Goal: Use online tool/utility: Use online tool/utility

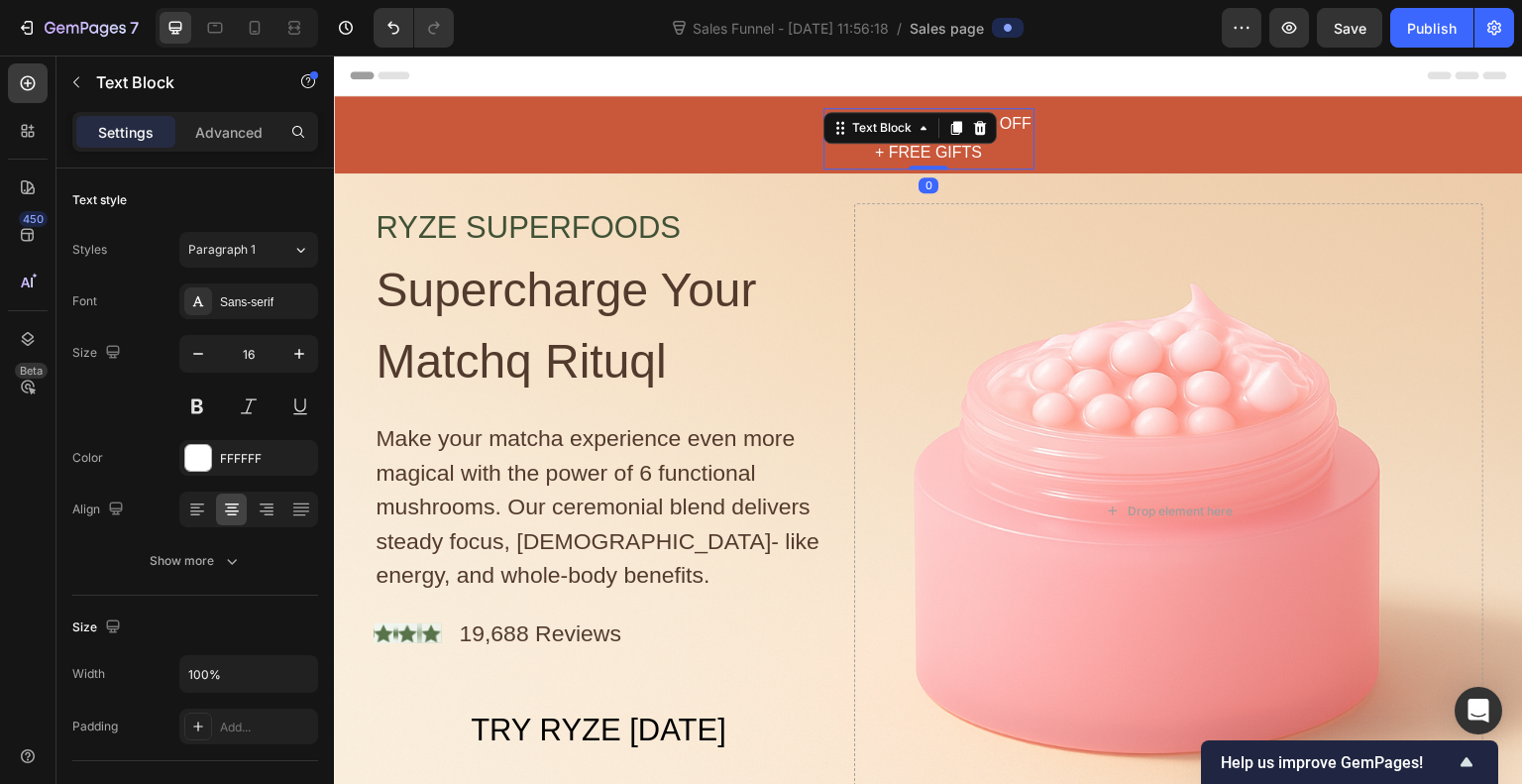
click at [1021, 125] on div "FALL SALE UP TO 40% OFF + FREE GIFTS" at bounding box center [929, 139] width 212 height 62
click at [1021, 125] on p "FALL SALE UP TO 40% OFF + FREE GIFTS" at bounding box center [929, 139] width 208 height 58
click at [968, 124] on p "FALL SALE UP TO 40% OFF + FREE GIFTS" at bounding box center [929, 139] width 208 height 58
click at [969, 152] on p "FALL SALE UP TO 30% OFF + FREE GIFTS" at bounding box center [929, 139] width 208 height 58
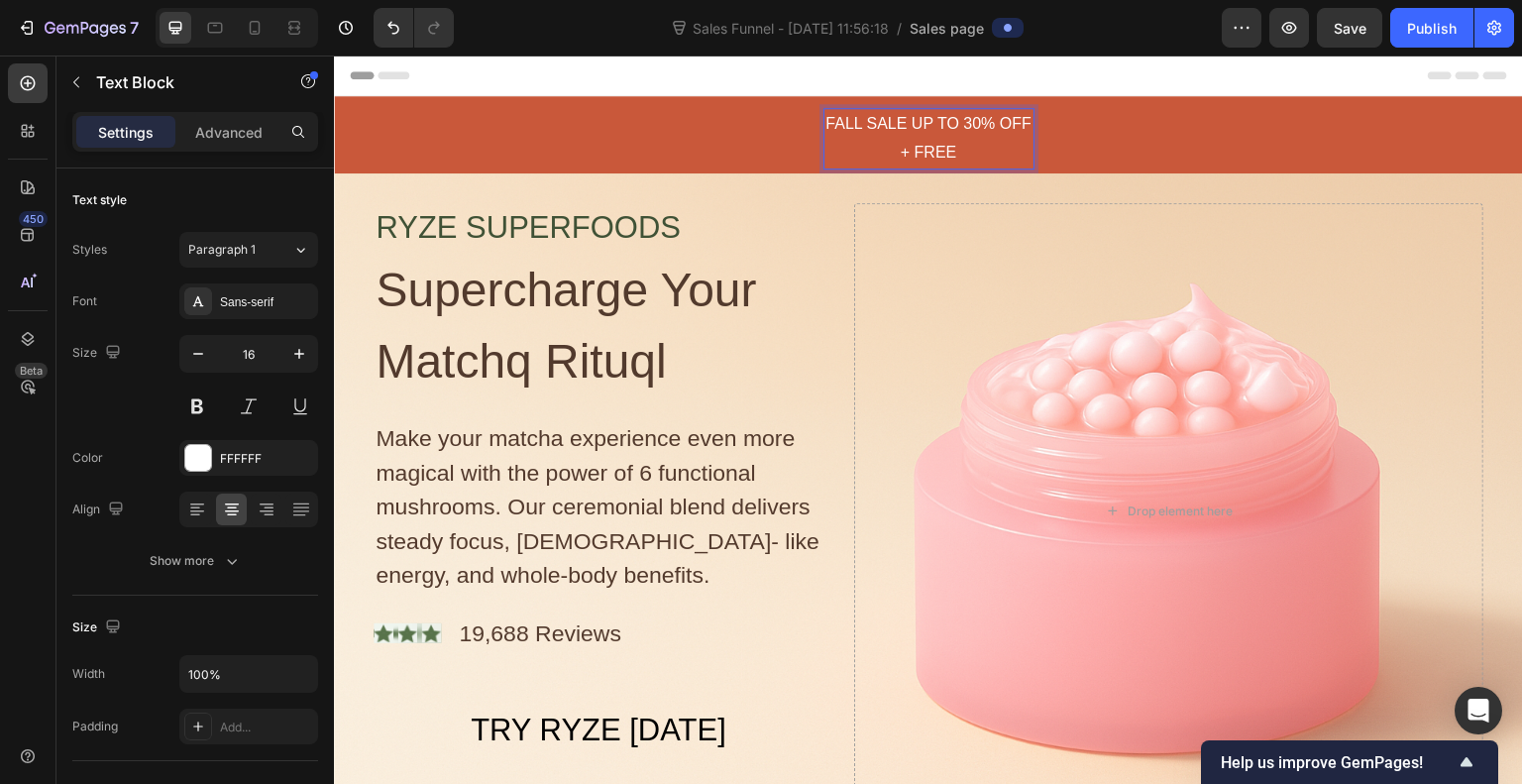
click at [903, 153] on p "FALL SALE UP TO 30% OFF + FREE" at bounding box center [929, 139] width 208 height 58
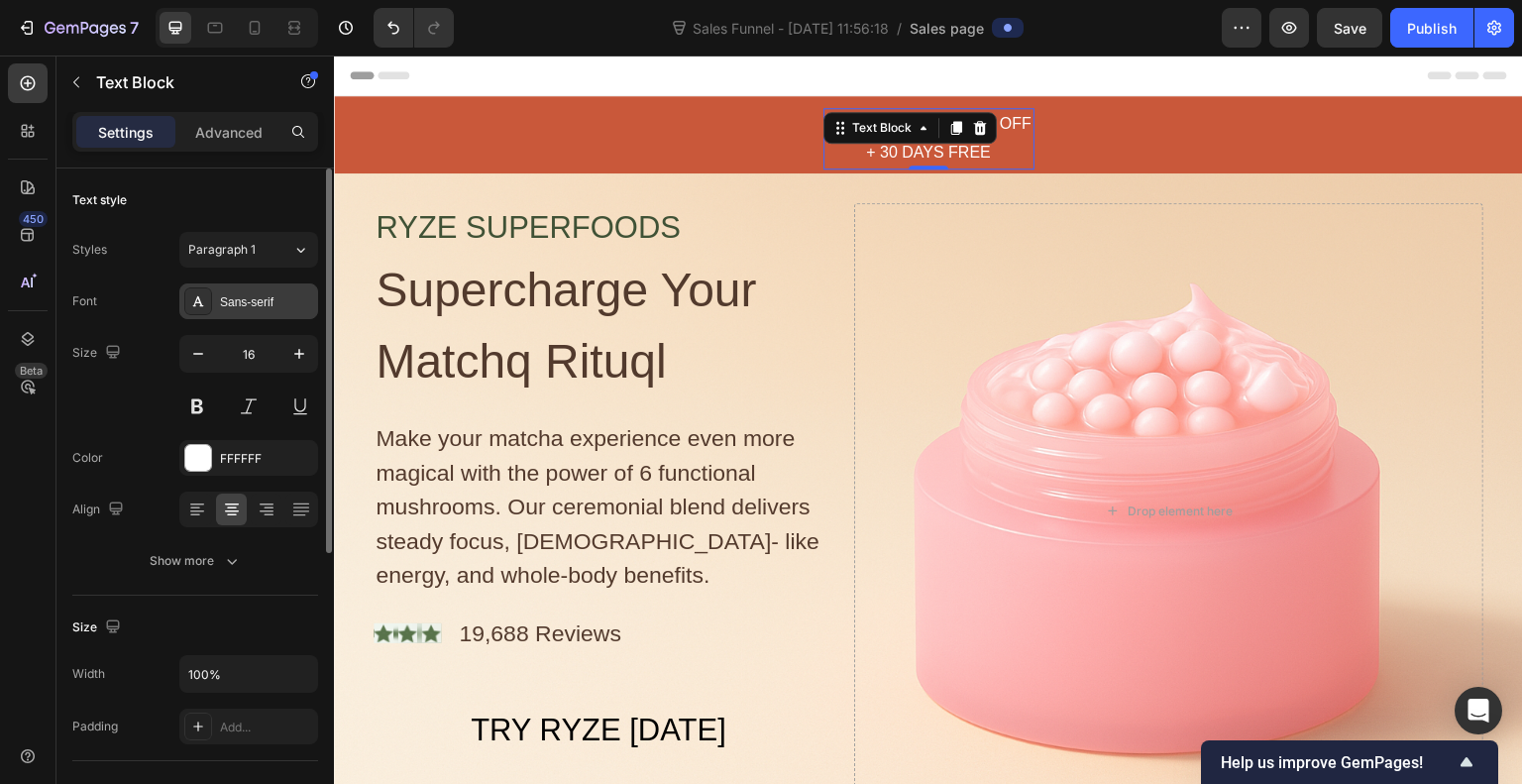
click at [240, 302] on div "Sans-serif" at bounding box center [265, 302] width 93 height 18
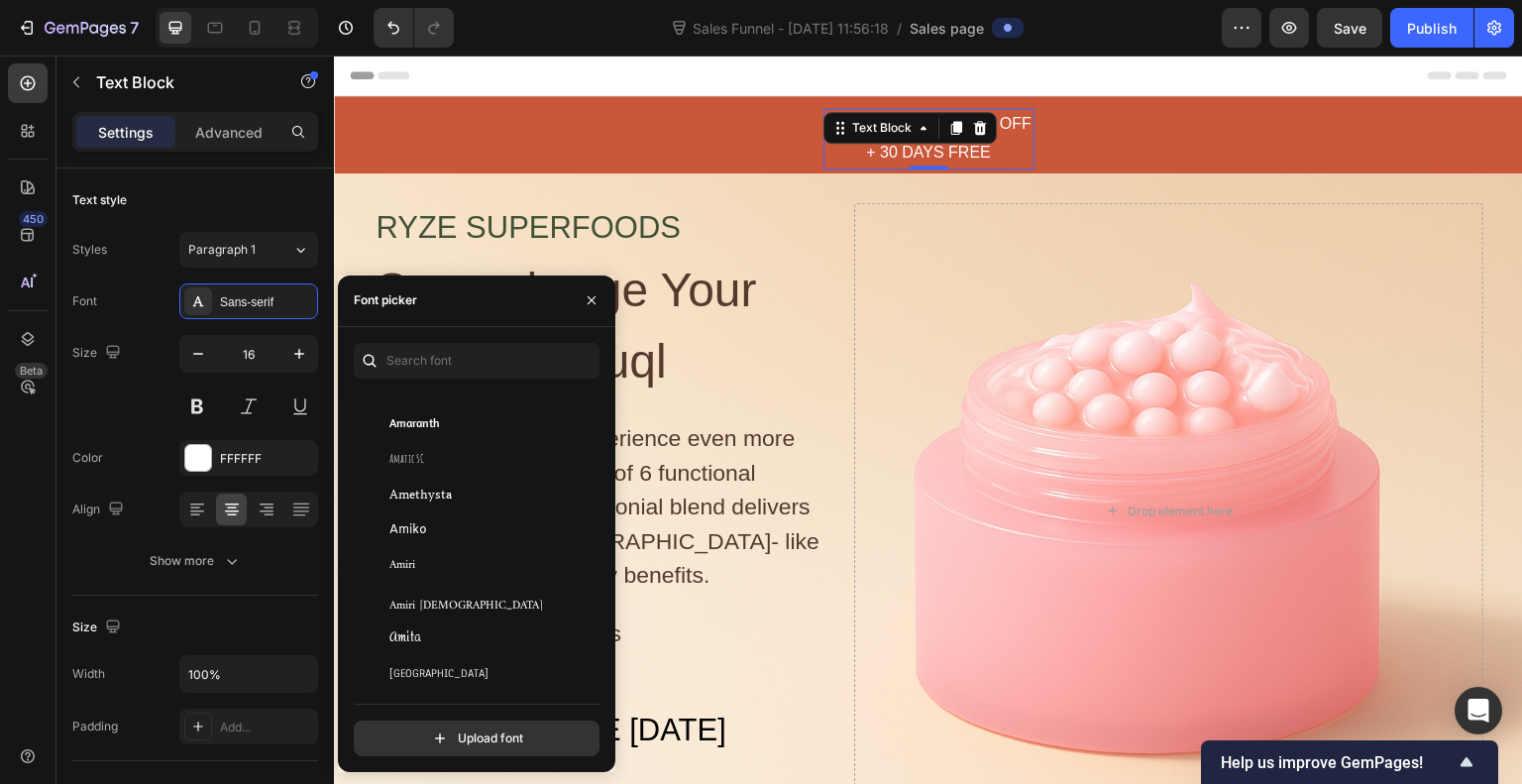
scroll to position [2191, 0]
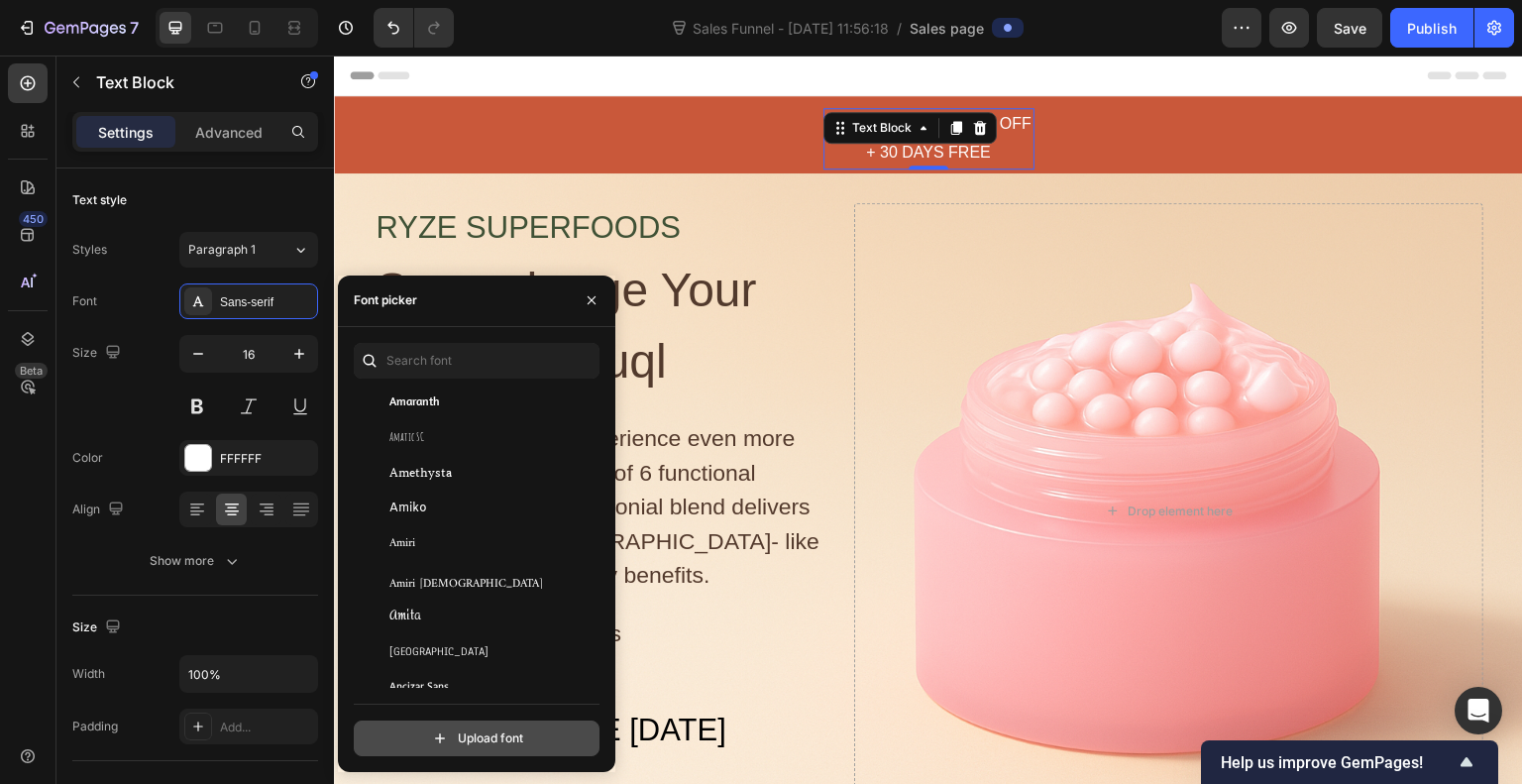
click at [451, 736] on input "file" at bounding box center [519, 738] width 496 height 34
type input "C:\fakepath\TIMESS__.ttf"
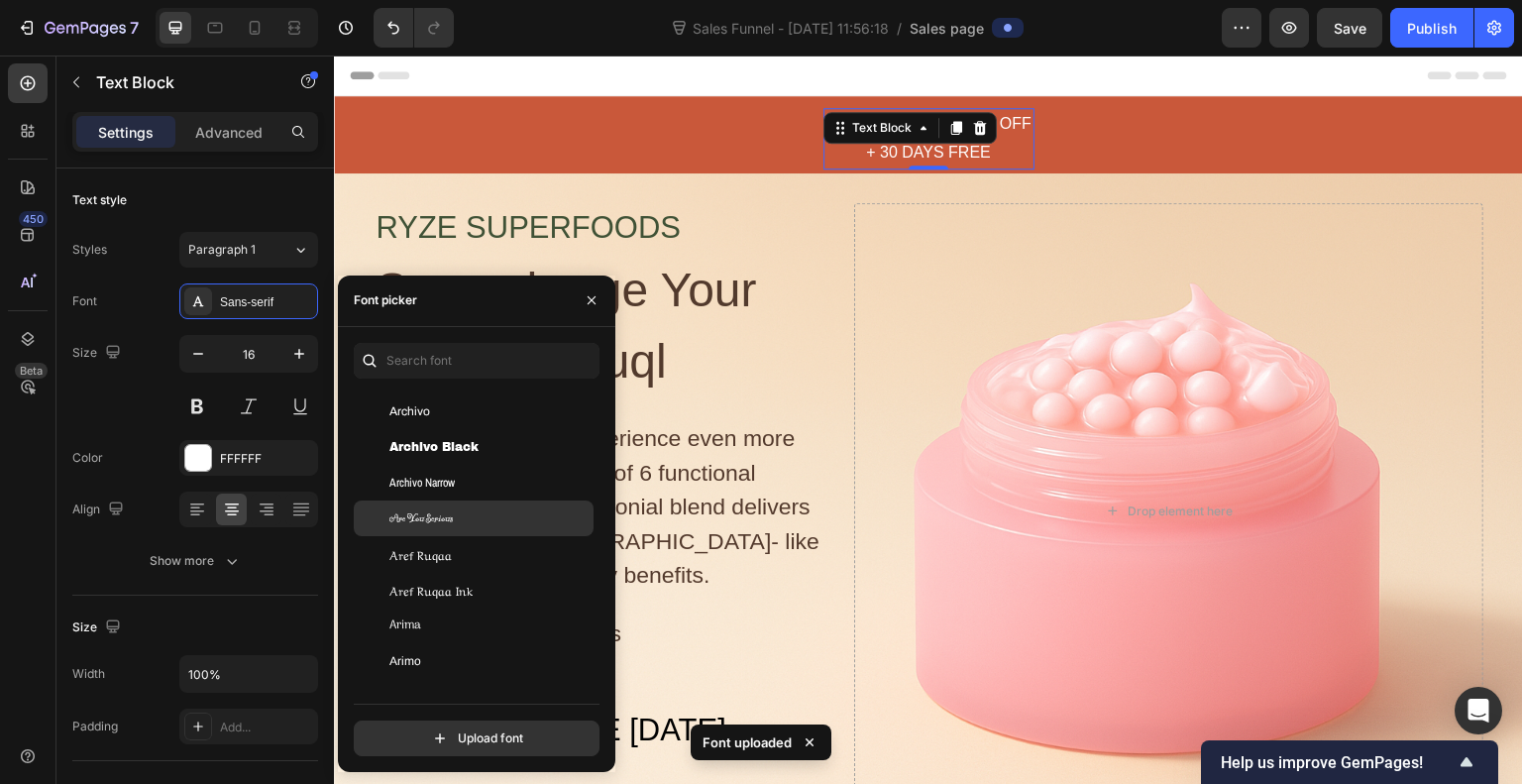
scroll to position [3738, 0]
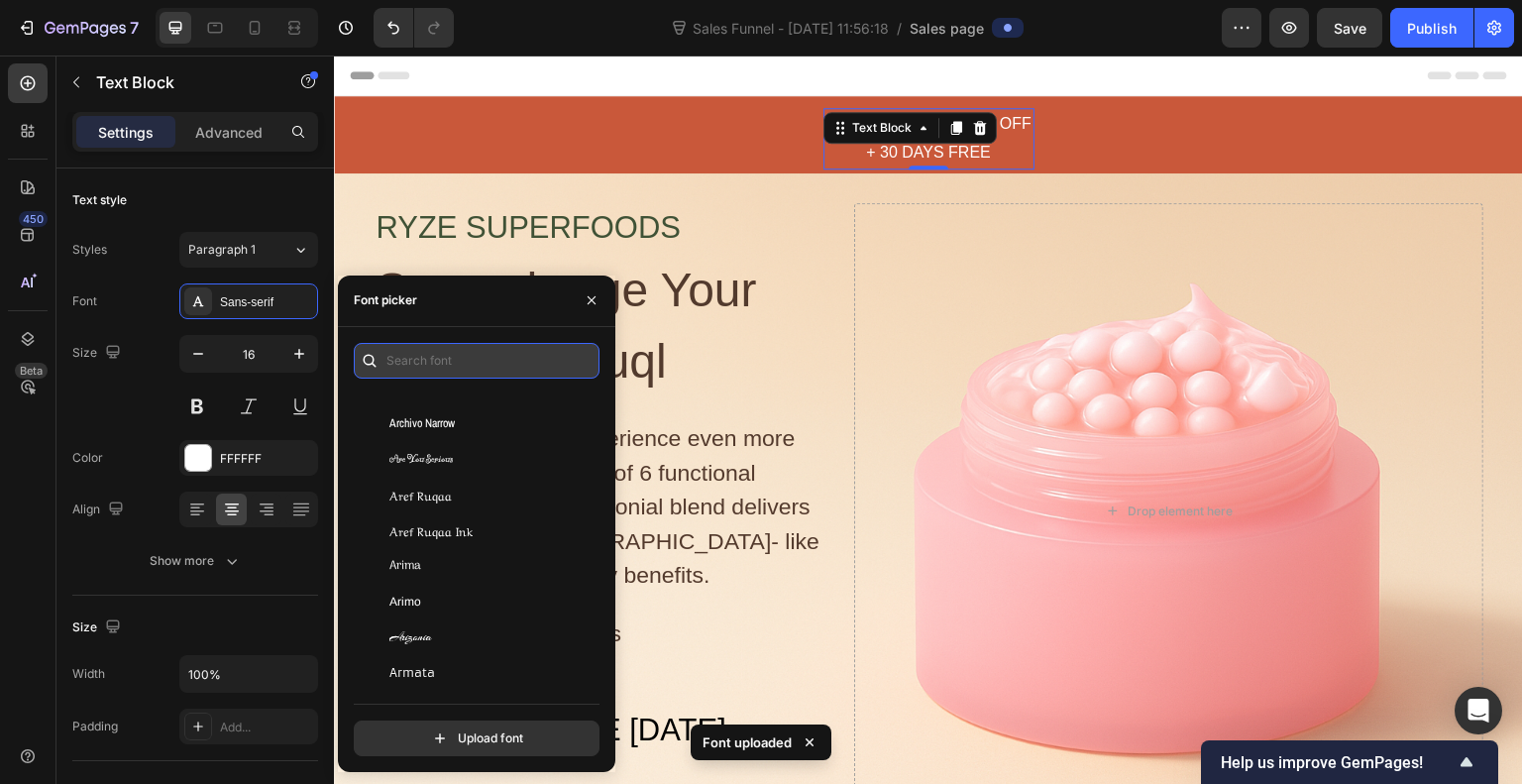
click at [439, 363] on input "text" at bounding box center [477, 361] width 246 height 36
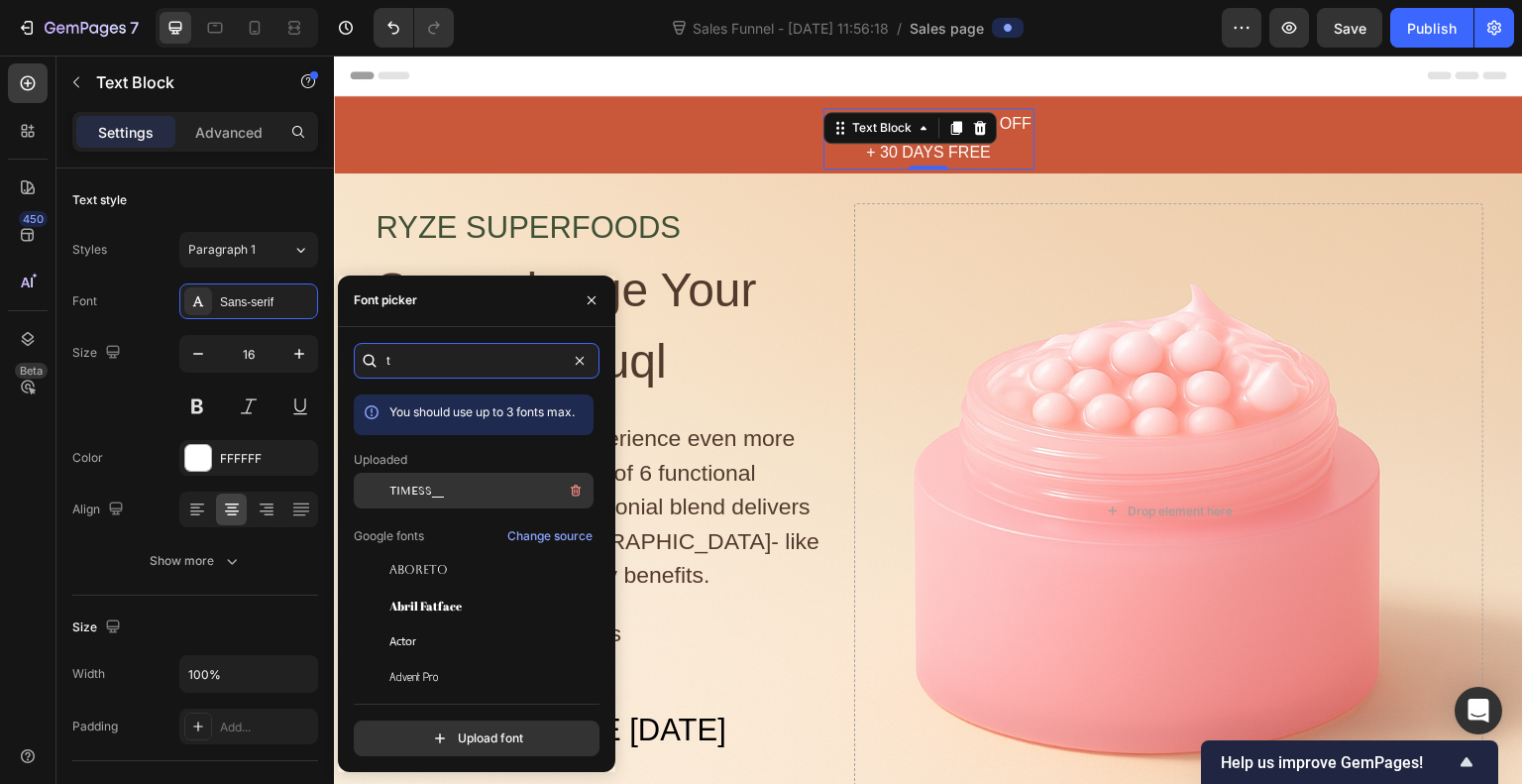
type input "t"
click at [417, 497] on span "TIMESS__" at bounding box center [416, 491] width 55 height 18
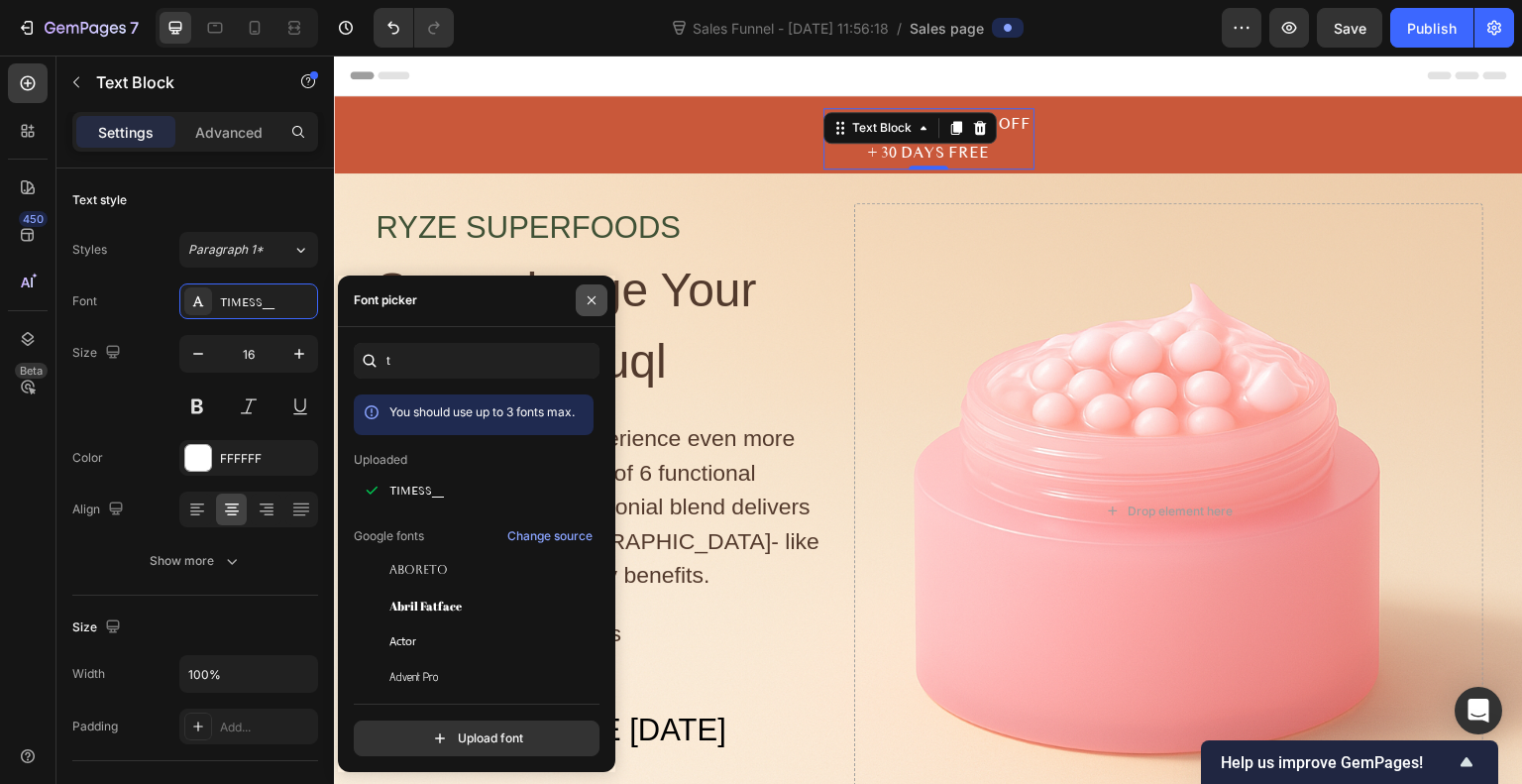
click at [592, 300] on icon "button" at bounding box center [592, 300] width 8 height 8
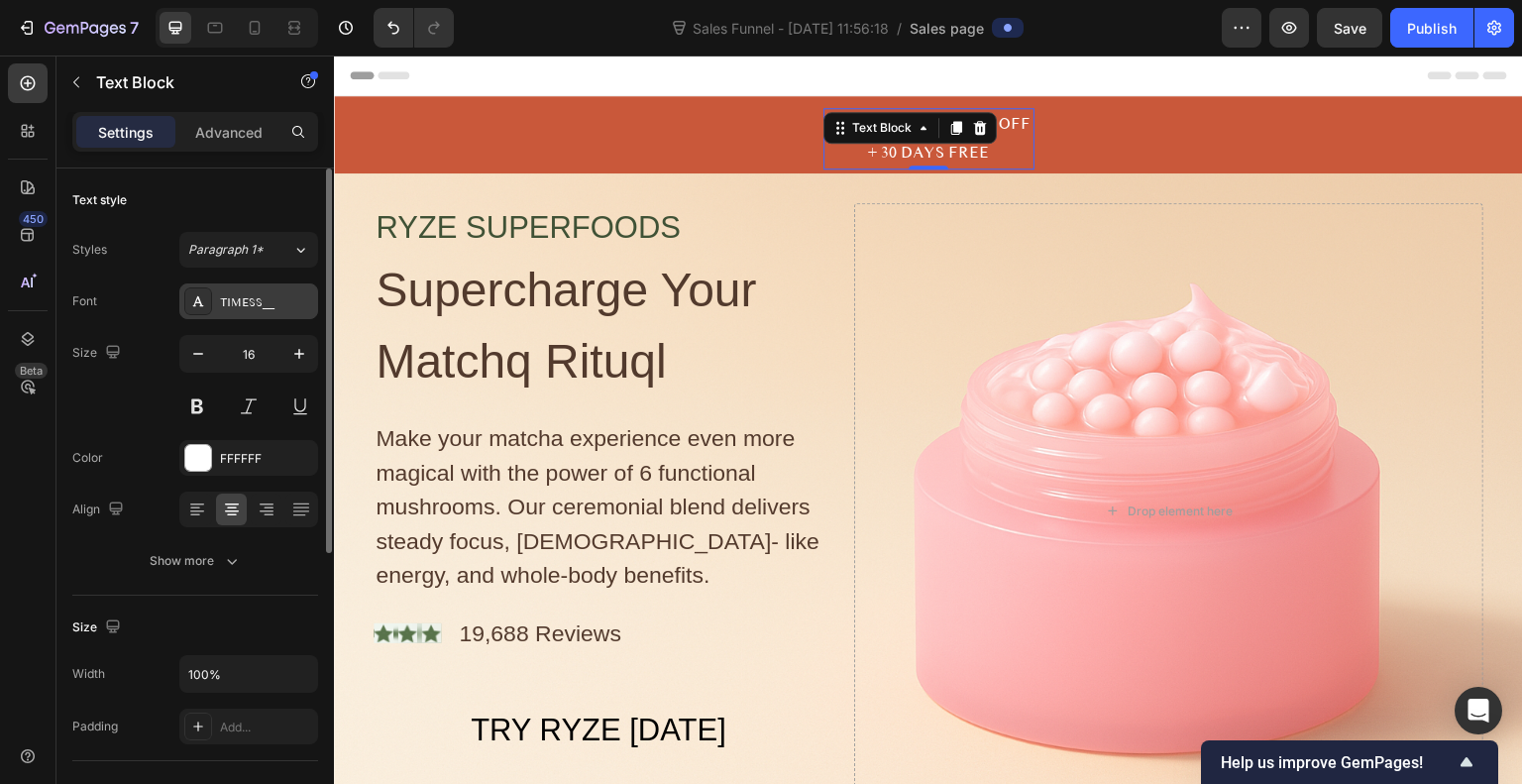
click at [204, 301] on icon at bounding box center [199, 301] width 16 height 16
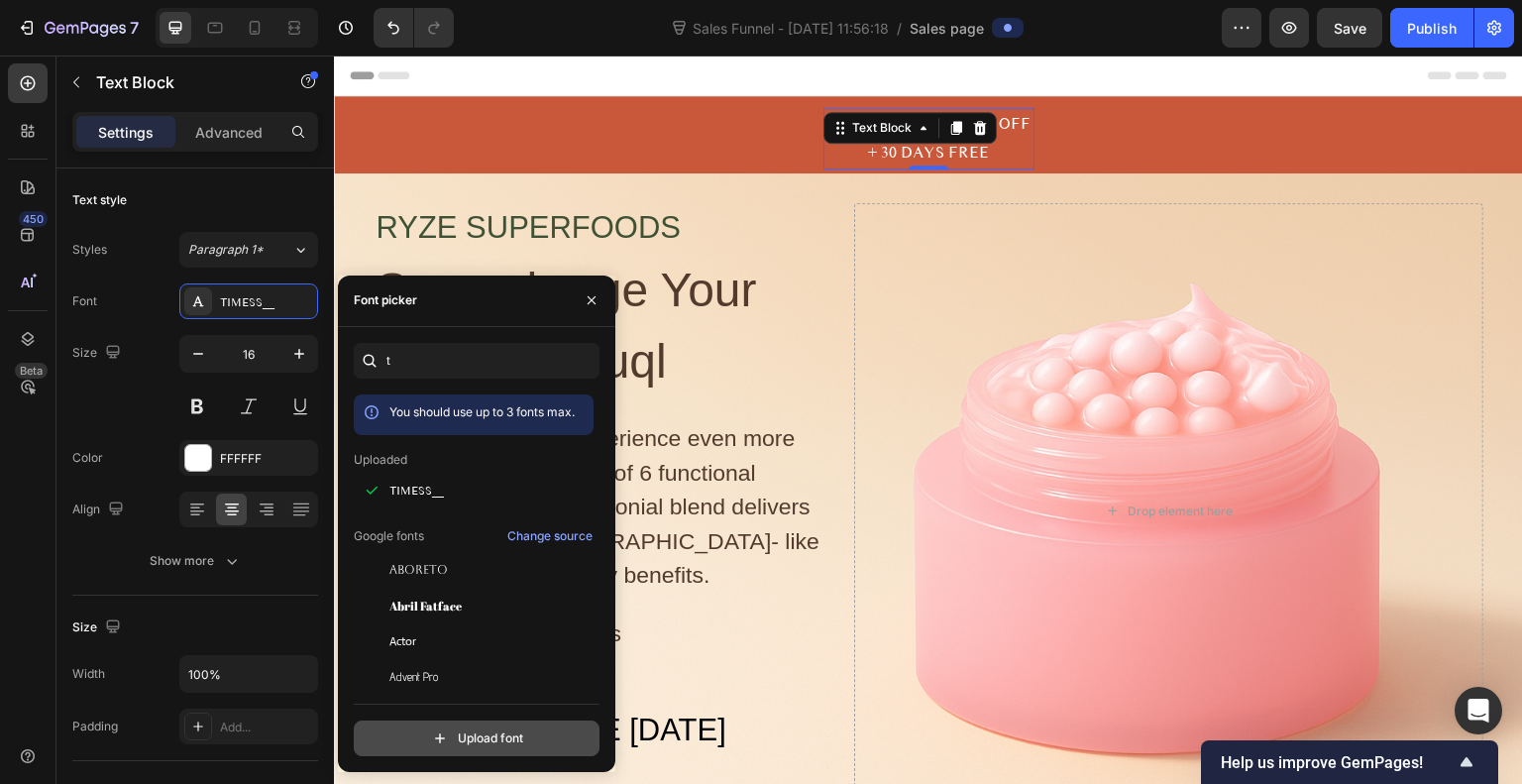
click at [415, 732] on input "file" at bounding box center [519, 738] width 496 height 34
type input "C:\fakepath\HelveticaNeueUltraLightItalic.otf"
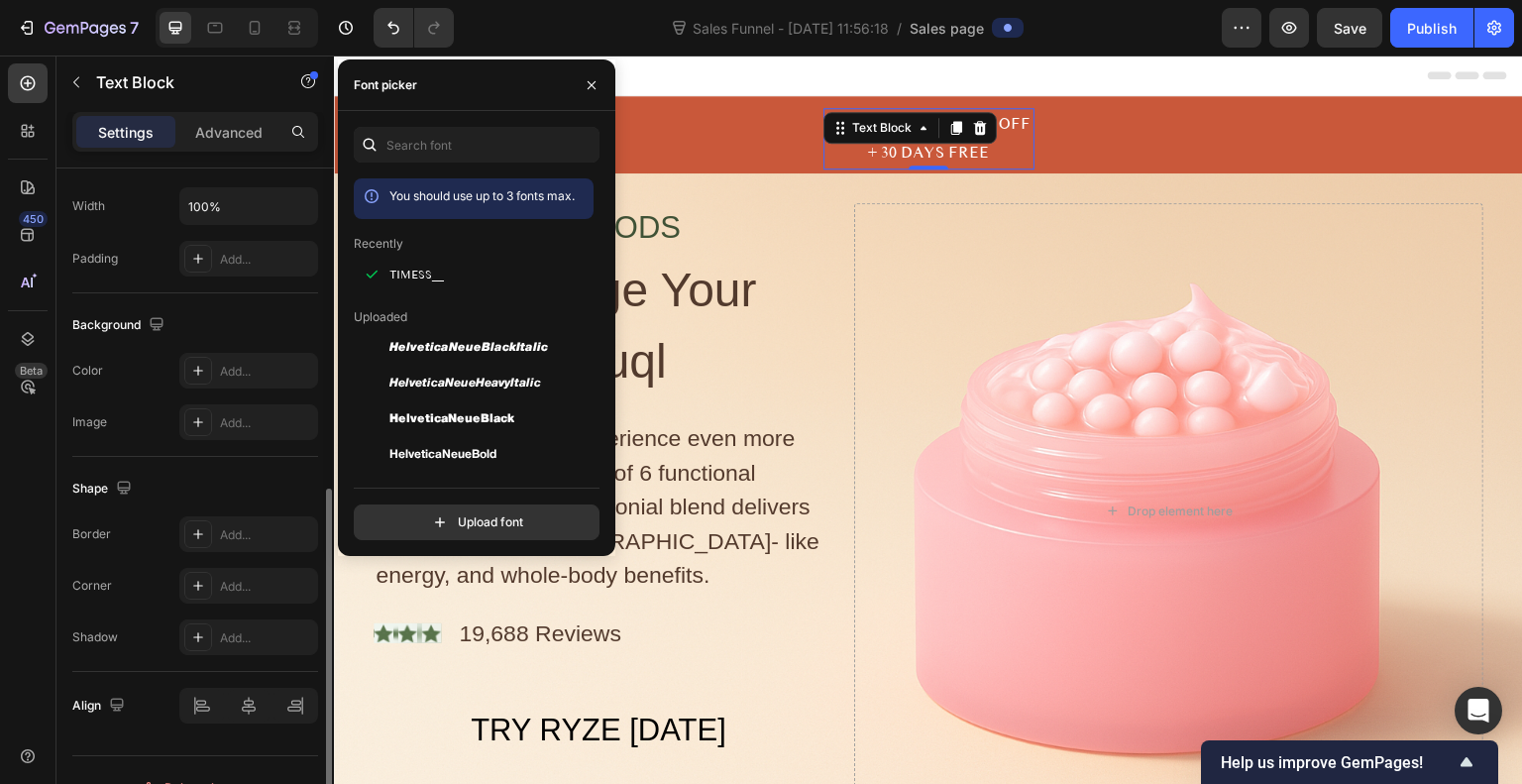
scroll to position [500, 0]
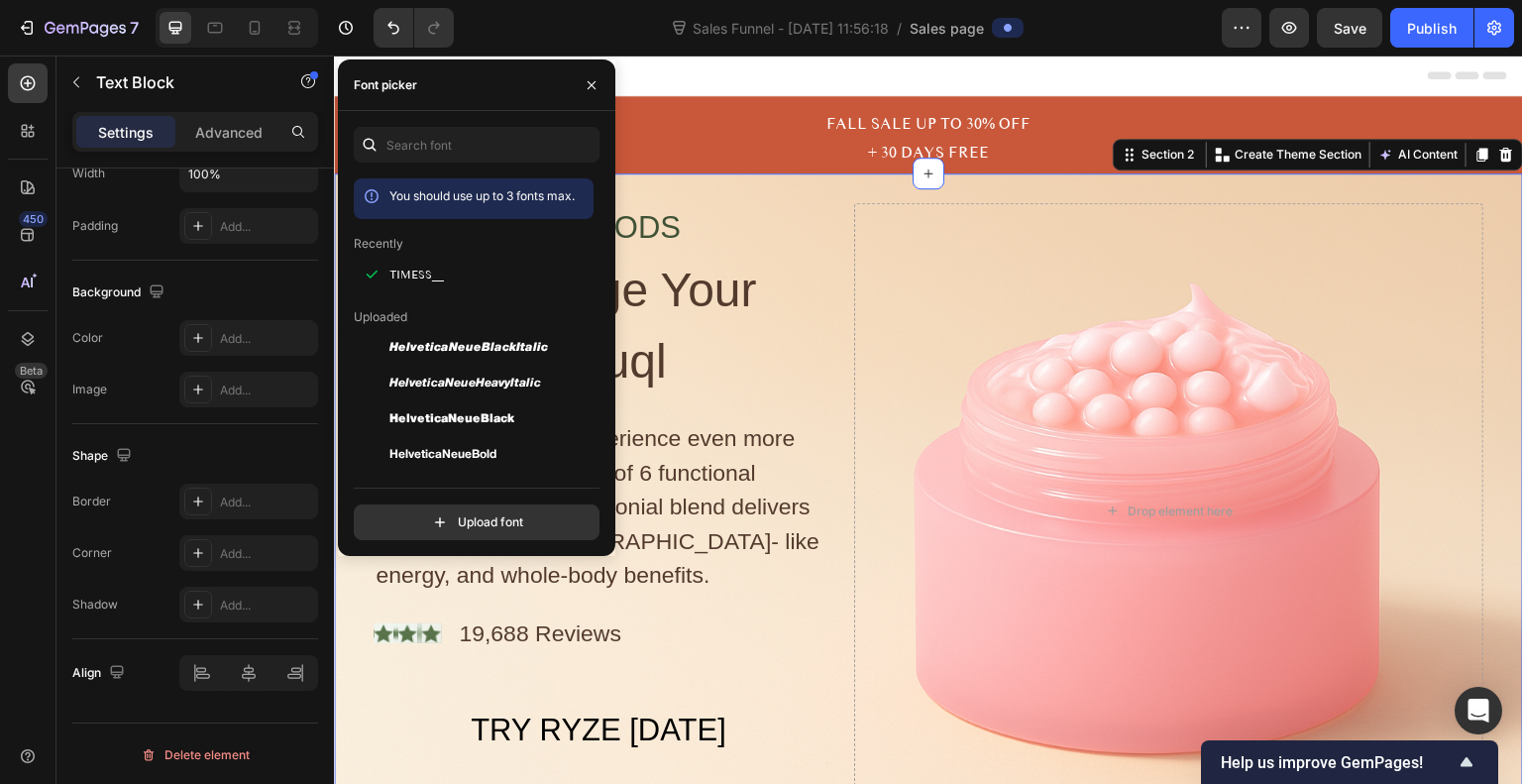
click at [862, 193] on div "RYZE SUPERFOODS Heading Supercharge Your Matchq Rituql Heading Row Make your ma…" at bounding box center [929, 512] width 1190 height 676
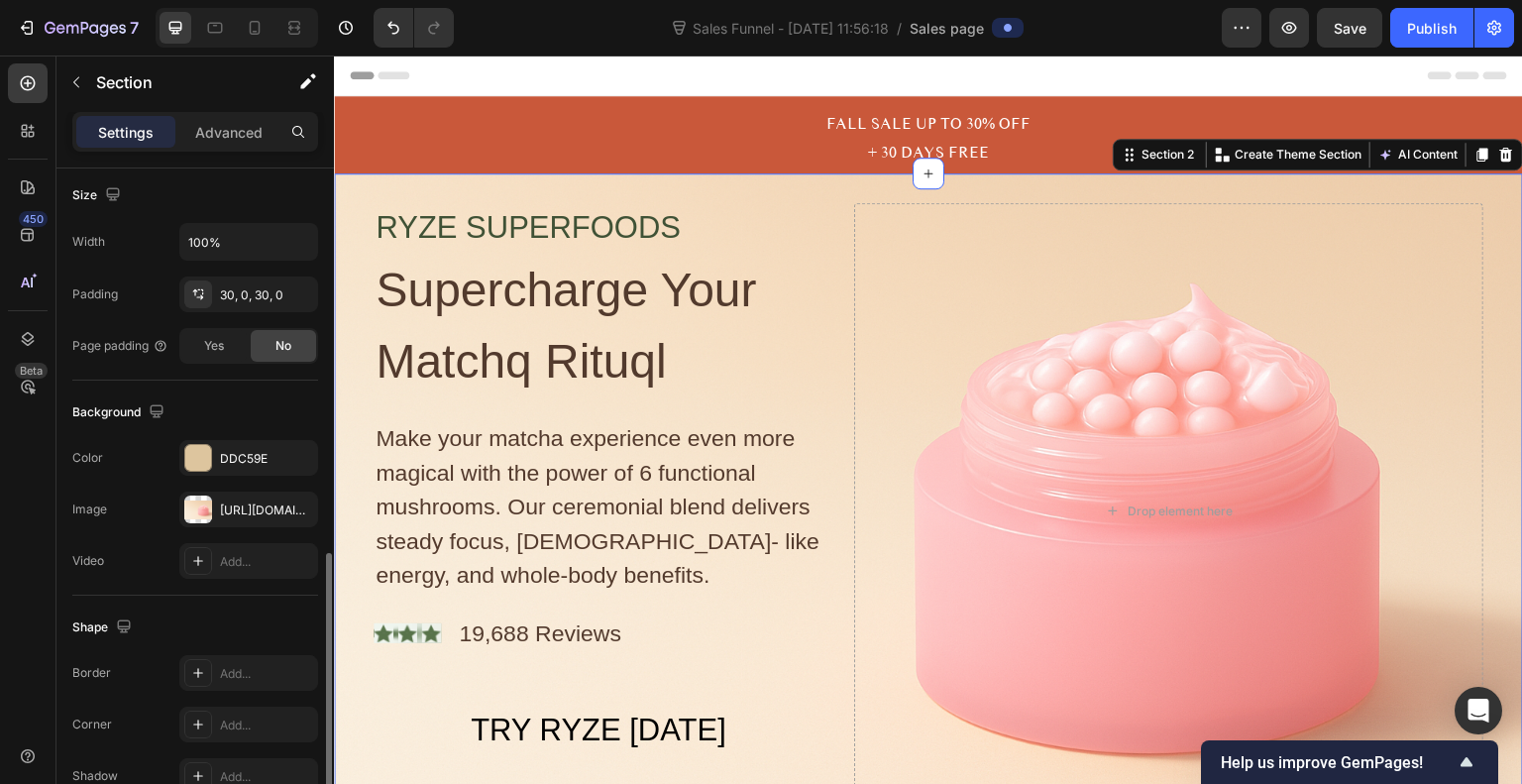
scroll to position [526, 0]
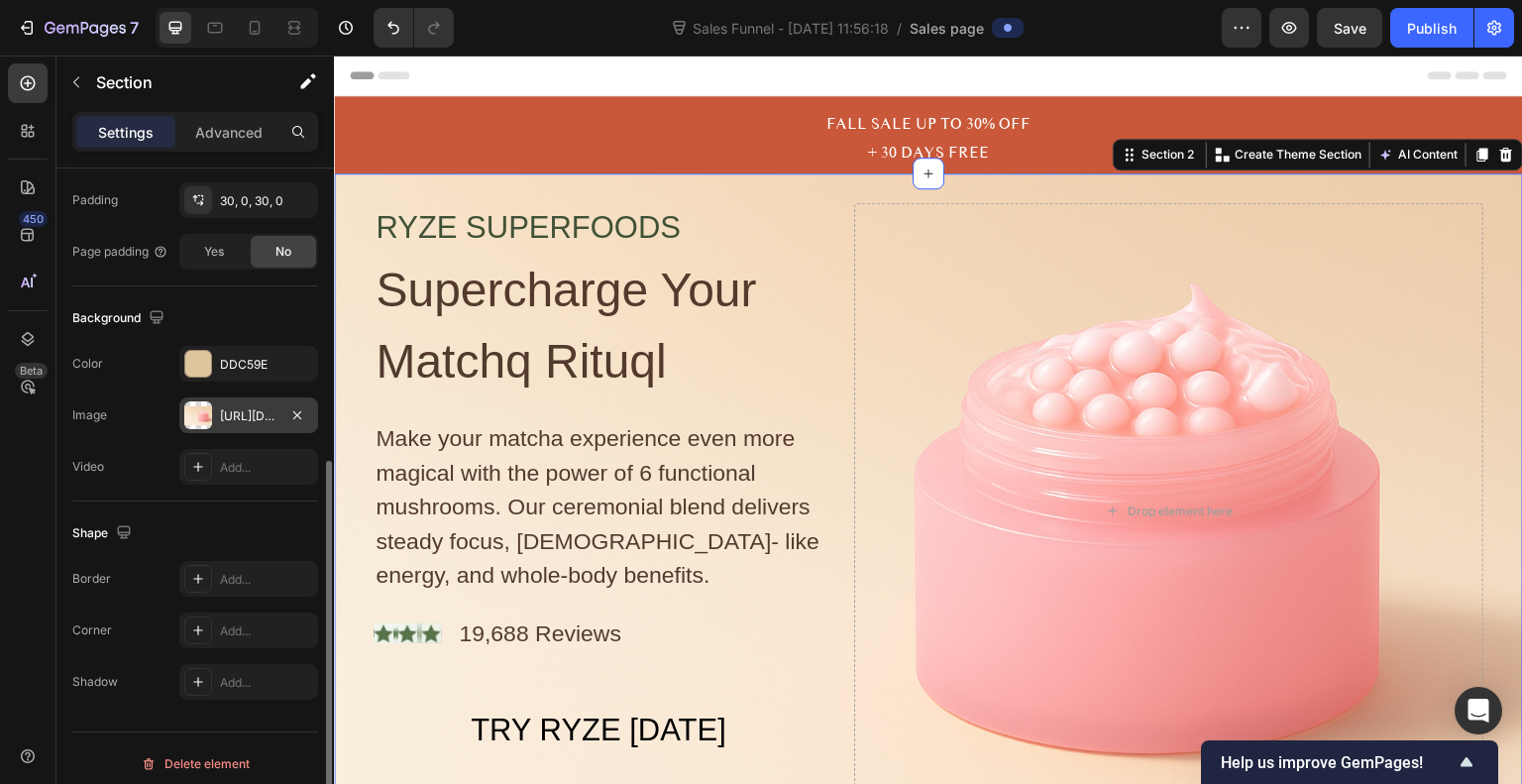
click at [202, 421] on div at bounding box center [199, 415] width 28 height 28
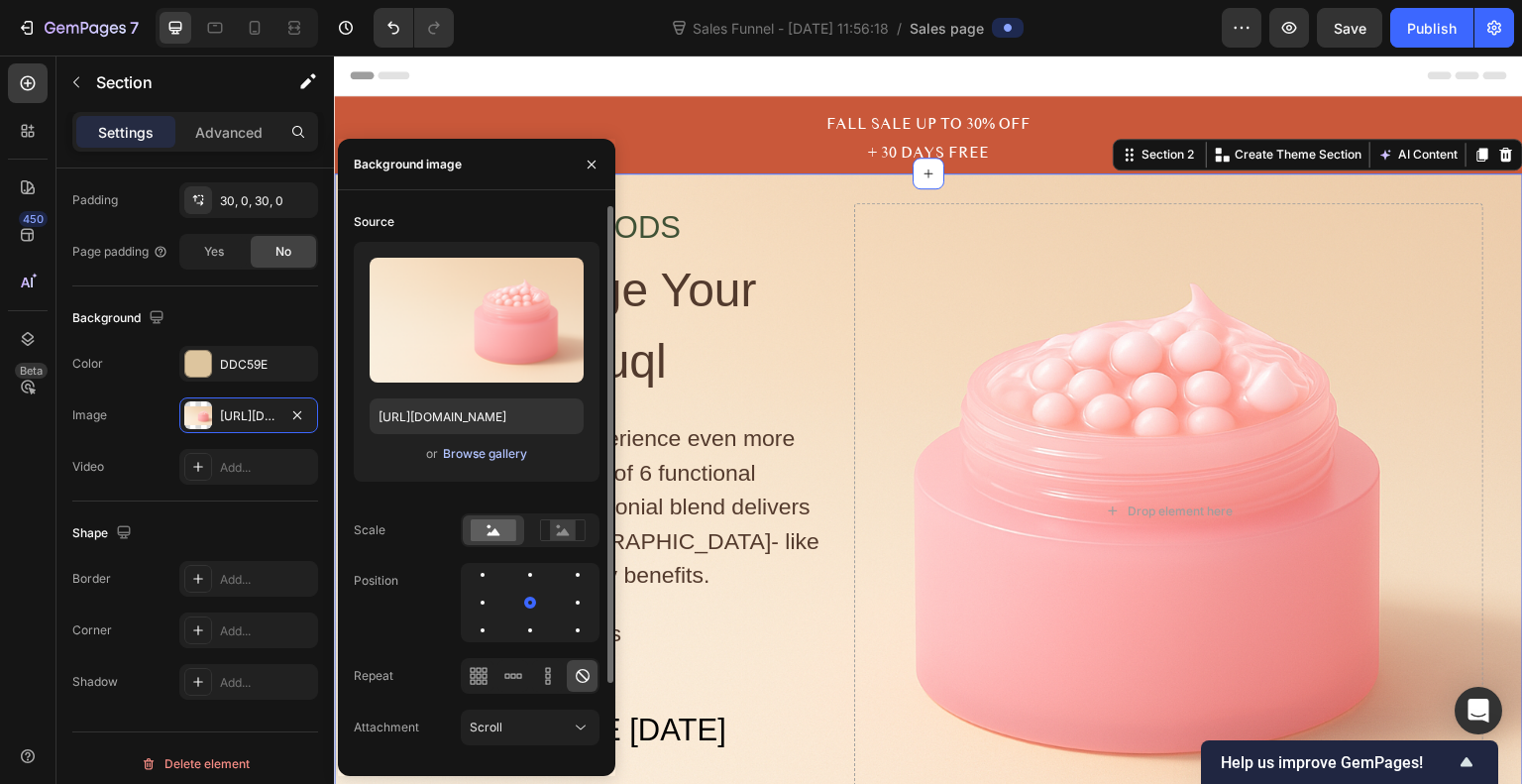
click at [484, 457] on div "Browse gallery" at bounding box center [485, 454] width 84 height 18
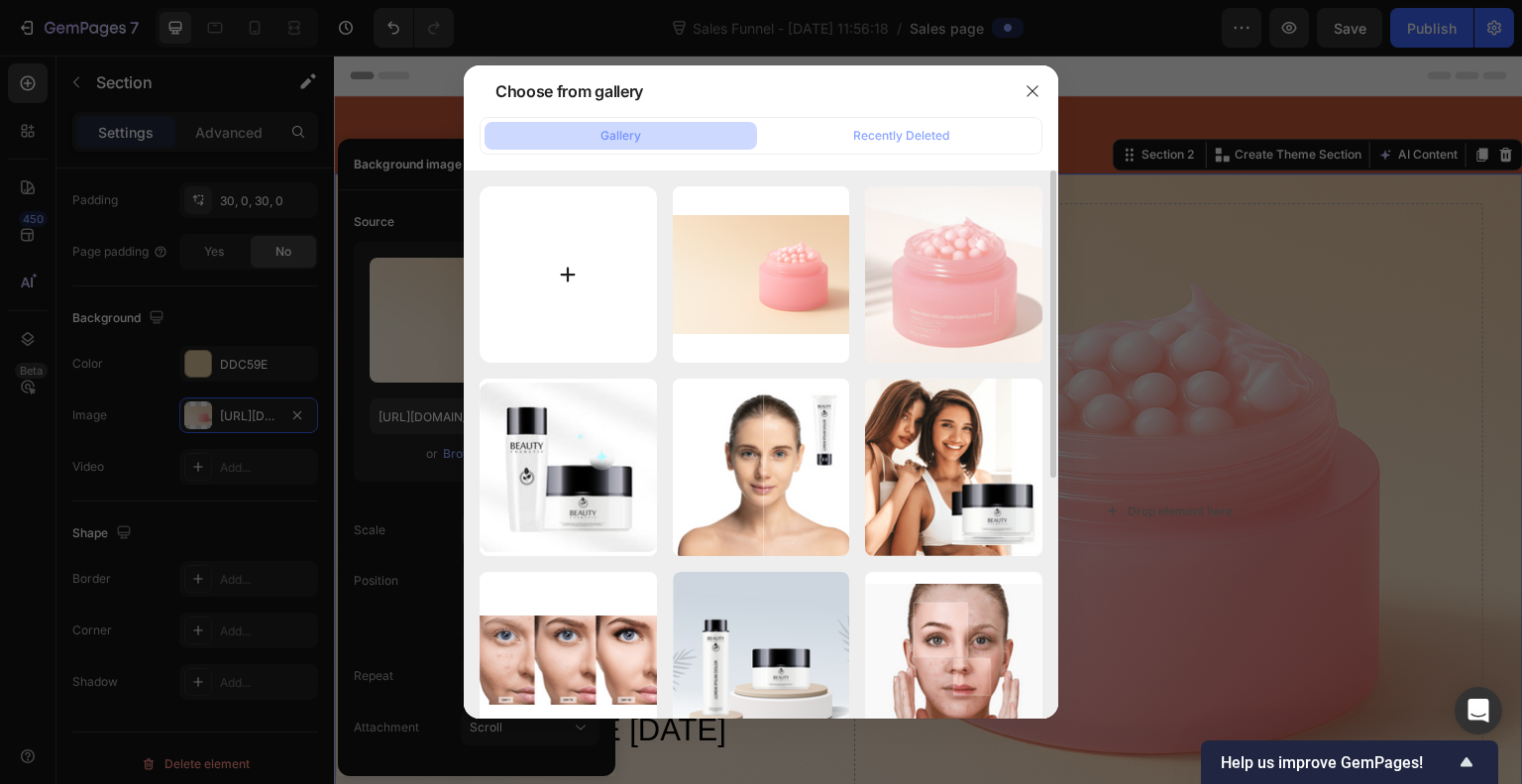
click at [582, 279] on input "file" at bounding box center [569, 275] width 178 height 178
type input "C:\fakepath\ChatGPT Image [DATE], 09_44_17 PM.png"
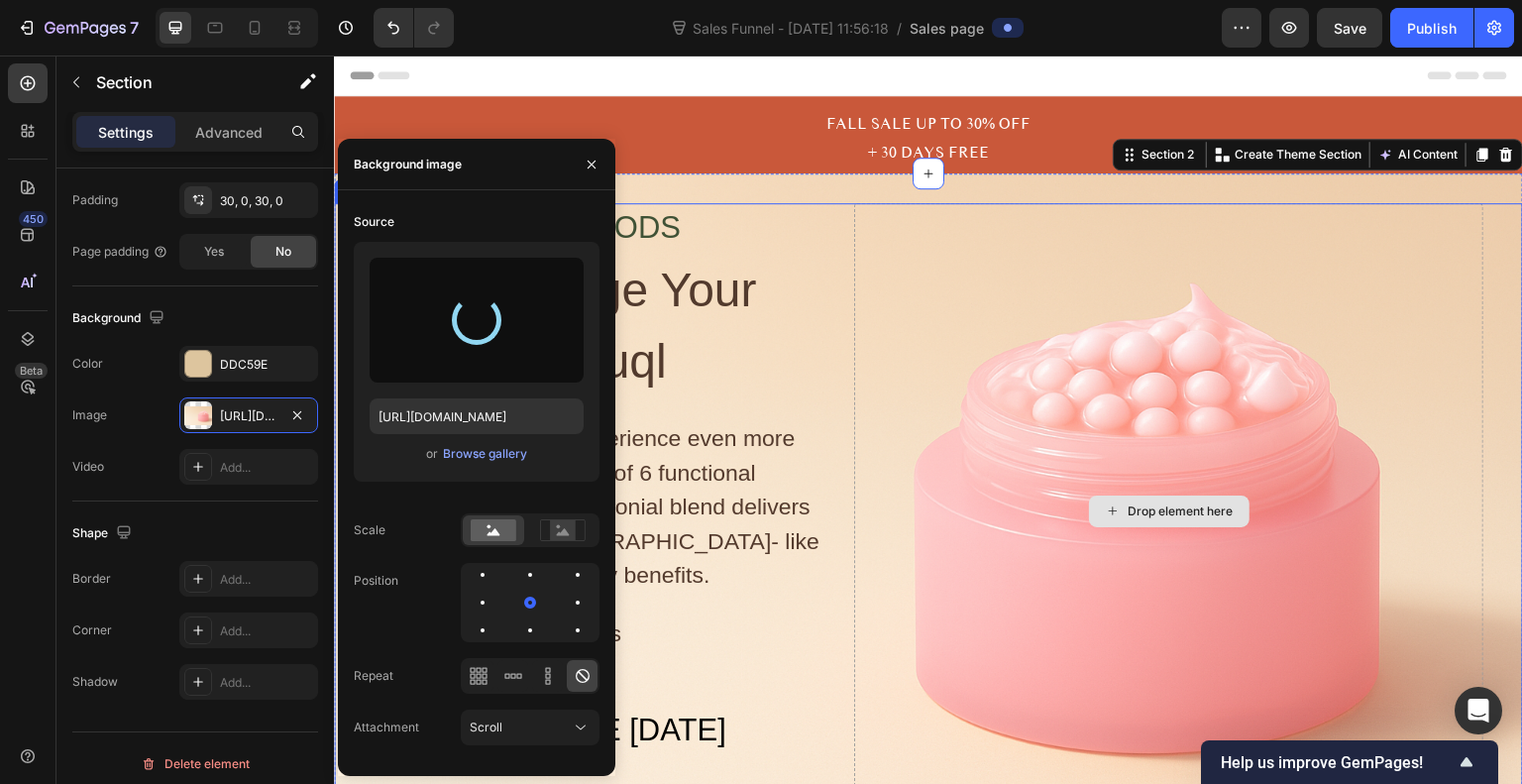
type input "[URL][DOMAIN_NAME]"
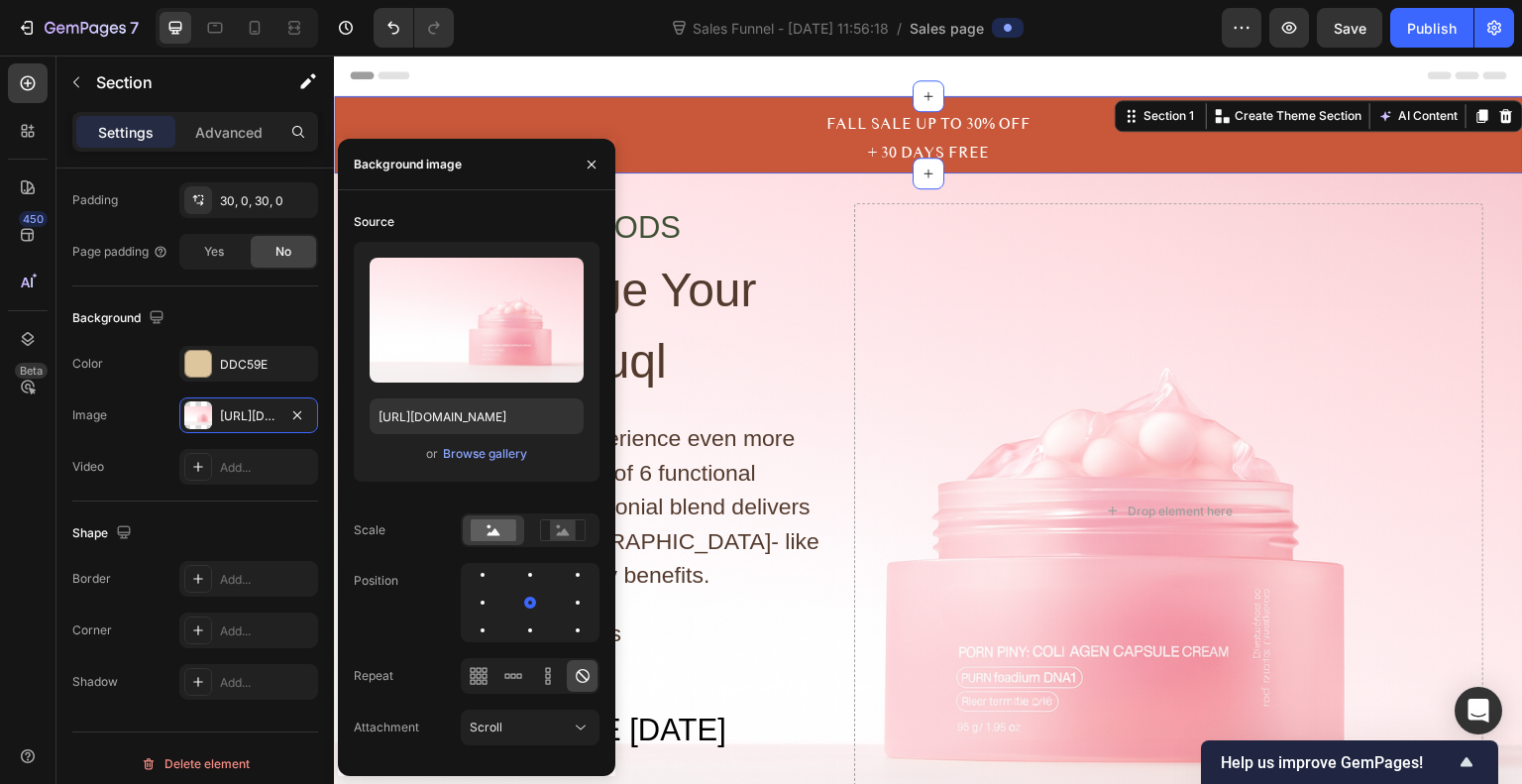
click at [730, 131] on div "FALL SALE UP TO 30% OFF + 30 DAYS FREE Text Block Row" at bounding box center [929, 139] width 1190 height 62
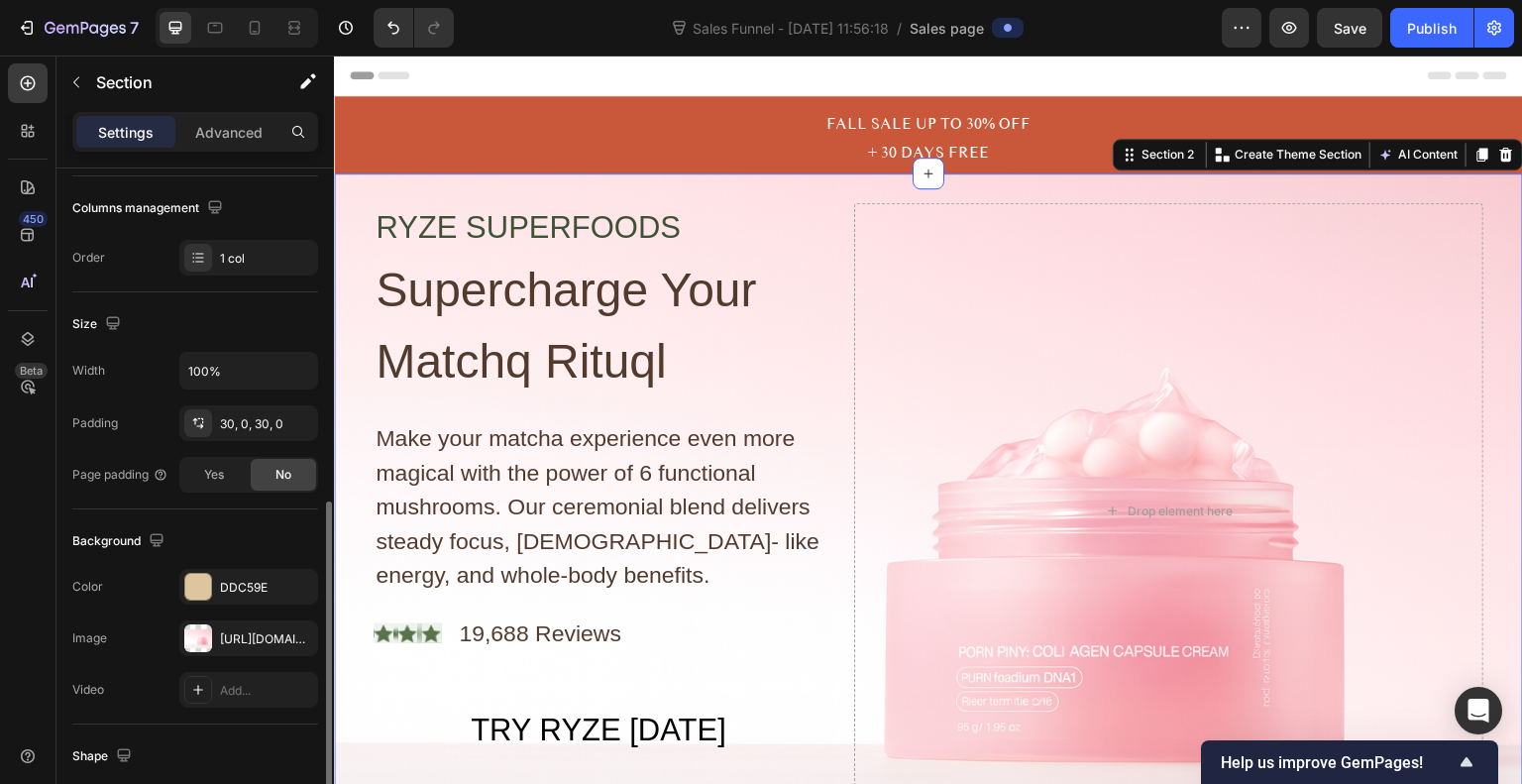
scroll to position [535, 0]
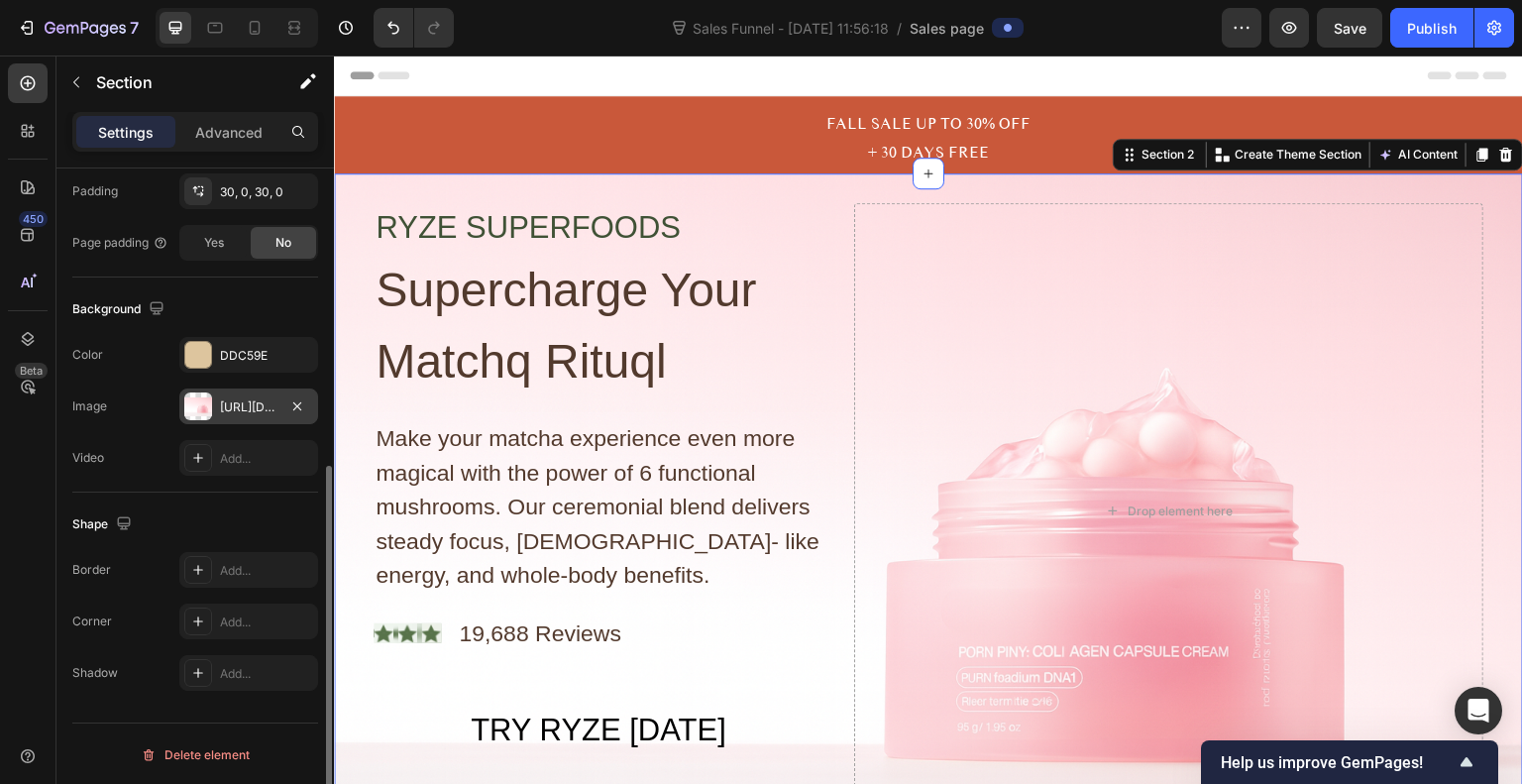
click at [209, 397] on div at bounding box center [199, 406] width 28 height 28
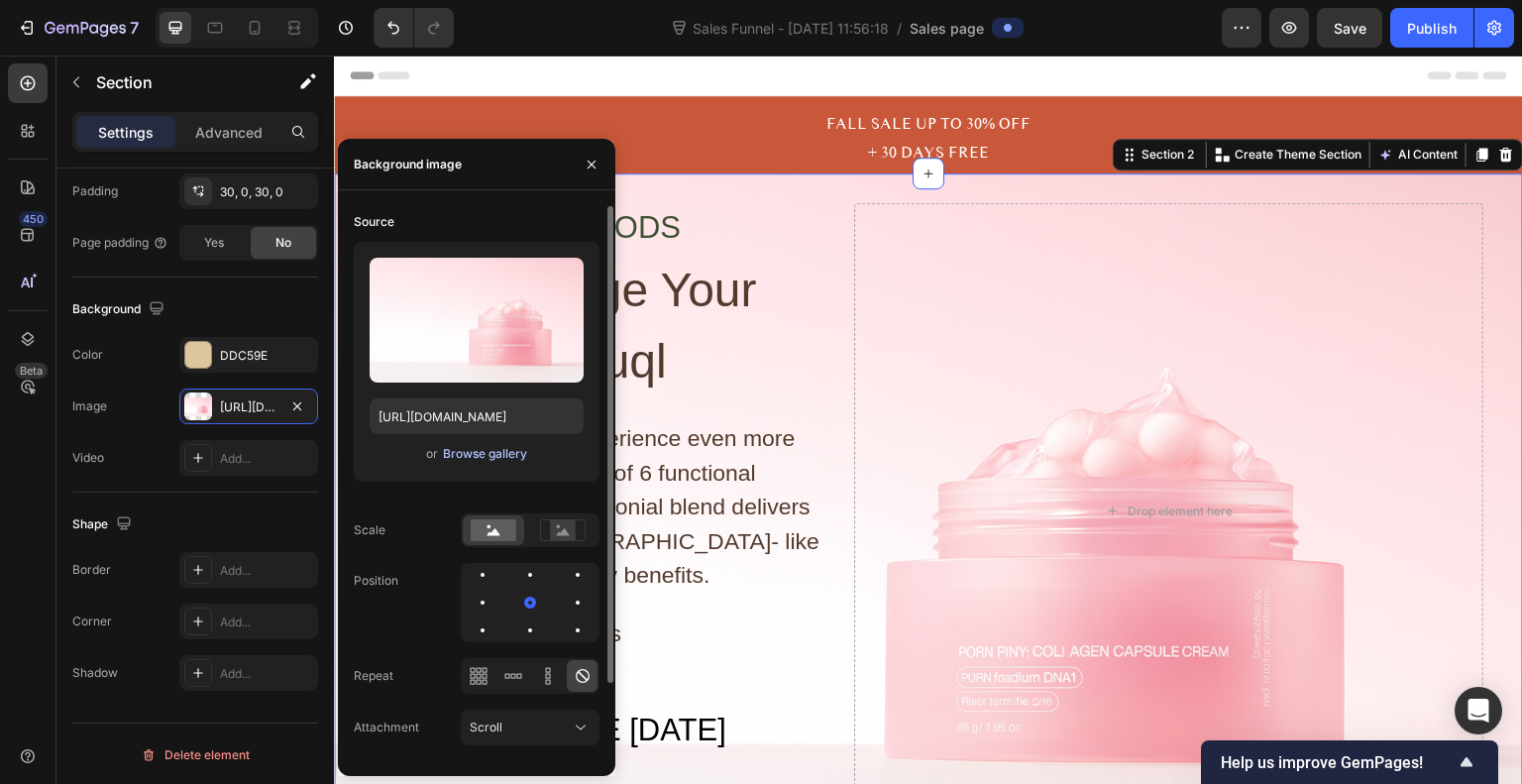
click at [486, 455] on div "Browse gallery" at bounding box center [485, 454] width 84 height 18
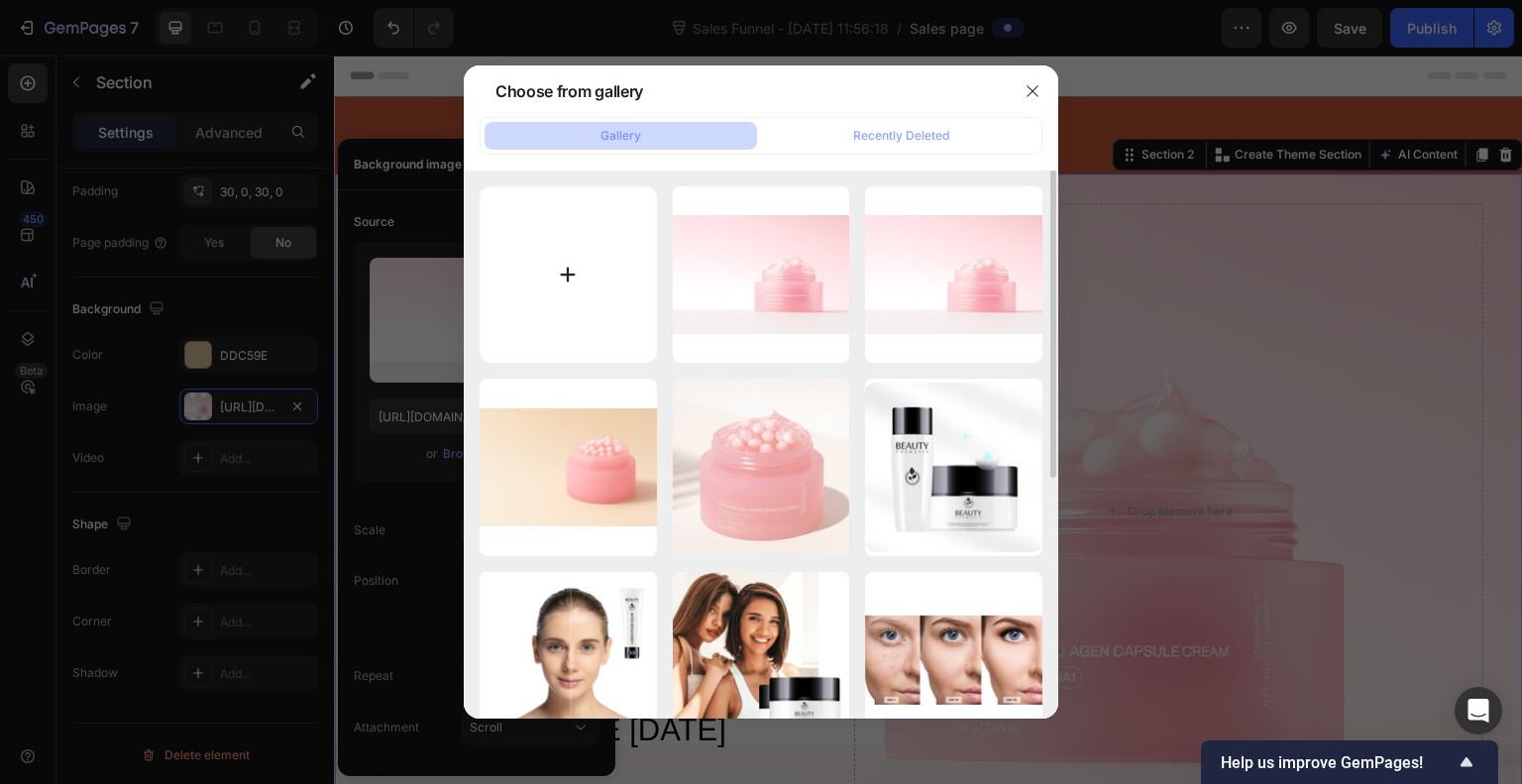
click at [573, 273] on input "file" at bounding box center [569, 275] width 178 height 178
type input "C:\fakepath\Yuri Hero Image.png"
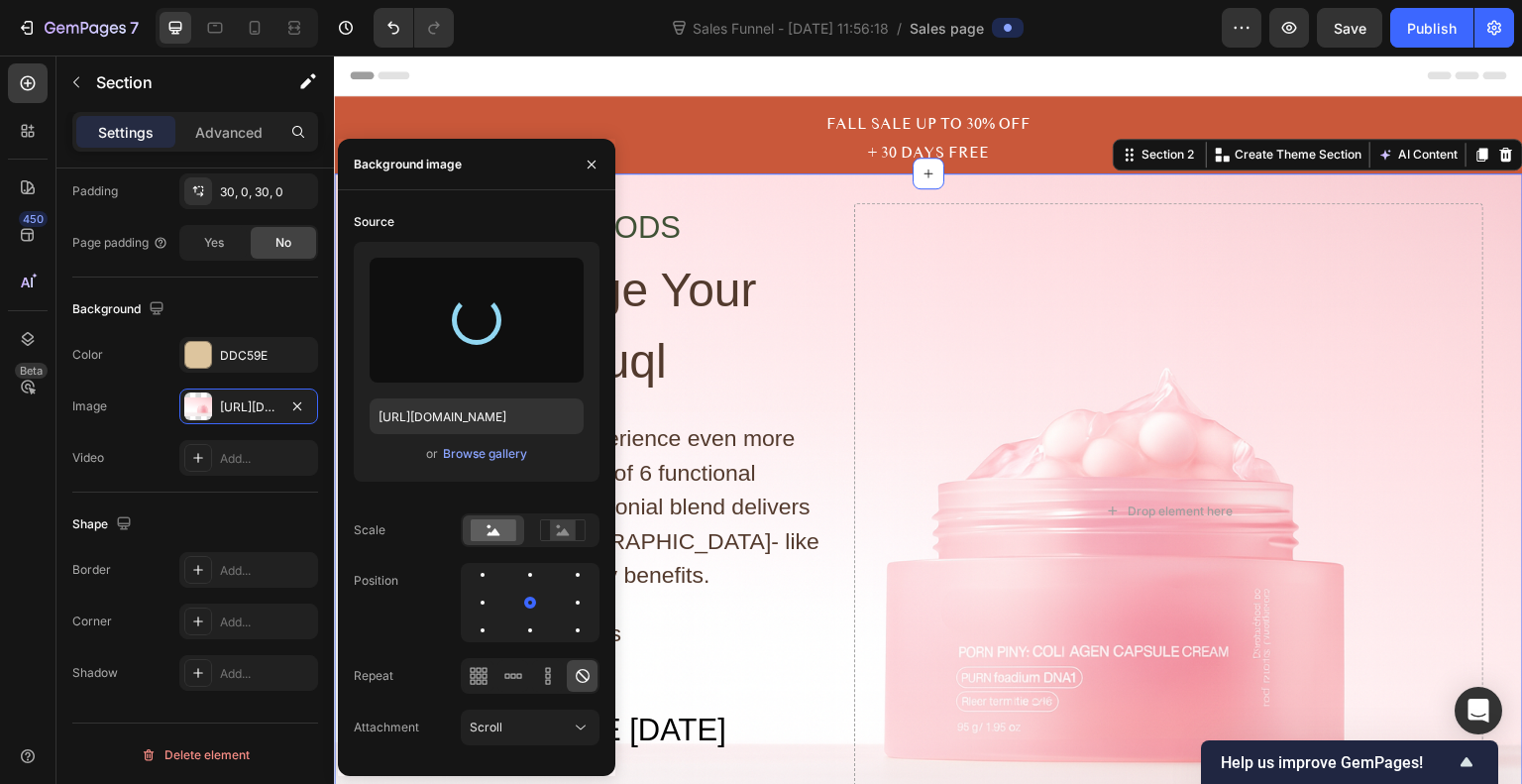
type input "[URL][DOMAIN_NAME]"
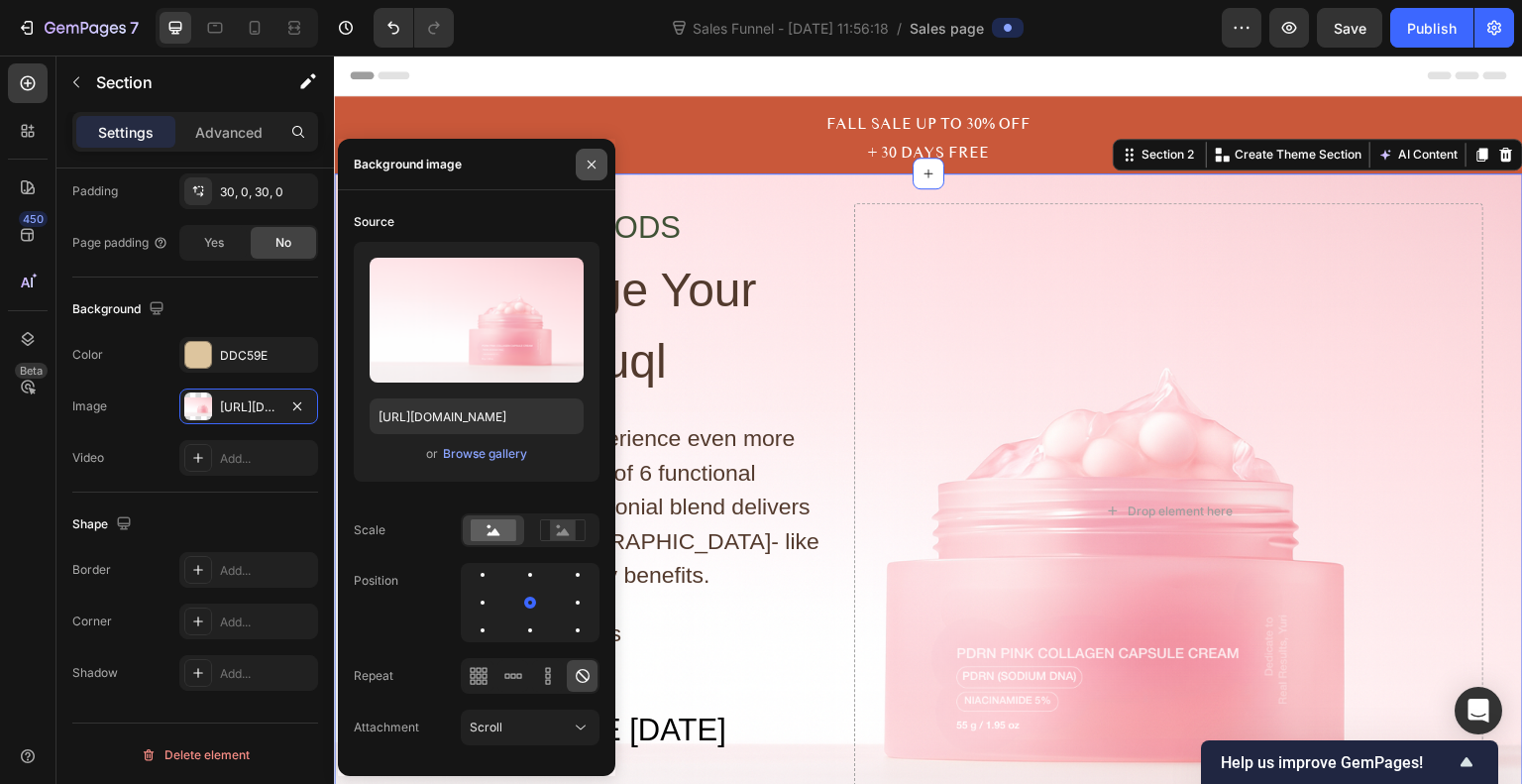
click at [596, 163] on icon "button" at bounding box center [592, 165] width 16 height 16
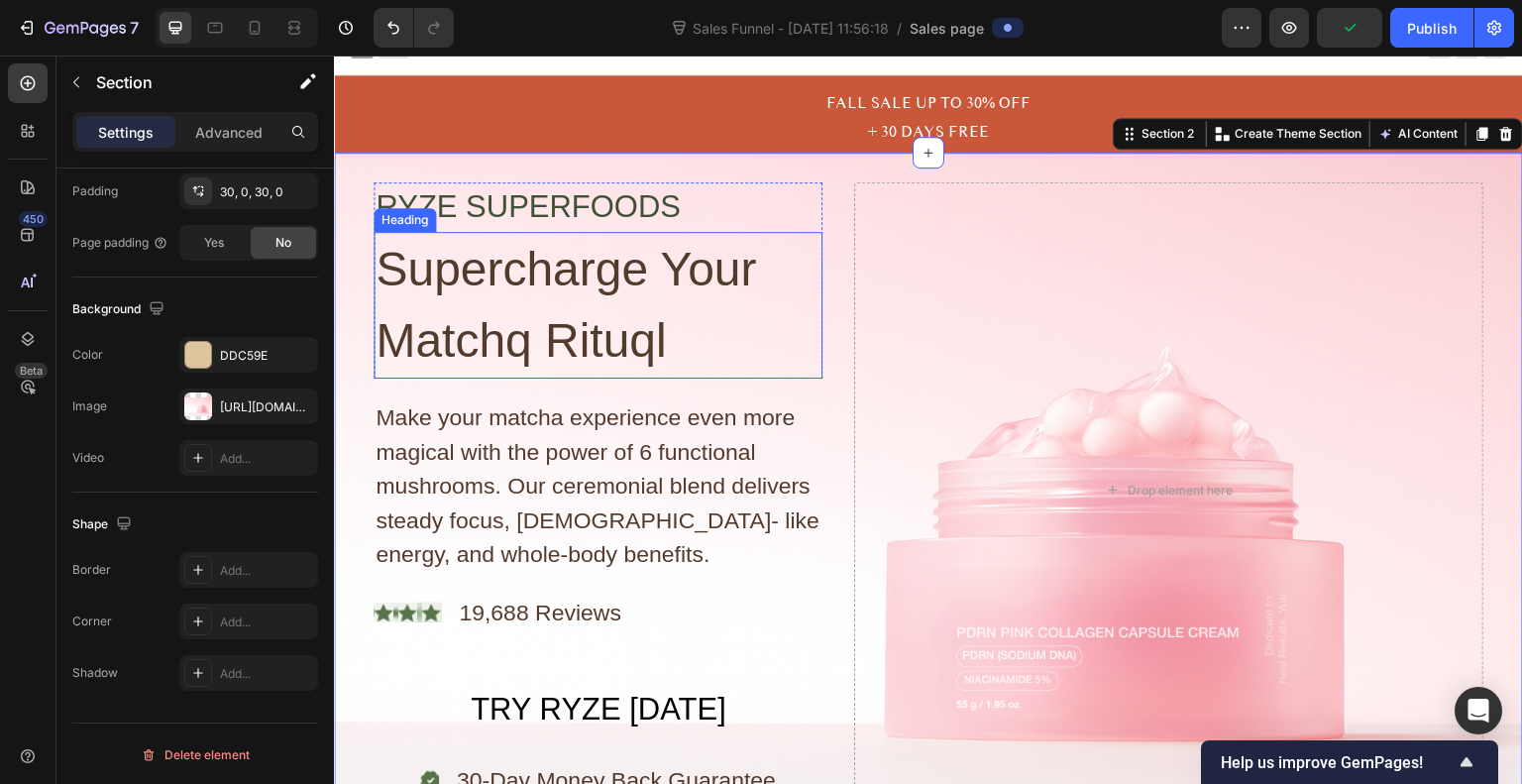
scroll to position [0, 0]
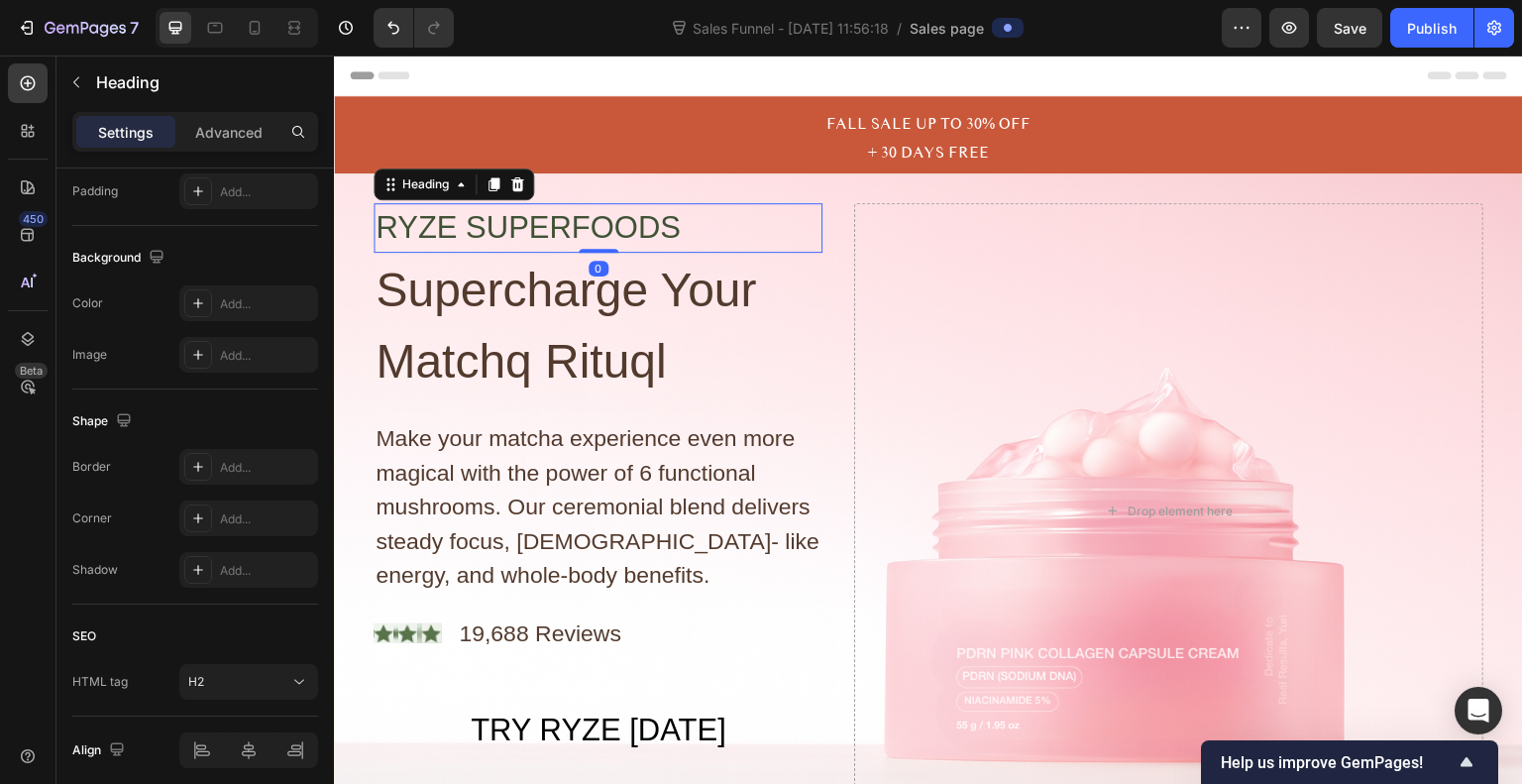
click at [645, 218] on h2 "RYZE SUPERFOODS" at bounding box center [598, 228] width 449 height 51
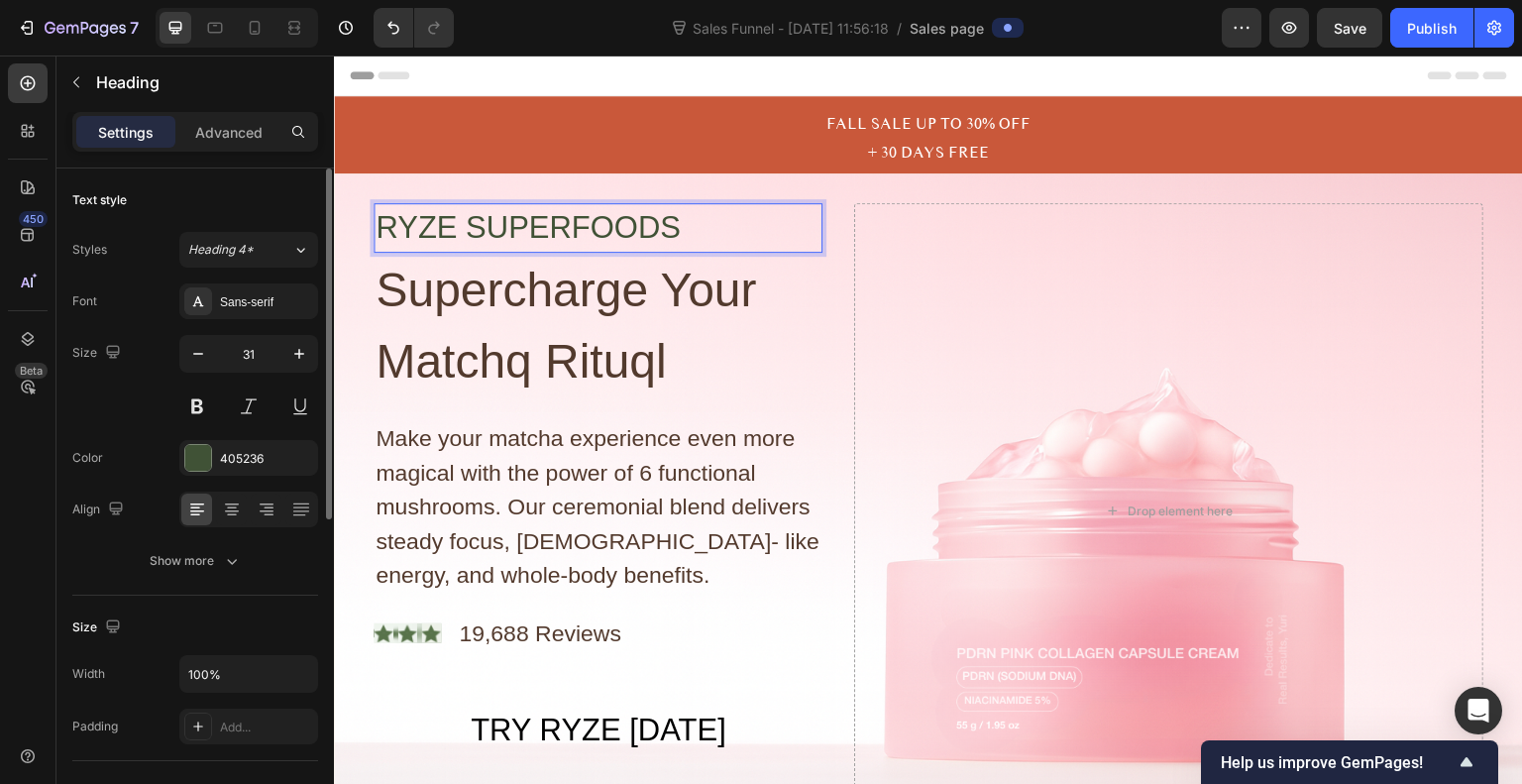
click at [645, 218] on h2 "RYZE SUPERFOODS" at bounding box center [598, 228] width 449 height 51
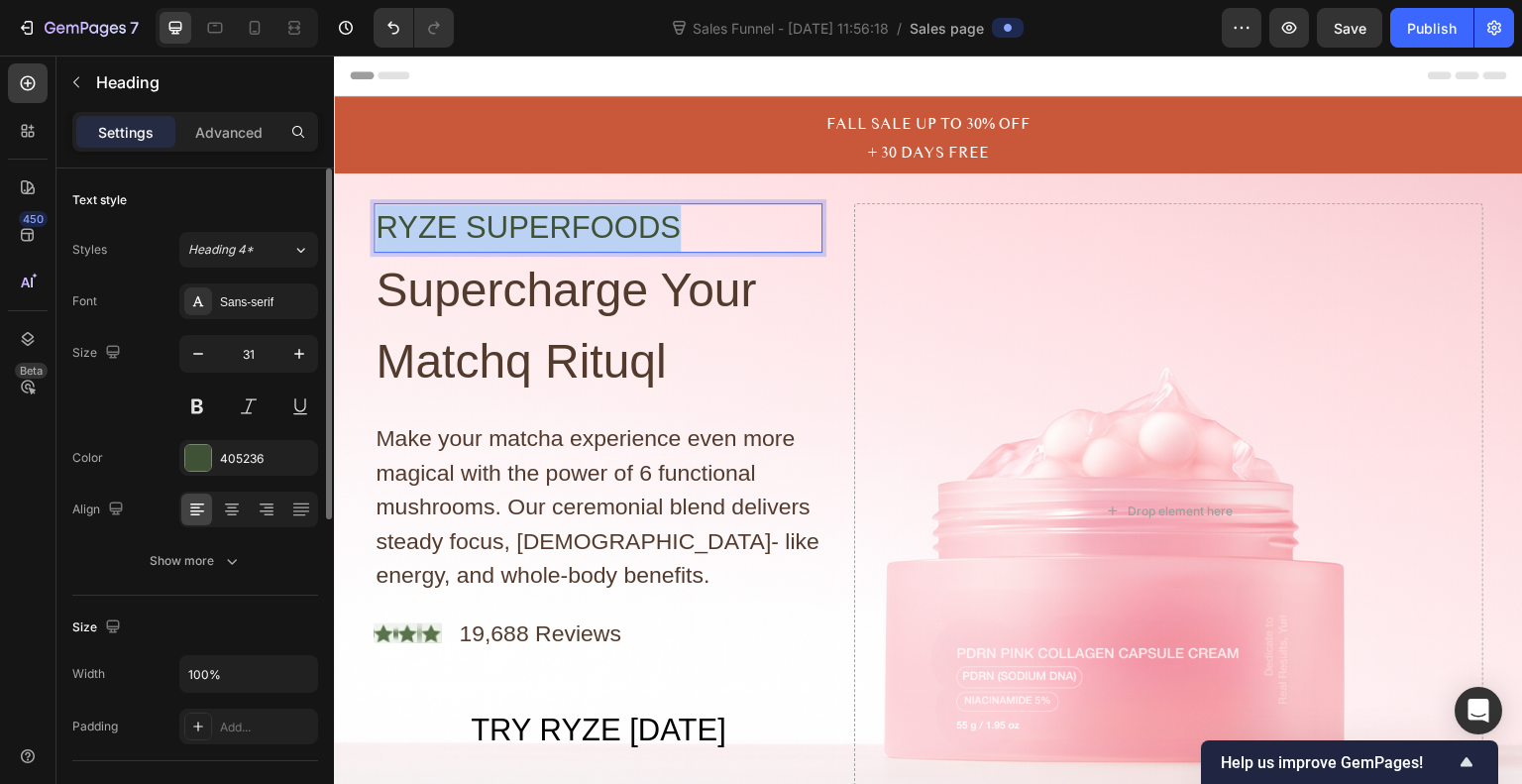
click at [645, 218] on p "RYZE SUPERFOODS" at bounding box center [598, 228] width 445 height 47
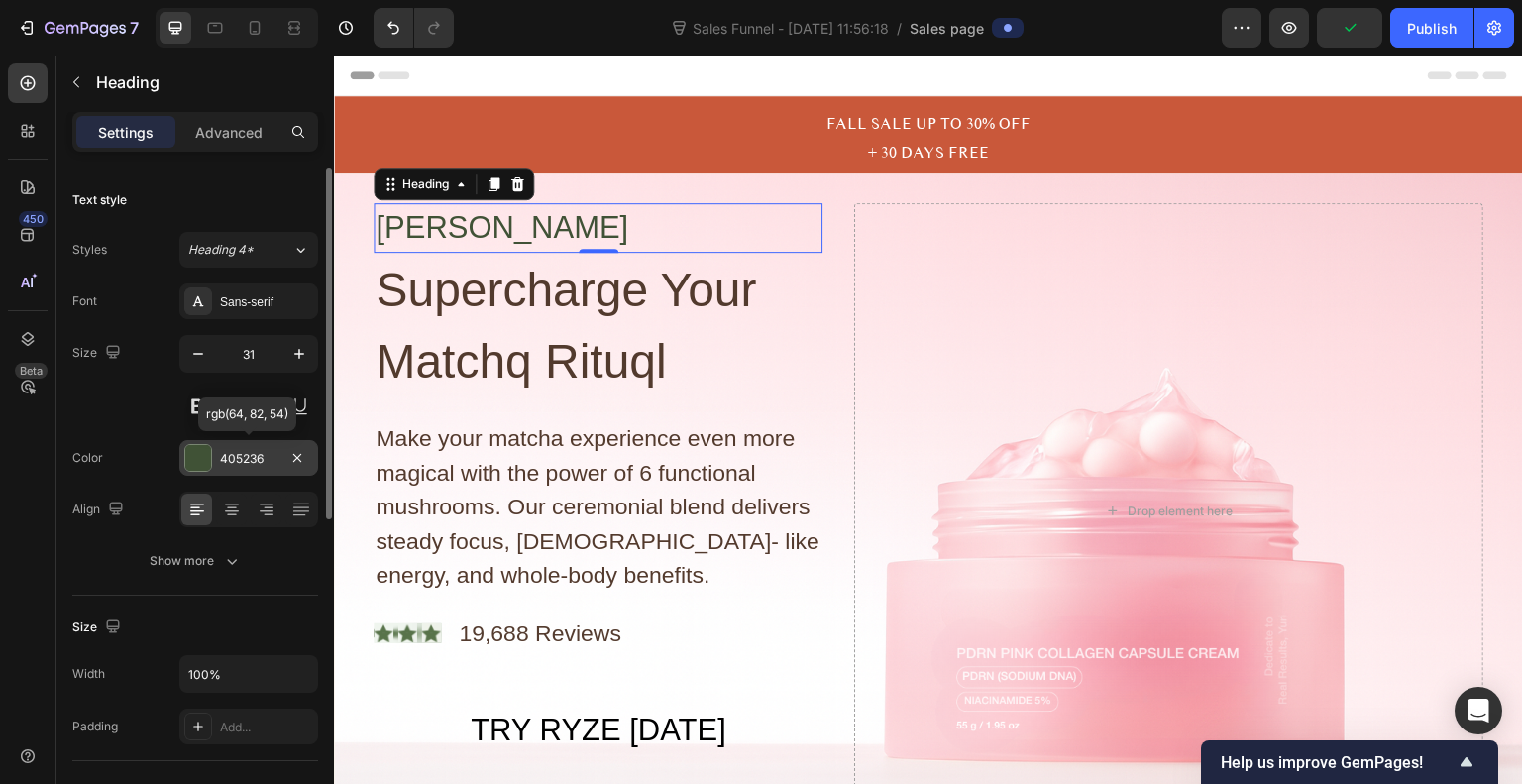
click at [200, 460] on div at bounding box center [199, 458] width 26 height 26
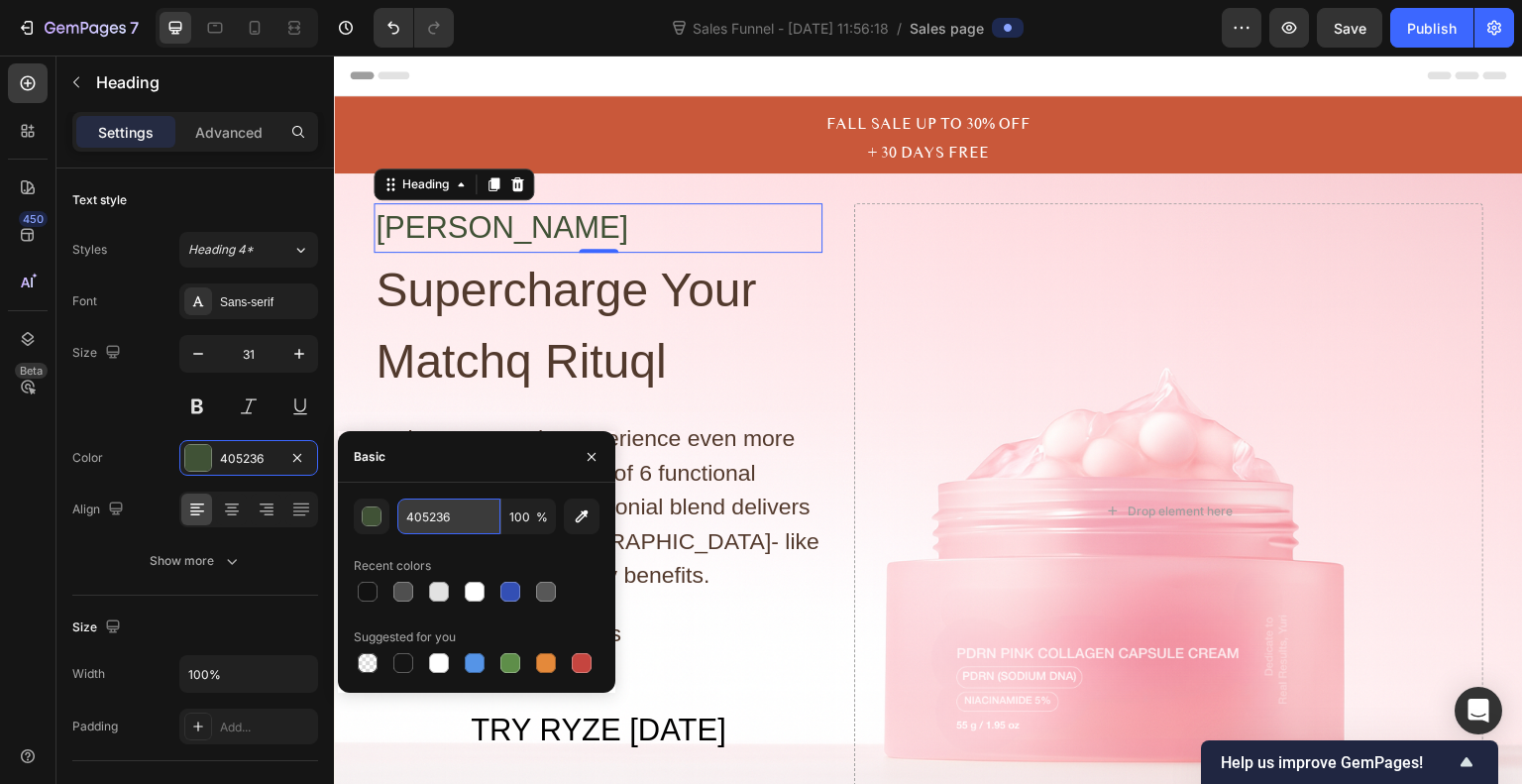
click at [465, 510] on input "405236" at bounding box center [448, 517] width 103 height 36
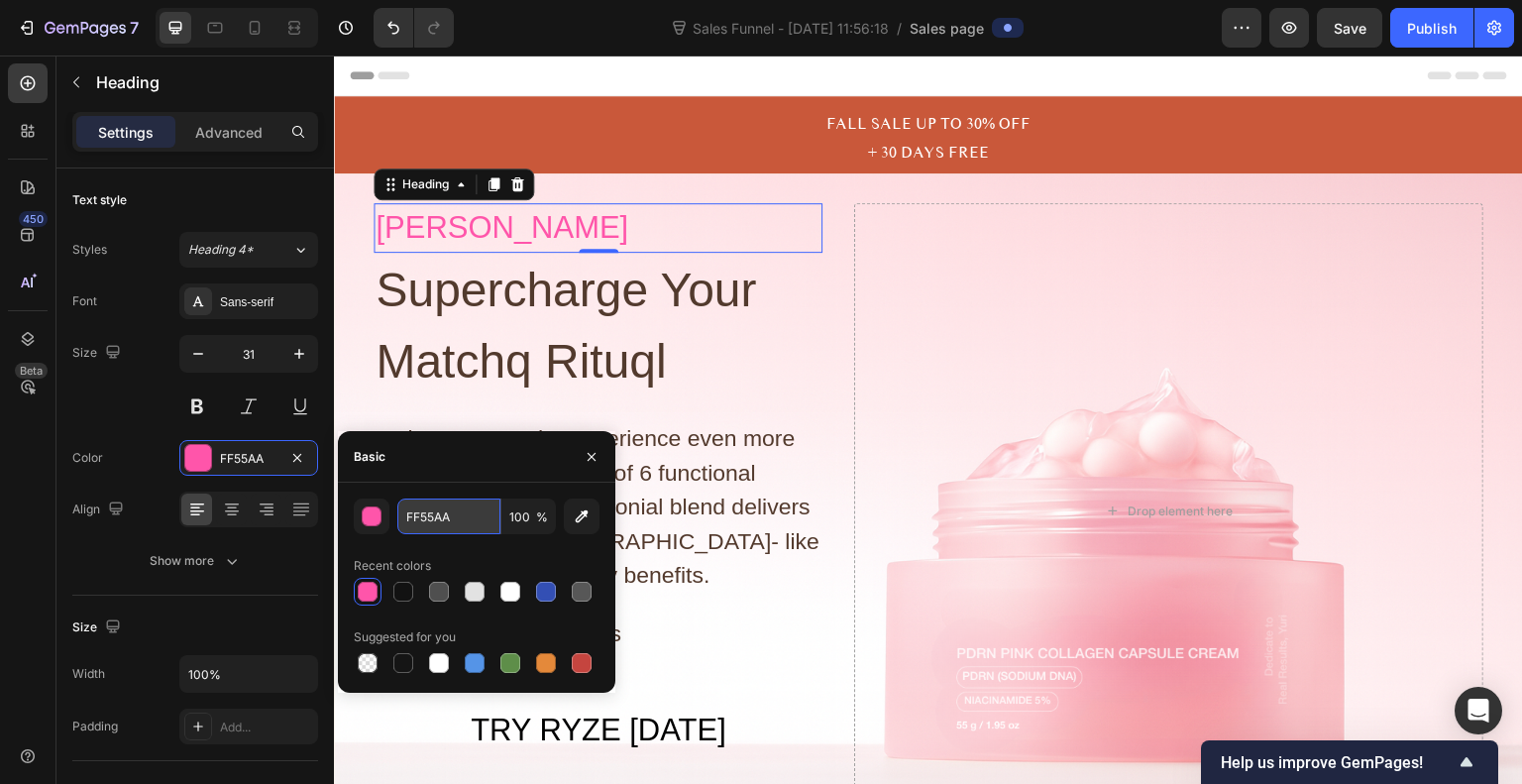
click at [470, 512] on input "FF55AA" at bounding box center [448, 517] width 103 height 36
type input "F5A4AF"
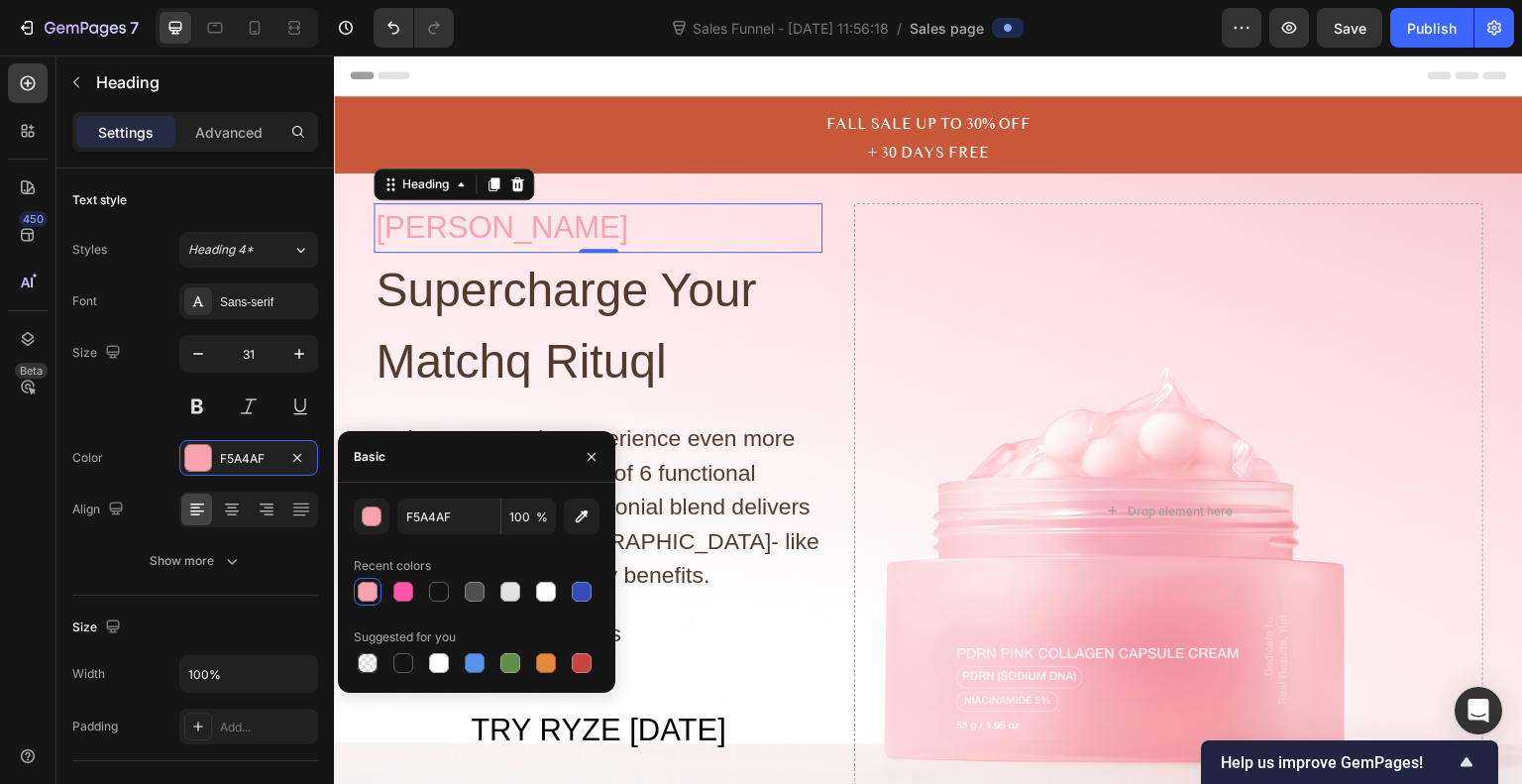
click at [556, 465] on div "Basic" at bounding box center [477, 457] width 277 height 52
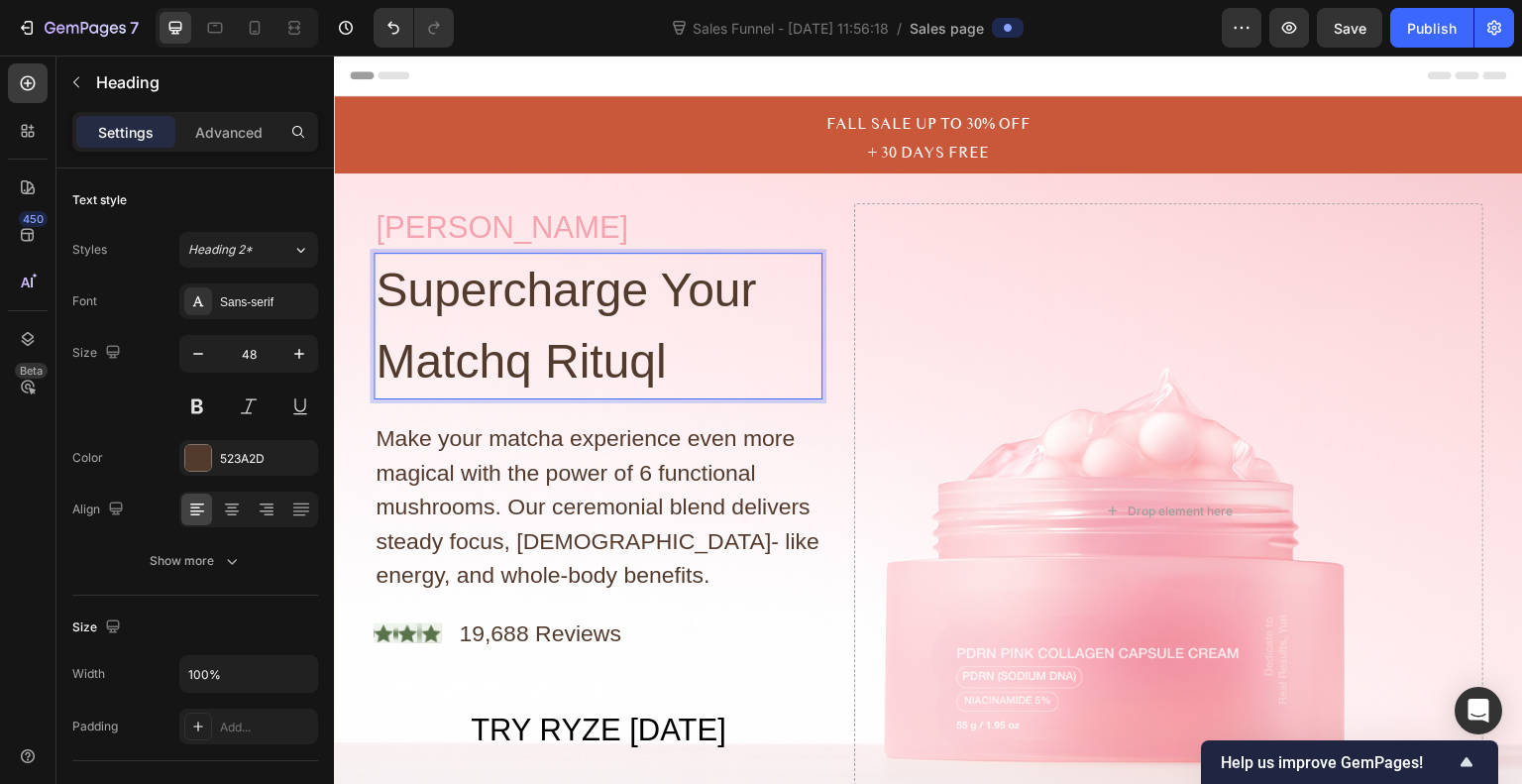
click at [550, 297] on h2 "Supercharge Your Matchq Rituql" at bounding box center [598, 325] width 449 height 147
click at [500, 364] on p "Supercharge Your Matchq Rituql" at bounding box center [598, 325] width 445 height 143
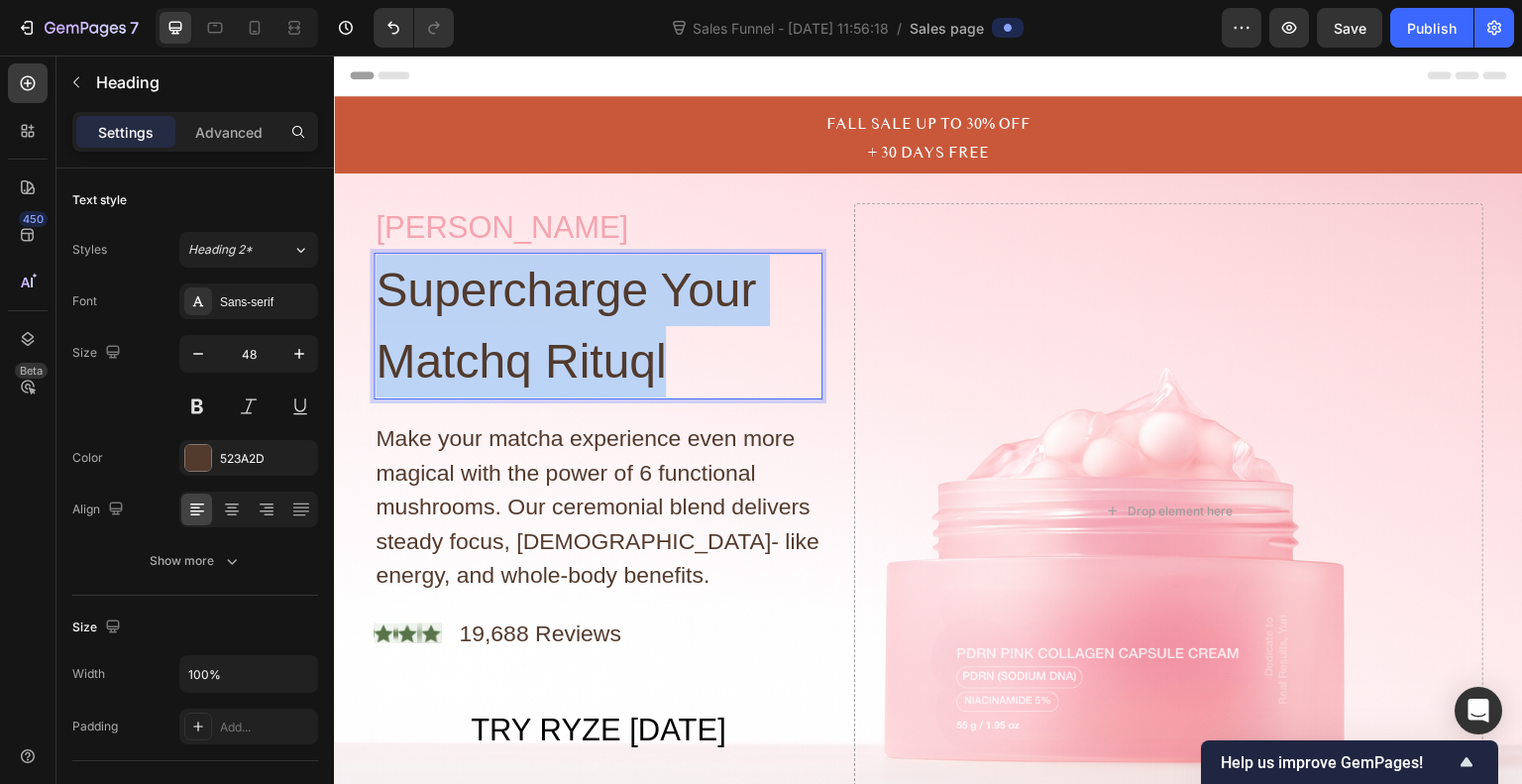
click at [500, 364] on p "Supercharge Your Matchq Rituql" at bounding box center [598, 325] width 445 height 143
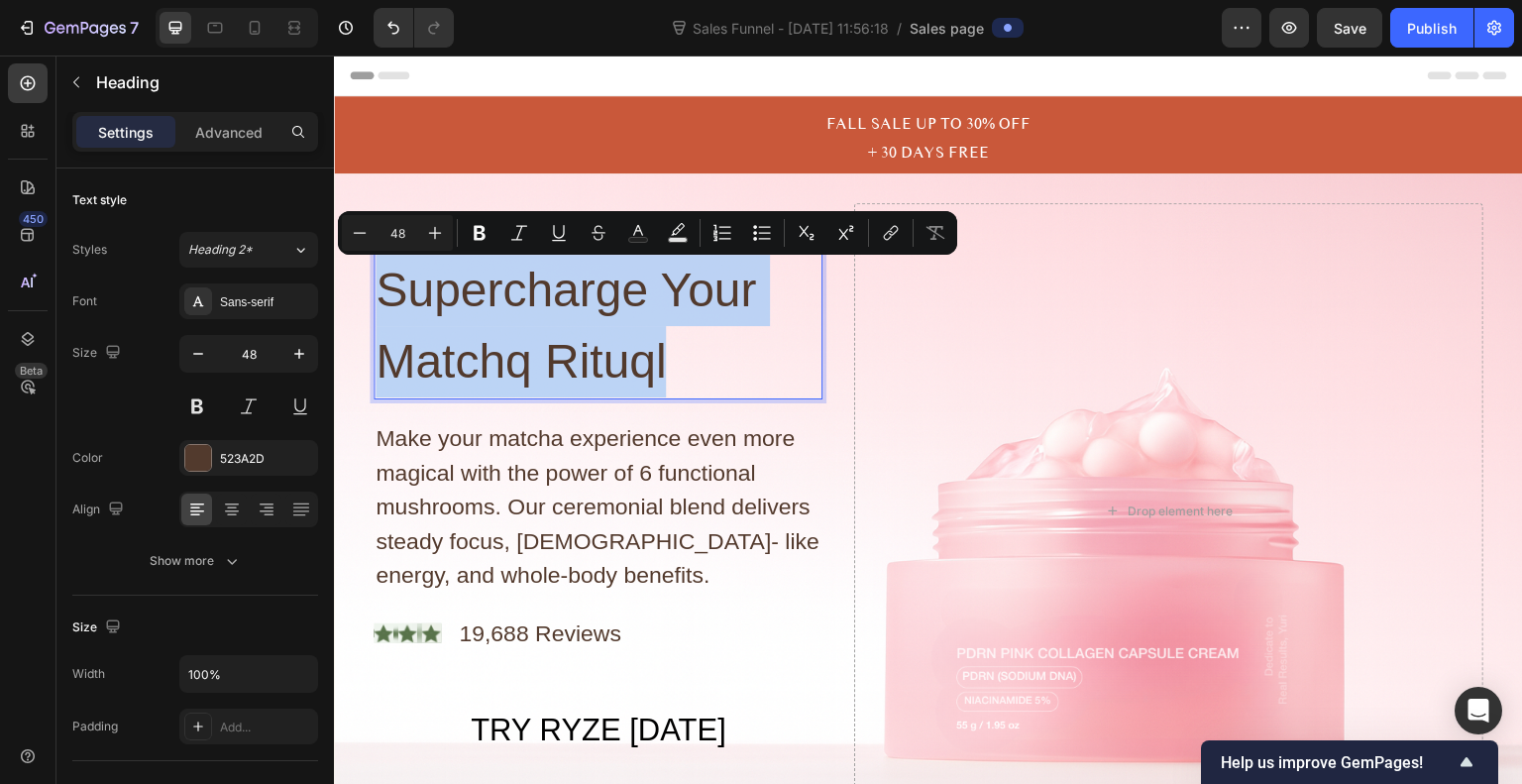
click at [500, 364] on p "Supercharge Your Matchq Rituql" at bounding box center [598, 325] width 445 height 143
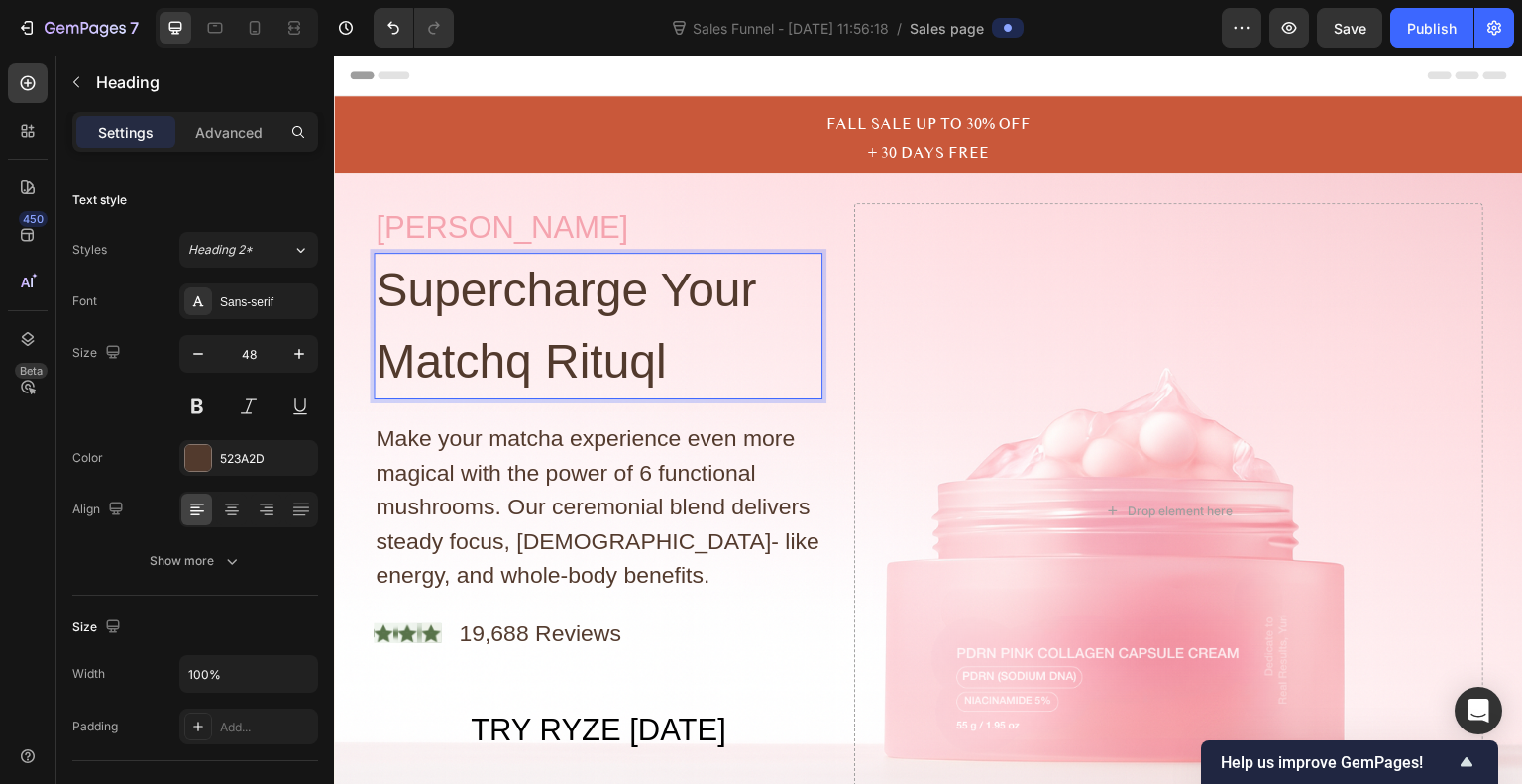
click at [500, 364] on p "Supercharge Your Matchq Rituql" at bounding box center [598, 325] width 445 height 143
click at [612, 369] on p "Supercharge Your Skin Rituql" at bounding box center [598, 325] width 445 height 143
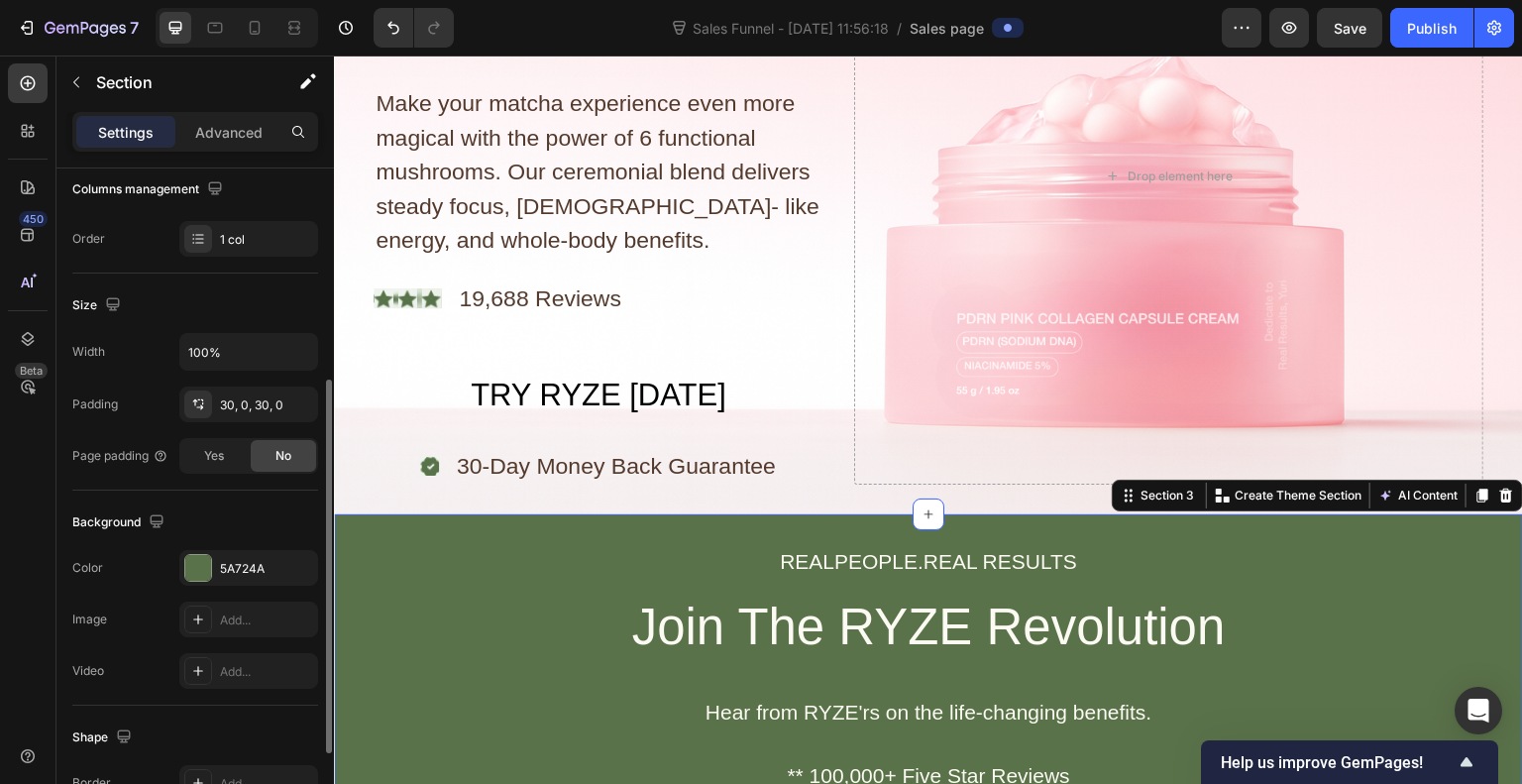
scroll to position [347, 0]
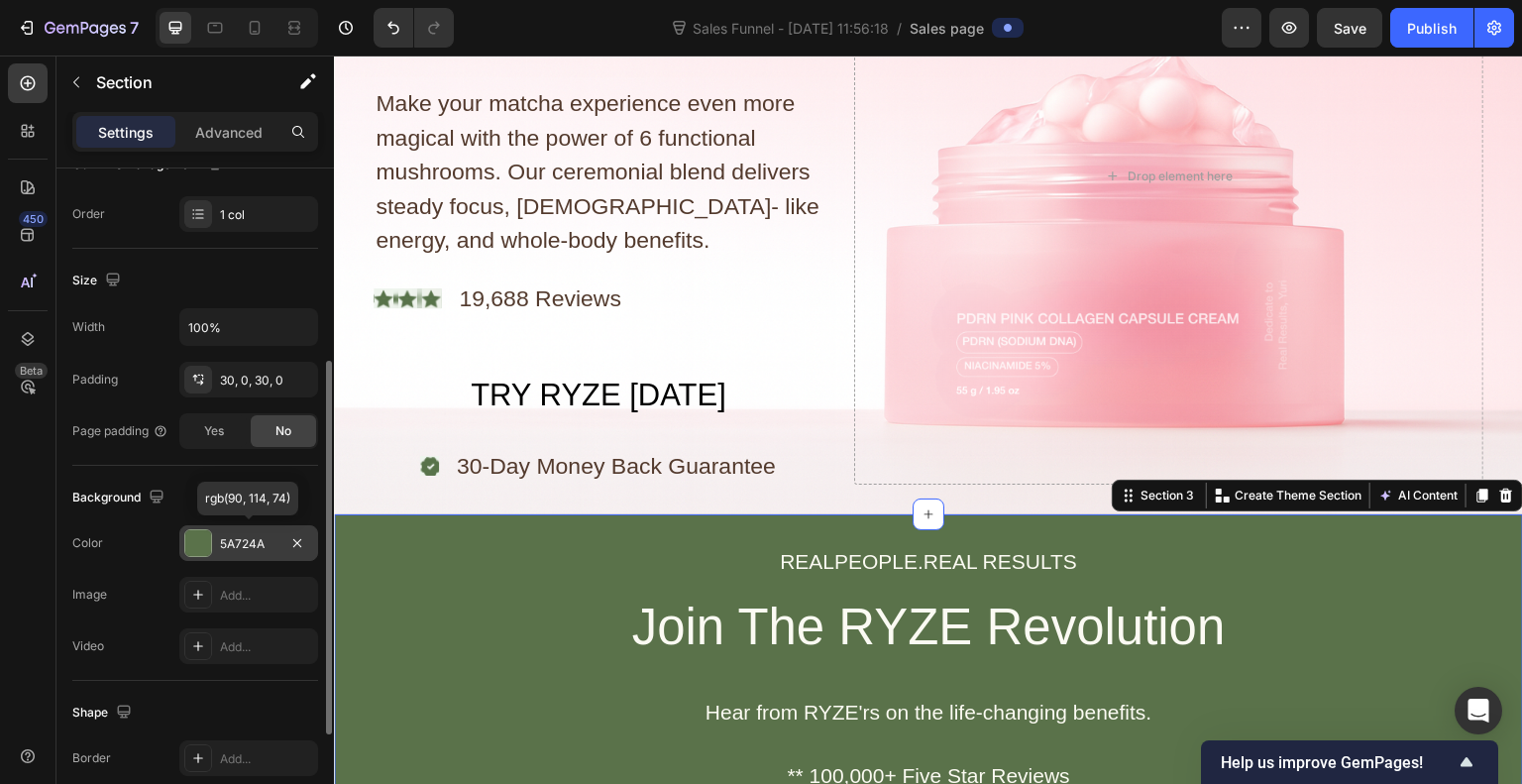
click at [197, 546] on div at bounding box center [199, 543] width 26 height 26
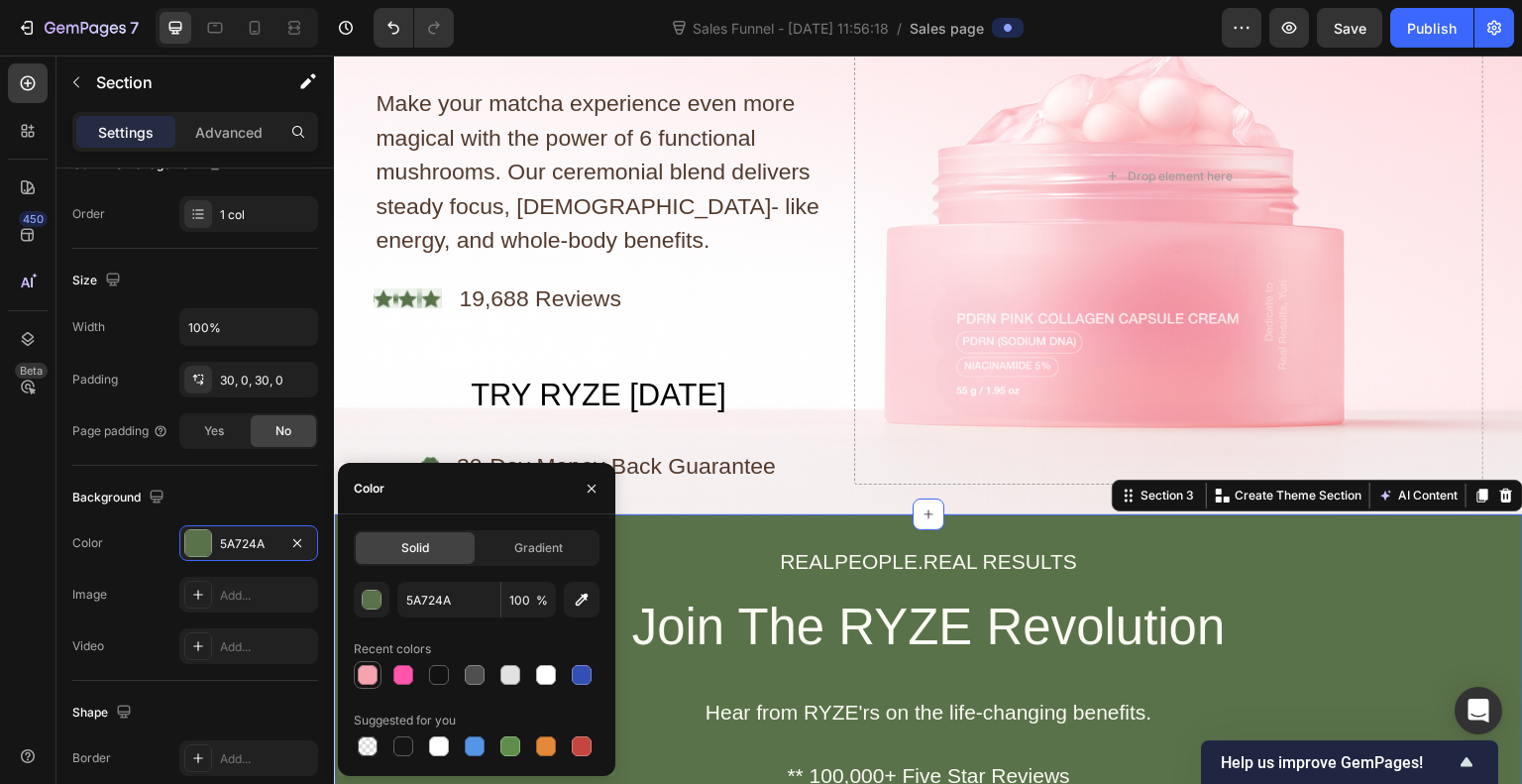
click at [366, 668] on div at bounding box center [367, 674] width 20 height 20
type input "F5A4AF"
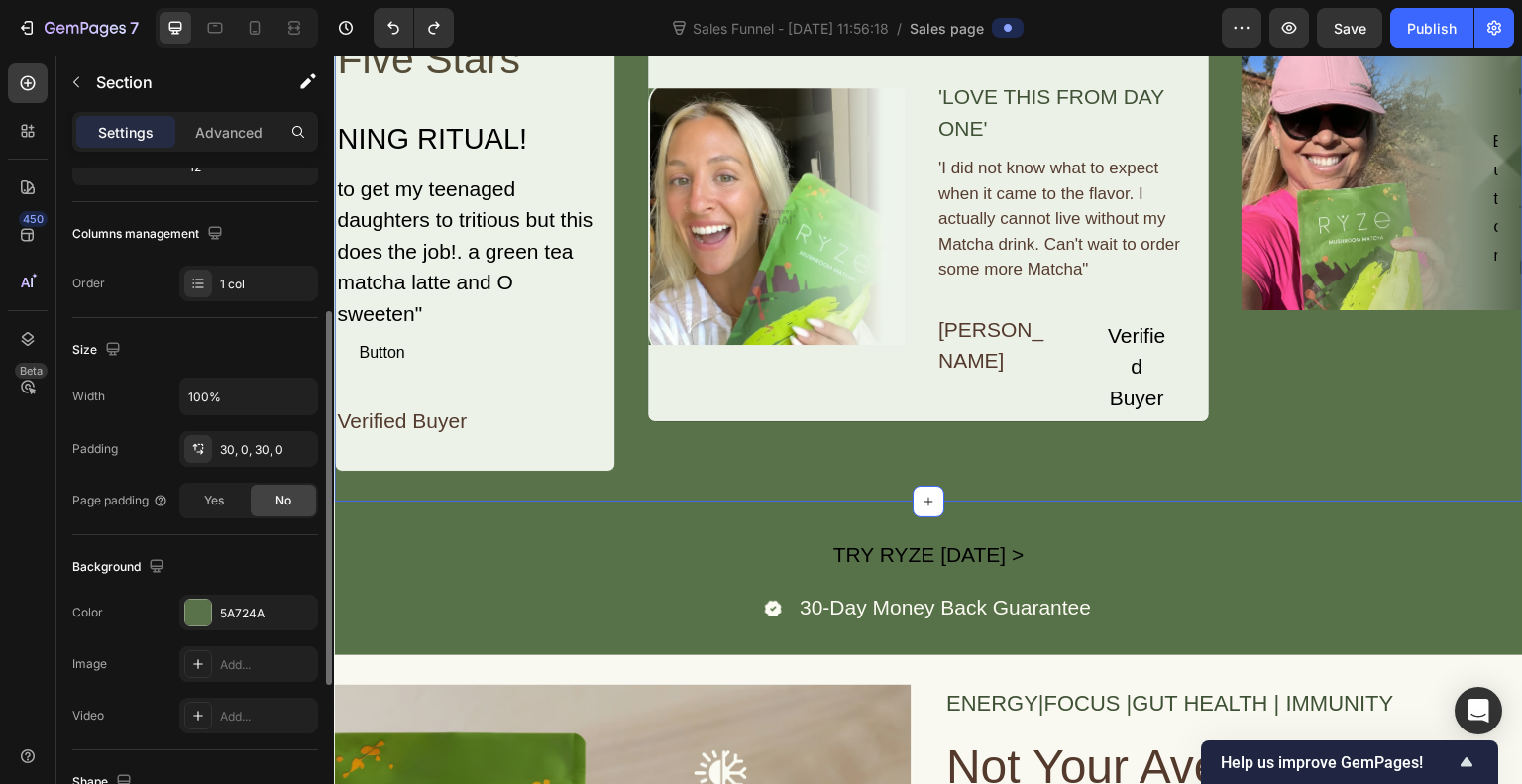
scroll to position [281, 0]
click at [196, 609] on div at bounding box center [199, 608] width 26 height 26
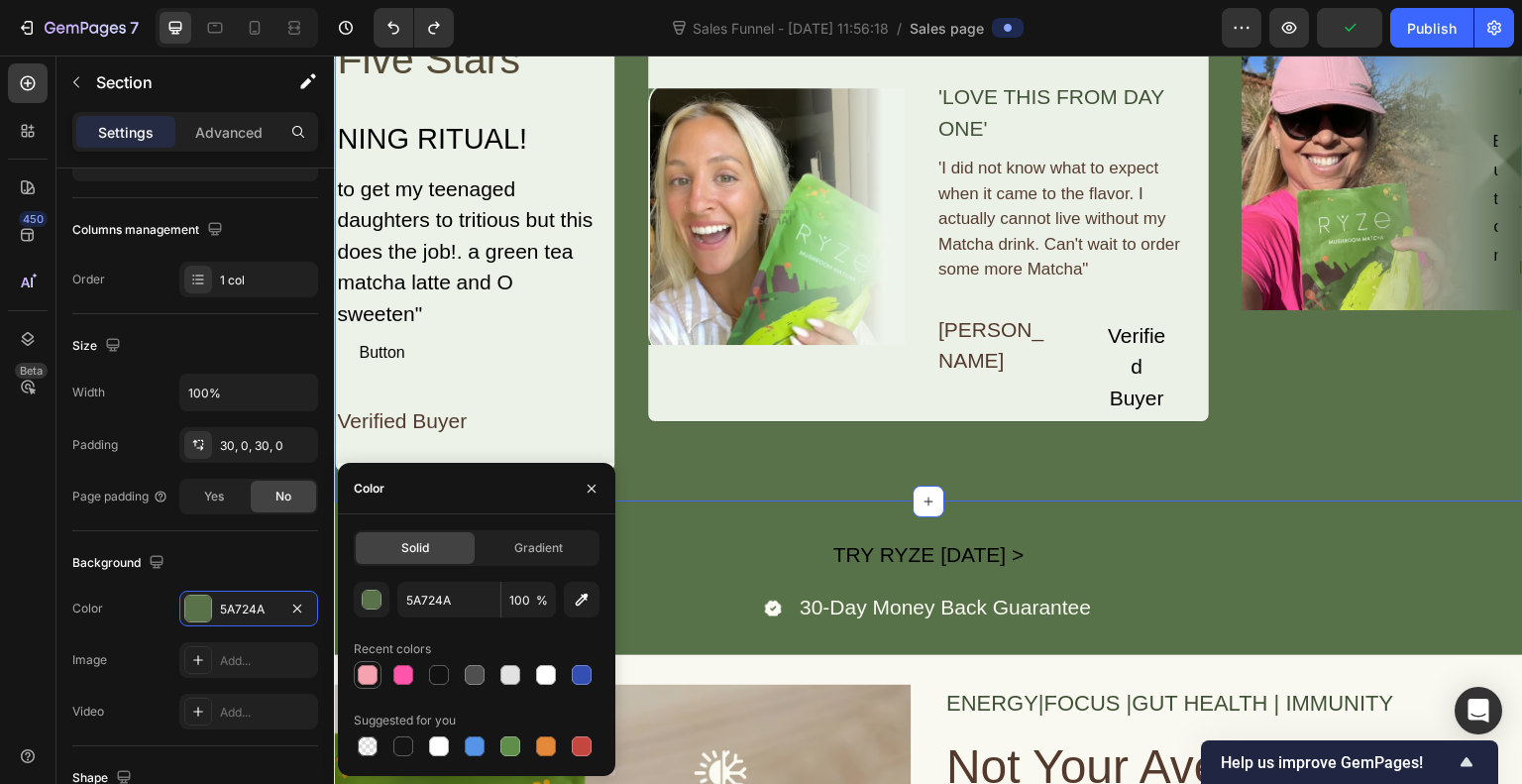
click at [367, 668] on div at bounding box center [367, 674] width 20 height 20
type input "F5A4AF"
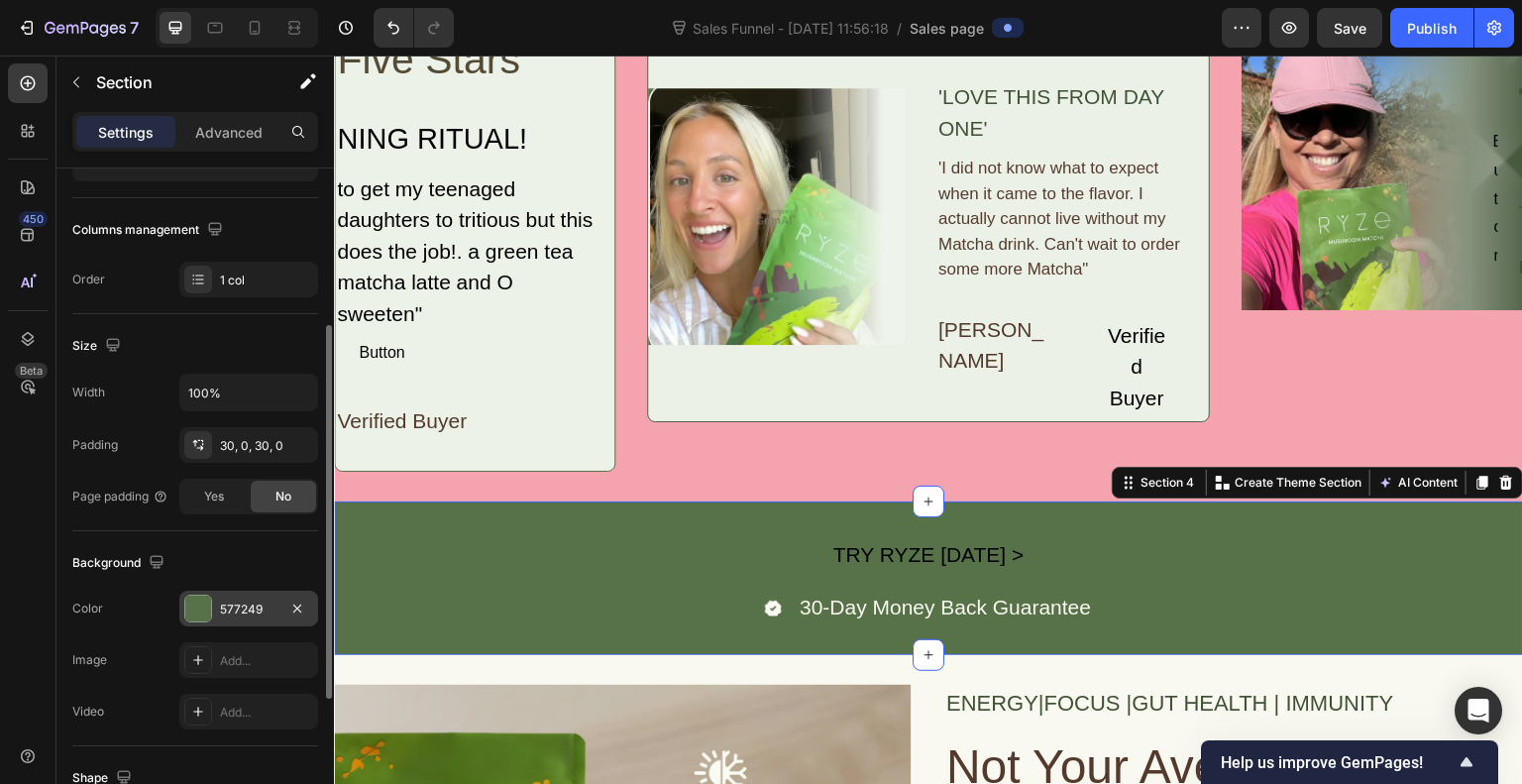
click at [202, 601] on div at bounding box center [199, 608] width 26 height 26
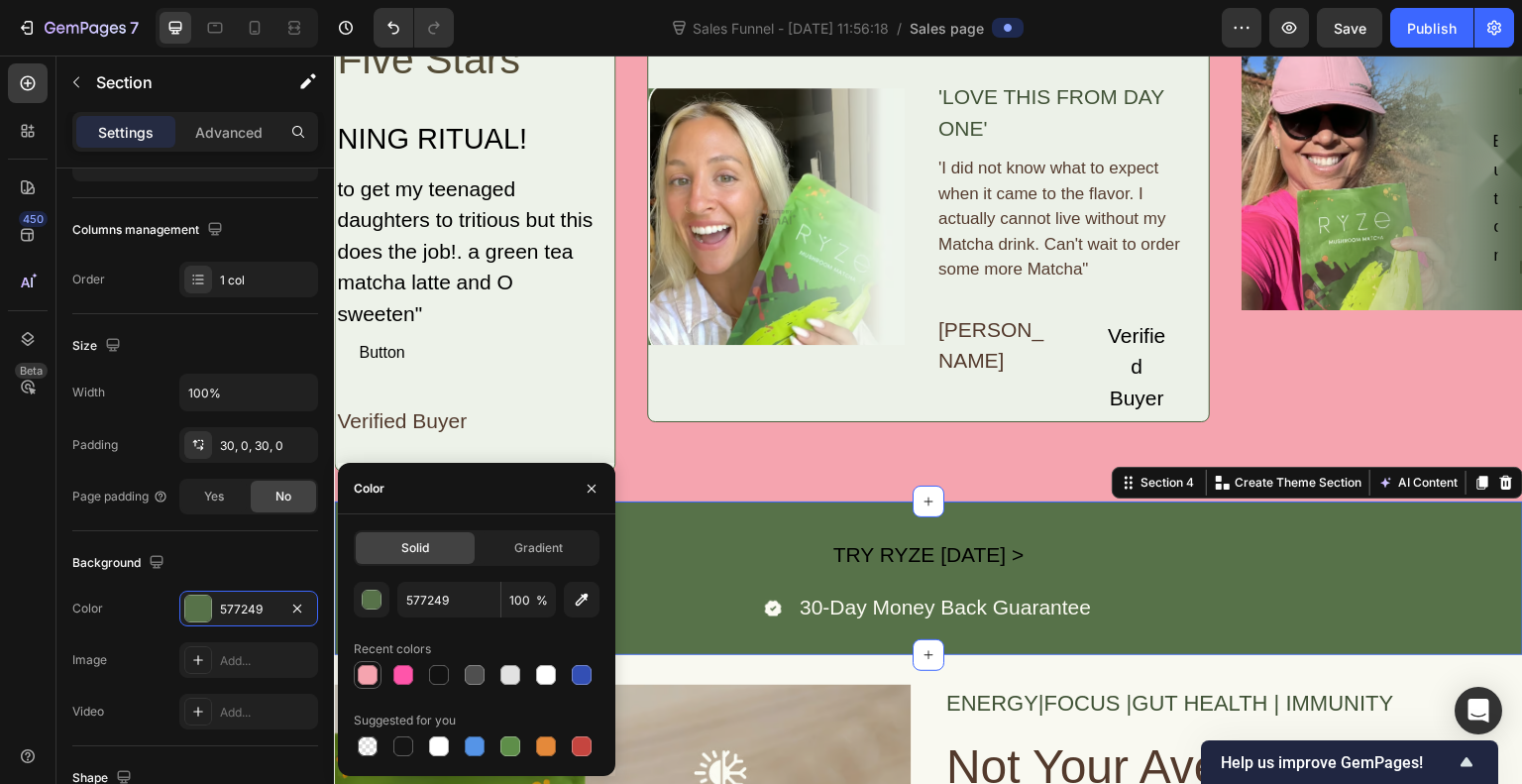
click at [368, 668] on div at bounding box center [367, 674] width 20 height 20
type input "F5A4AF"
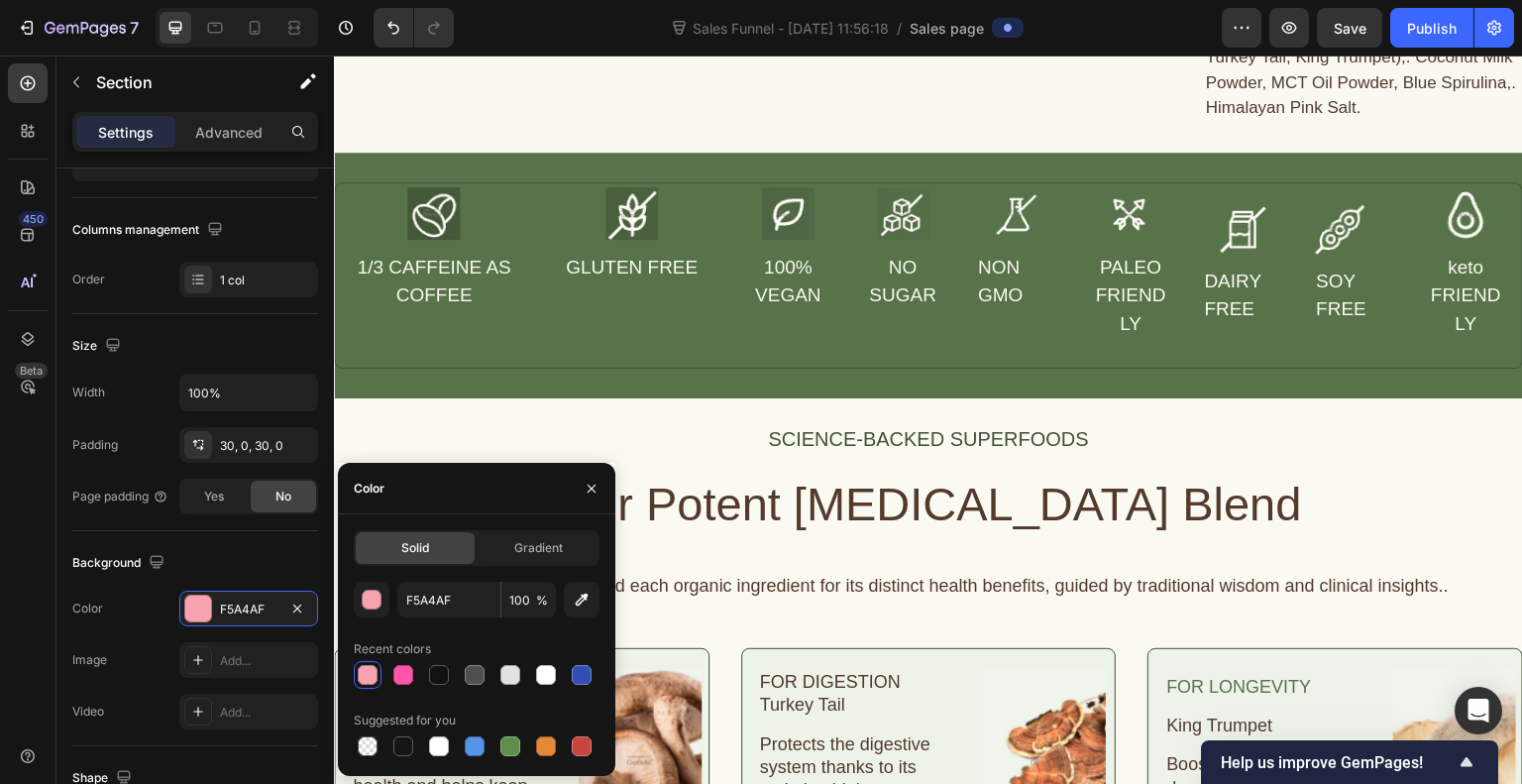
scroll to position [2591, 0]
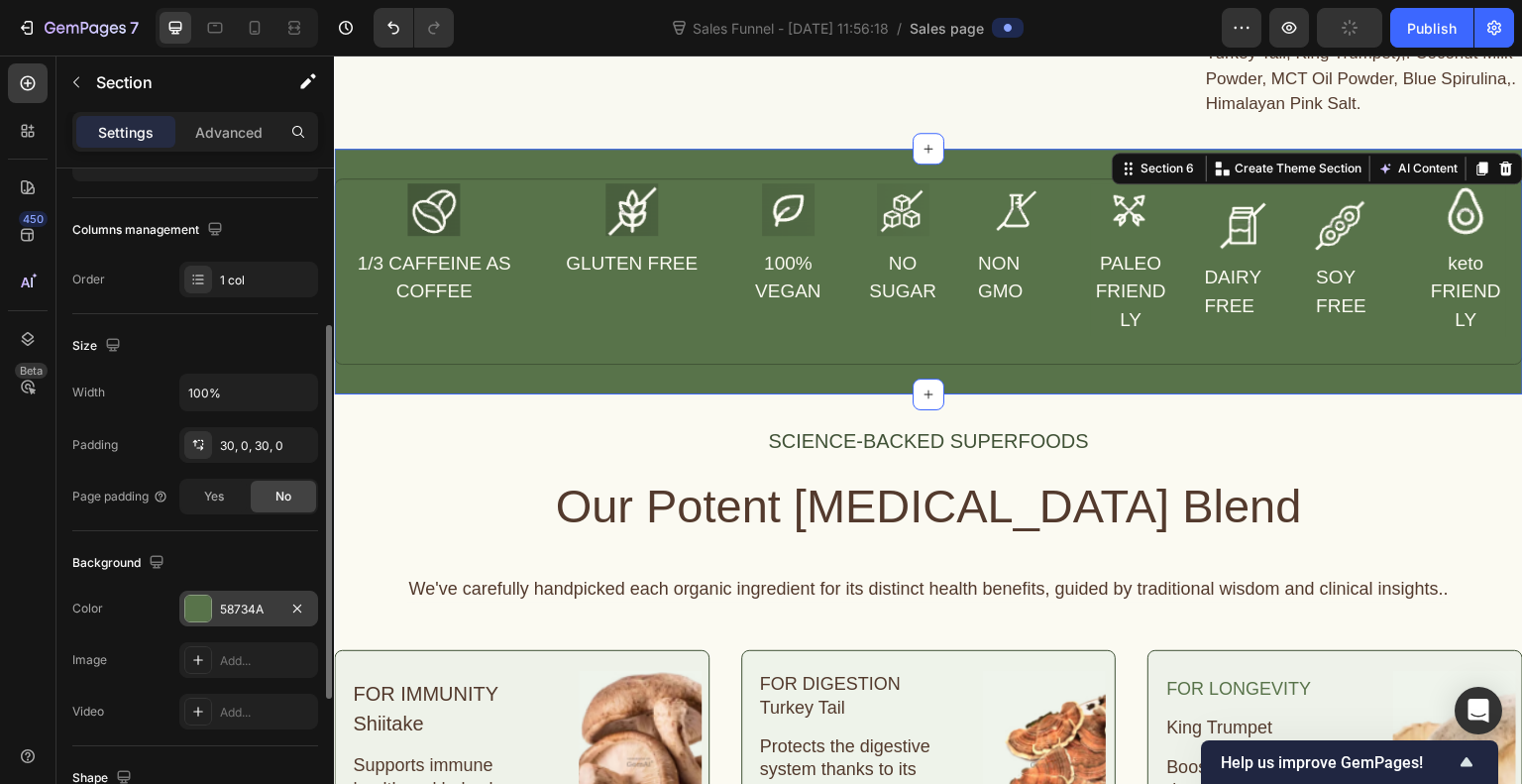
click at [197, 609] on div at bounding box center [199, 608] width 26 height 26
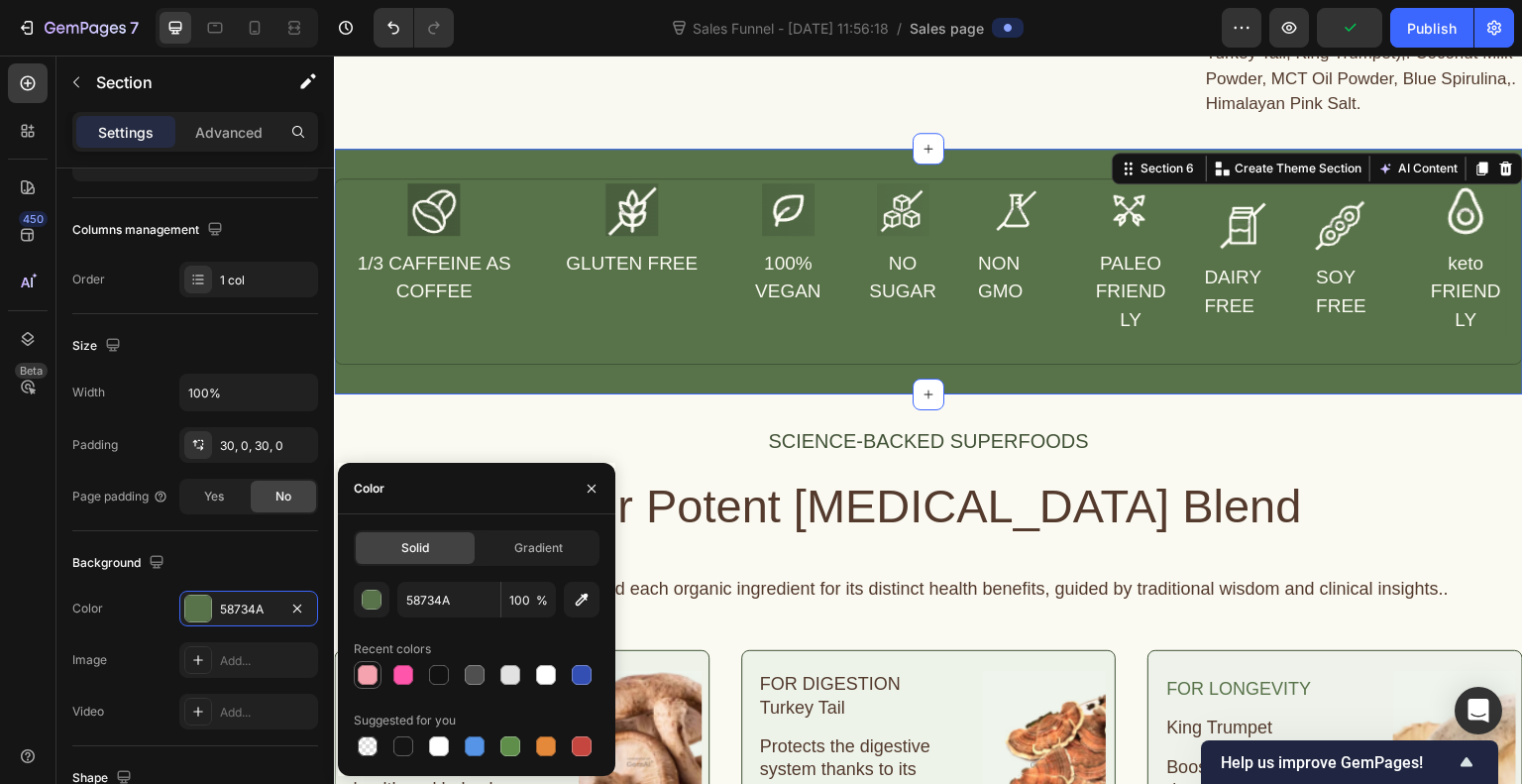
click at [364, 674] on div at bounding box center [367, 674] width 20 height 20
type input "F5A4AF"
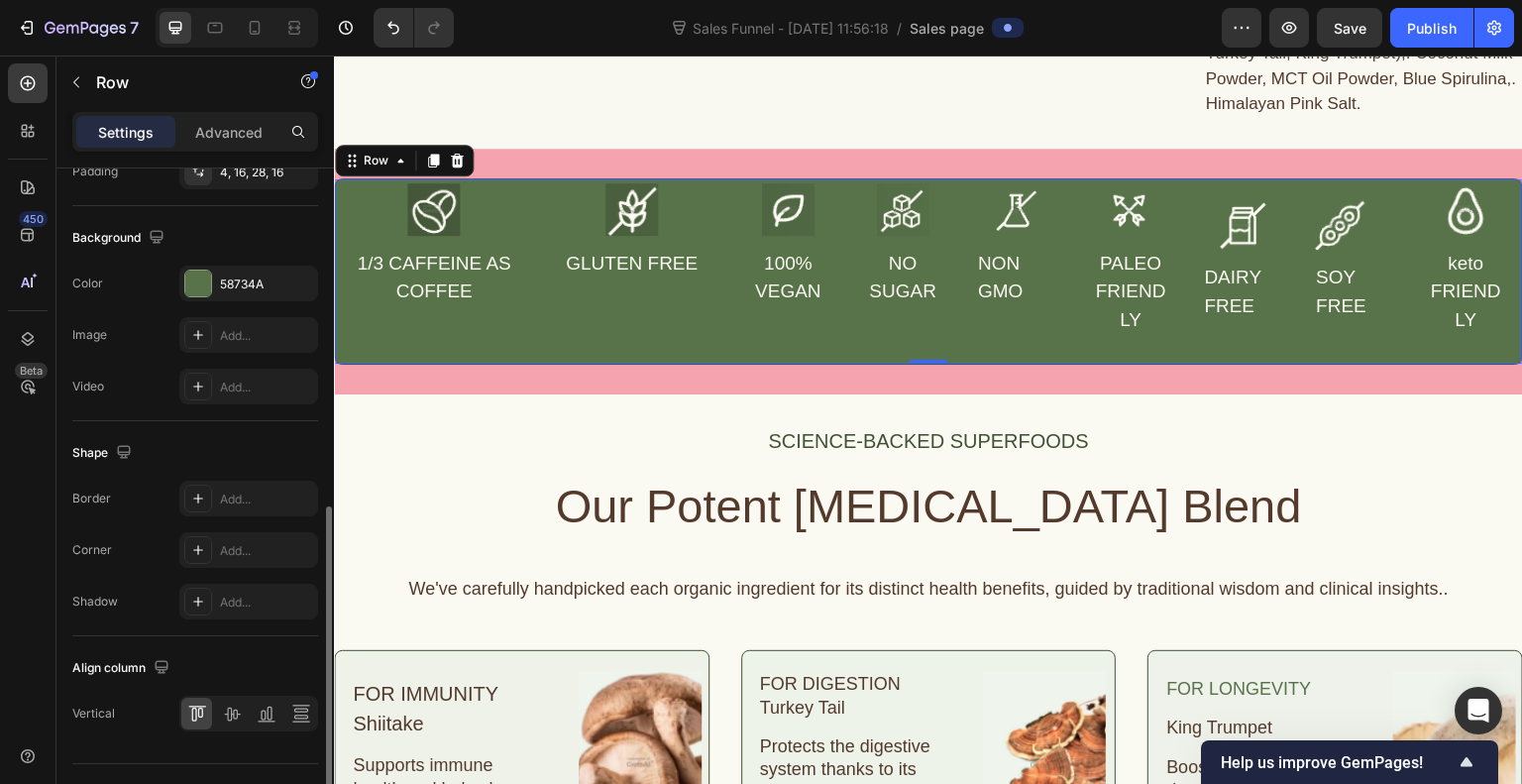
scroll to position [719, 0]
click at [205, 271] on div at bounding box center [199, 284] width 26 height 26
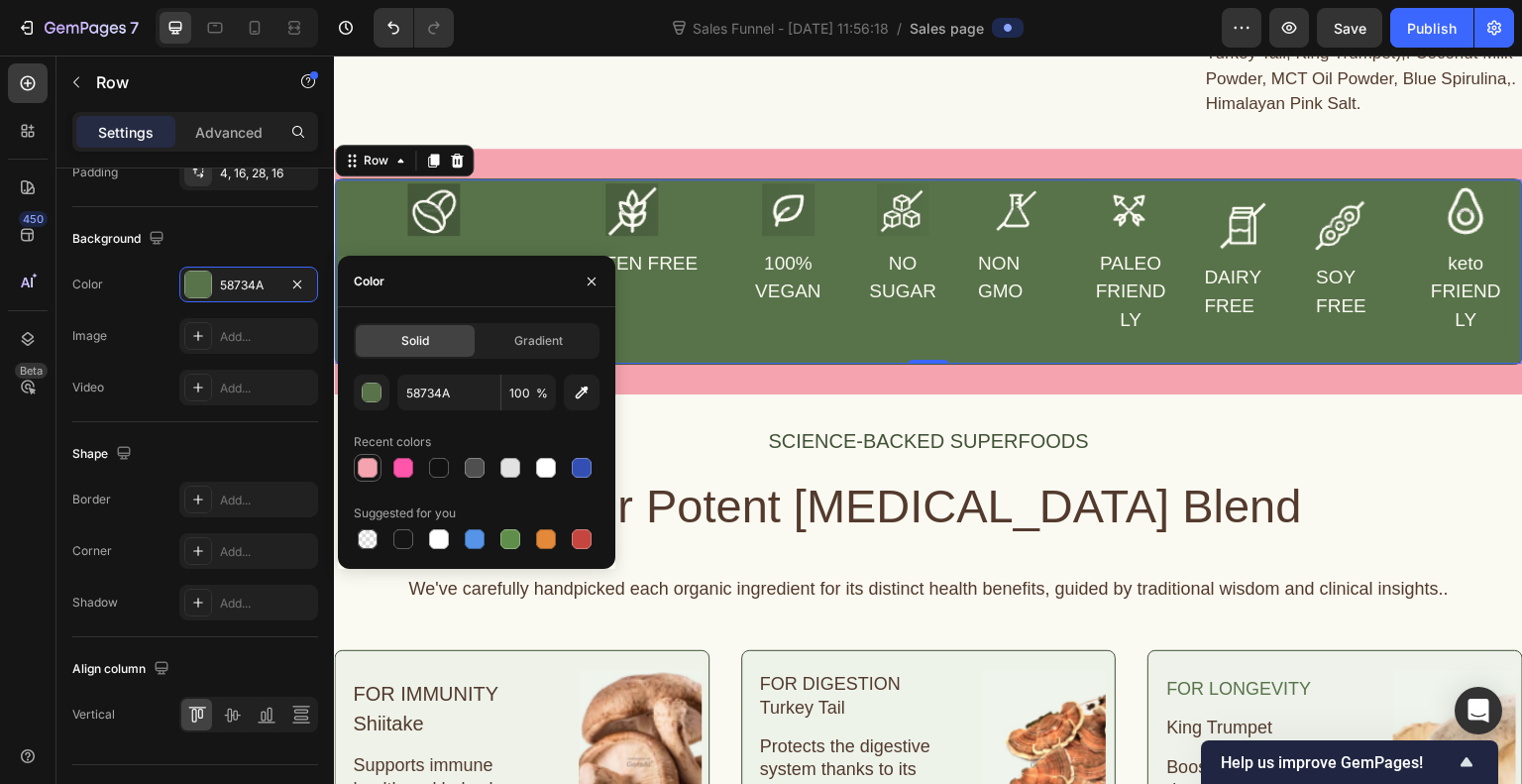
click at [364, 468] on div at bounding box center [367, 468] width 20 height 20
type input "F5A4AF"
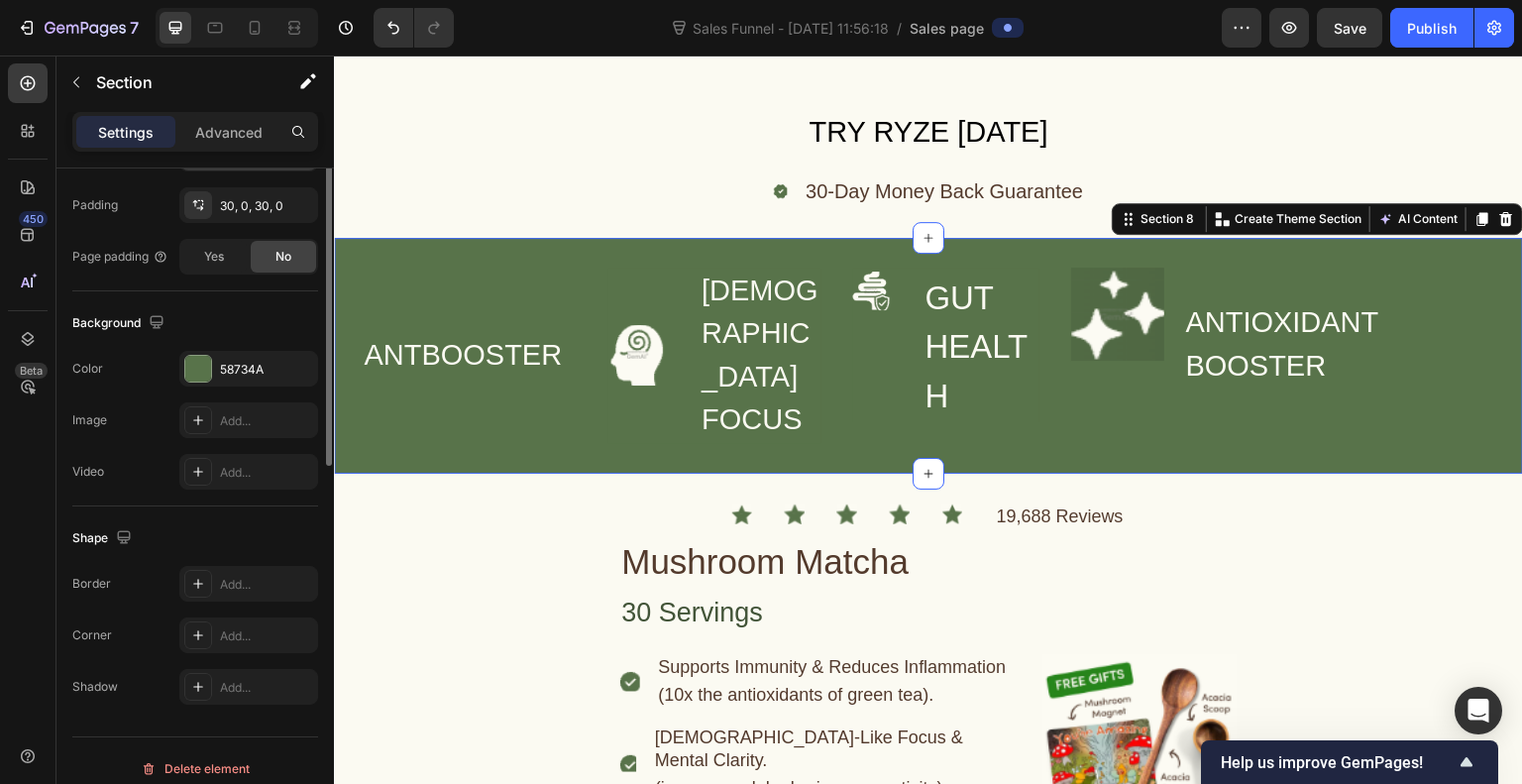
scroll to position [535, 0]
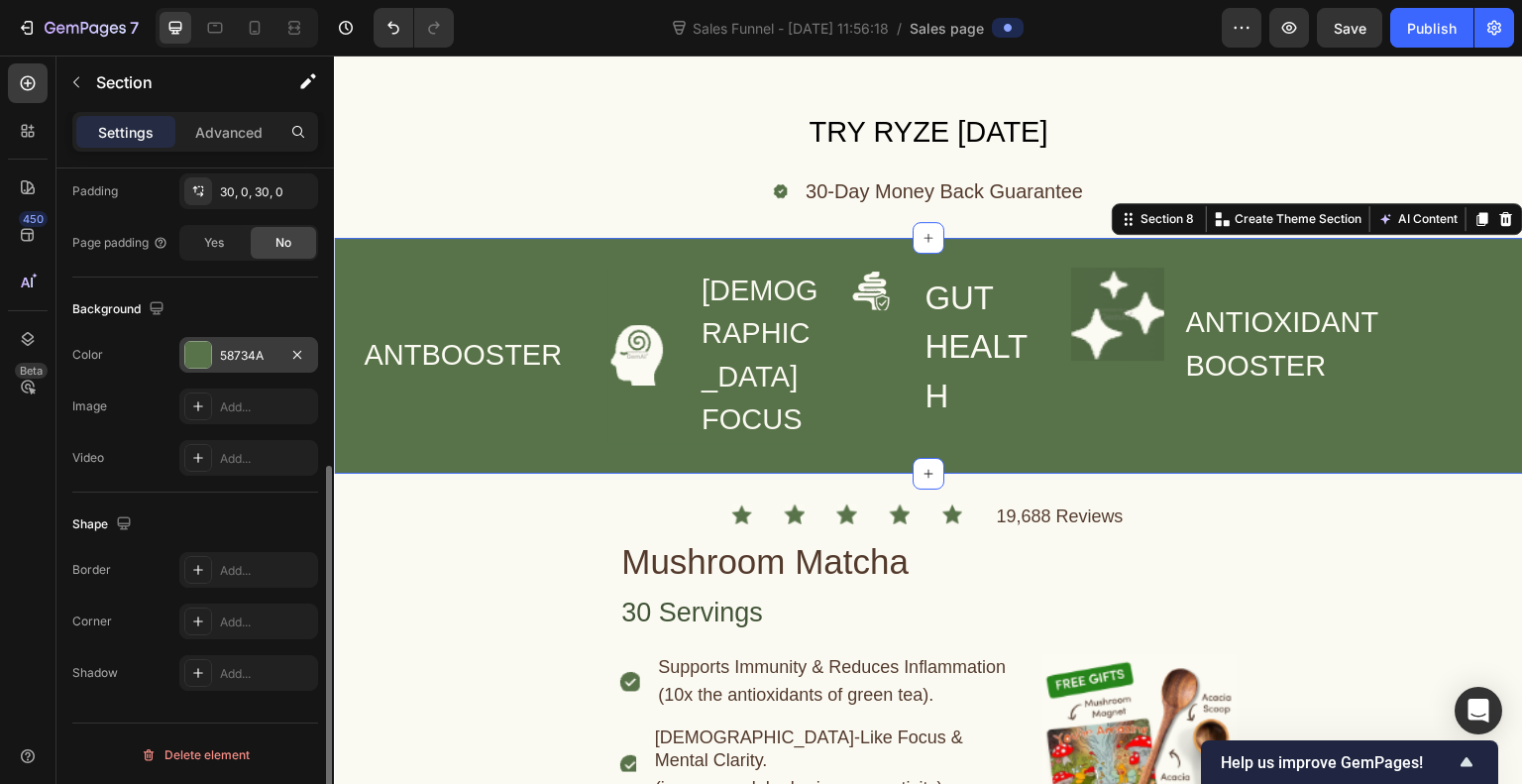
click at [206, 365] on div at bounding box center [199, 355] width 26 height 26
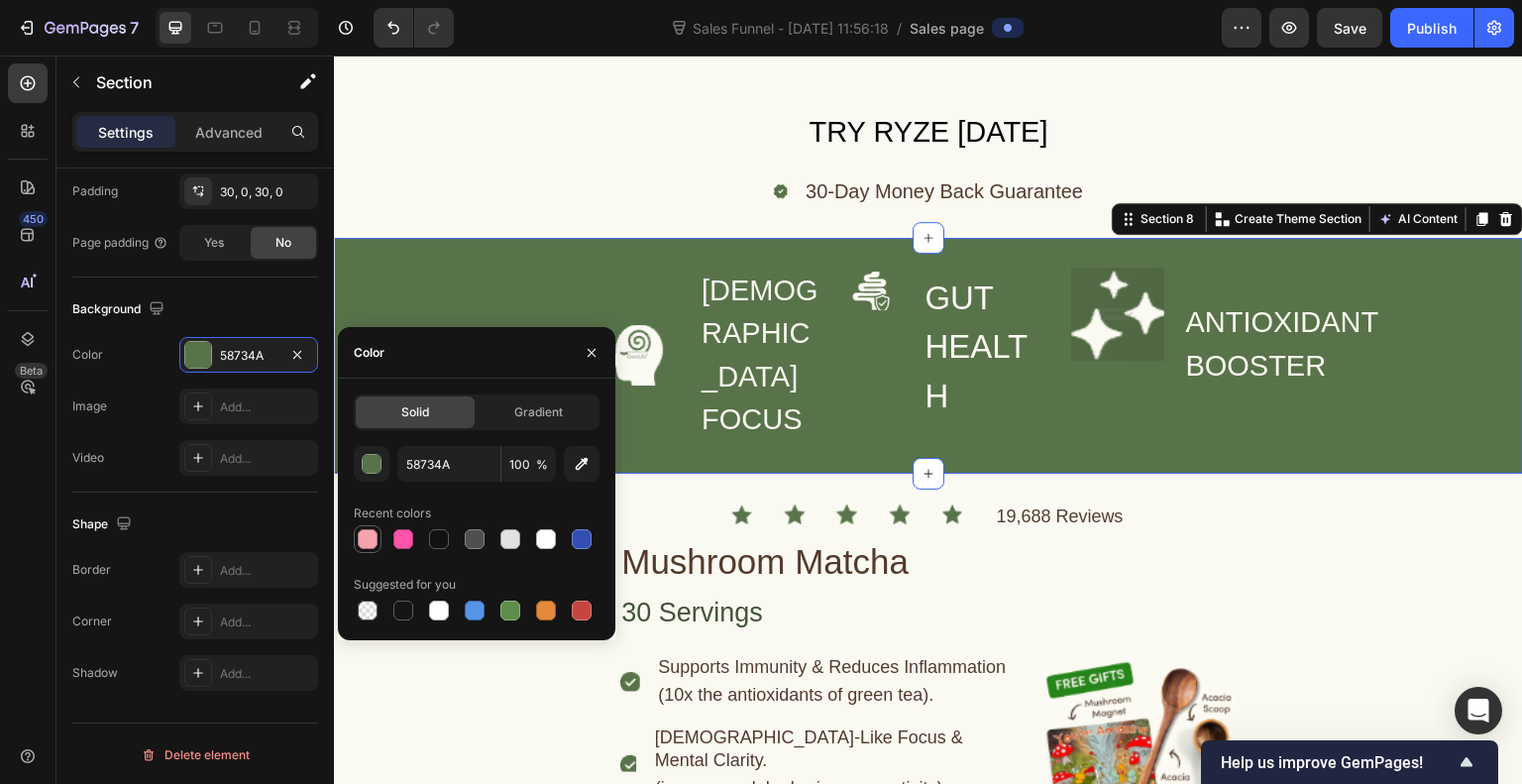
click at [364, 536] on div at bounding box center [367, 539] width 20 height 20
type input "F5A4AF"
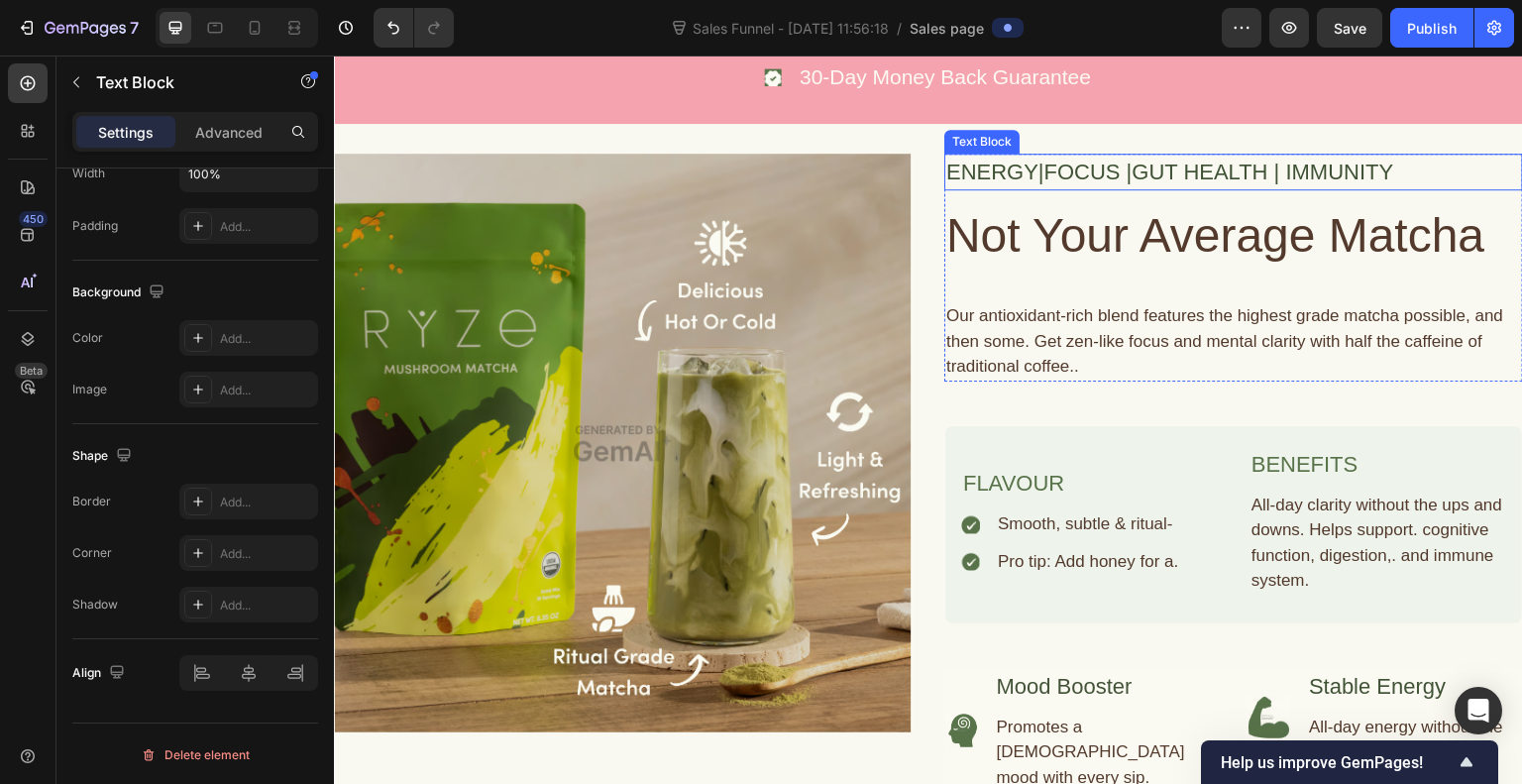
scroll to position [0, 0]
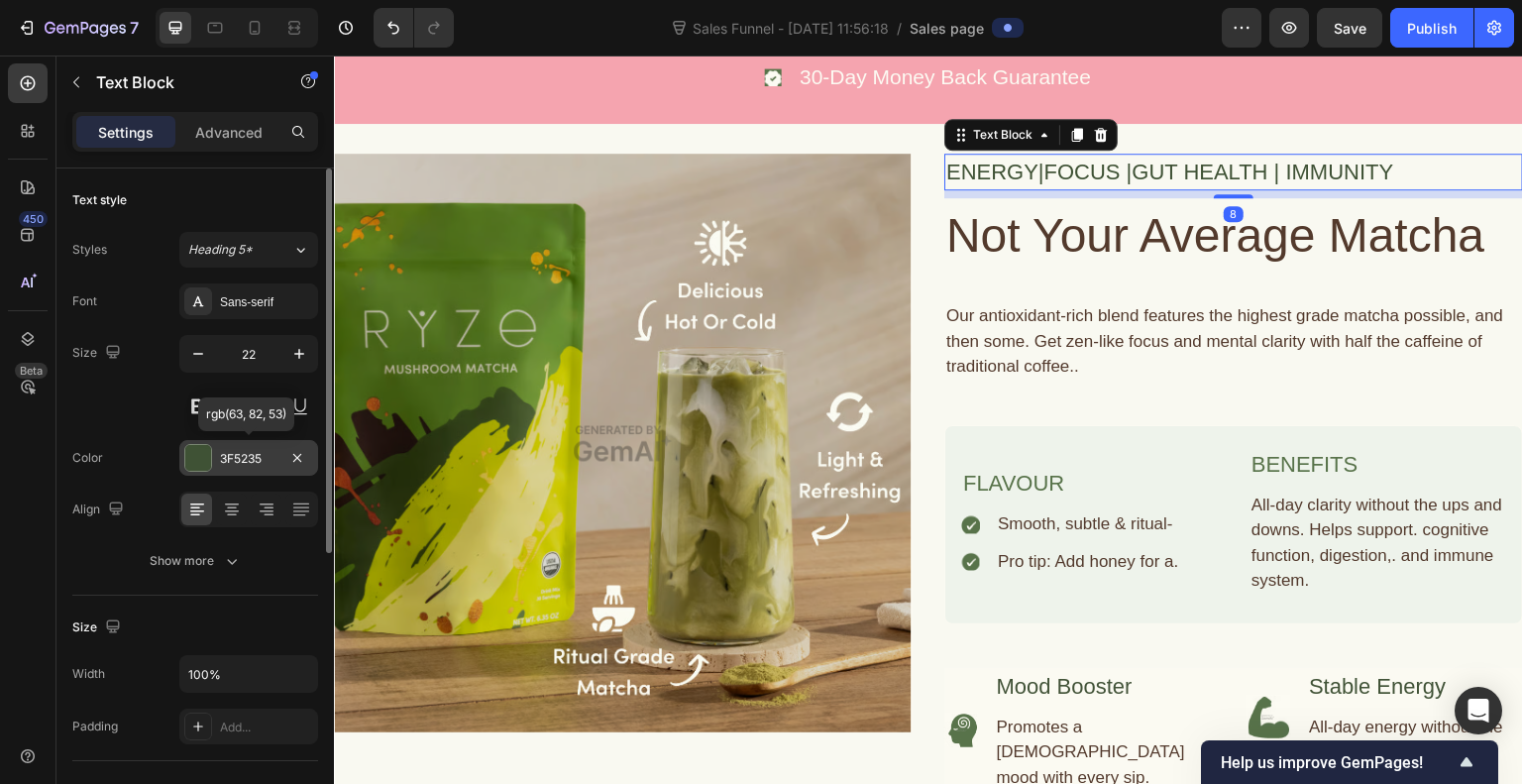
click at [196, 446] on div at bounding box center [199, 458] width 26 height 26
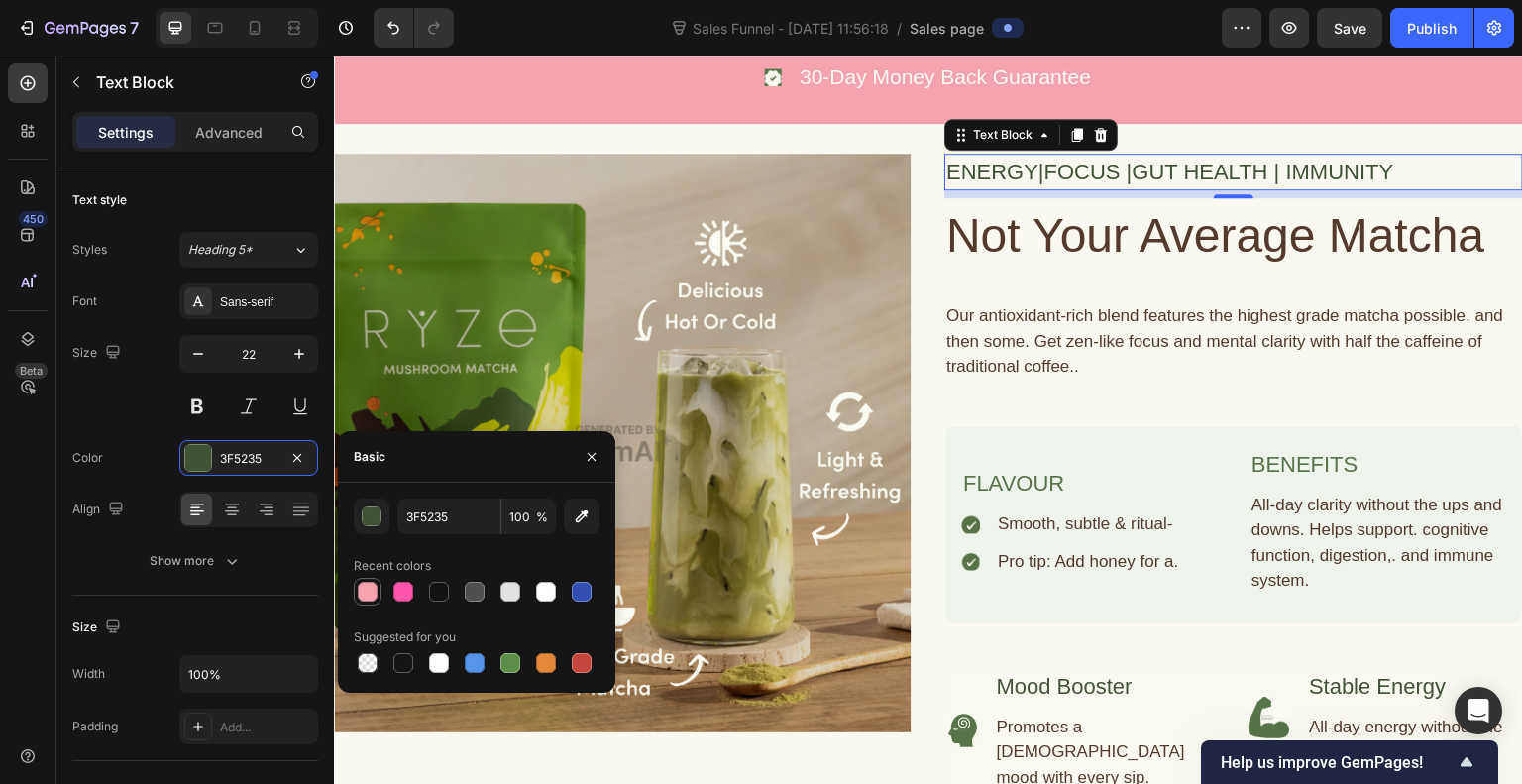
click at [355, 588] on div at bounding box center [368, 591] width 28 height 28
type input "F5A4AF"
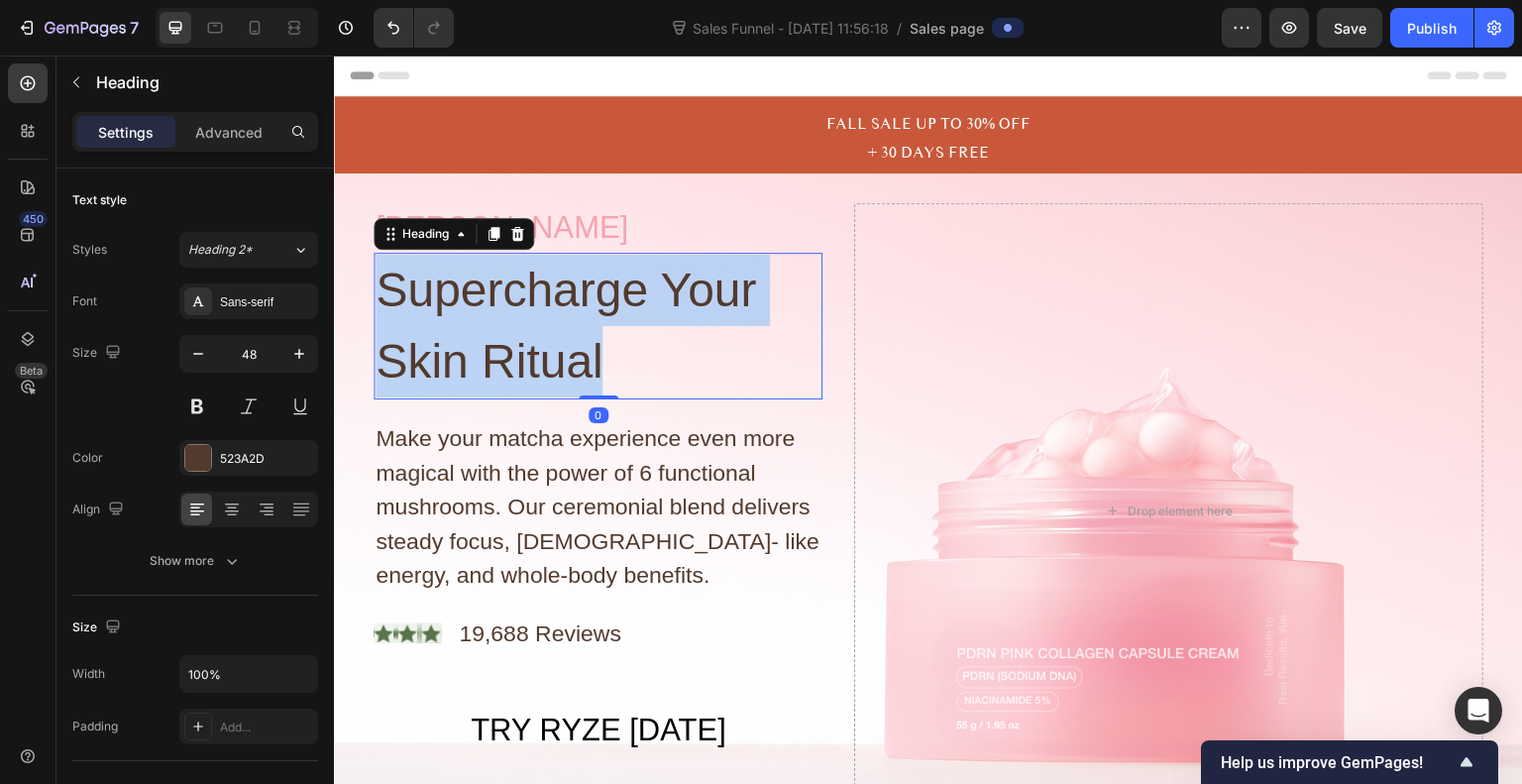
click at [598, 381] on p "Supercharge Your Skin Ritual" at bounding box center [598, 325] width 445 height 143
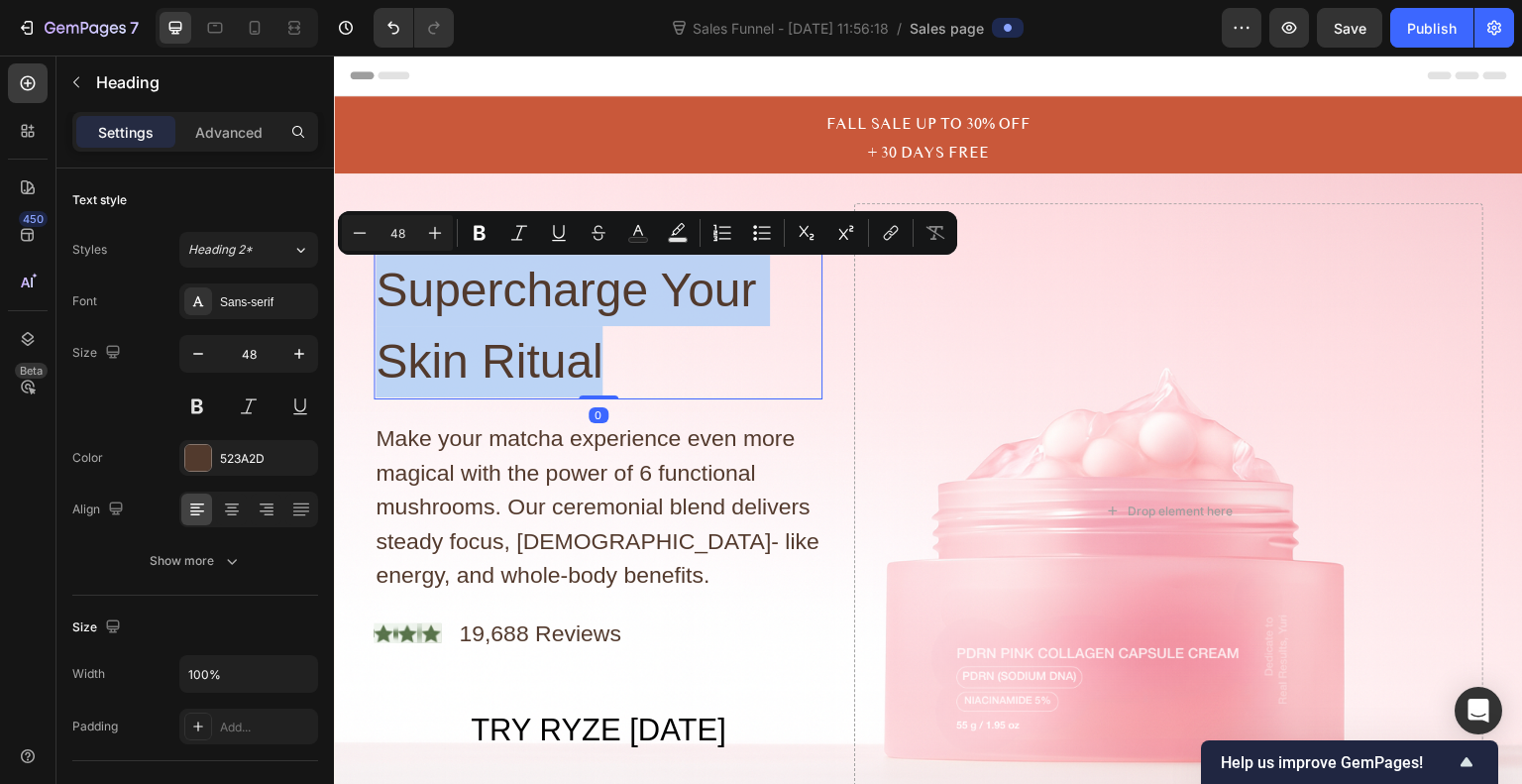
click at [598, 381] on p "Supercharge Your Skin Ritual" at bounding box center [598, 325] width 445 height 143
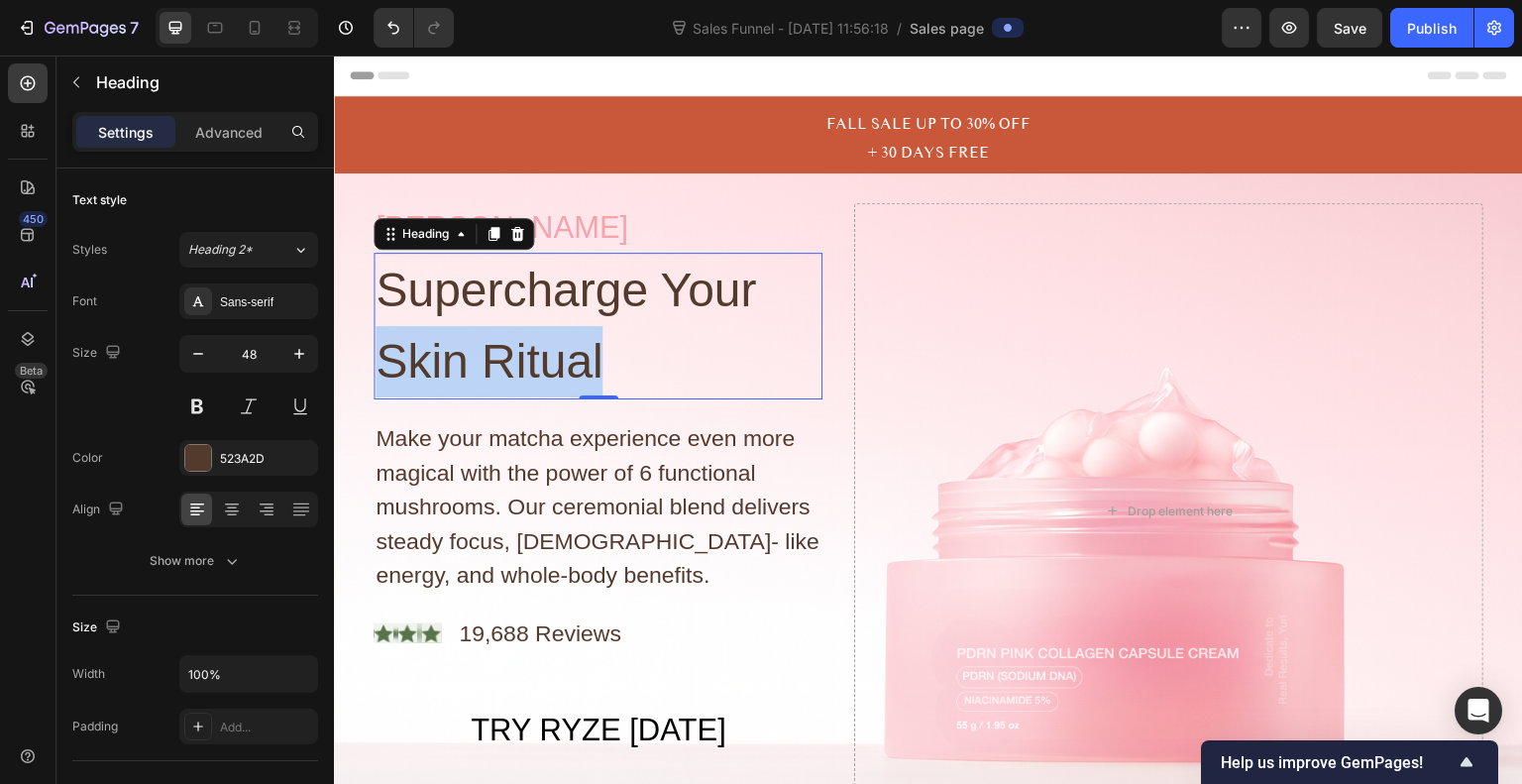
drag, startPoint x: 612, startPoint y: 351, endPoint x: 376, endPoint y: 385, distance: 238.4
click at [376, 385] on p "Supercharge Your Skin Ritual" at bounding box center [598, 325] width 445 height 143
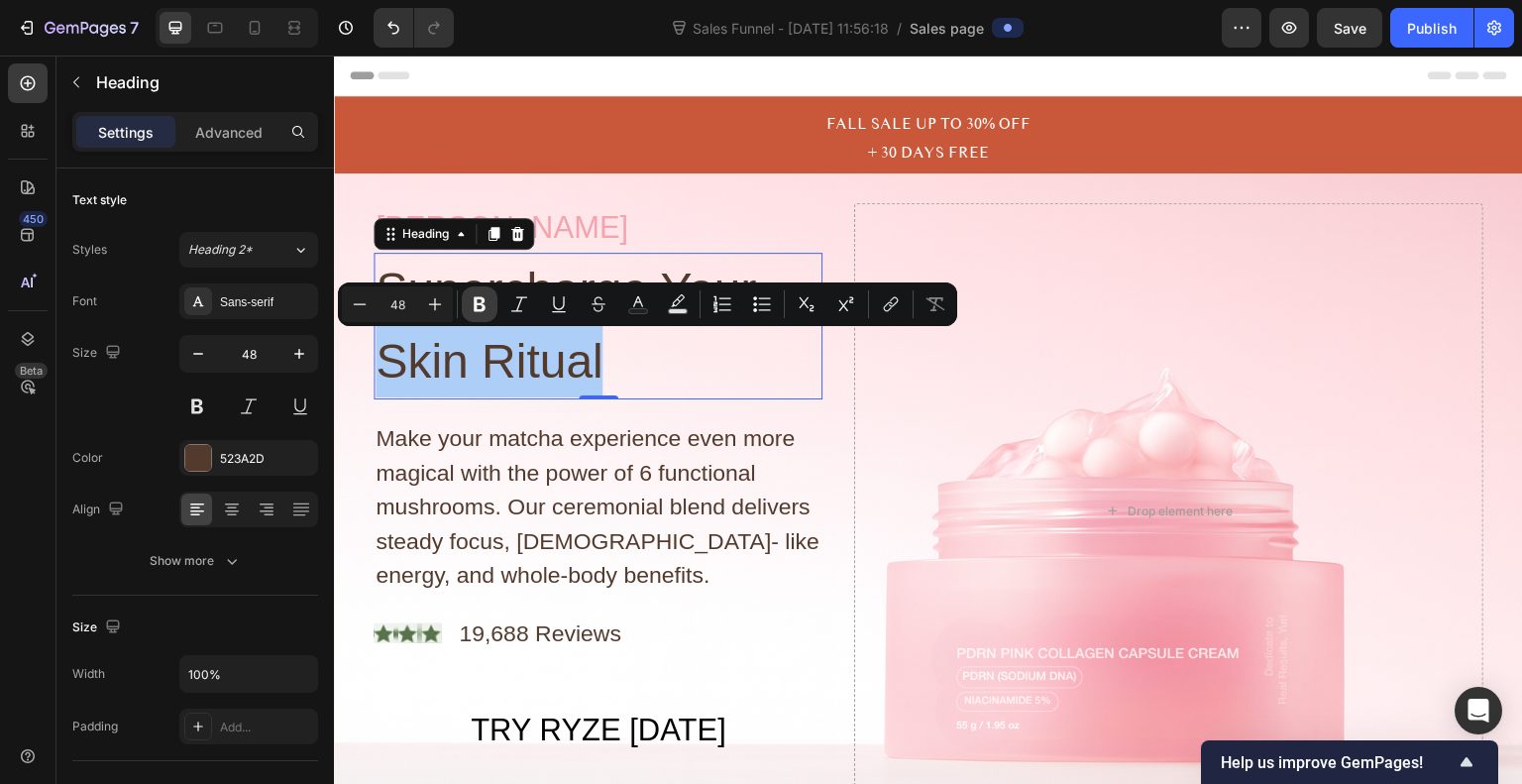
click at [473, 291] on button "Bold" at bounding box center [480, 304] width 36 height 36
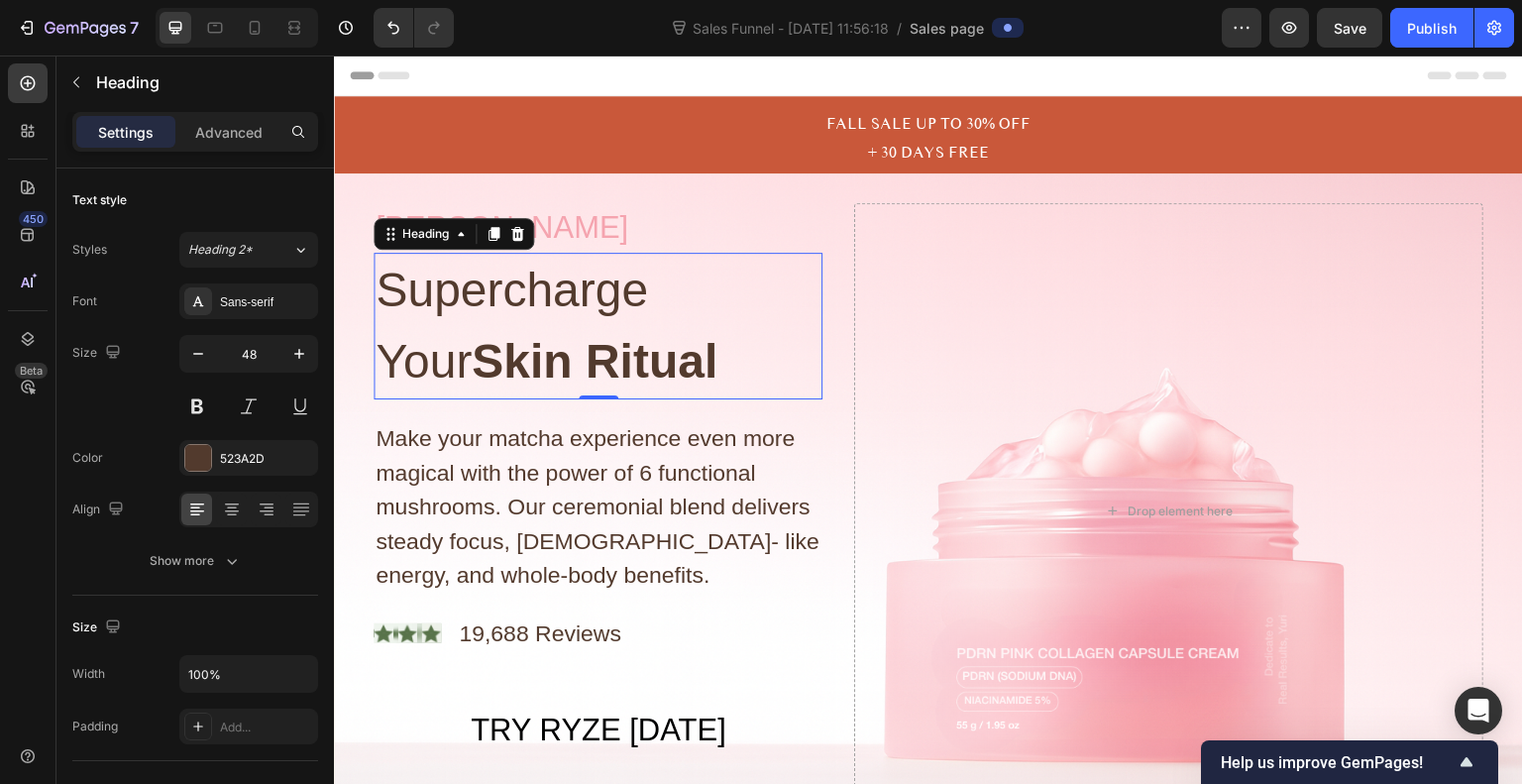
click at [509, 357] on strong "Skin Ritual" at bounding box center [595, 361] width 246 height 53
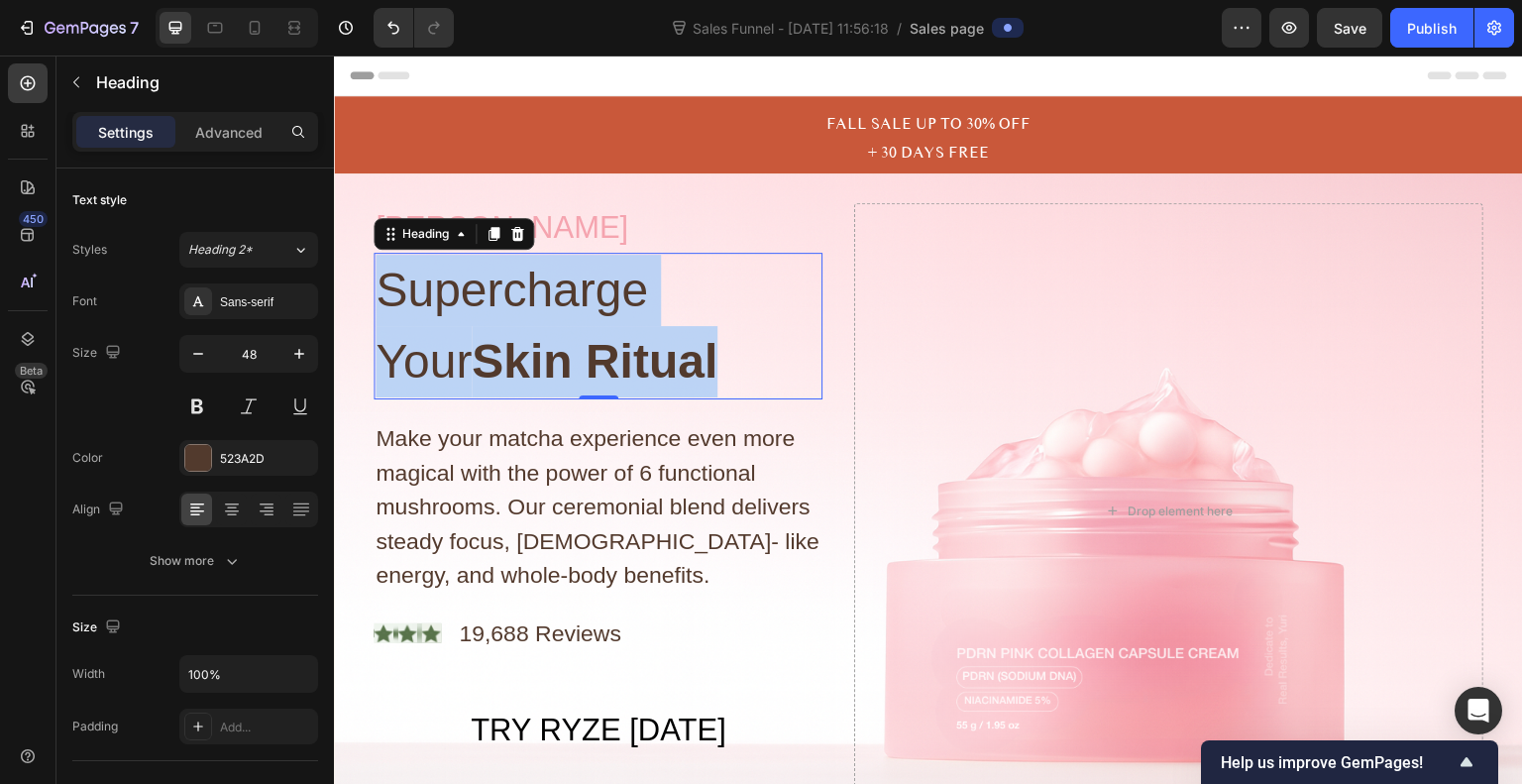
click at [509, 357] on strong "Skin Ritual" at bounding box center [595, 361] width 246 height 53
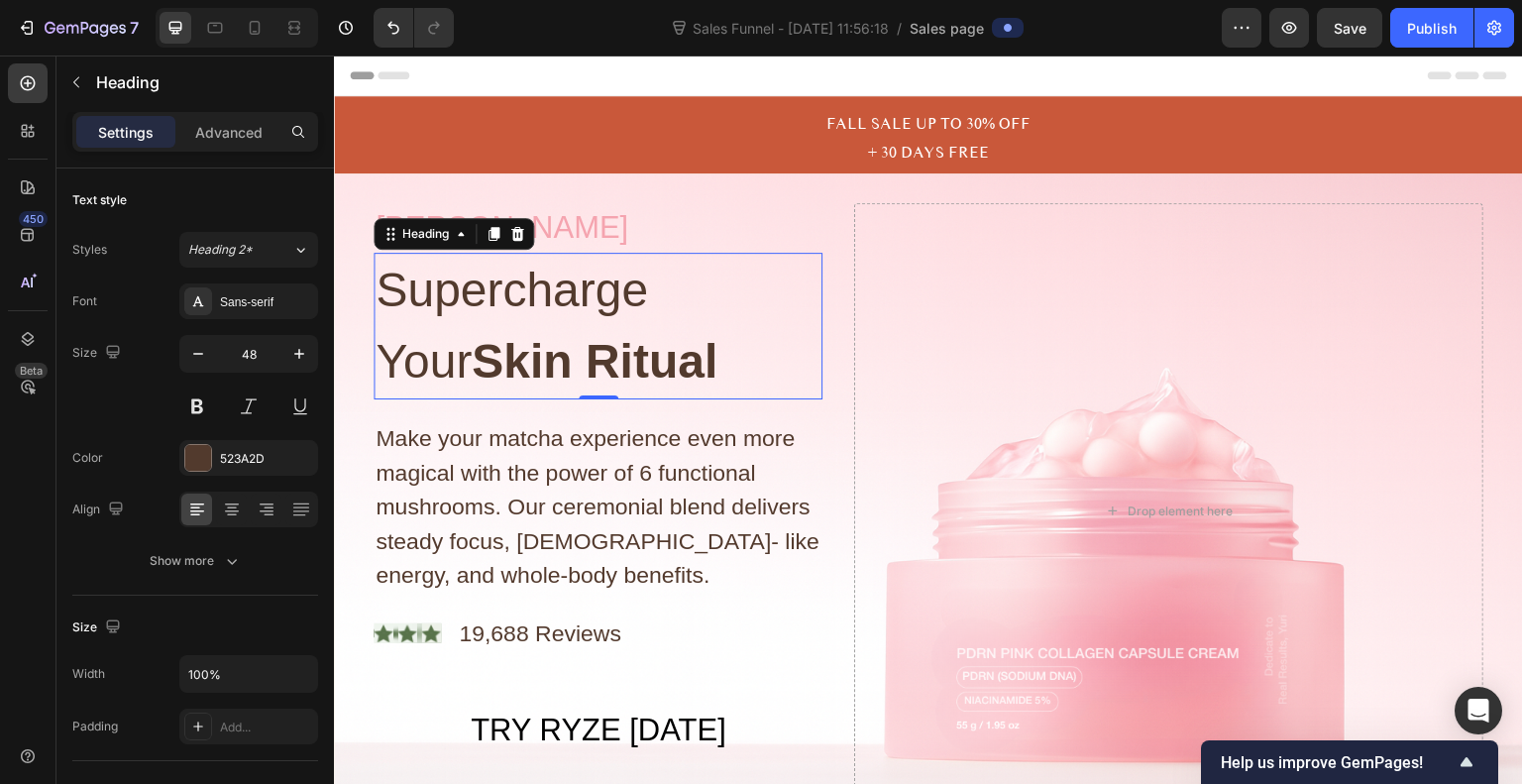
click at [509, 357] on strong "Skin Ritual" at bounding box center [595, 361] width 246 height 53
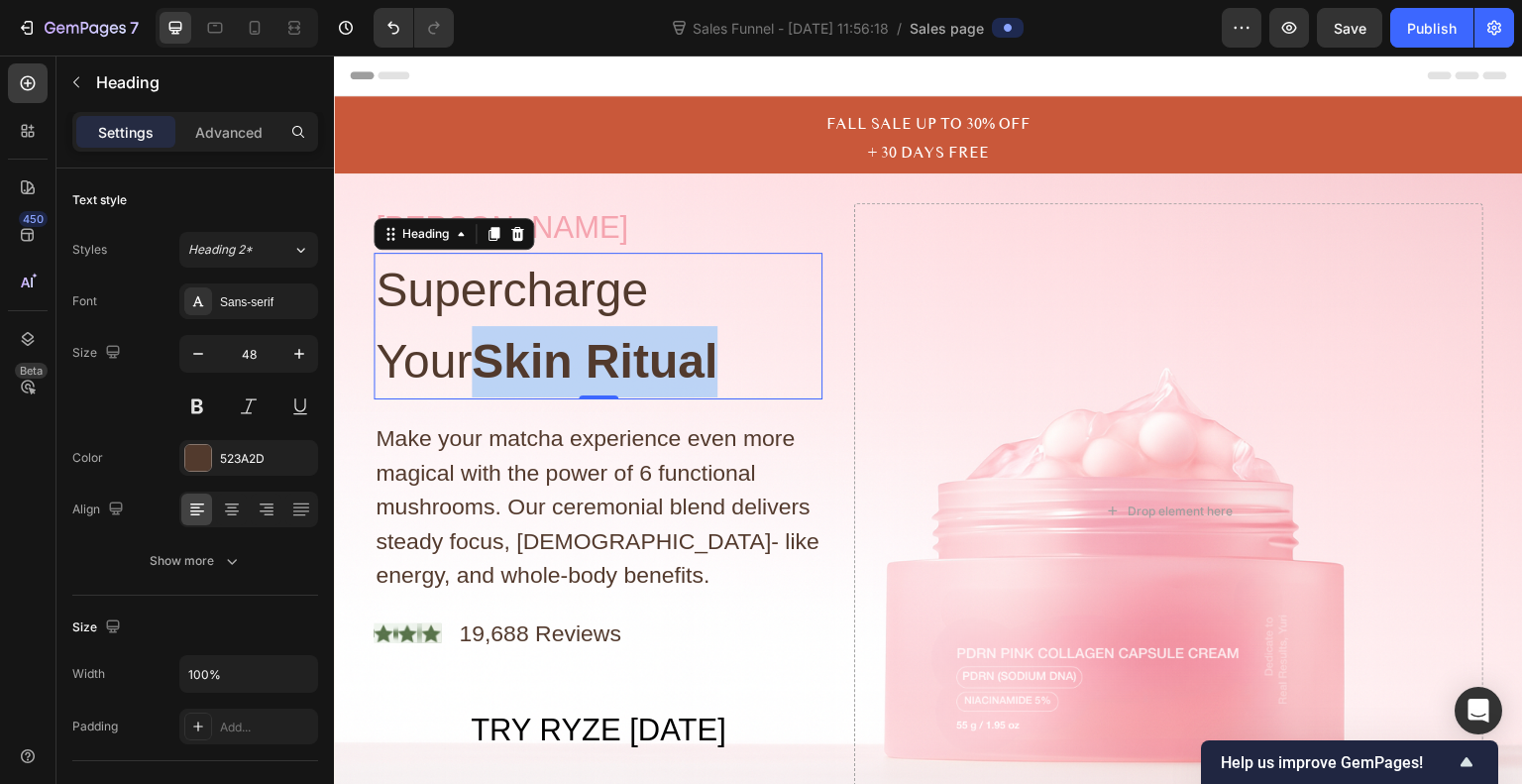
drag, startPoint x: 638, startPoint y: 341, endPoint x: 390, endPoint y: 383, distance: 251.5
click at [390, 383] on p "Supercharge Your Skin Ritual" at bounding box center [598, 325] width 445 height 143
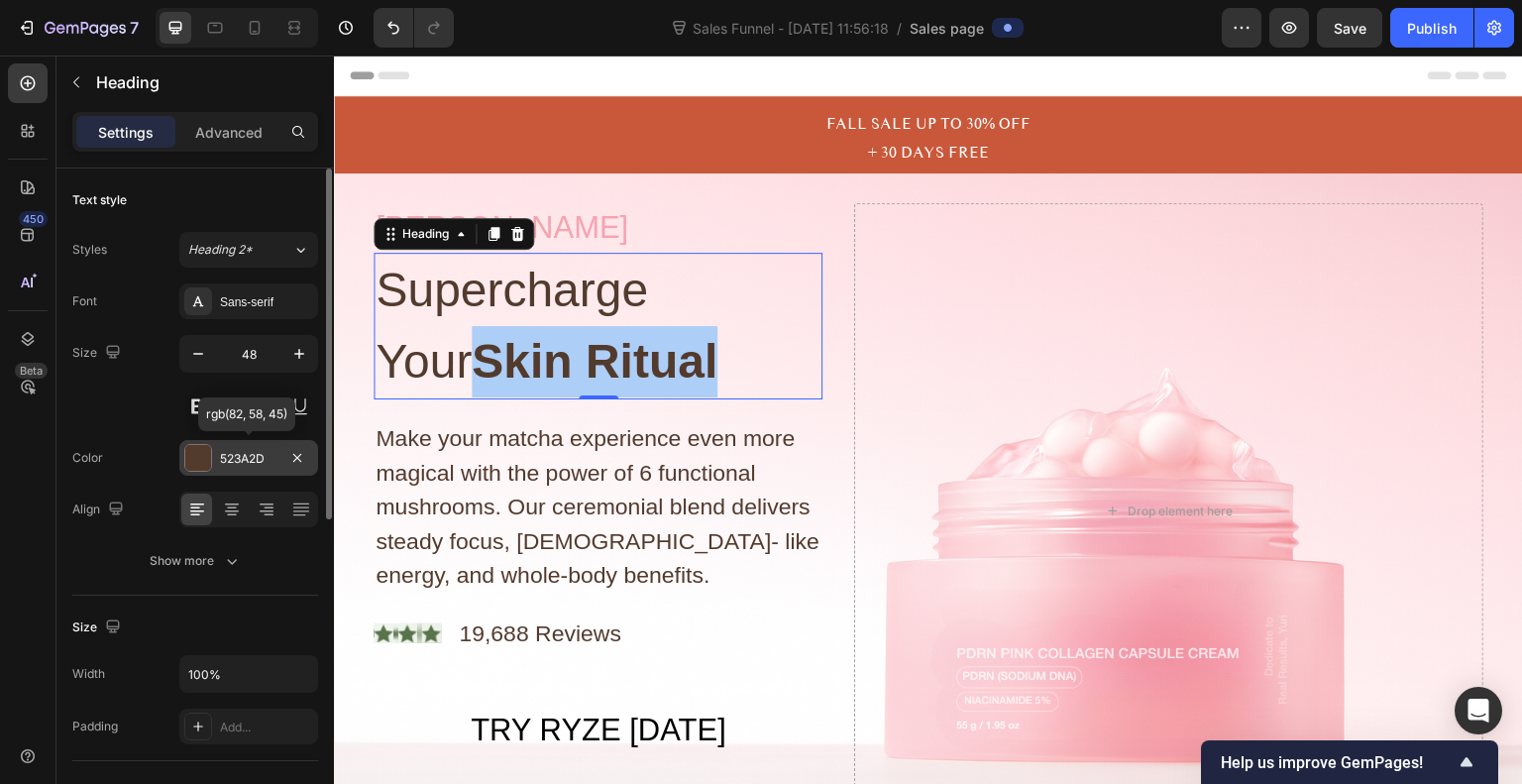
click at [205, 465] on div at bounding box center [199, 458] width 26 height 26
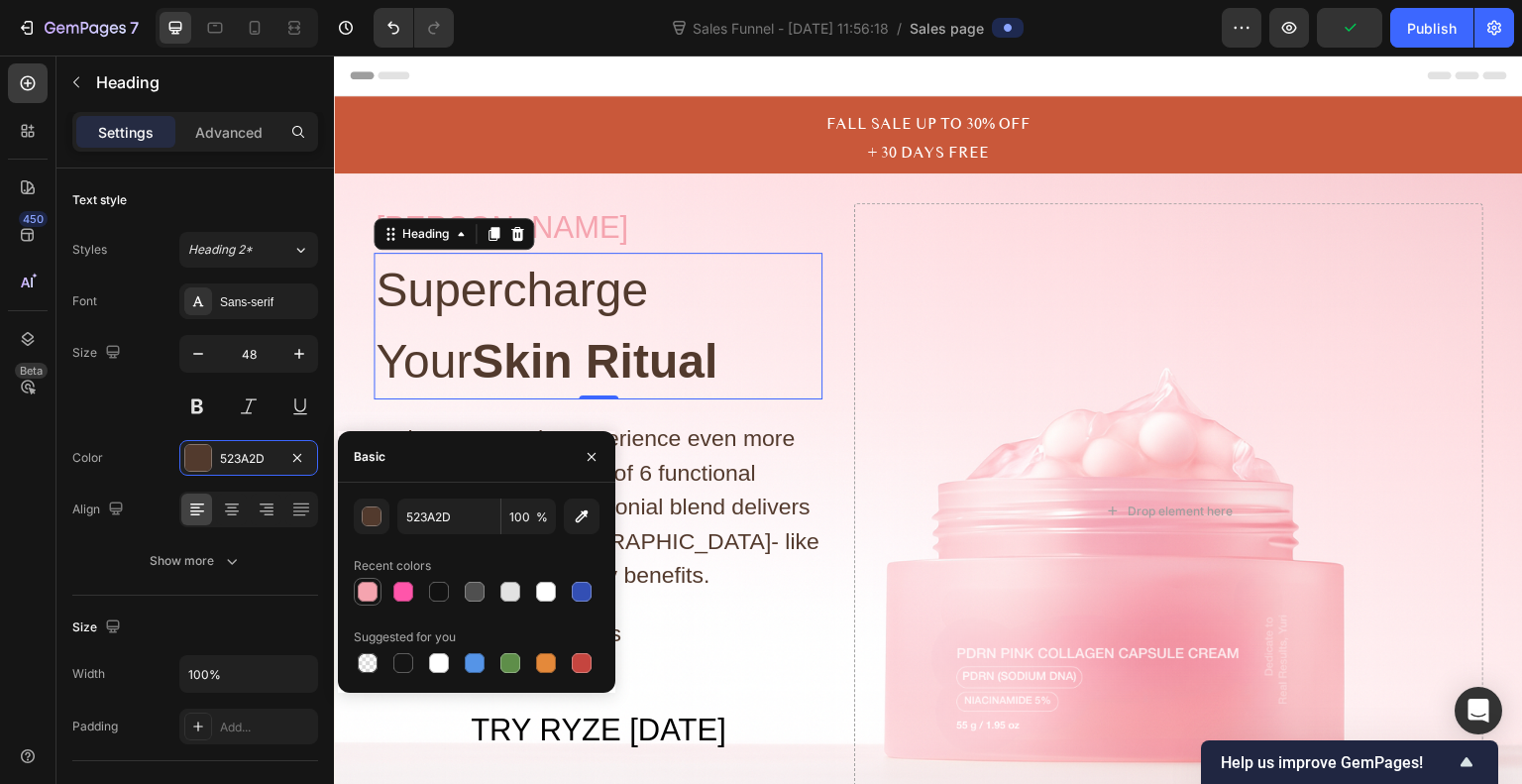
click at [366, 593] on div at bounding box center [367, 591] width 20 height 20
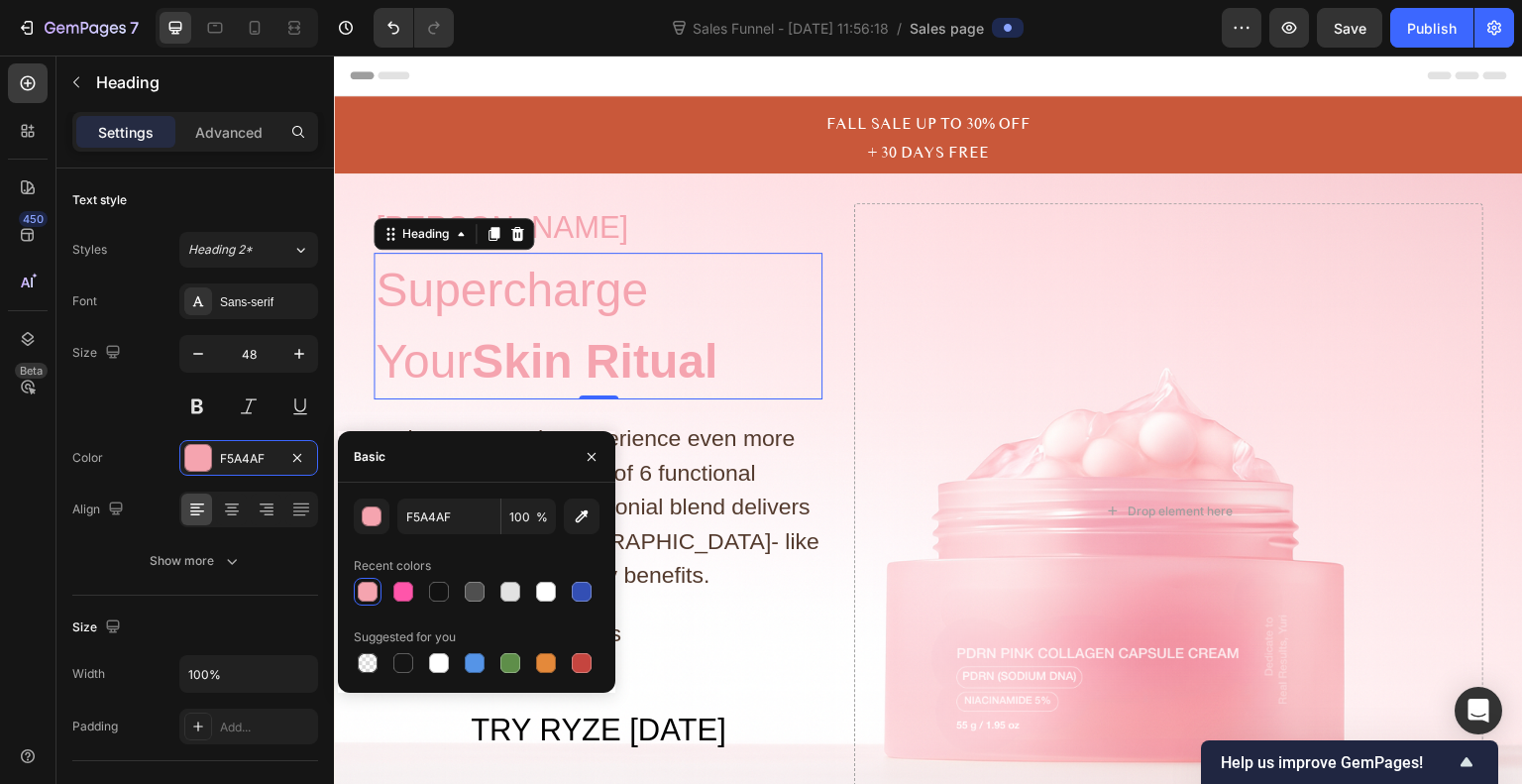
type input "523A2D"
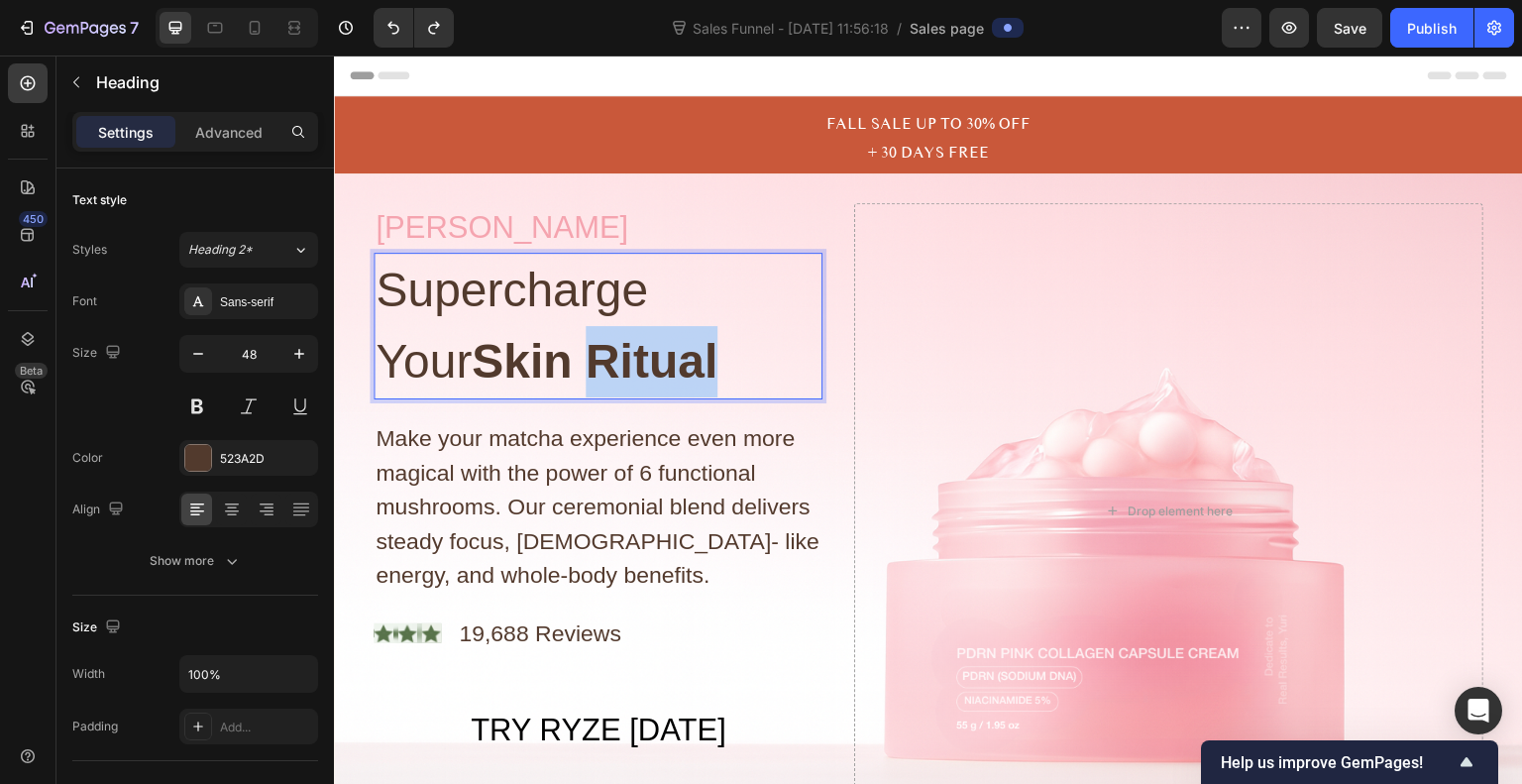
click at [567, 366] on strong "Skin Ritual" at bounding box center [595, 361] width 246 height 53
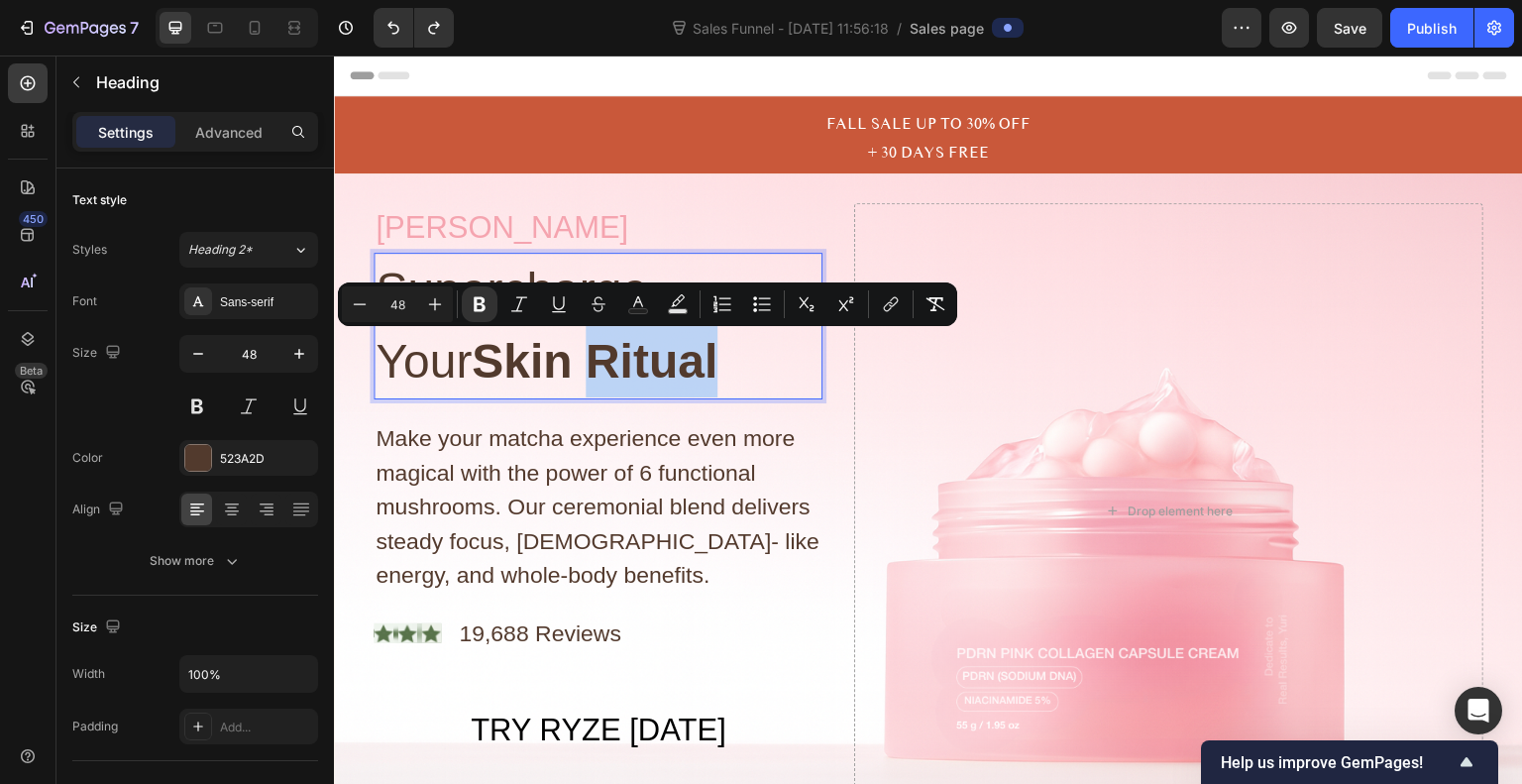
click at [626, 360] on p "Supercharge Your Skin Ritual" at bounding box center [598, 325] width 445 height 143
drag, startPoint x: 626, startPoint y: 360, endPoint x: 374, endPoint y: 384, distance: 253.1
click at [375, 384] on p "Supercharge Your Skin Ritual" at bounding box center [598, 325] width 445 height 143
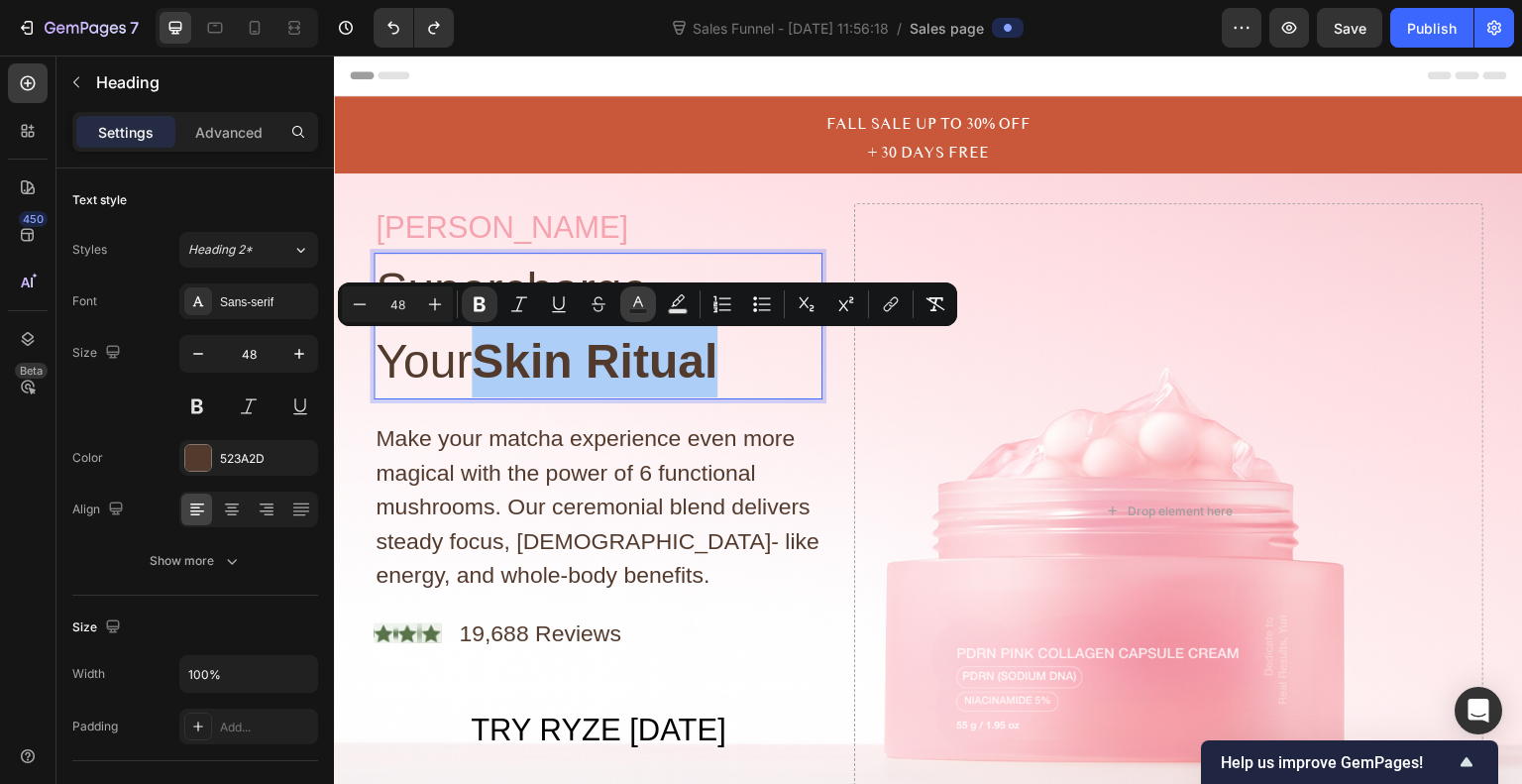
click at [639, 294] on icon "Editor contextual toolbar" at bounding box center [639, 304] width 20 height 20
type input "523A2D"
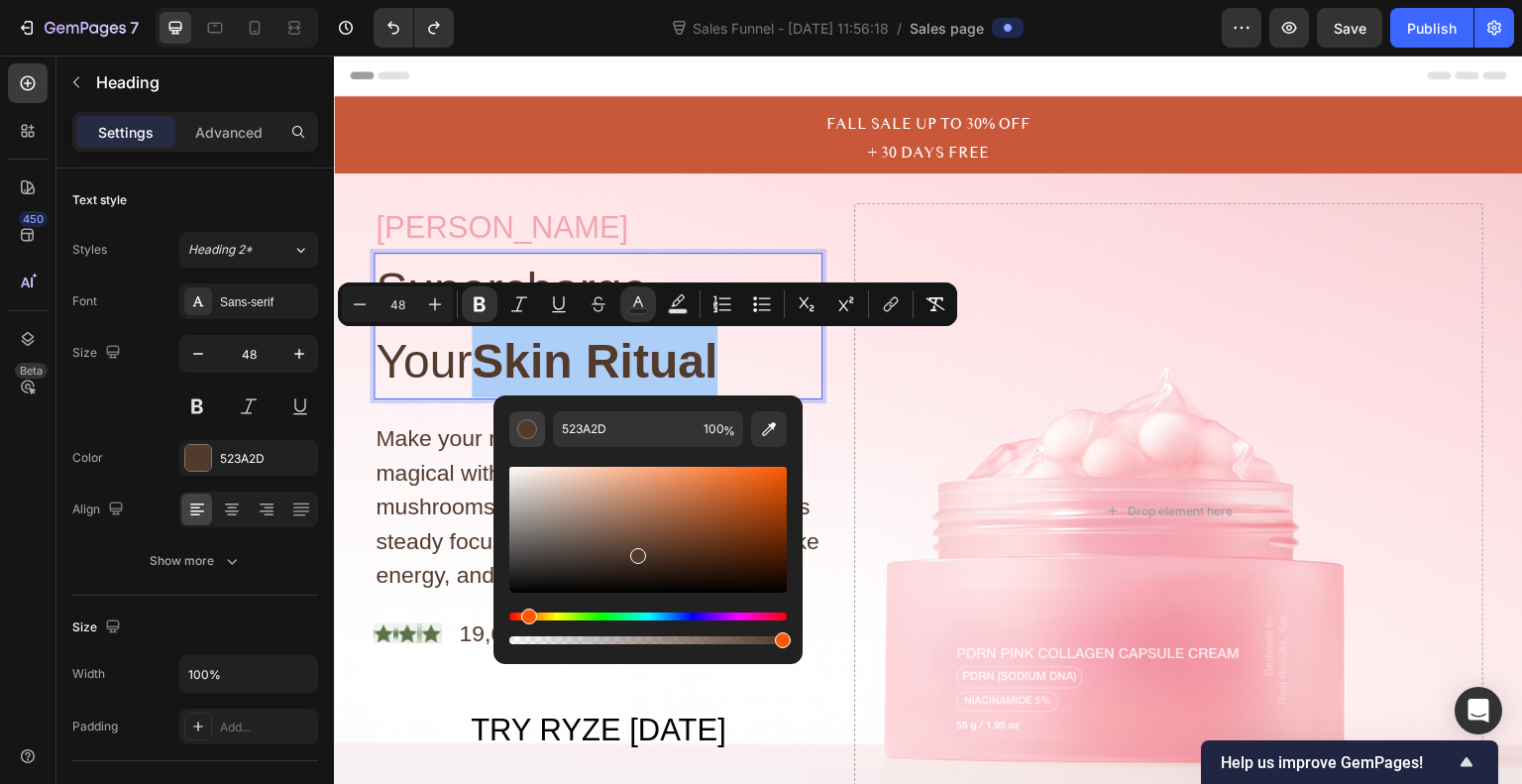
click at [529, 428] on div "Editor contextual toolbar" at bounding box center [527, 429] width 20 height 20
click at [764, 432] on icon "Editor contextual toolbar" at bounding box center [769, 429] width 20 height 20
type input "E3A8B0"
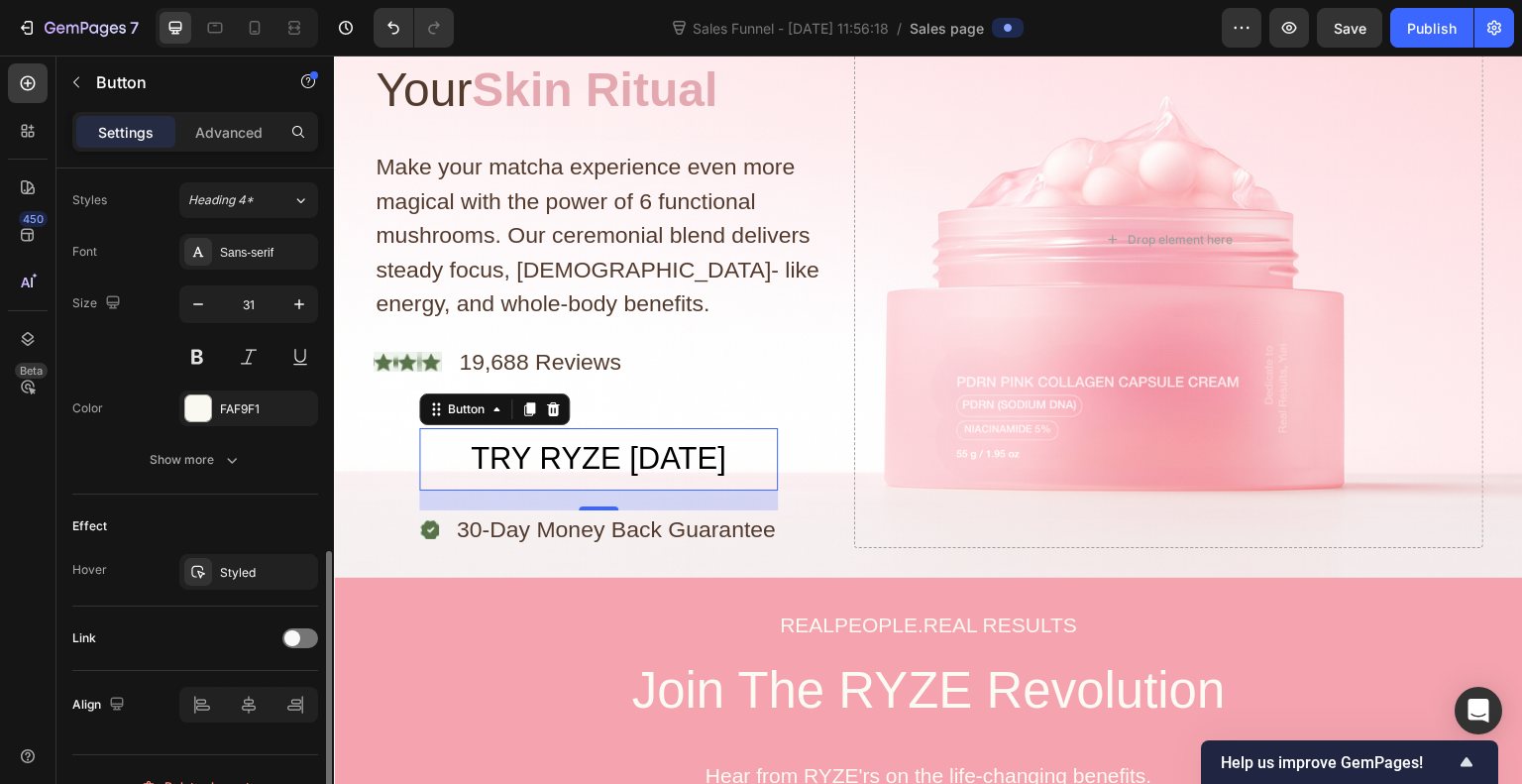
scroll to position [746, 0]
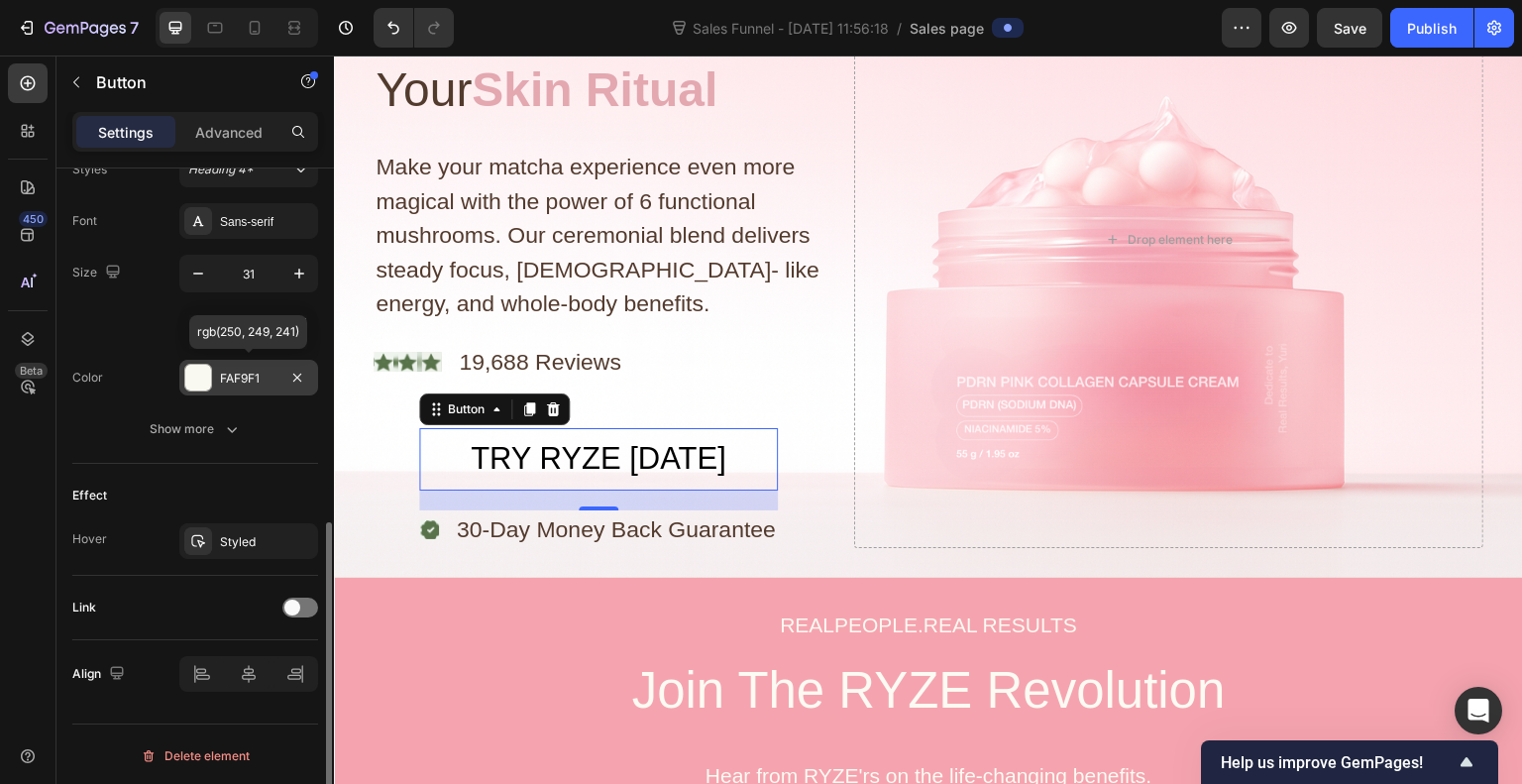
click at [199, 369] on div at bounding box center [199, 377] width 26 height 26
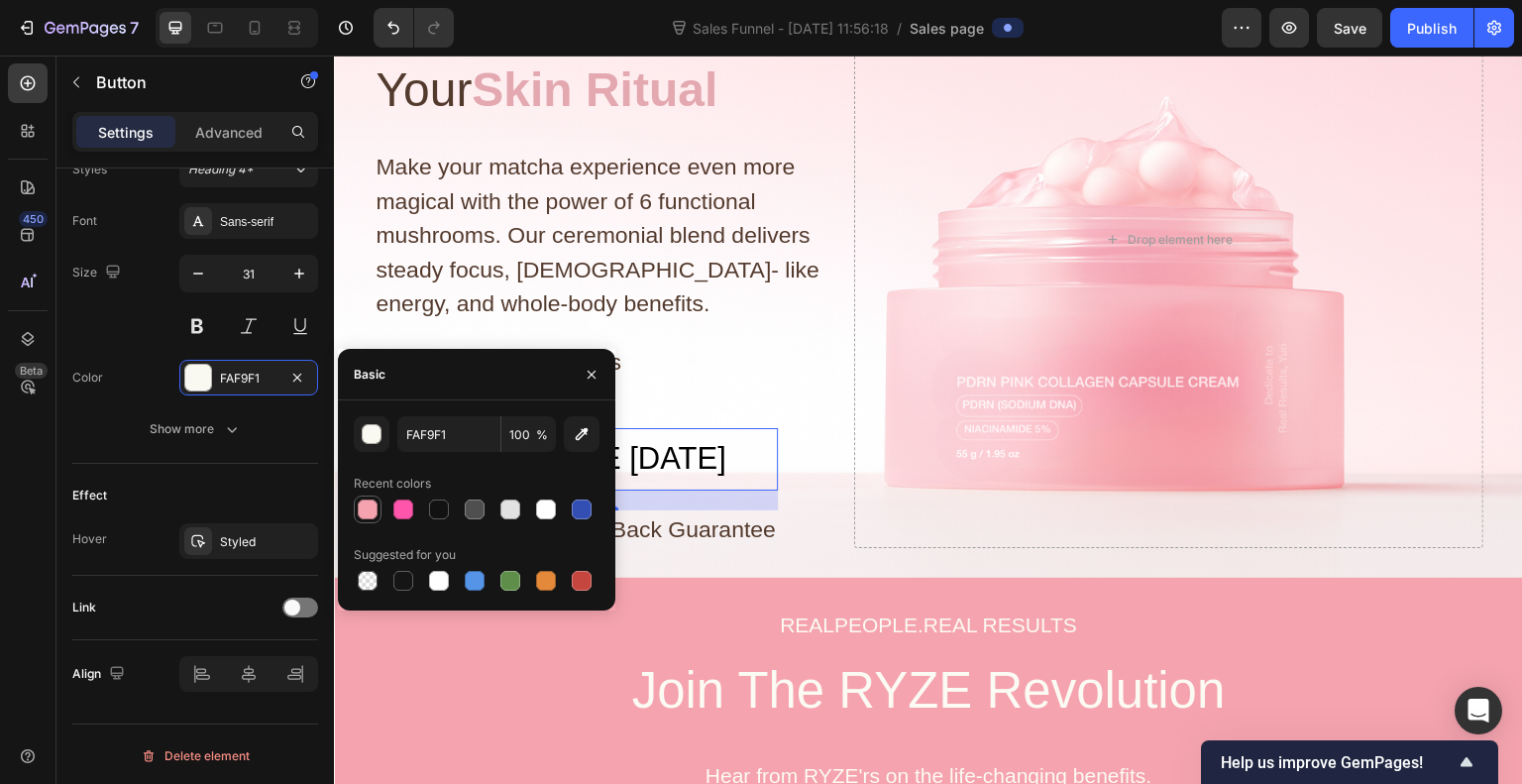
click at [365, 508] on div at bounding box center [367, 510] width 20 height 20
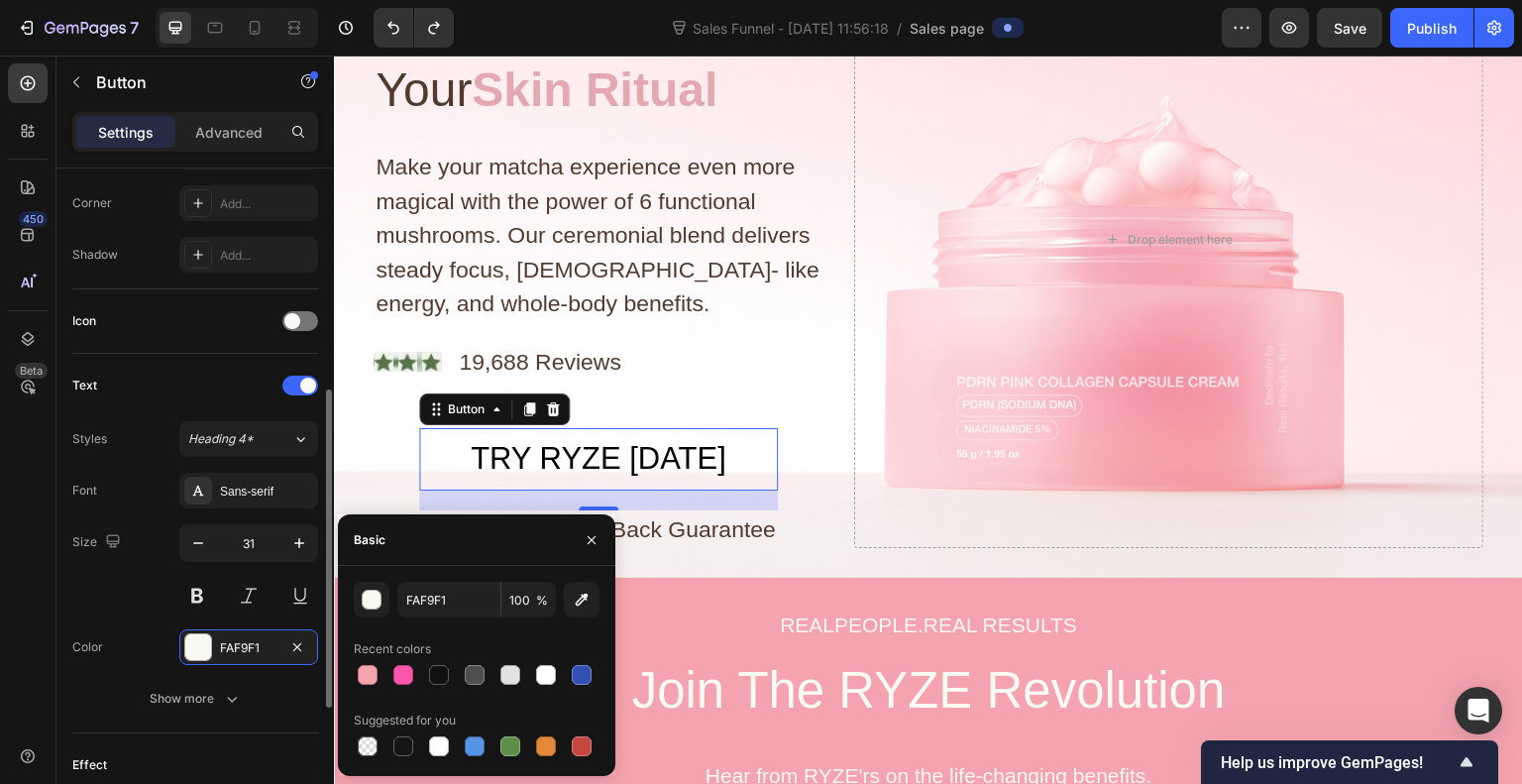
scroll to position [473, 0]
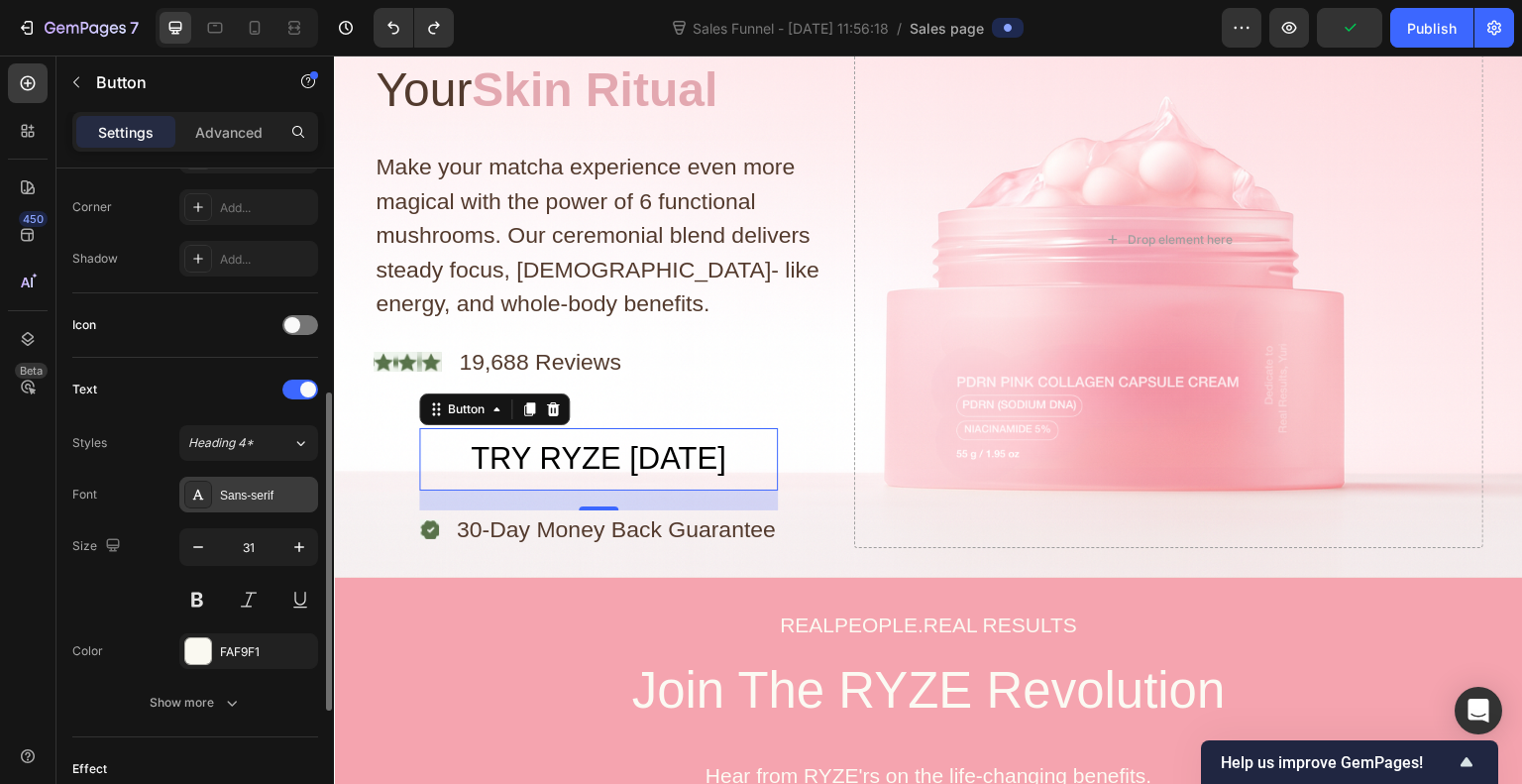
click at [257, 497] on div "Sans-serif" at bounding box center [265, 496] width 93 height 18
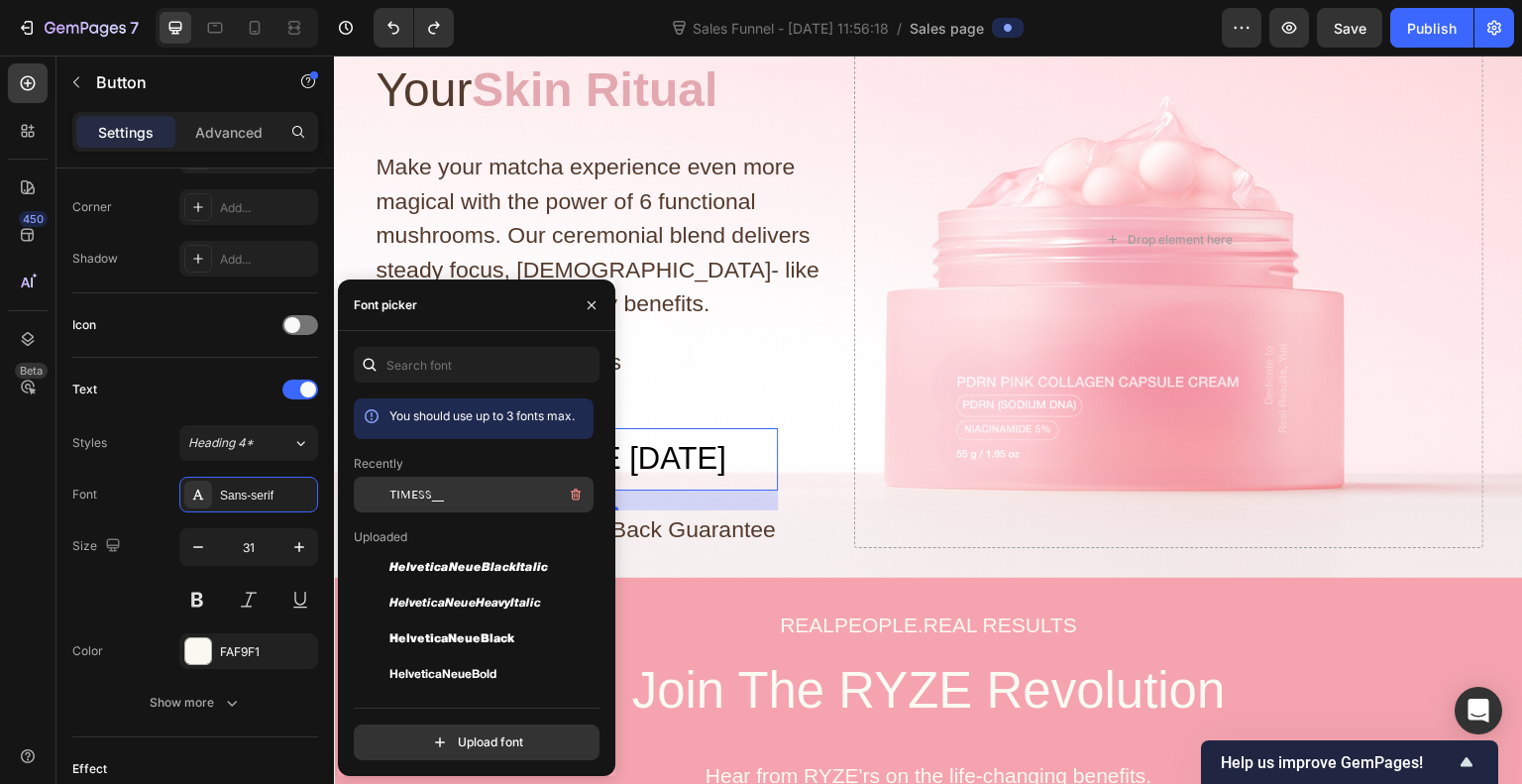
click at [434, 495] on span "TIMESS__" at bounding box center [416, 495] width 55 height 18
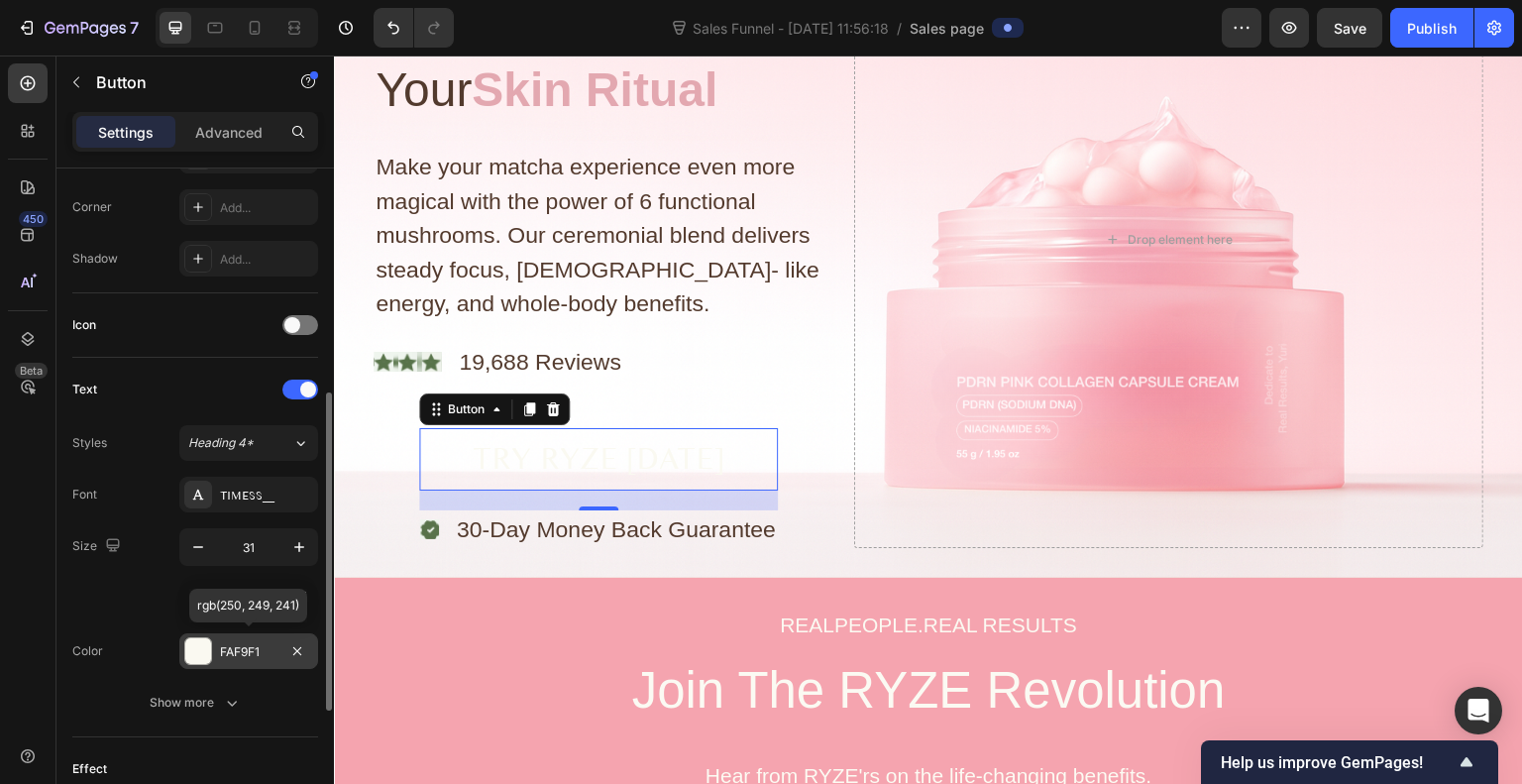
click at [215, 654] on div "FAF9F1" at bounding box center [249, 651] width 139 height 36
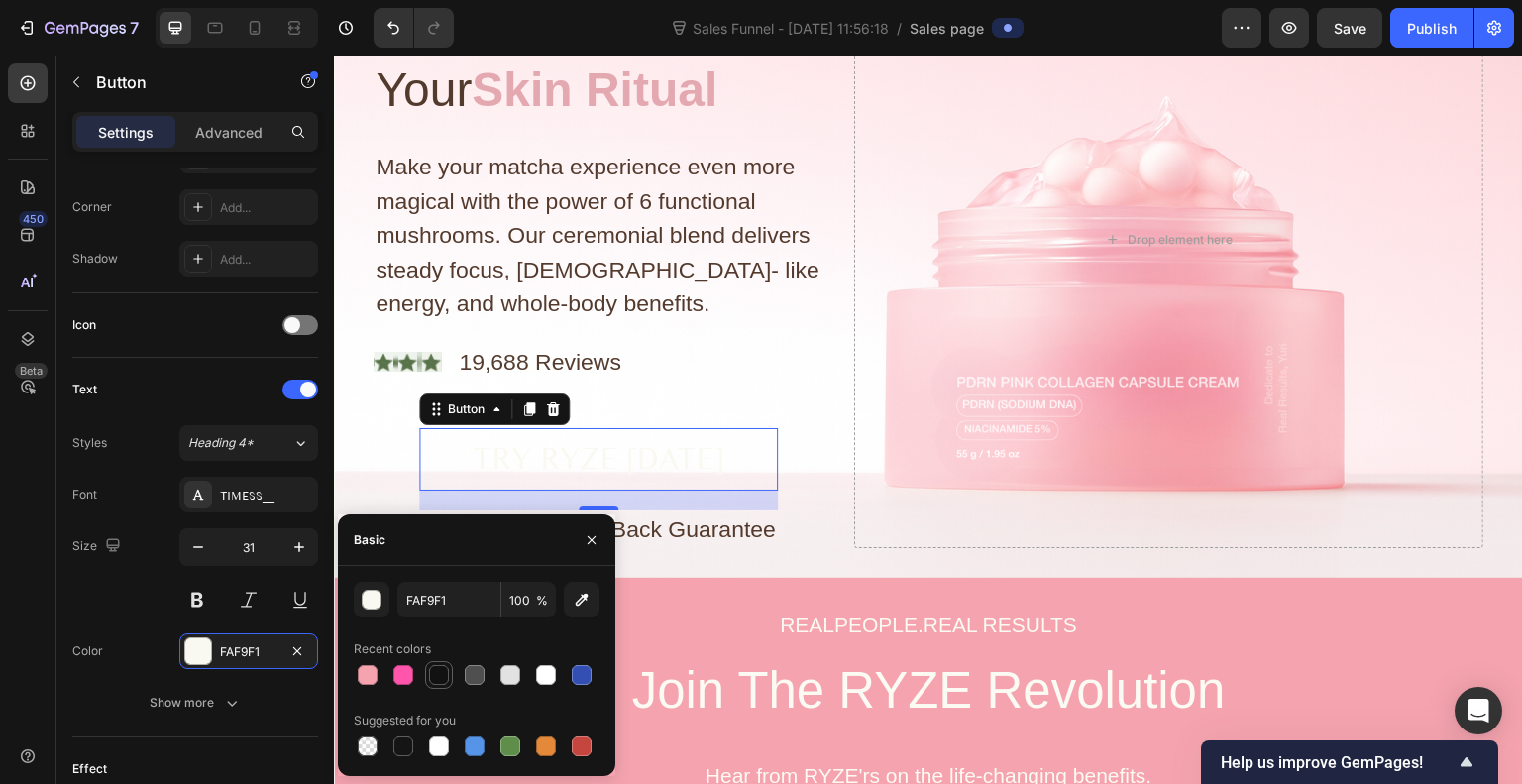
click at [439, 672] on div at bounding box center [439, 674] width 20 height 20
type input "121212"
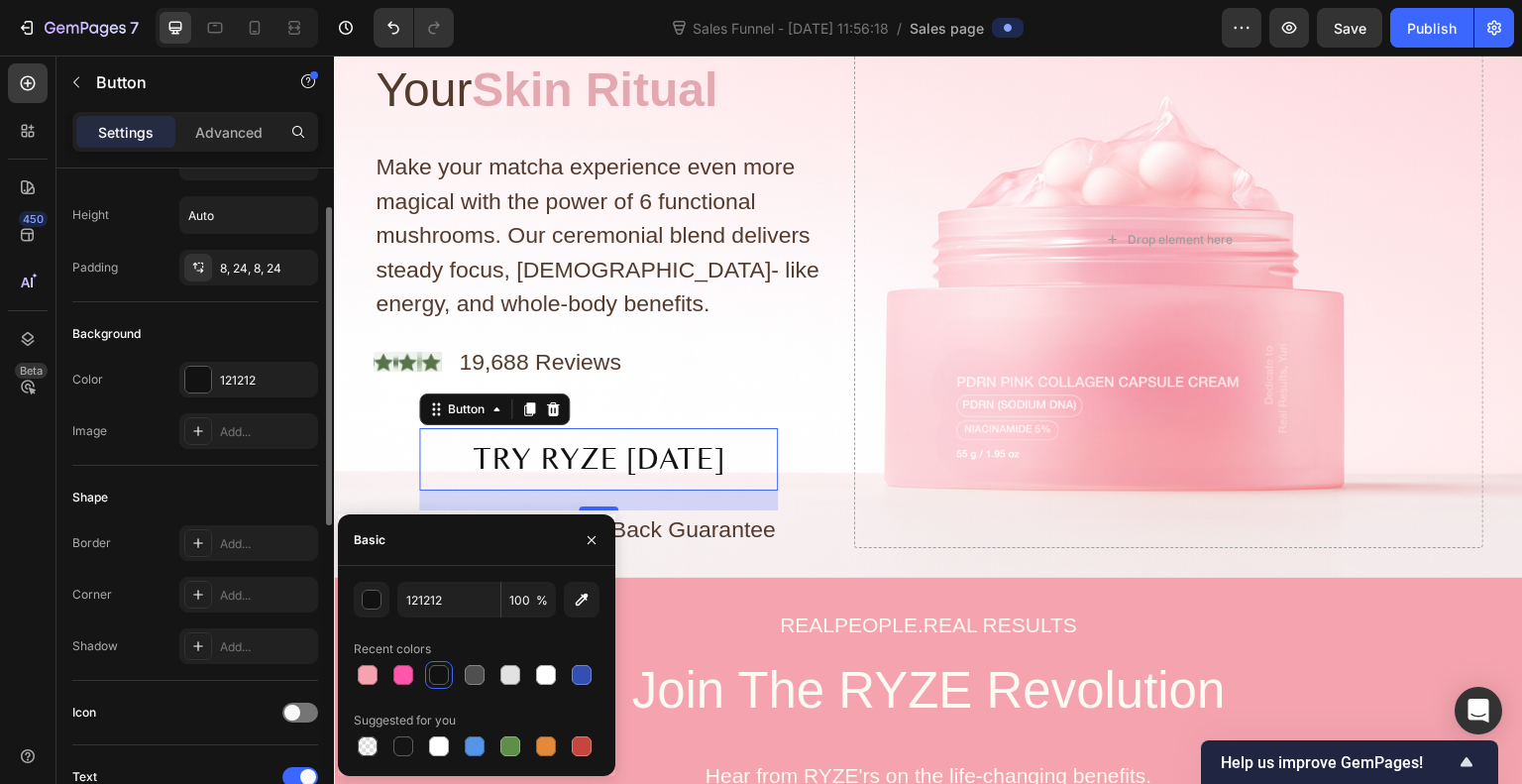
scroll to position [82, 0]
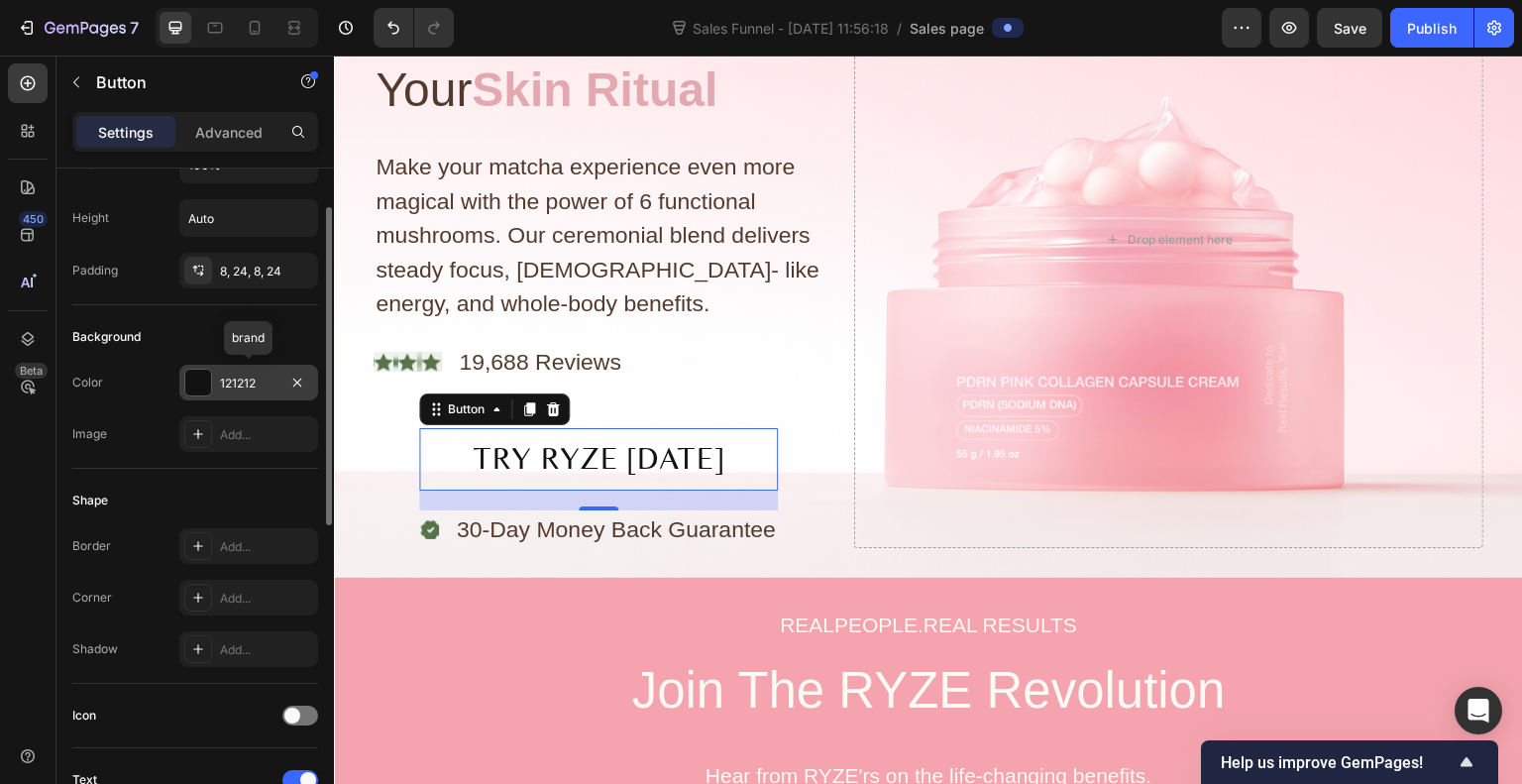
click at [191, 379] on div at bounding box center [199, 382] width 26 height 26
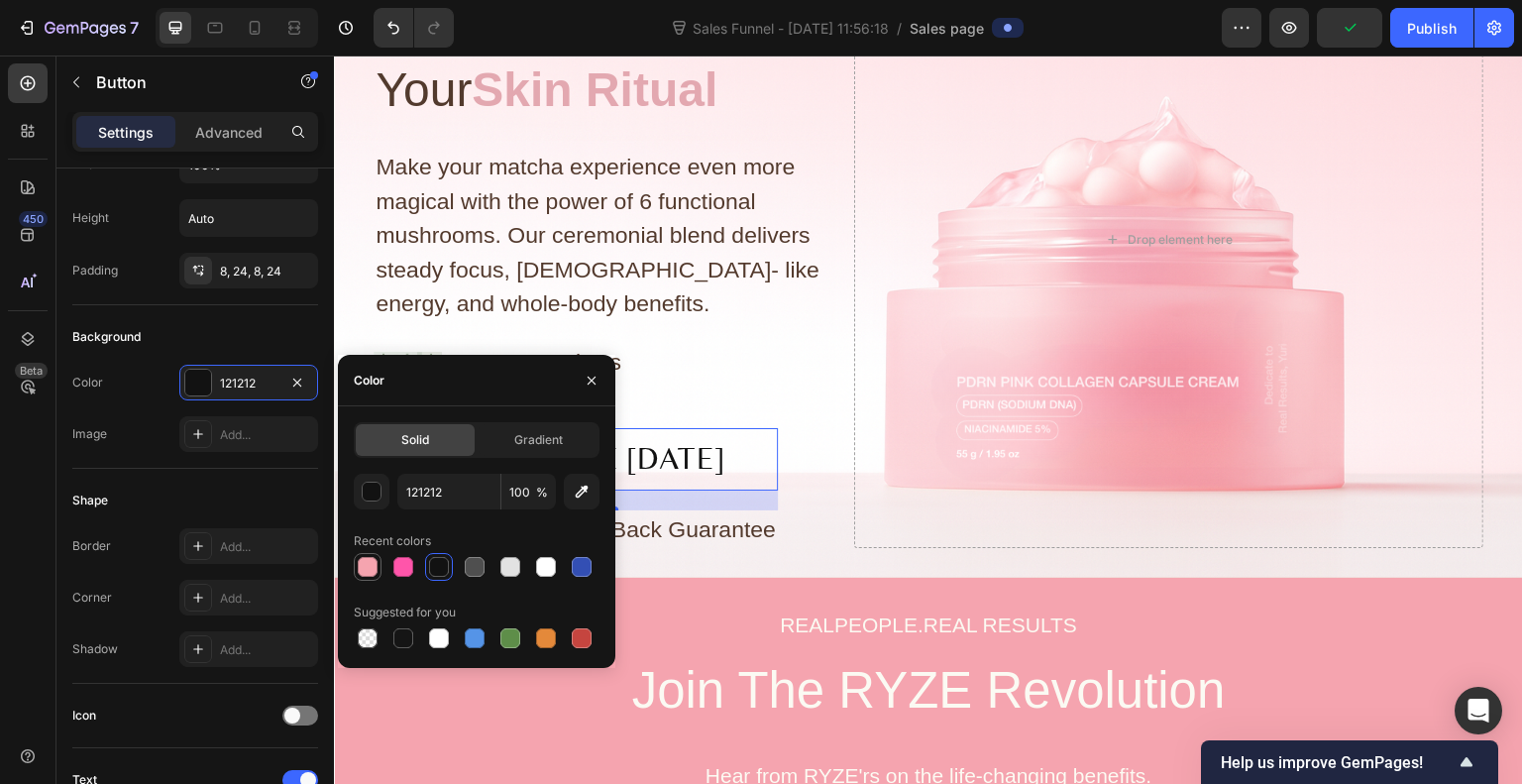
click at [378, 563] on div at bounding box center [368, 567] width 24 height 24
type input "F5A4AF"
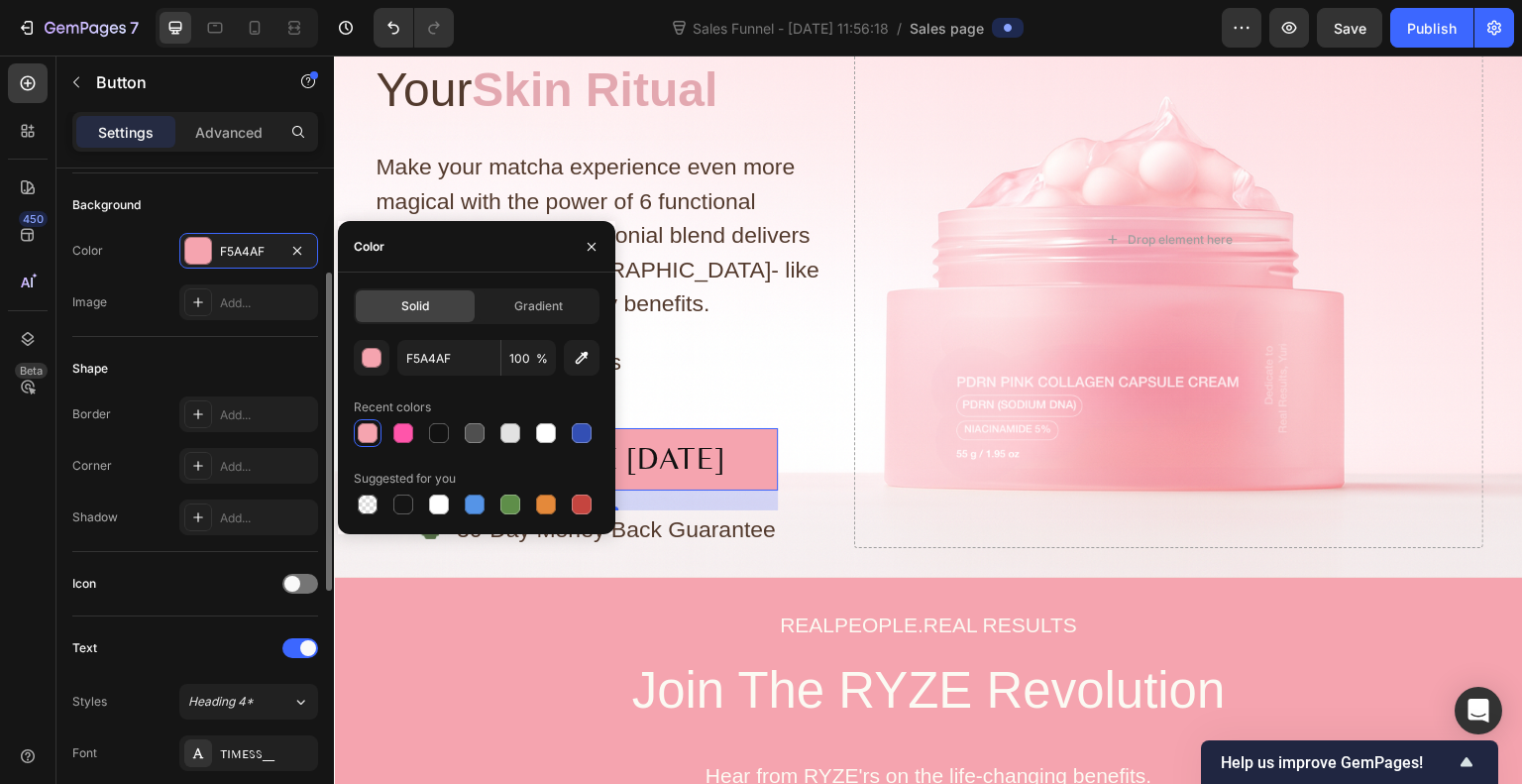
scroll to position [216, 0]
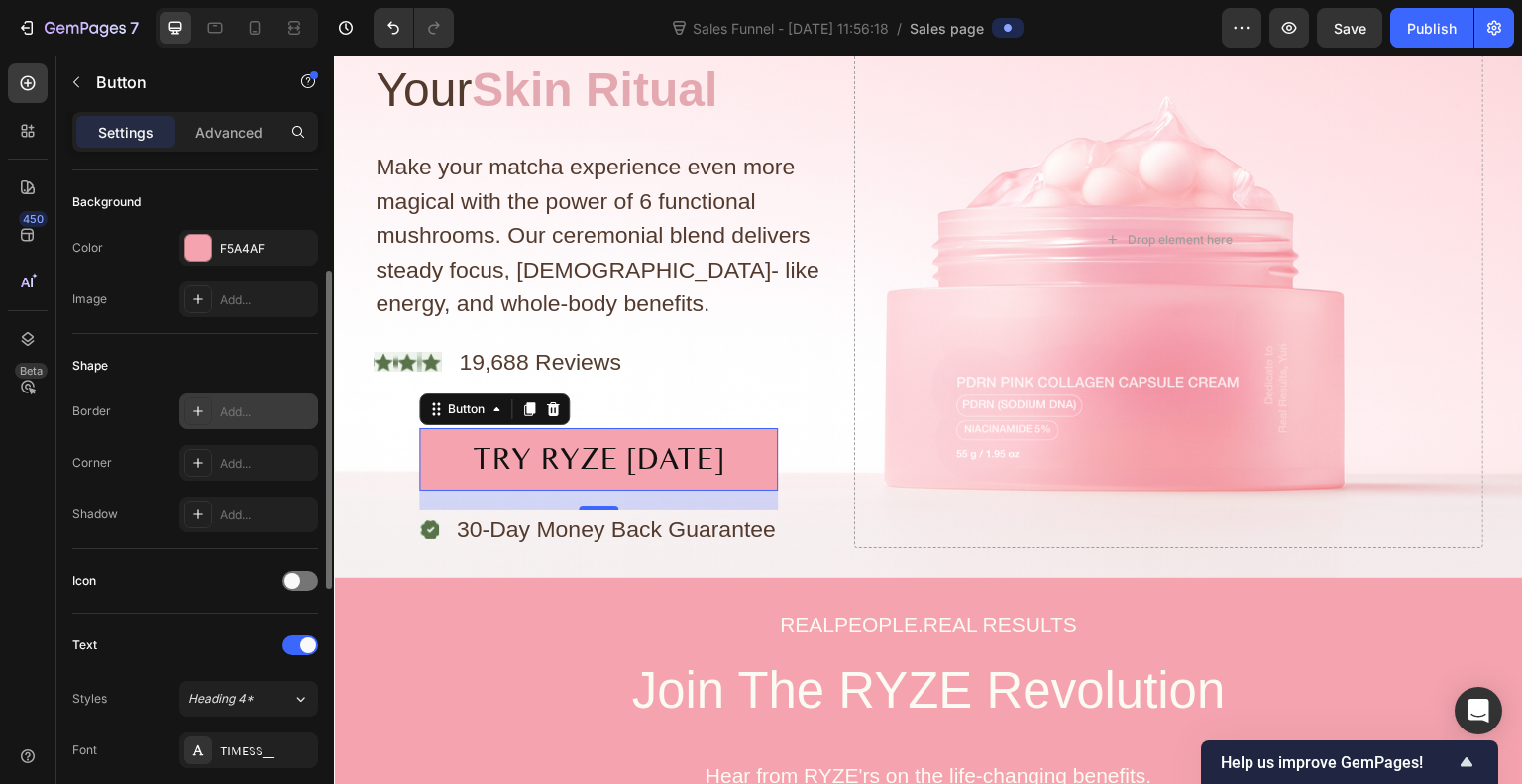
click at [224, 404] on div "Add..." at bounding box center [265, 412] width 93 height 18
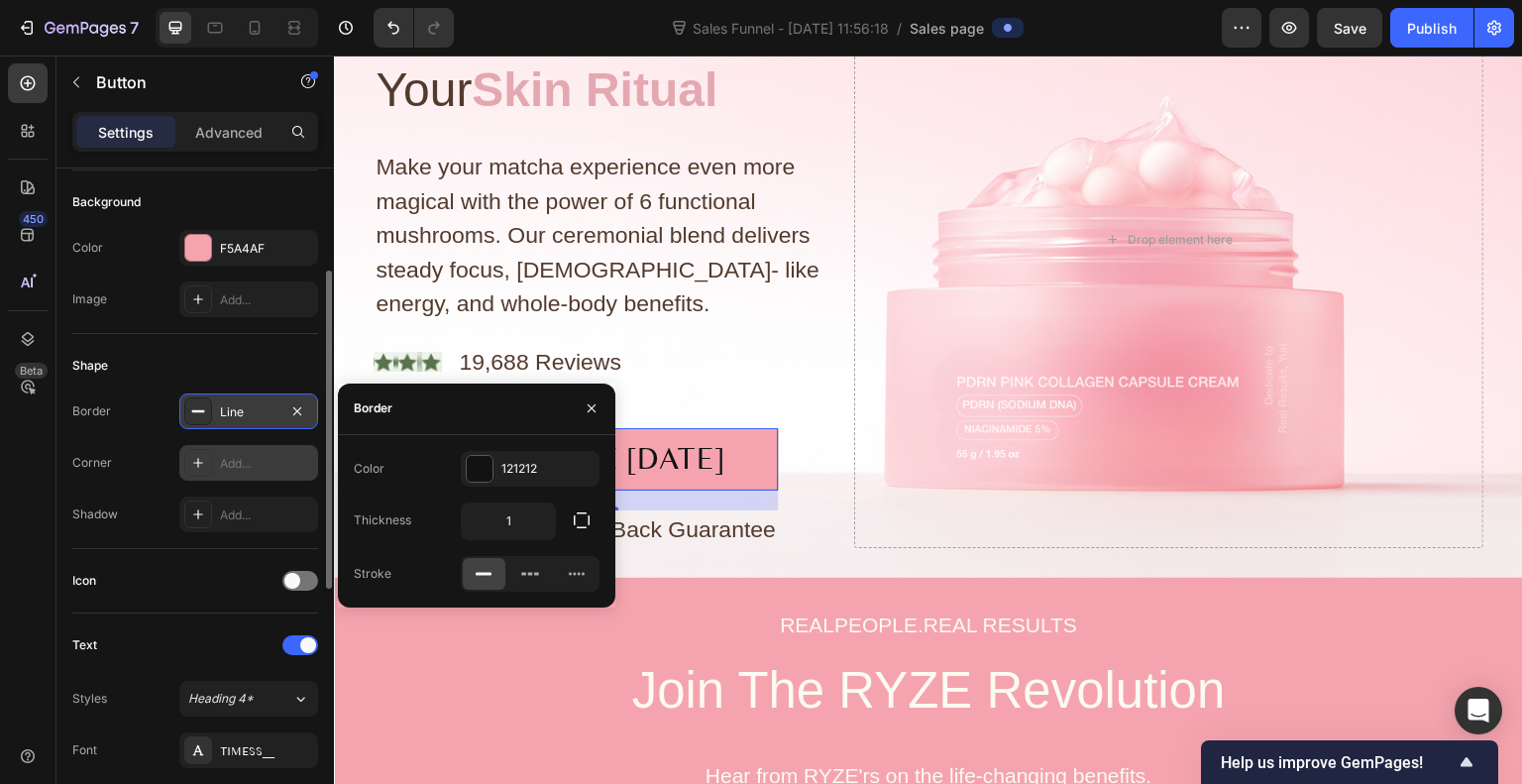
click at [192, 460] on icon at bounding box center [199, 463] width 16 height 16
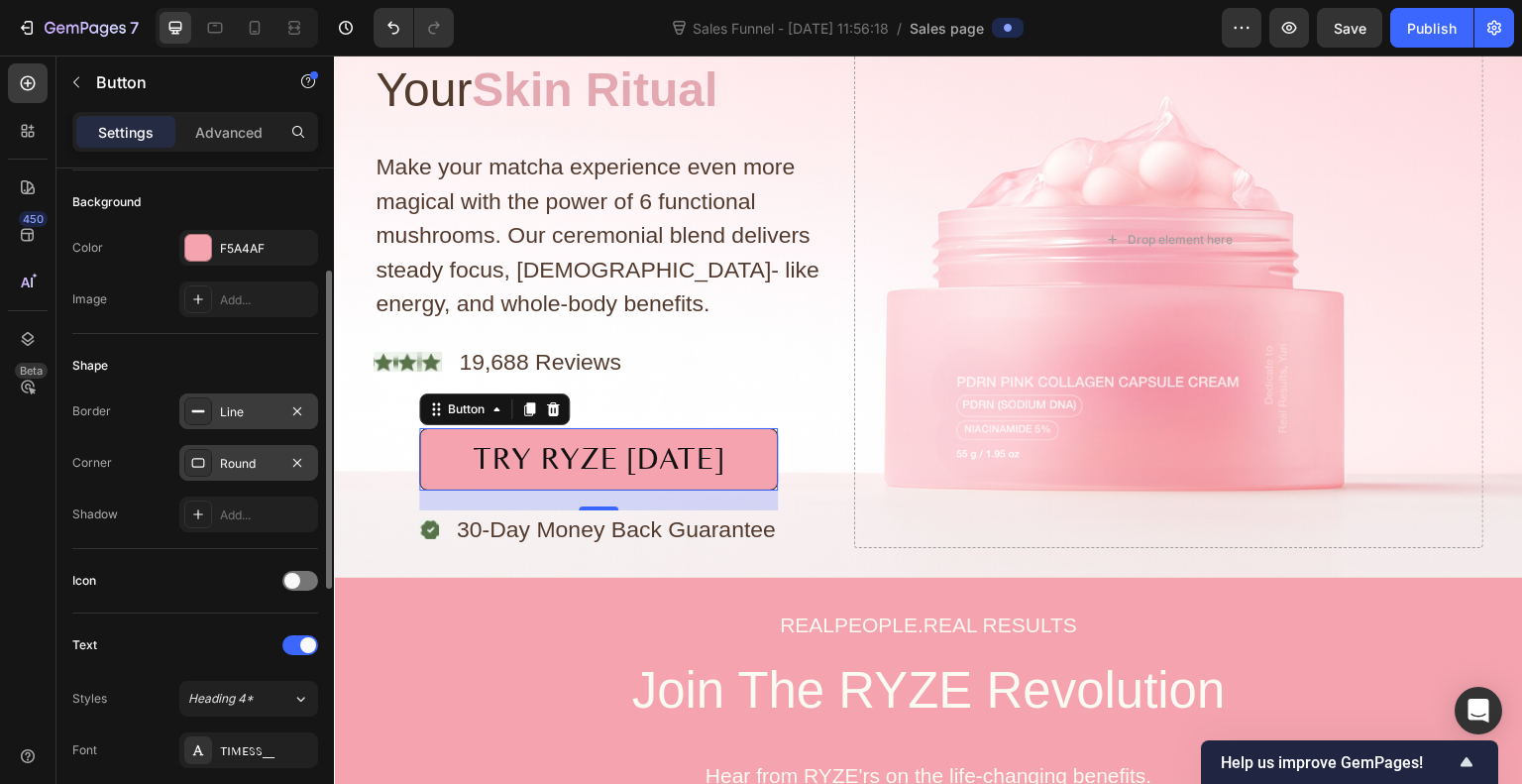
click at [201, 410] on rect at bounding box center [199, 411] width 13 height 2
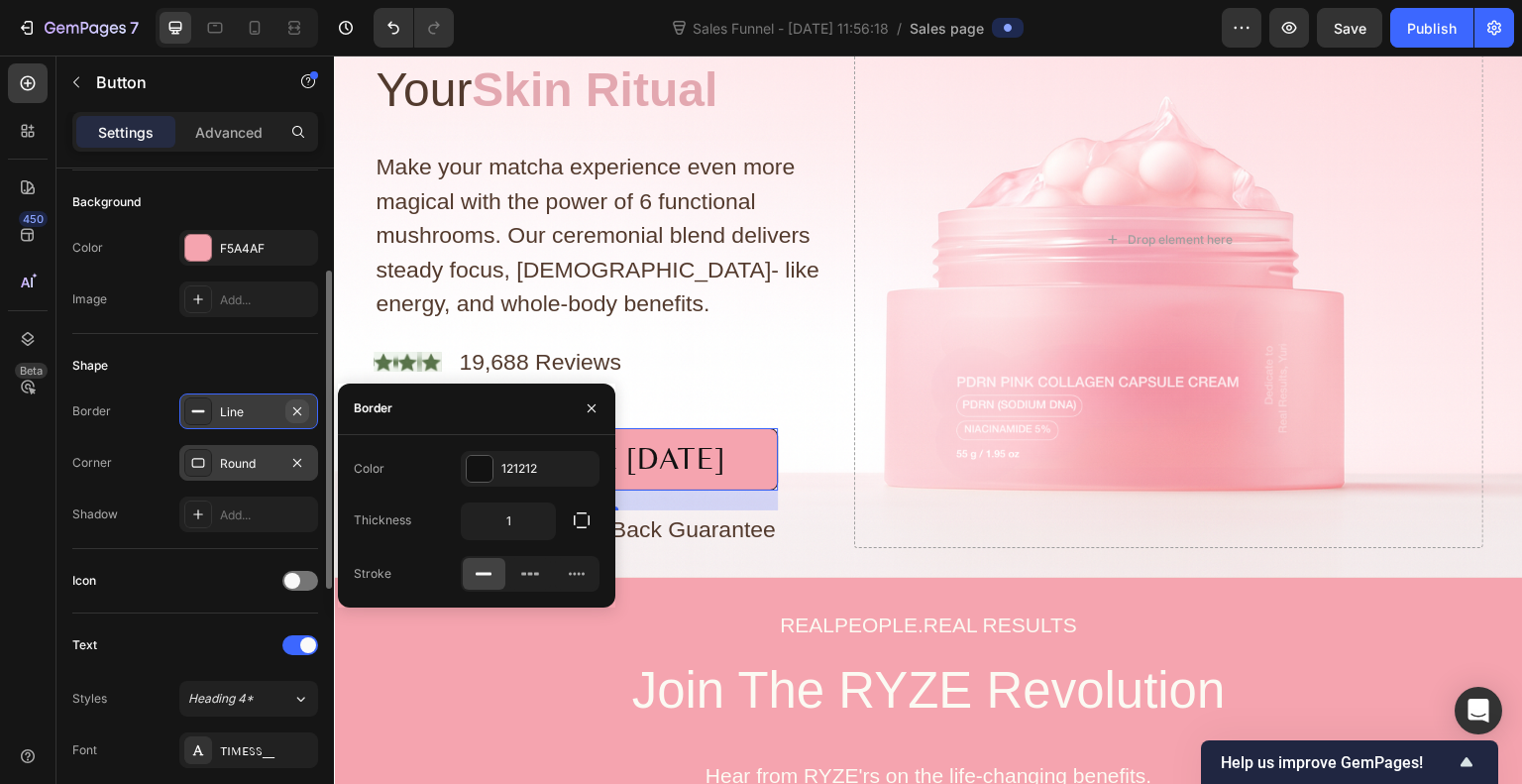
click at [294, 404] on icon "button" at bounding box center [297, 411] width 16 height 16
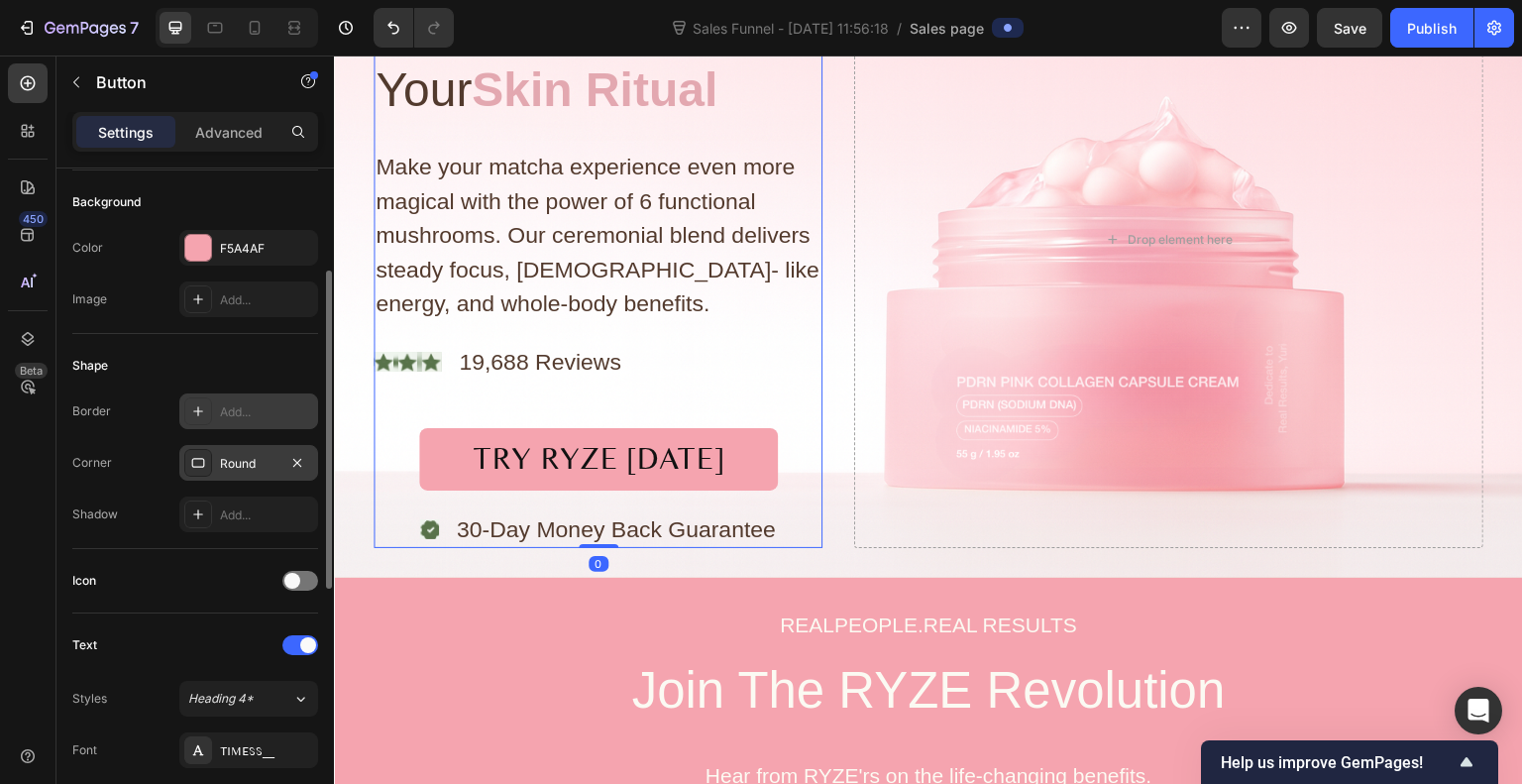
scroll to position [0, 0]
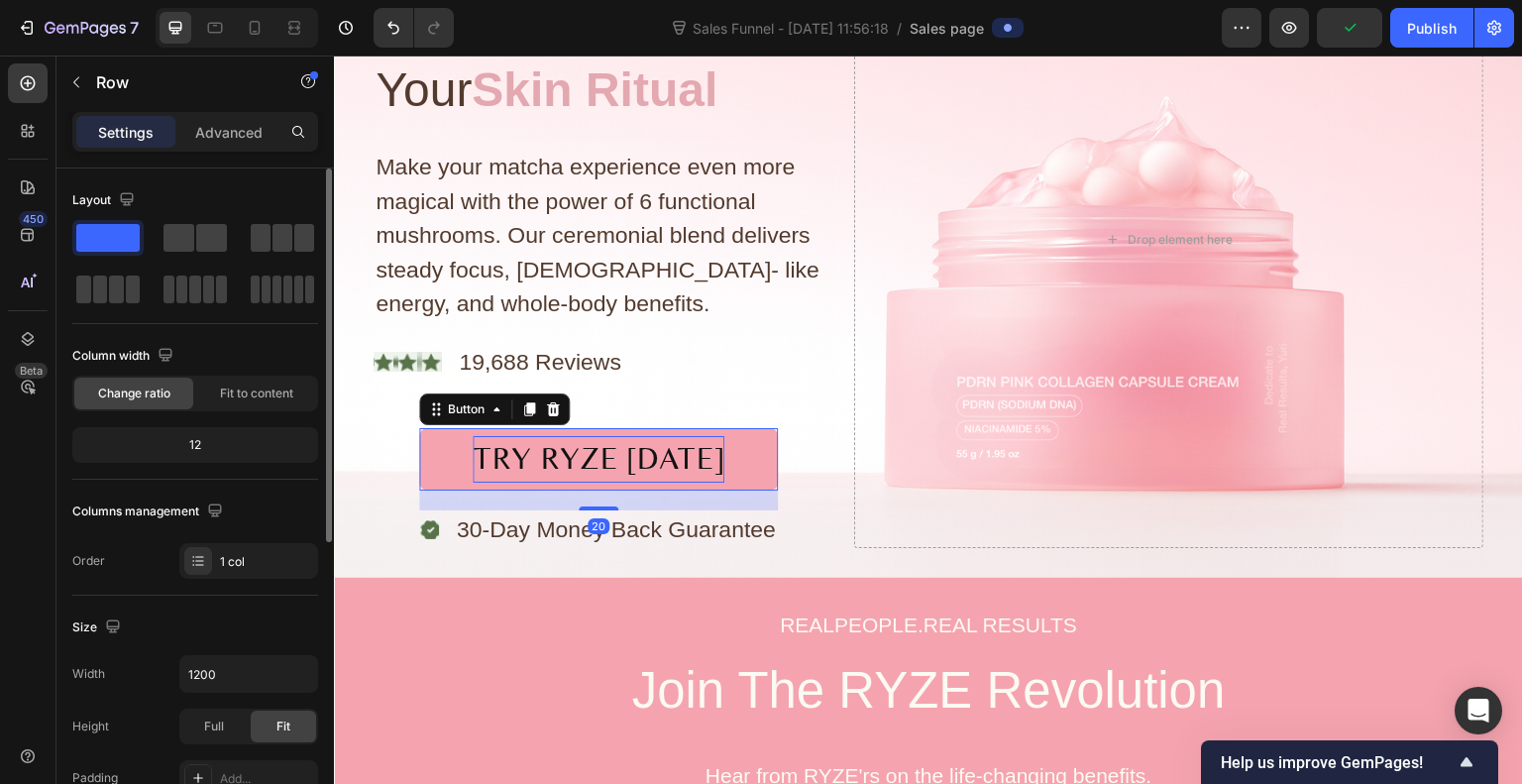
click at [562, 467] on div "TRY RYZE [DATE]" at bounding box center [599, 459] width 252 height 47
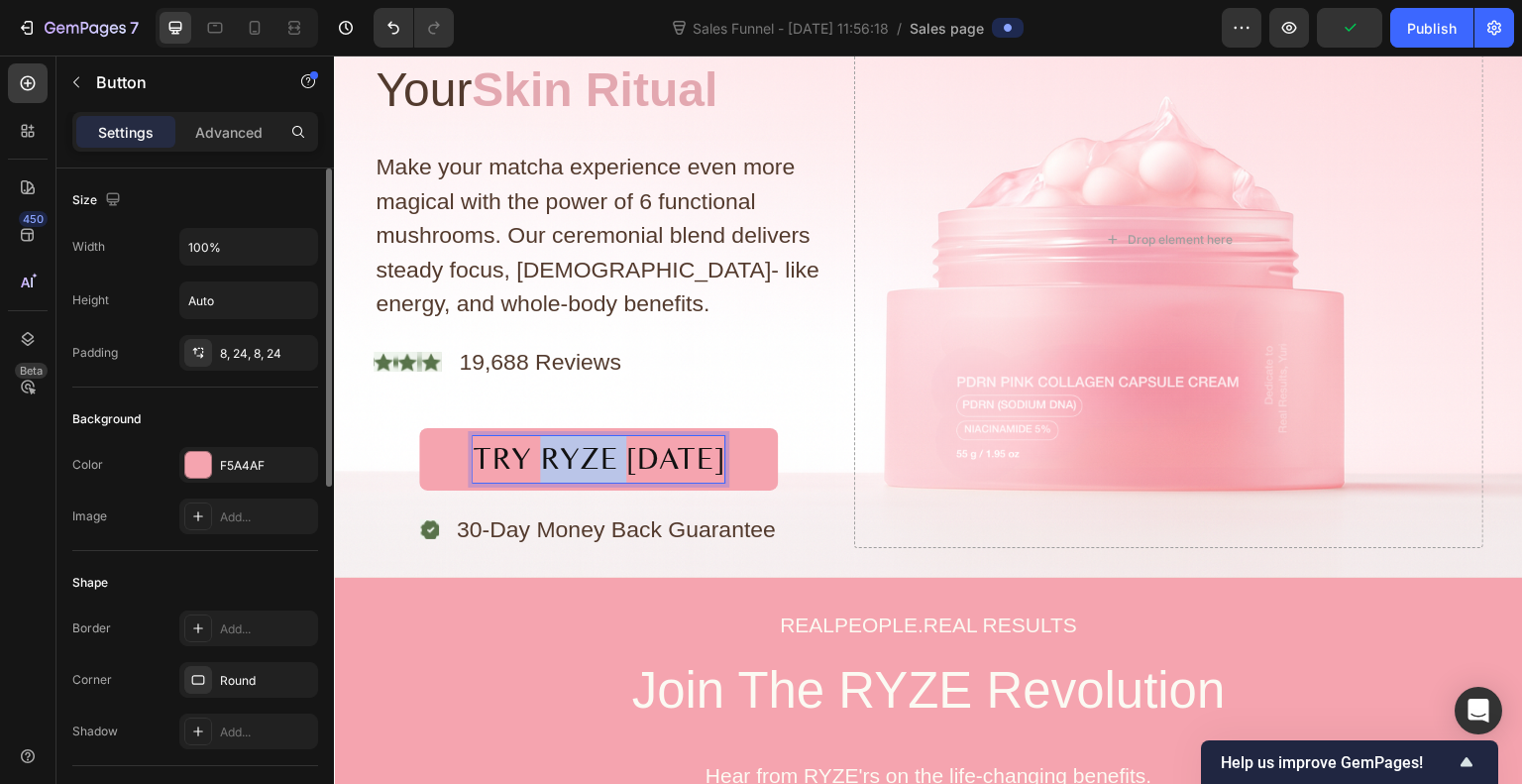
click at [562, 467] on div "TRY RYZE [DATE]" at bounding box center [599, 459] width 252 height 47
click at [419, 428] on button "TRY YURITODAY" at bounding box center [598, 459] width 358 height 63
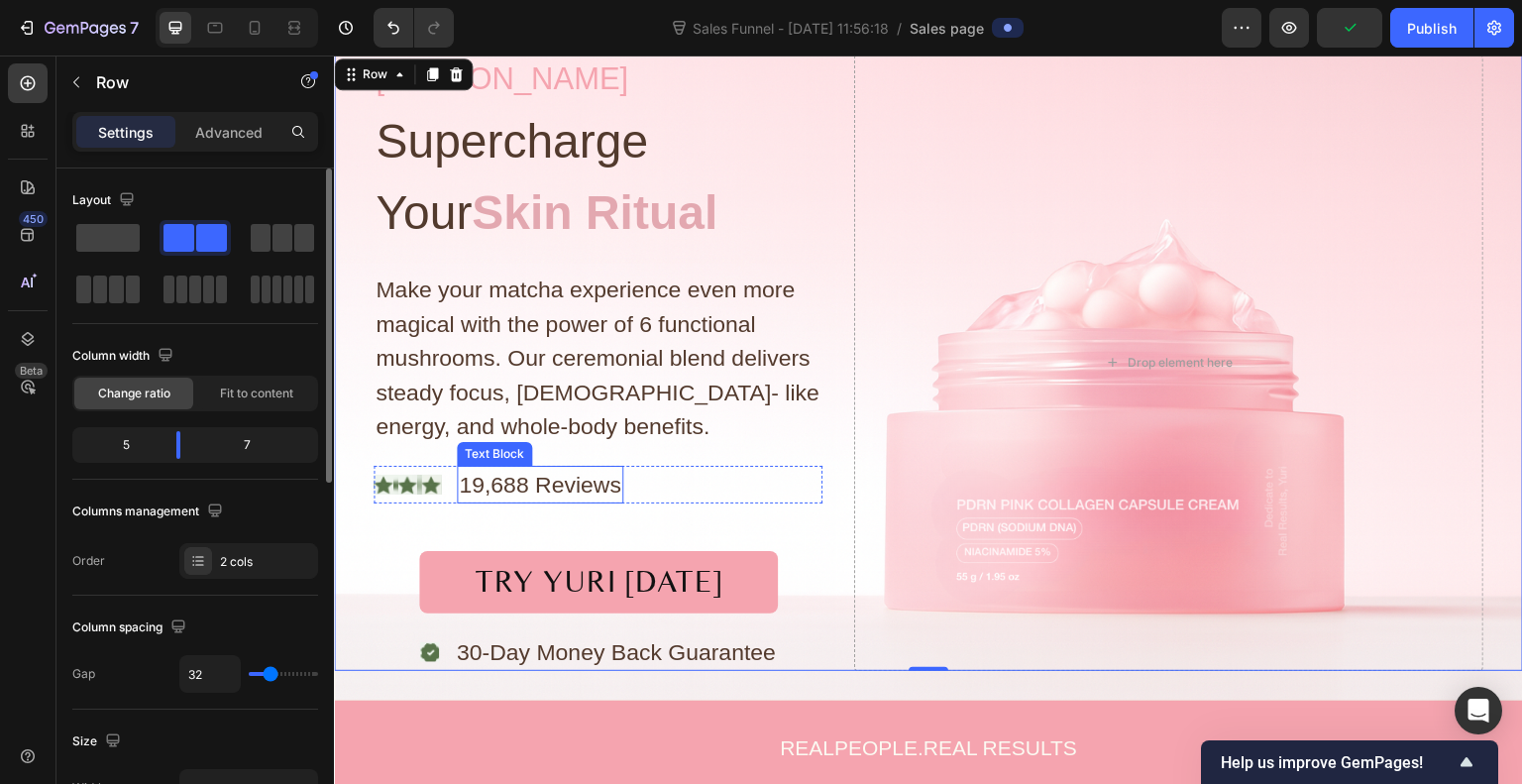
scroll to position [181, 0]
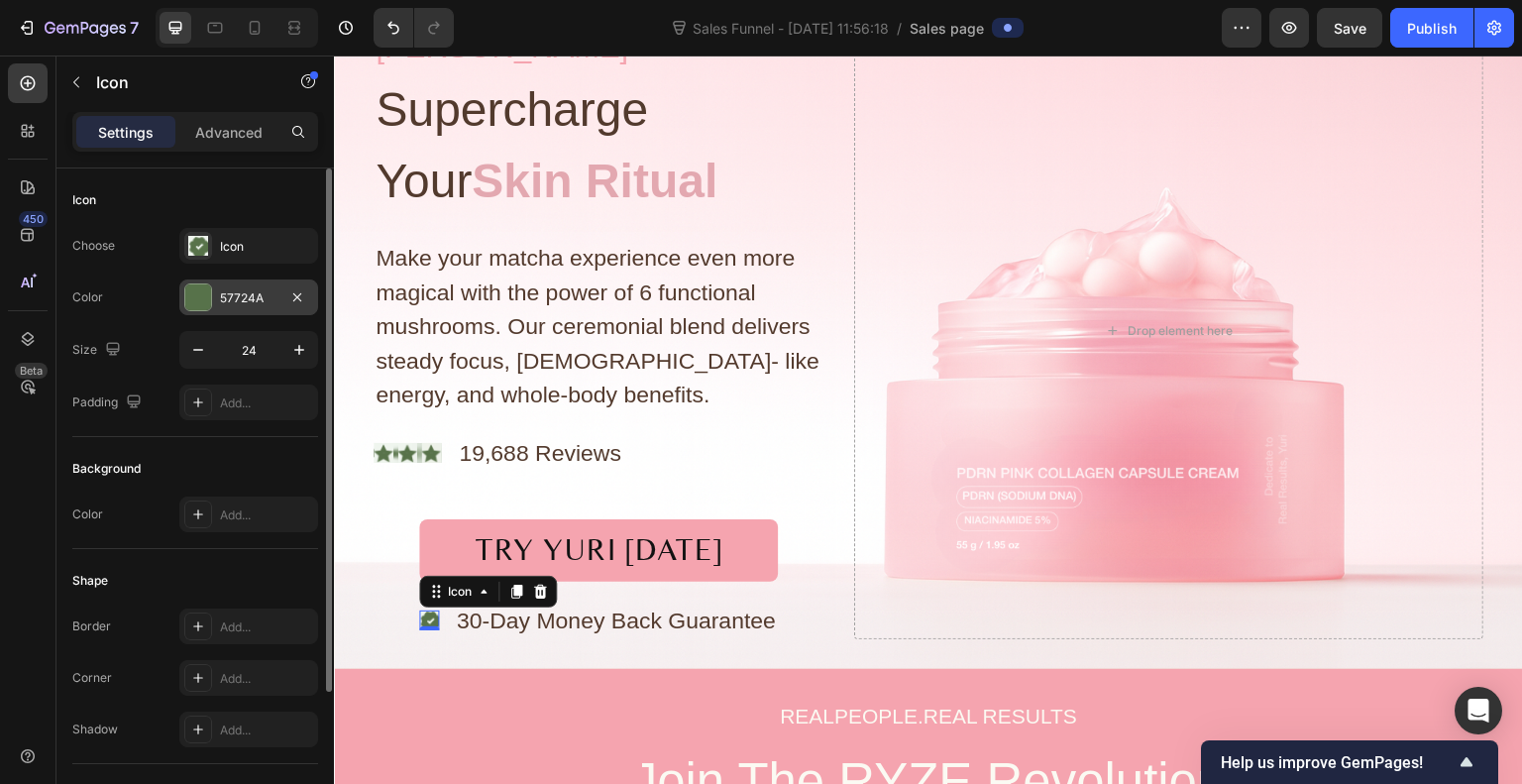
click at [211, 302] on div at bounding box center [199, 297] width 26 height 26
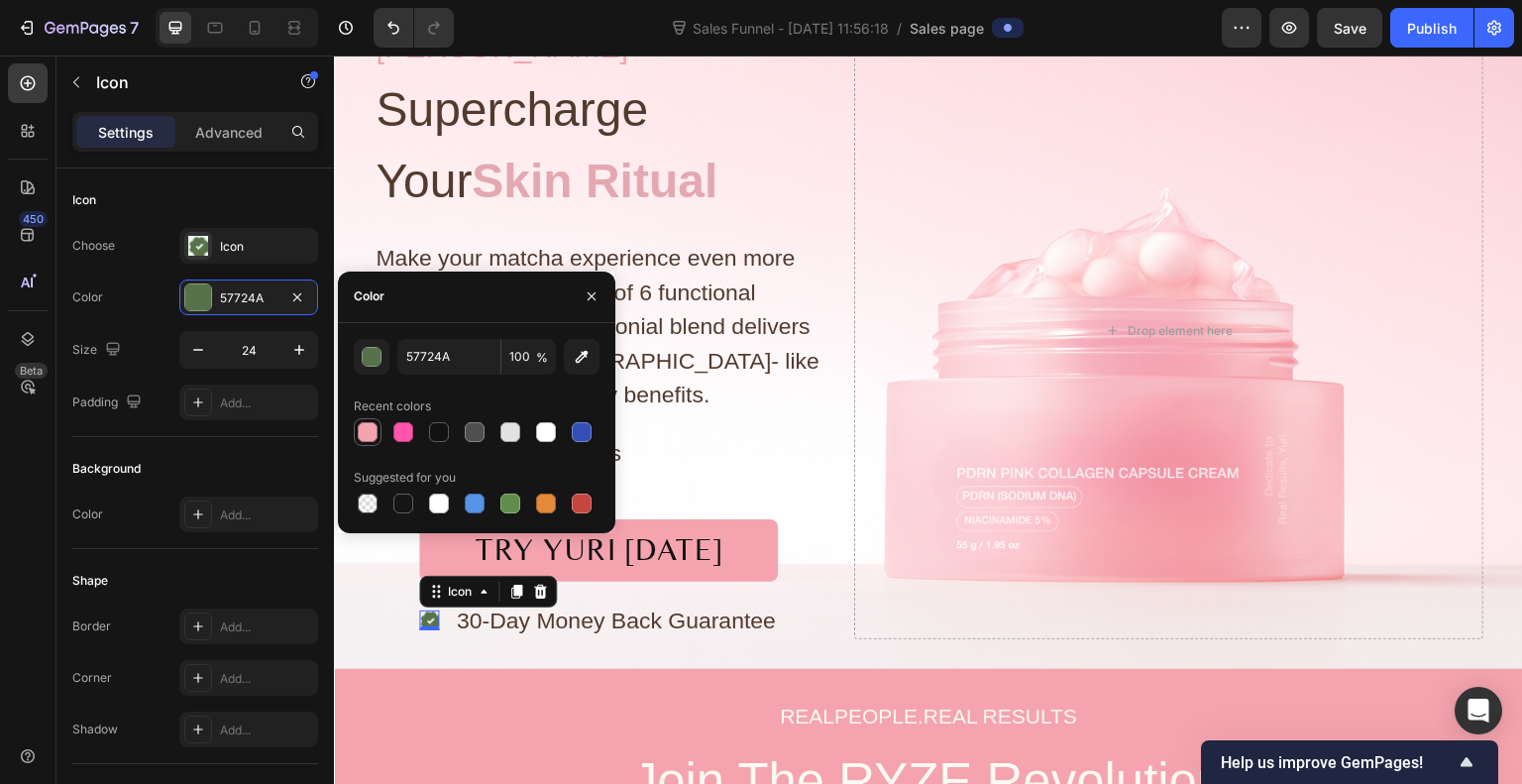
click at [365, 432] on div at bounding box center [367, 432] width 20 height 20
type input "F5A4AF"
click at [365, 432] on div at bounding box center [367, 432] width 20 height 20
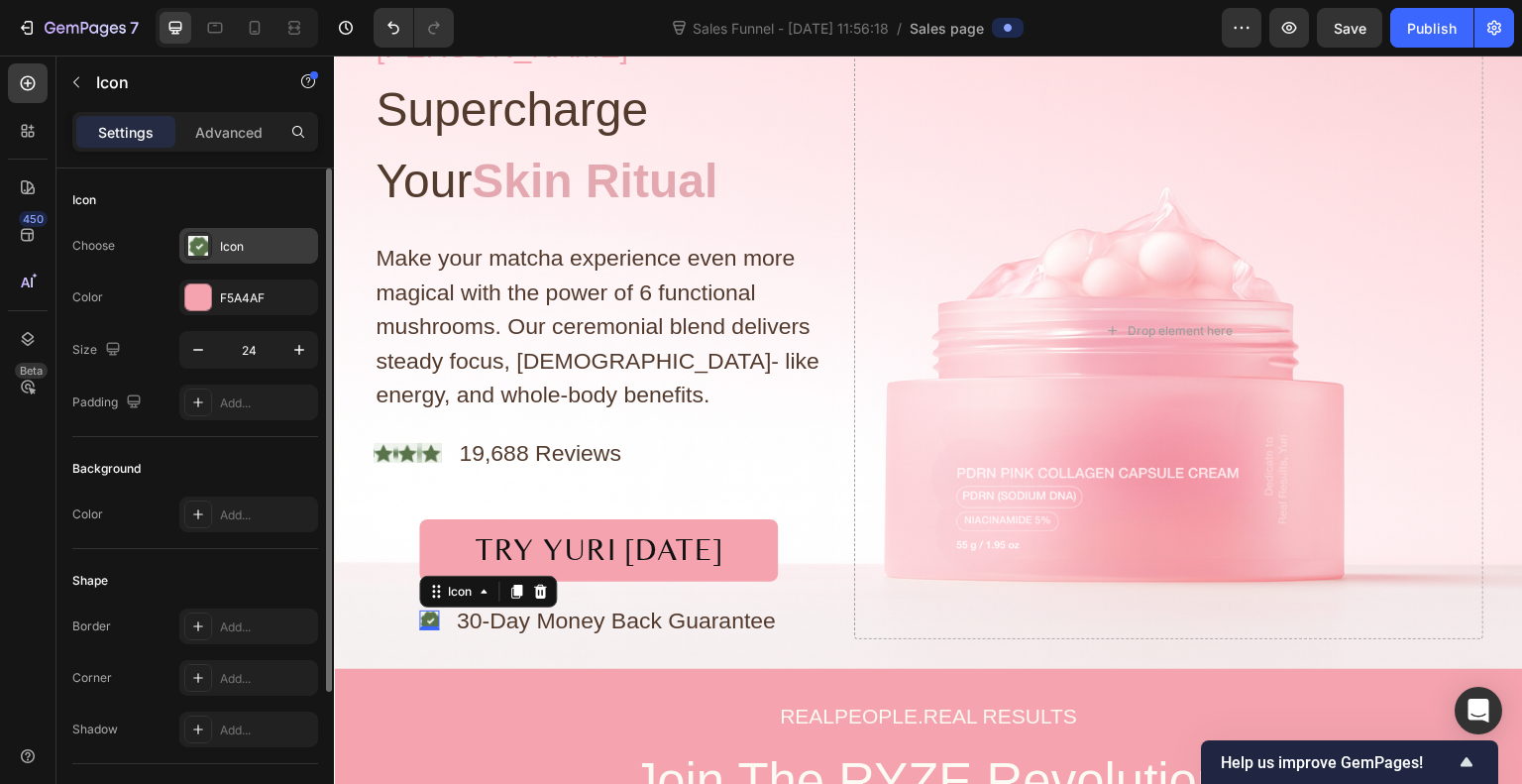
click at [241, 238] on div "Icon" at bounding box center [265, 246] width 93 height 18
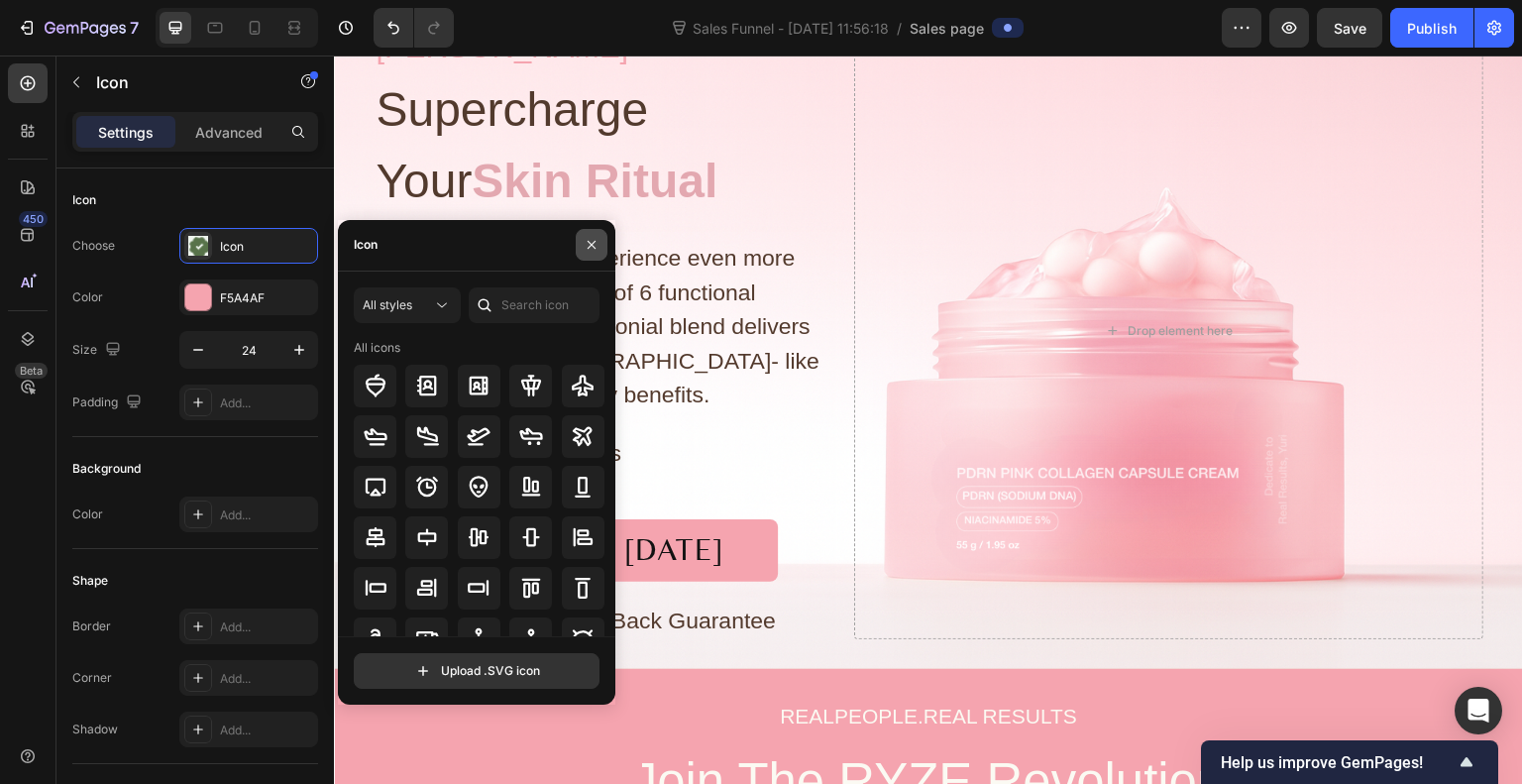
click at [589, 242] on icon "button" at bounding box center [592, 244] width 8 height 8
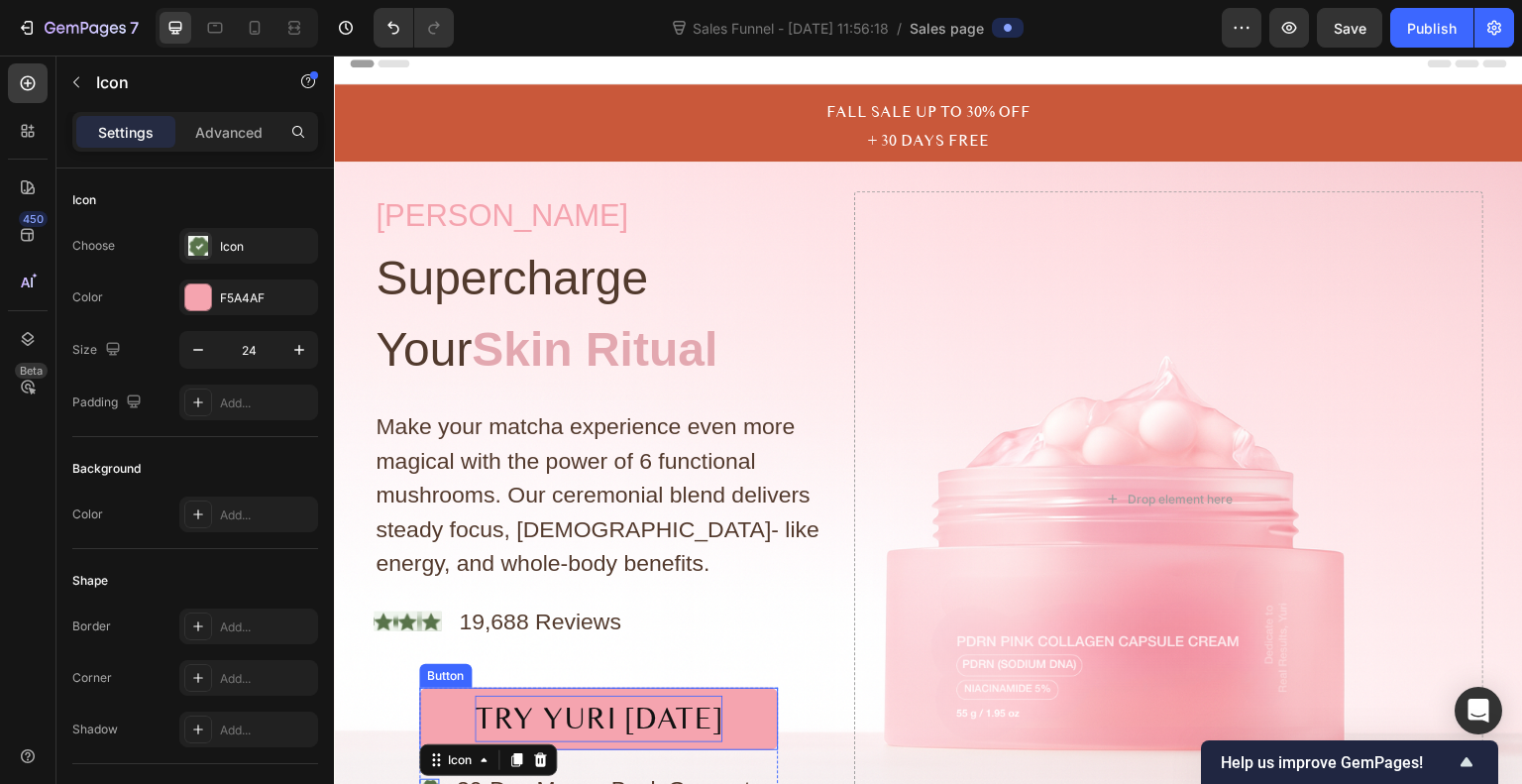
scroll to position [0, 0]
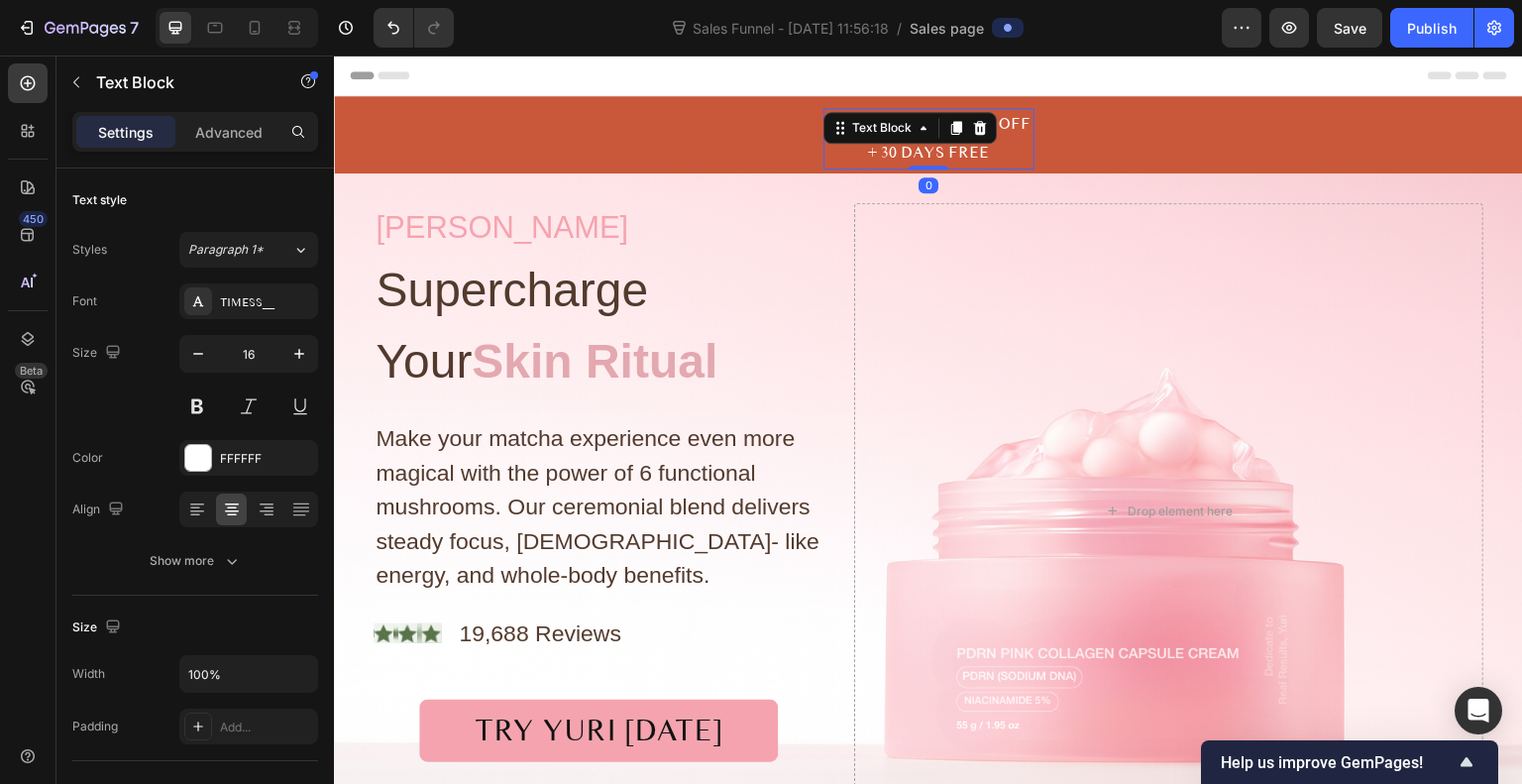
click at [1006, 151] on p "FALL SALE UP TO 30% OFF + 30 DAYS FREE" at bounding box center [929, 139] width 208 height 58
click at [909, 126] on p "FALL SALE UP TO 30% OFF + 30 DAYS FREE" at bounding box center [929, 139] width 208 height 58
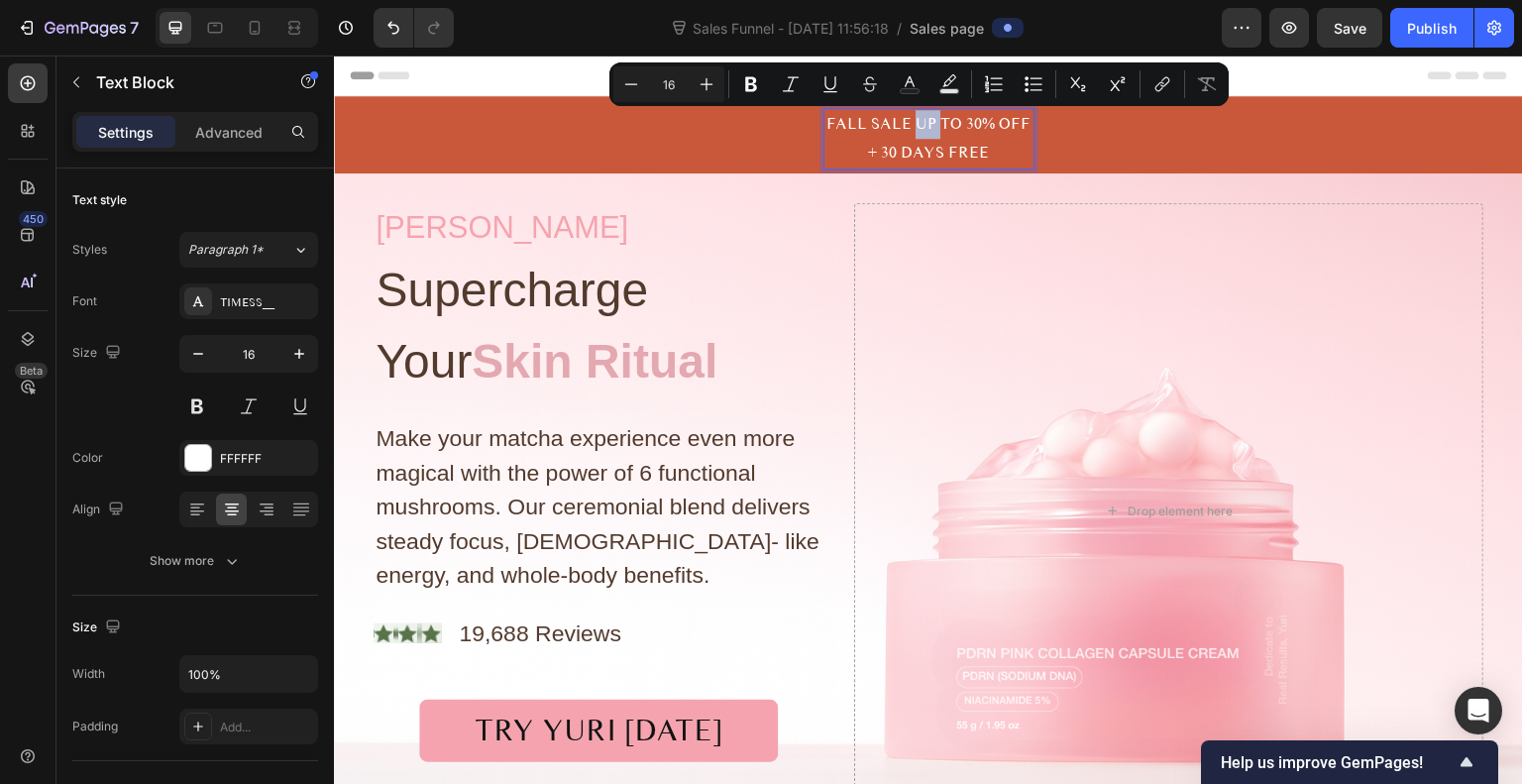
click at [909, 126] on p "FALL SALE UP TO 30% OFF + 30 DAYS FREE" at bounding box center [929, 139] width 208 height 58
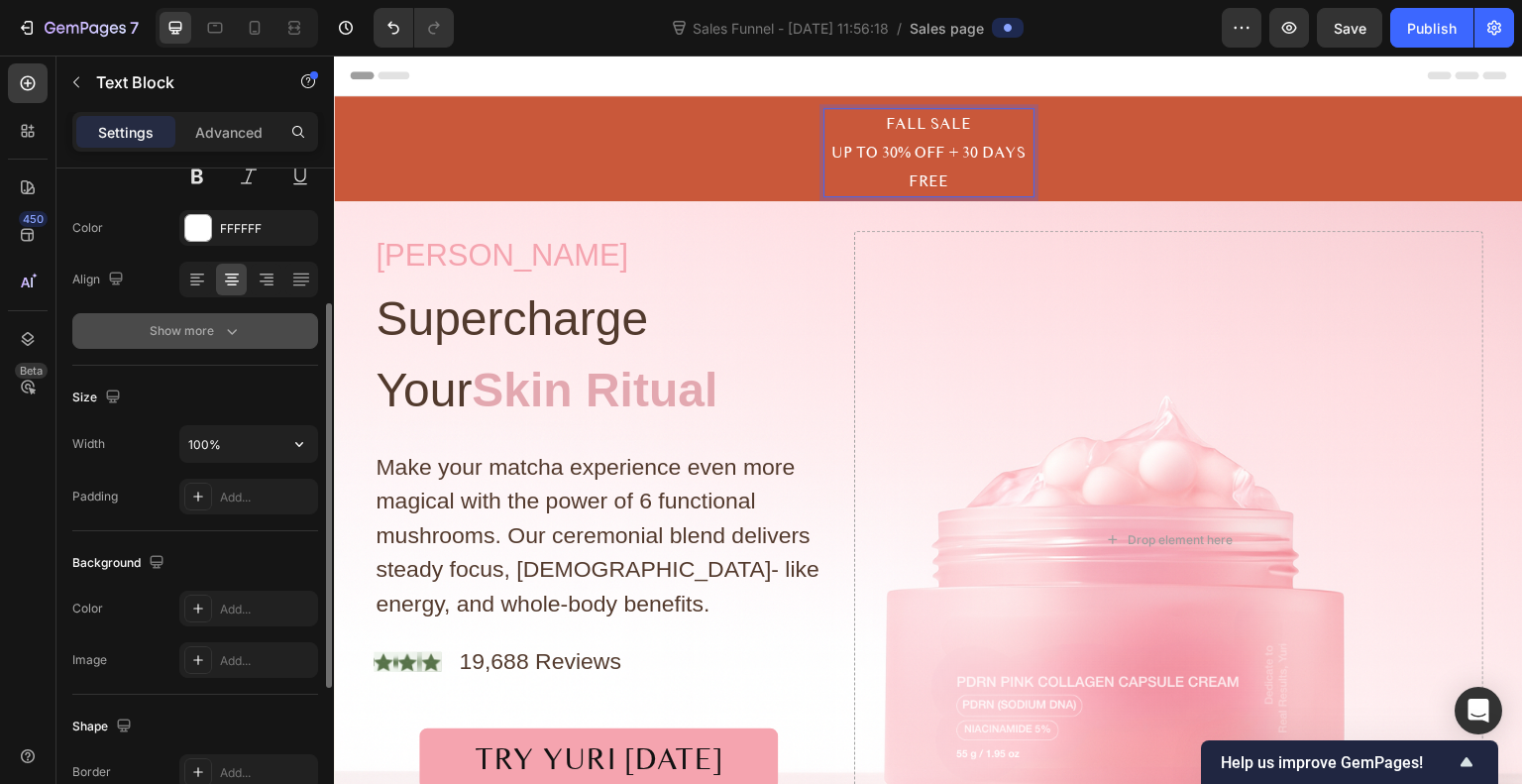
scroll to position [231, 0]
click at [272, 433] on input "100%" at bounding box center [249, 442] width 137 height 36
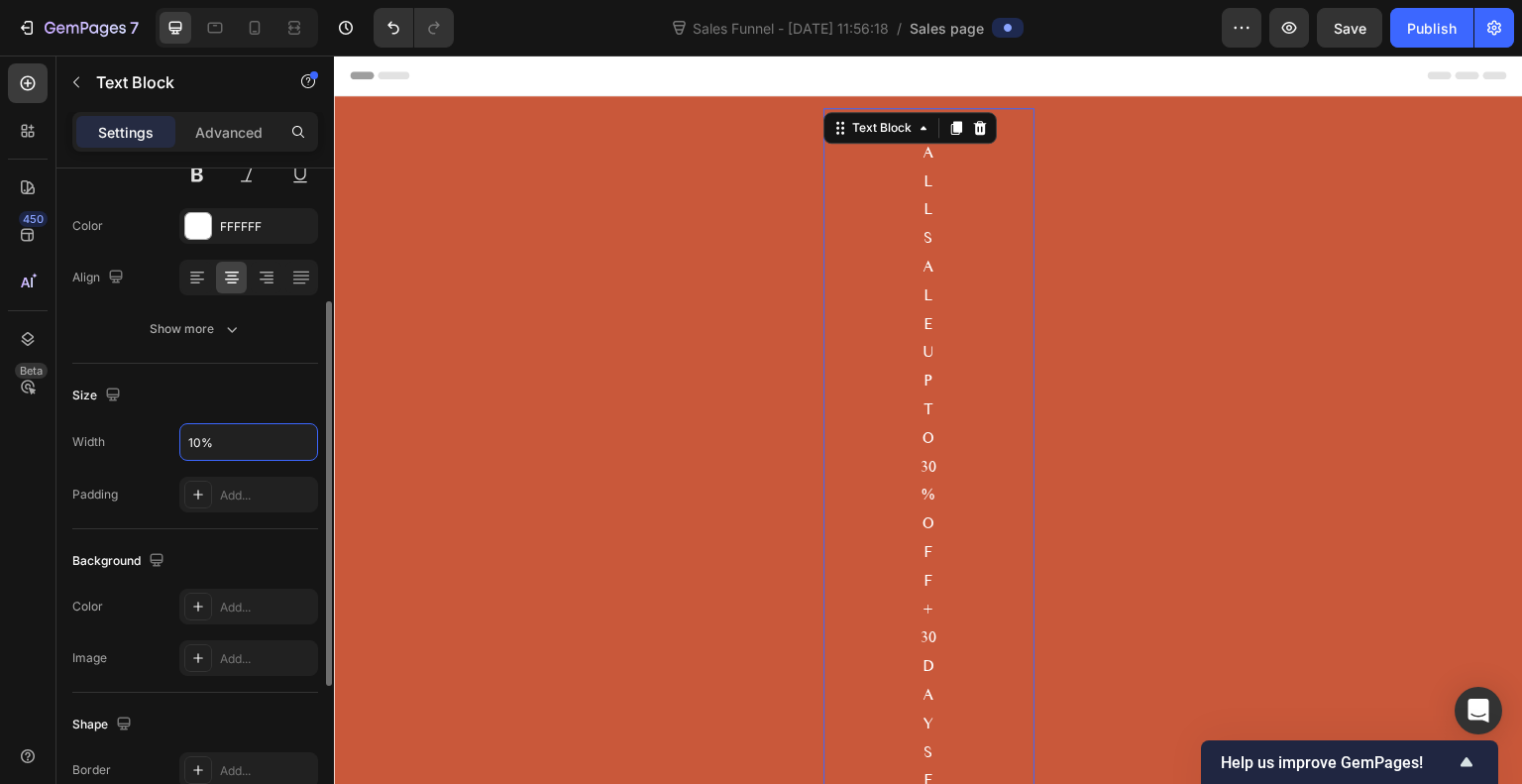
type input "160%"
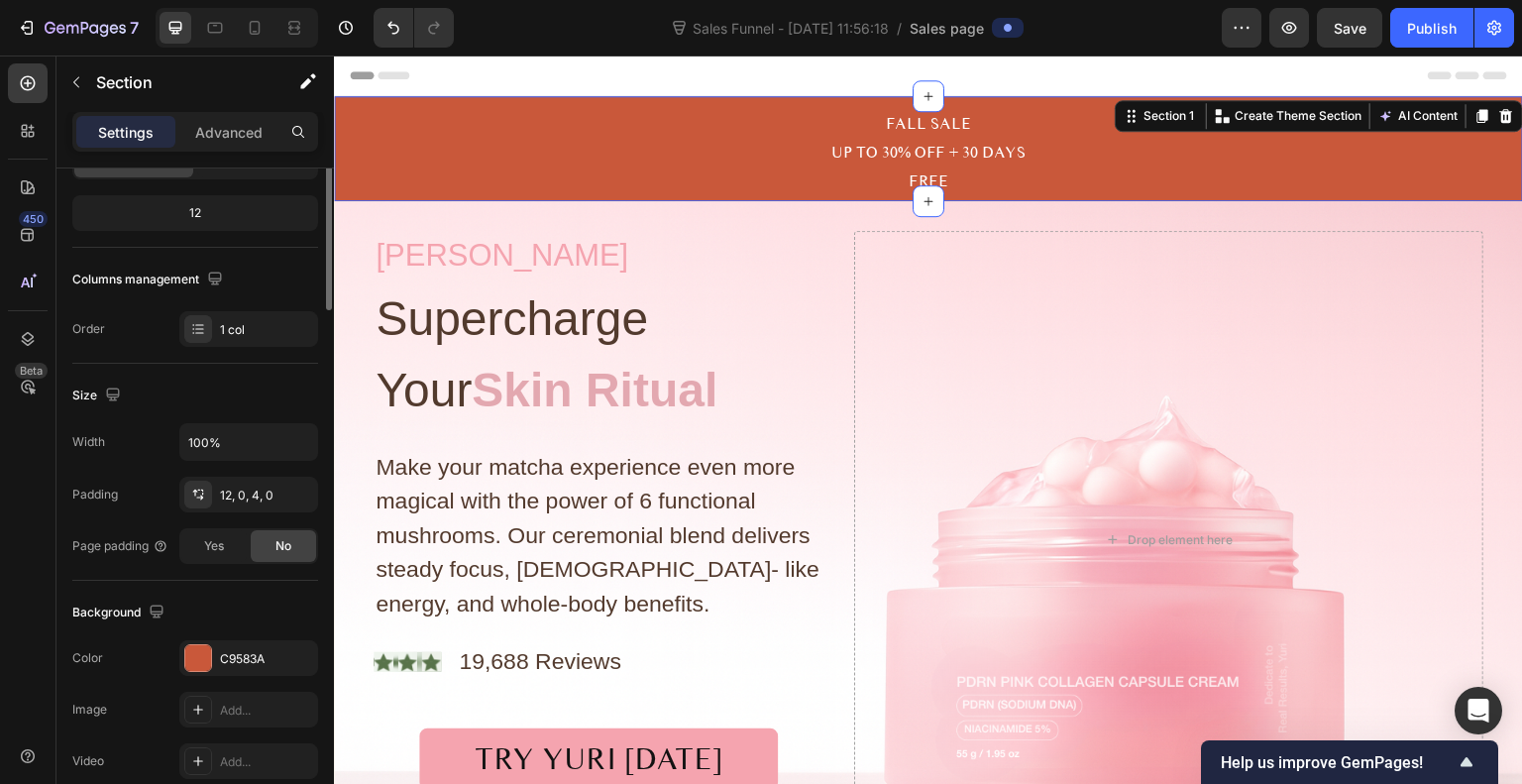
click at [699, 160] on div "FALL SALE UP TO 30% OFF + 30 DAYS FREE Text Block Row" at bounding box center [929, 152] width 1190 height 89
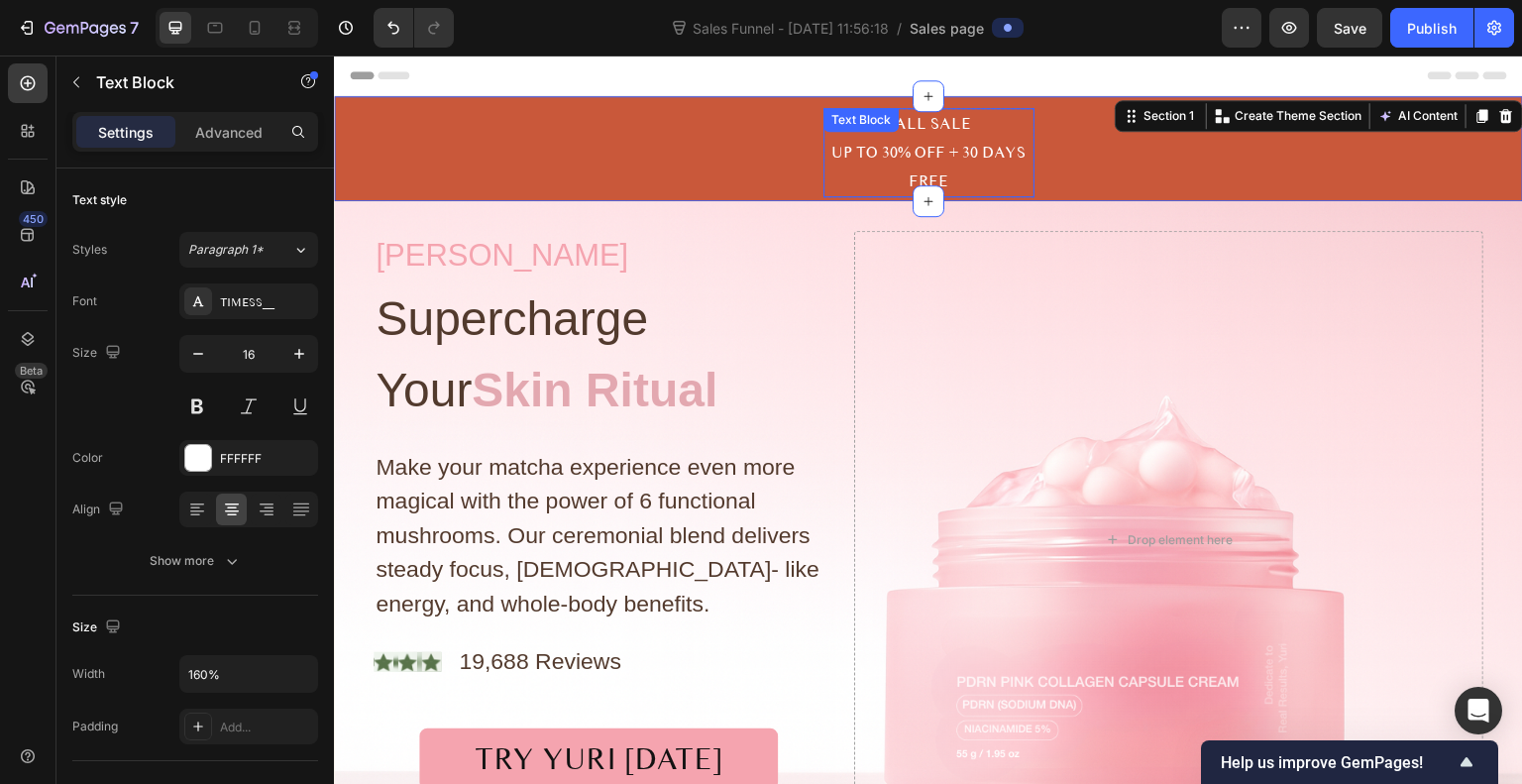
click at [1008, 148] on p "UP TO 30% OFF + 30 DAYS FREE" at bounding box center [929, 168] width 208 height 58
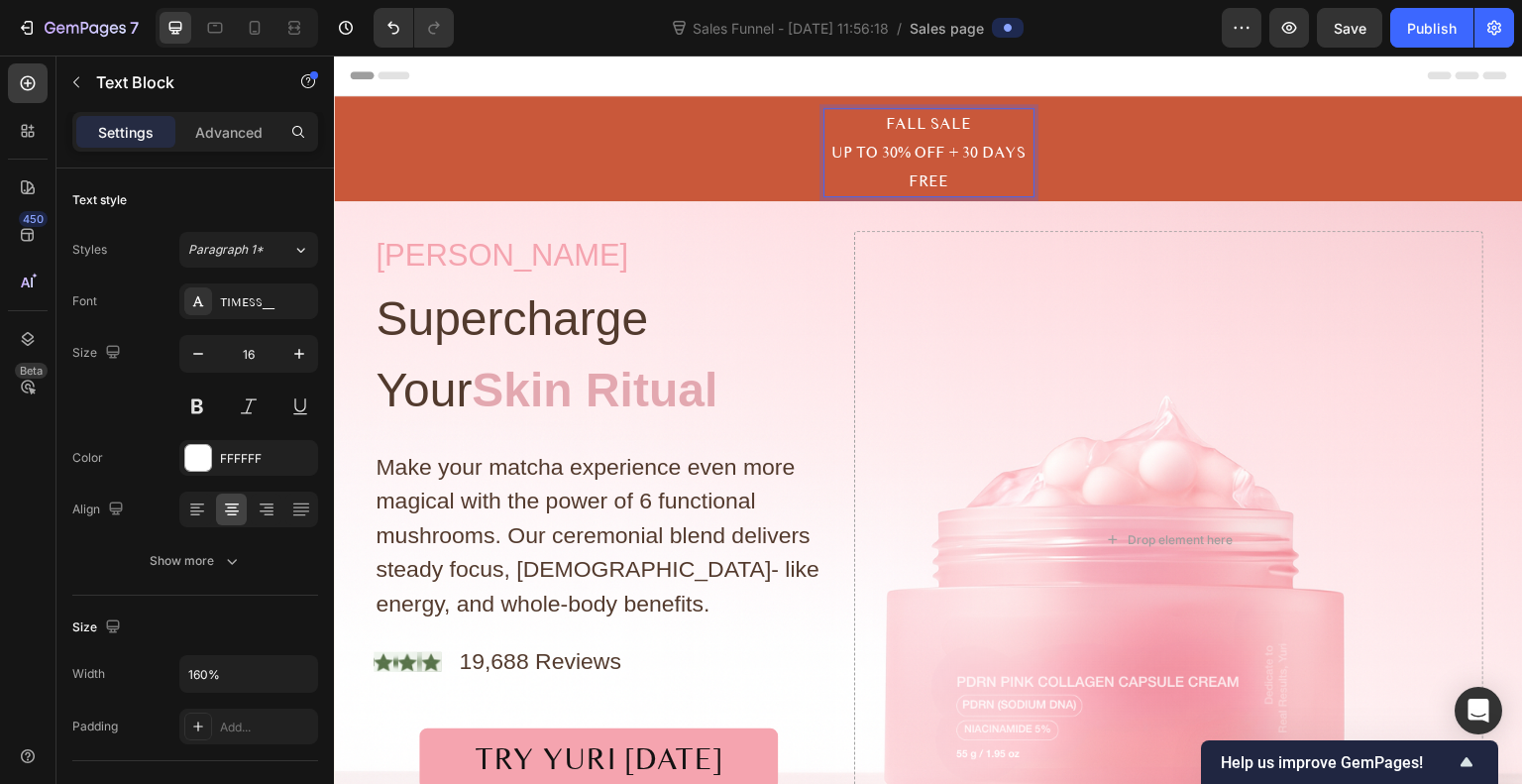
click at [1021, 158] on p "UP TO 30% OFF + 30 DAYS FREE" at bounding box center [929, 168] width 208 height 58
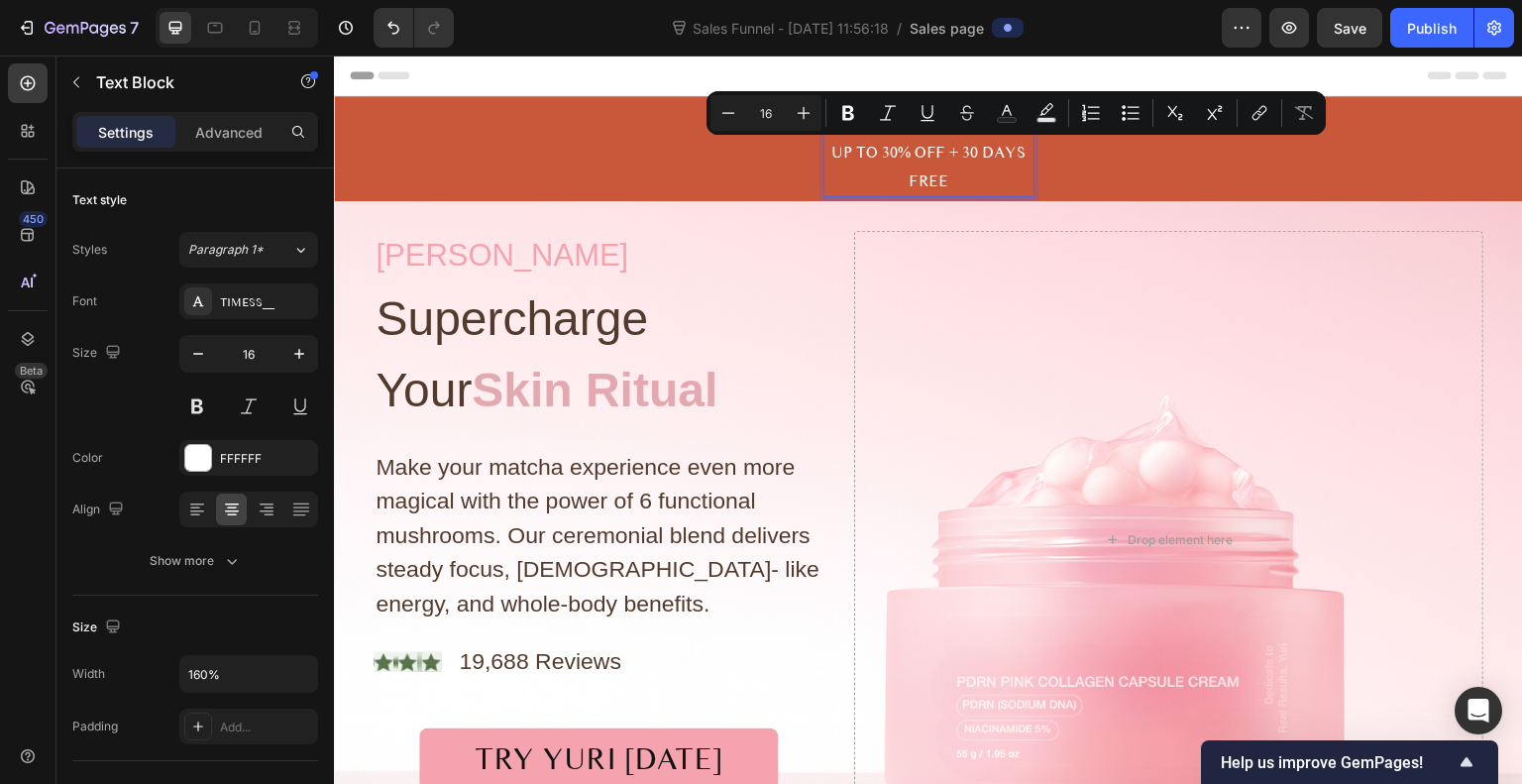
click at [1013, 150] on p "UP TO 30% OFF + 30 DAYS FREE" at bounding box center [929, 168] width 208 height 58
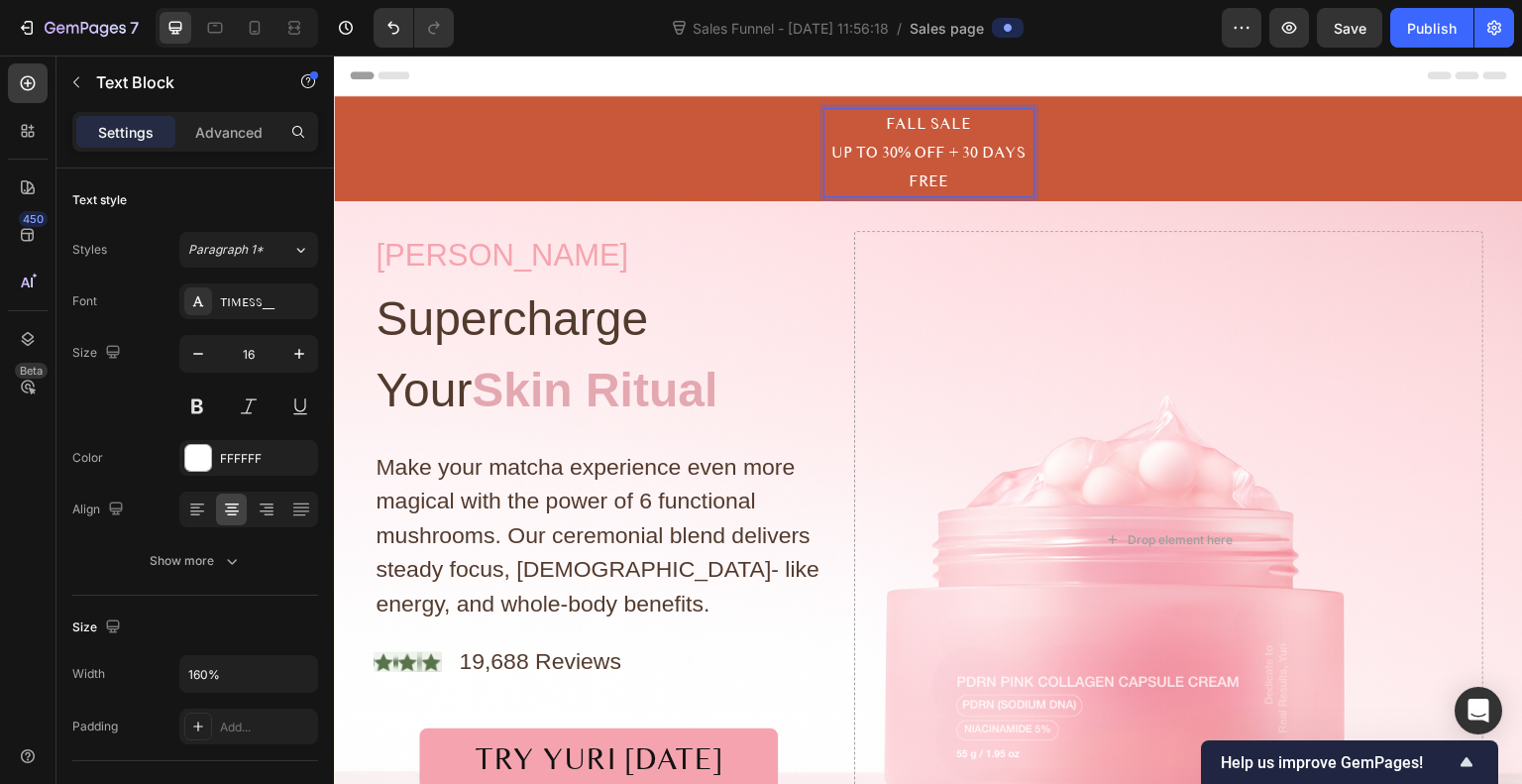
click at [1013, 150] on p "UP TO 30% OFF + 30 DAYS FREE" at bounding box center [929, 168] width 208 height 58
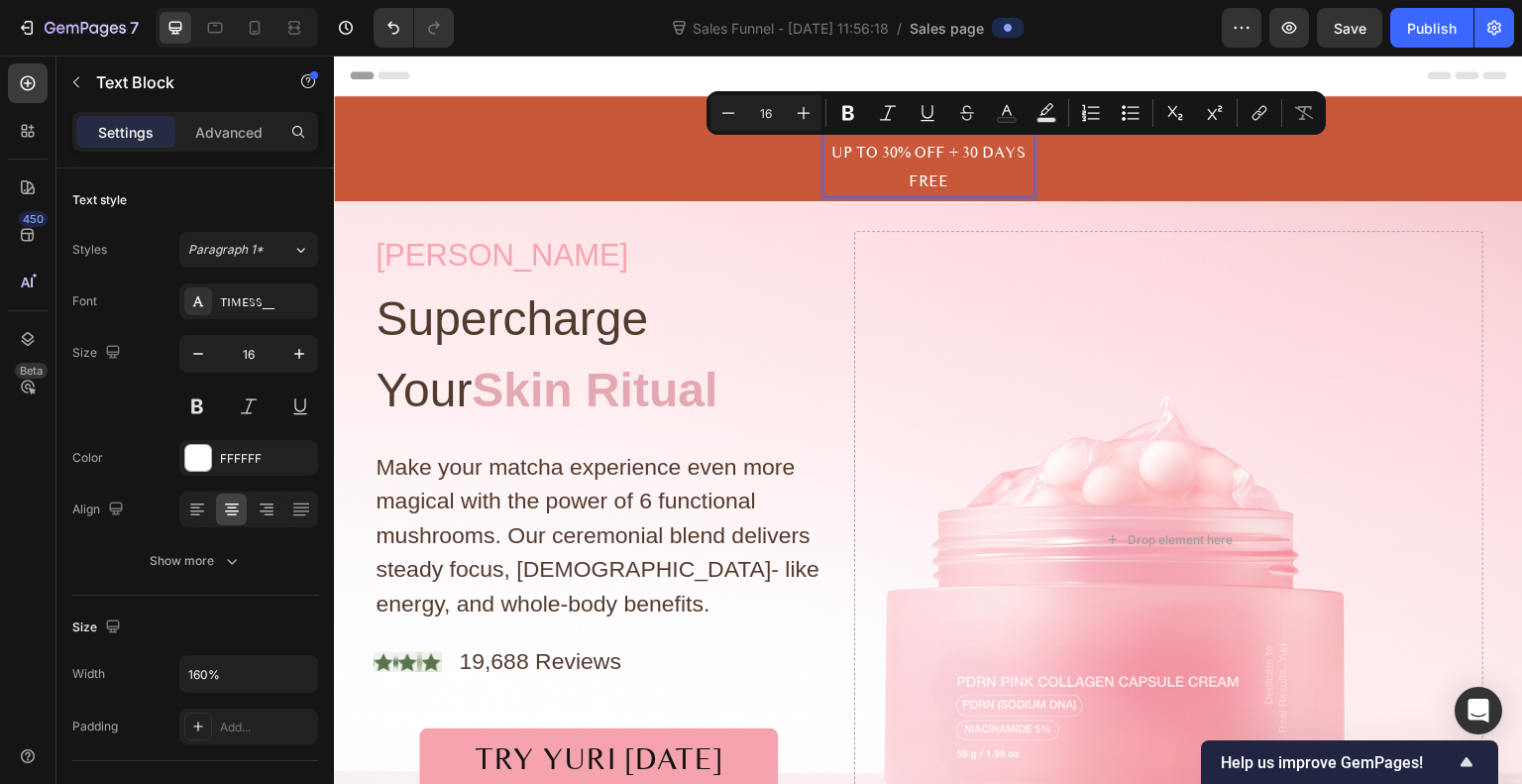
click at [1013, 150] on p "UP TO 30% OFF + 30 DAYS FREE" at bounding box center [929, 168] width 208 height 58
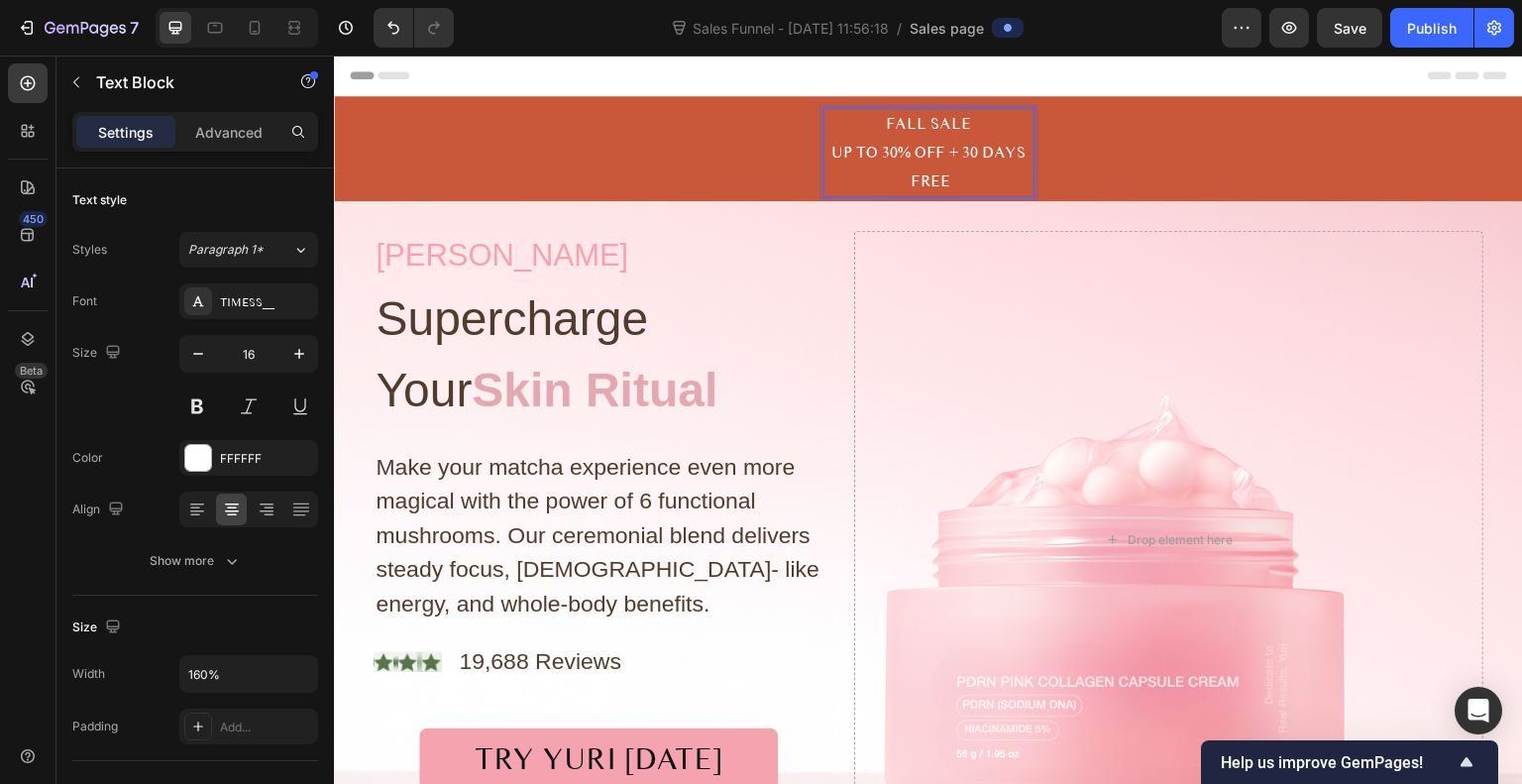
click at [874, 153] on p "UP TO 30% OFF + 30 DAYS FREE" at bounding box center [929, 168] width 208 height 58
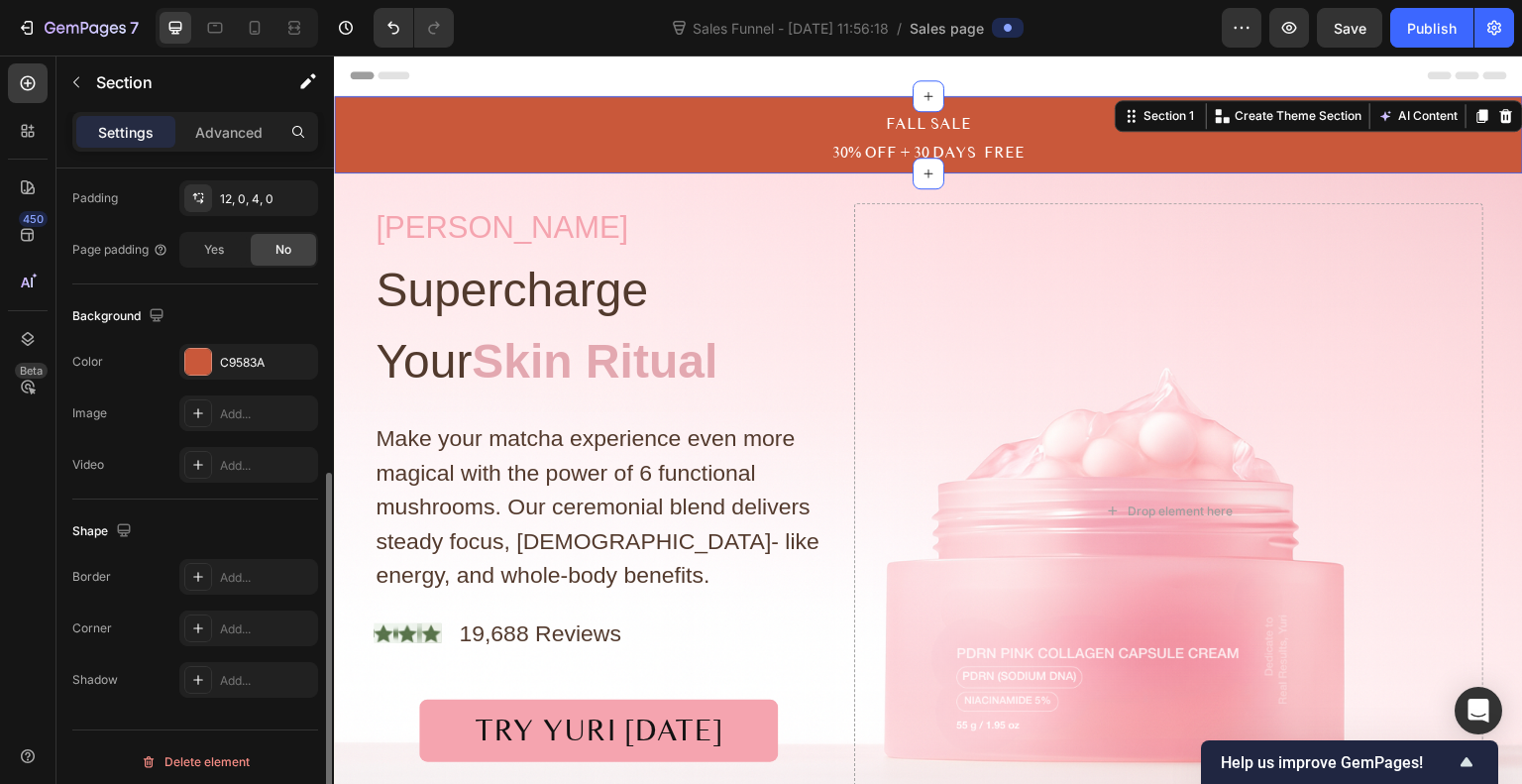
scroll to position [535, 0]
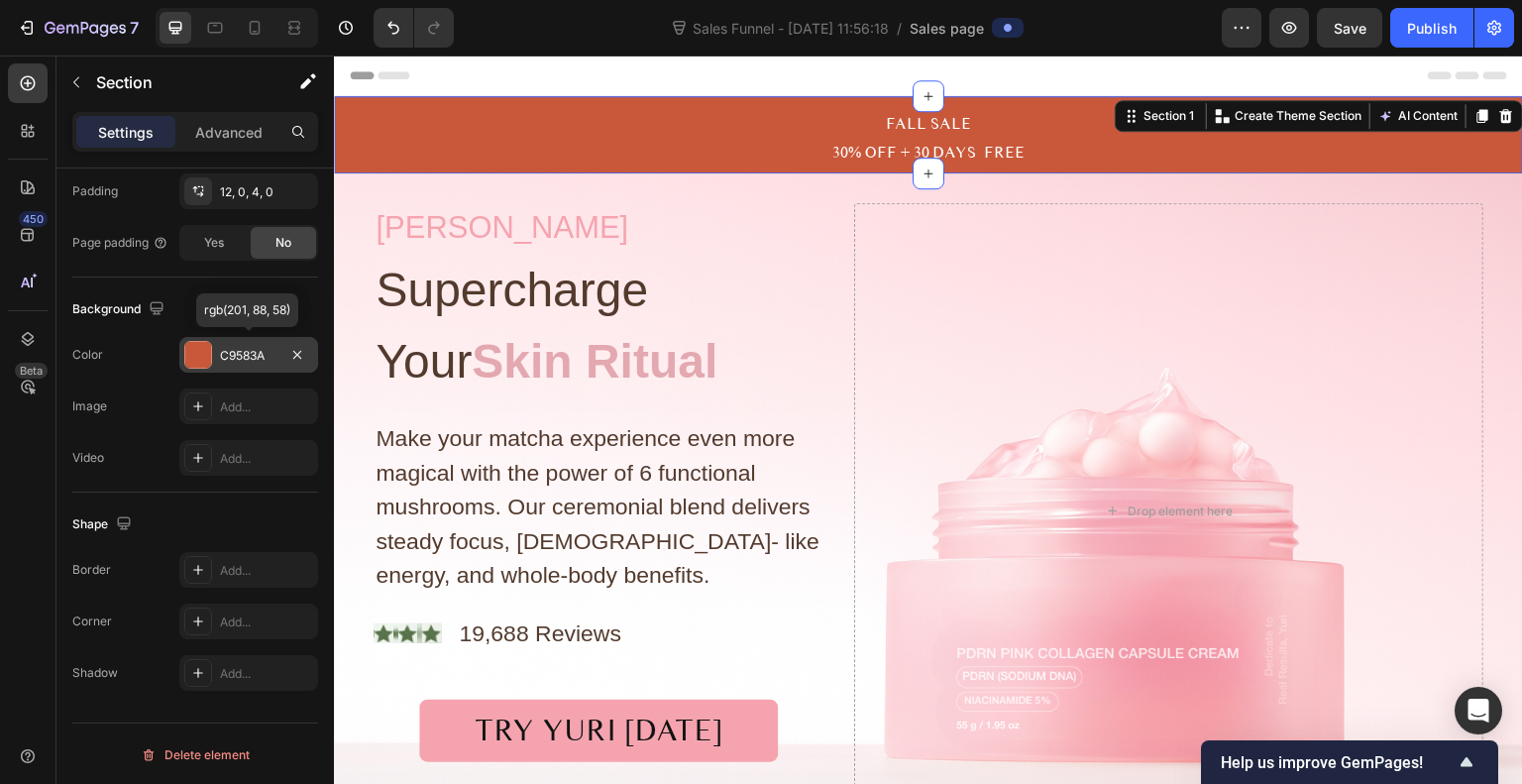
click at [201, 354] on div at bounding box center [199, 355] width 26 height 26
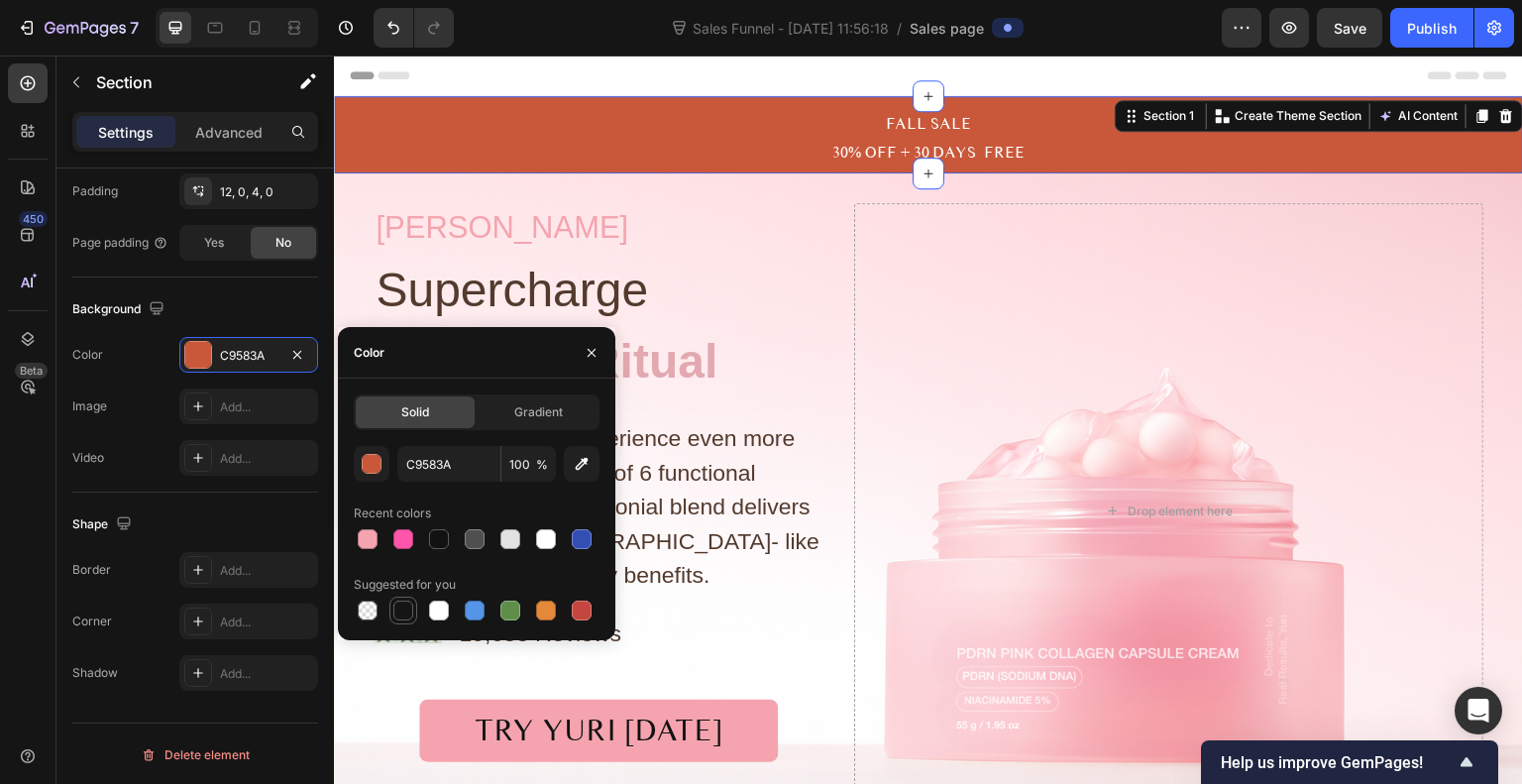
click at [404, 601] on div at bounding box center [403, 610] width 20 height 20
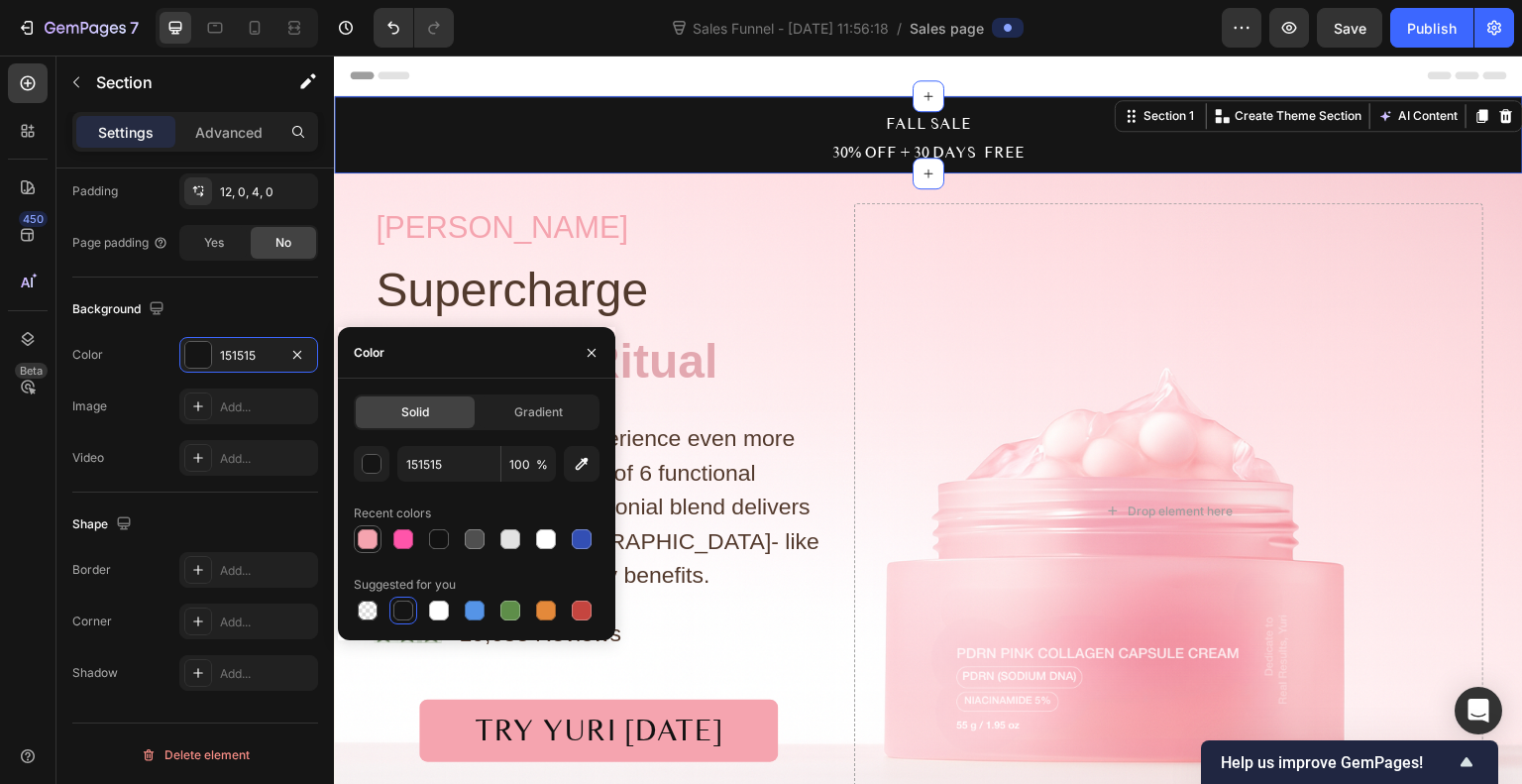
click at [363, 533] on div at bounding box center [367, 539] width 20 height 20
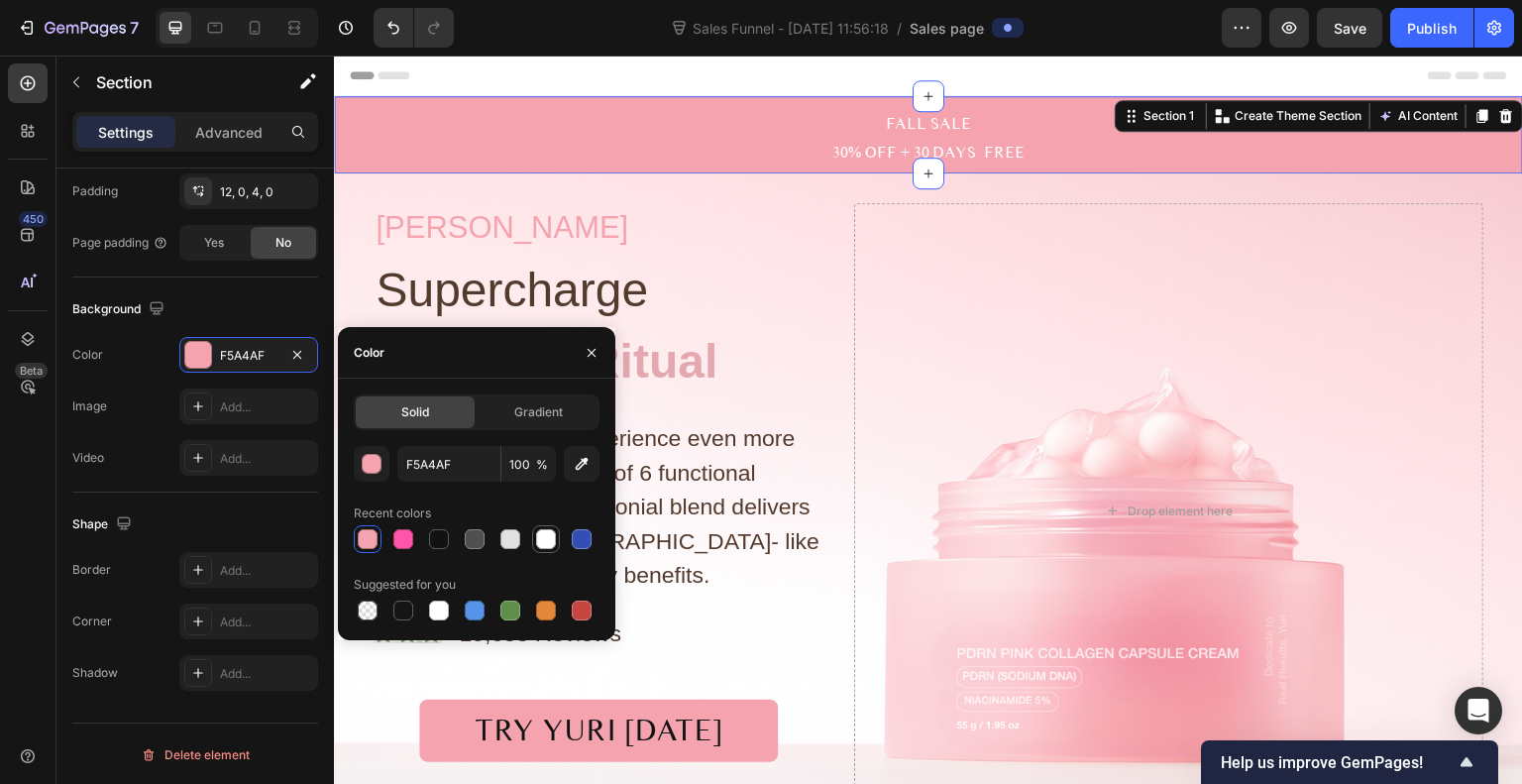
click at [539, 532] on div at bounding box center [546, 539] width 20 height 20
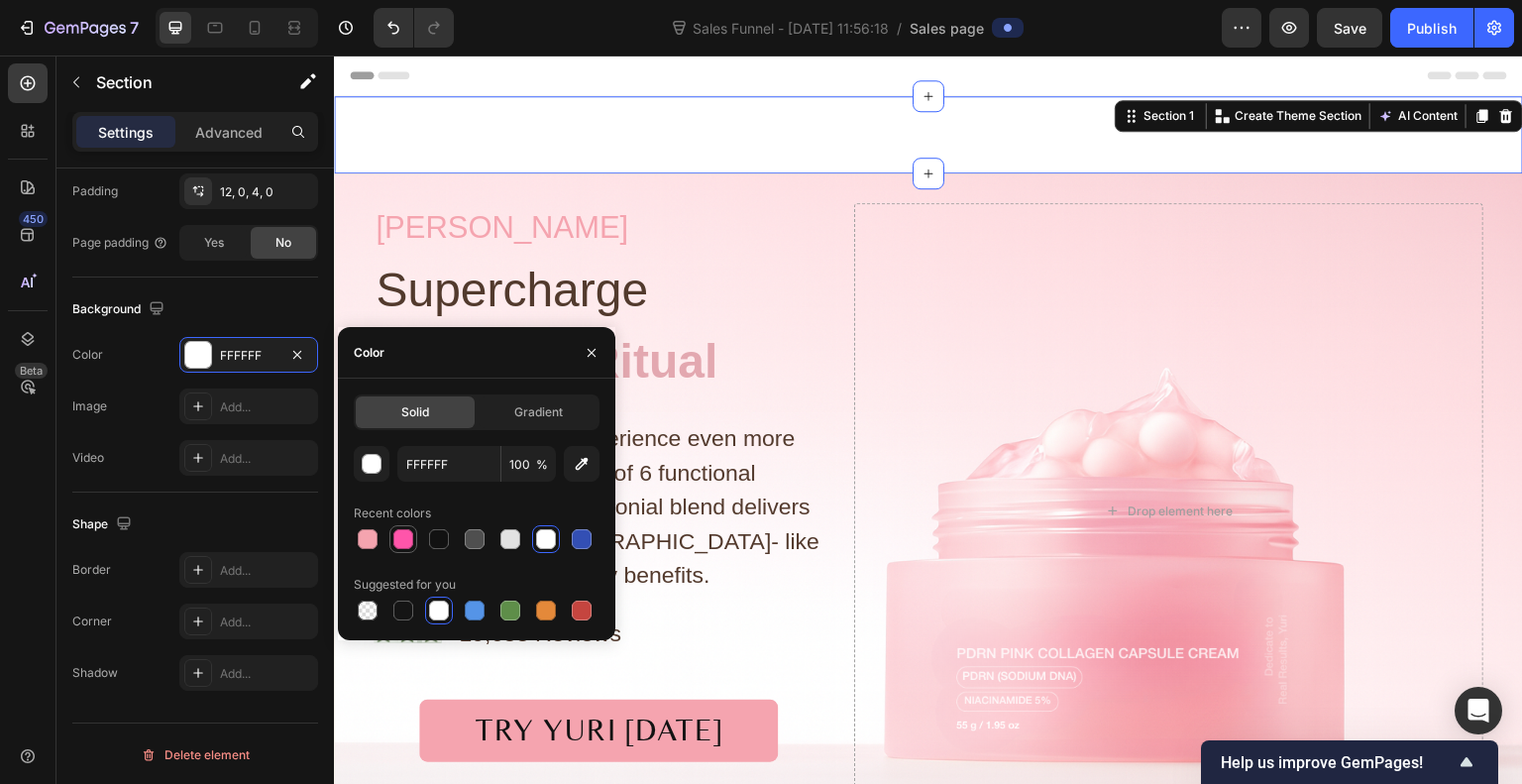
click at [398, 546] on div at bounding box center [403, 539] width 20 height 20
type input "FF55AA"
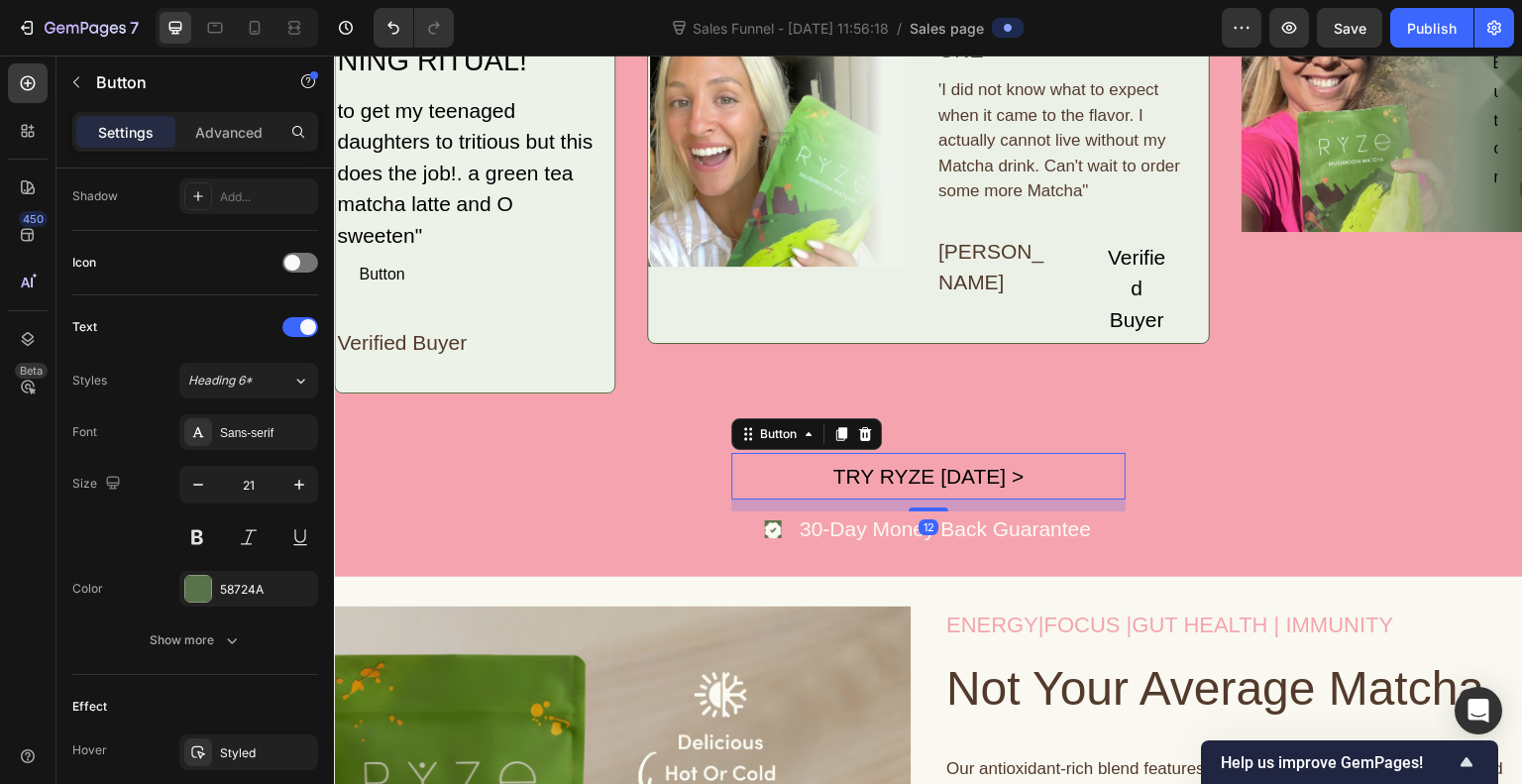
scroll to position [0, 0]
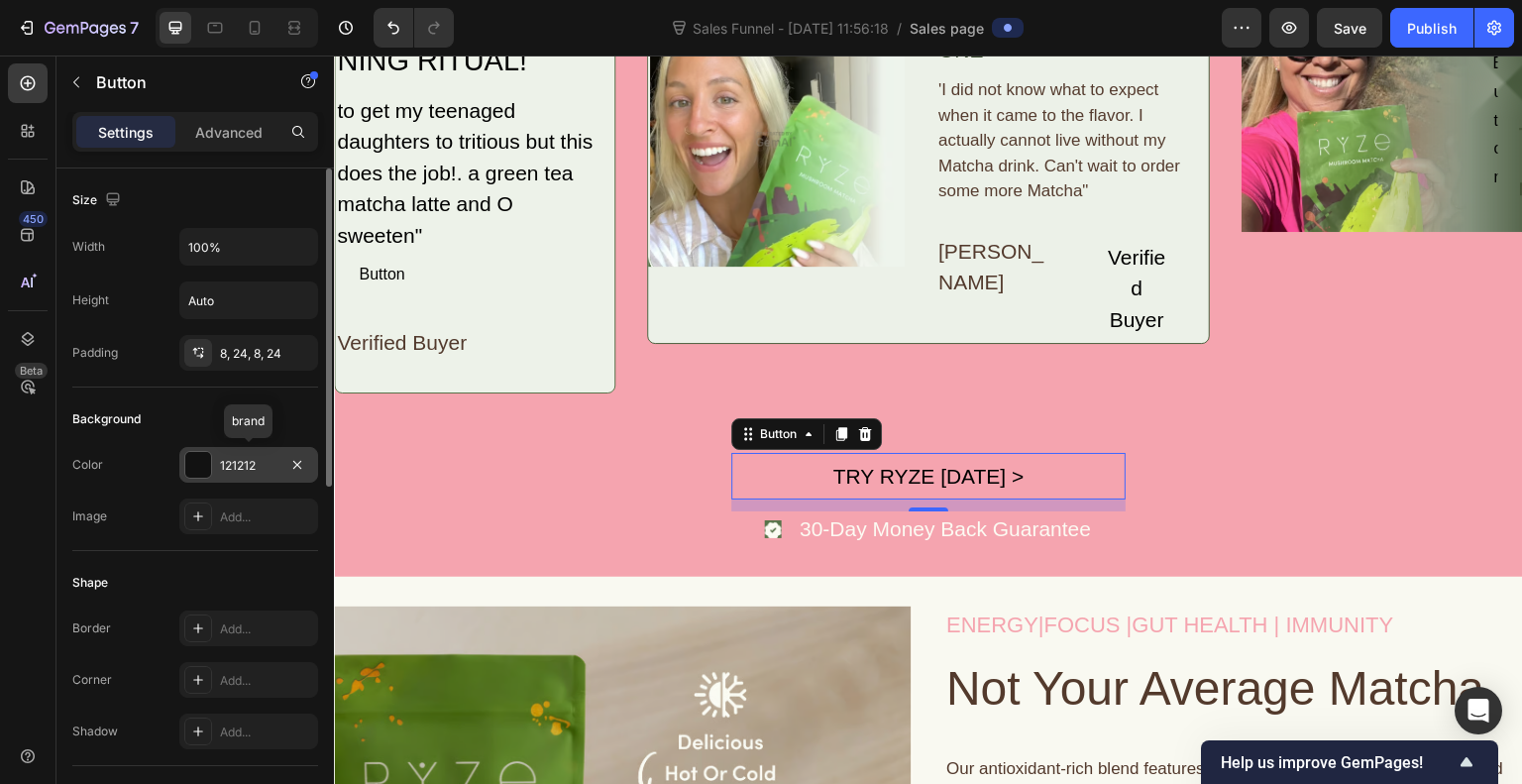
click at [202, 460] on div at bounding box center [199, 465] width 26 height 26
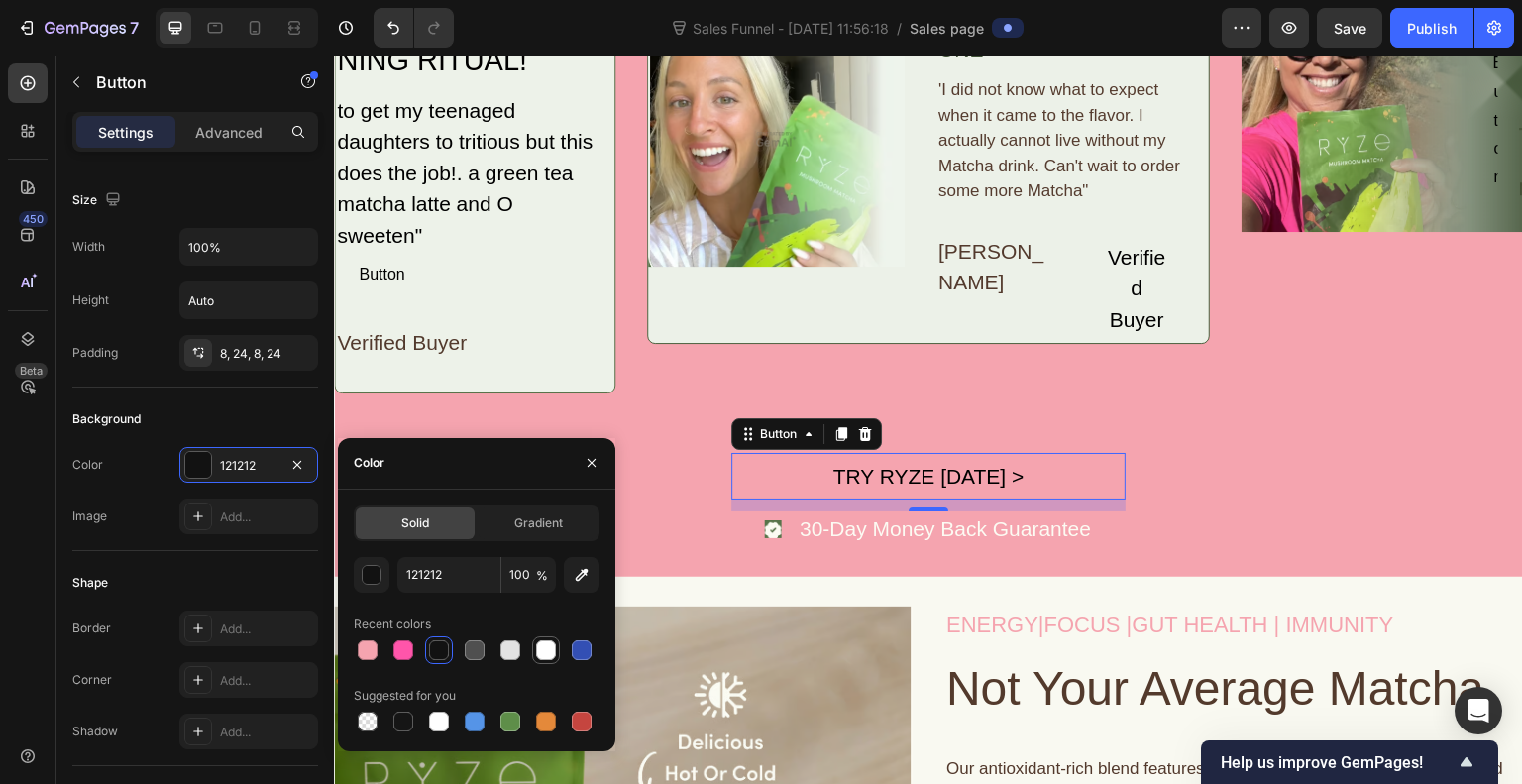
click at [547, 654] on div at bounding box center [546, 650] width 20 height 20
type input "FFFFFF"
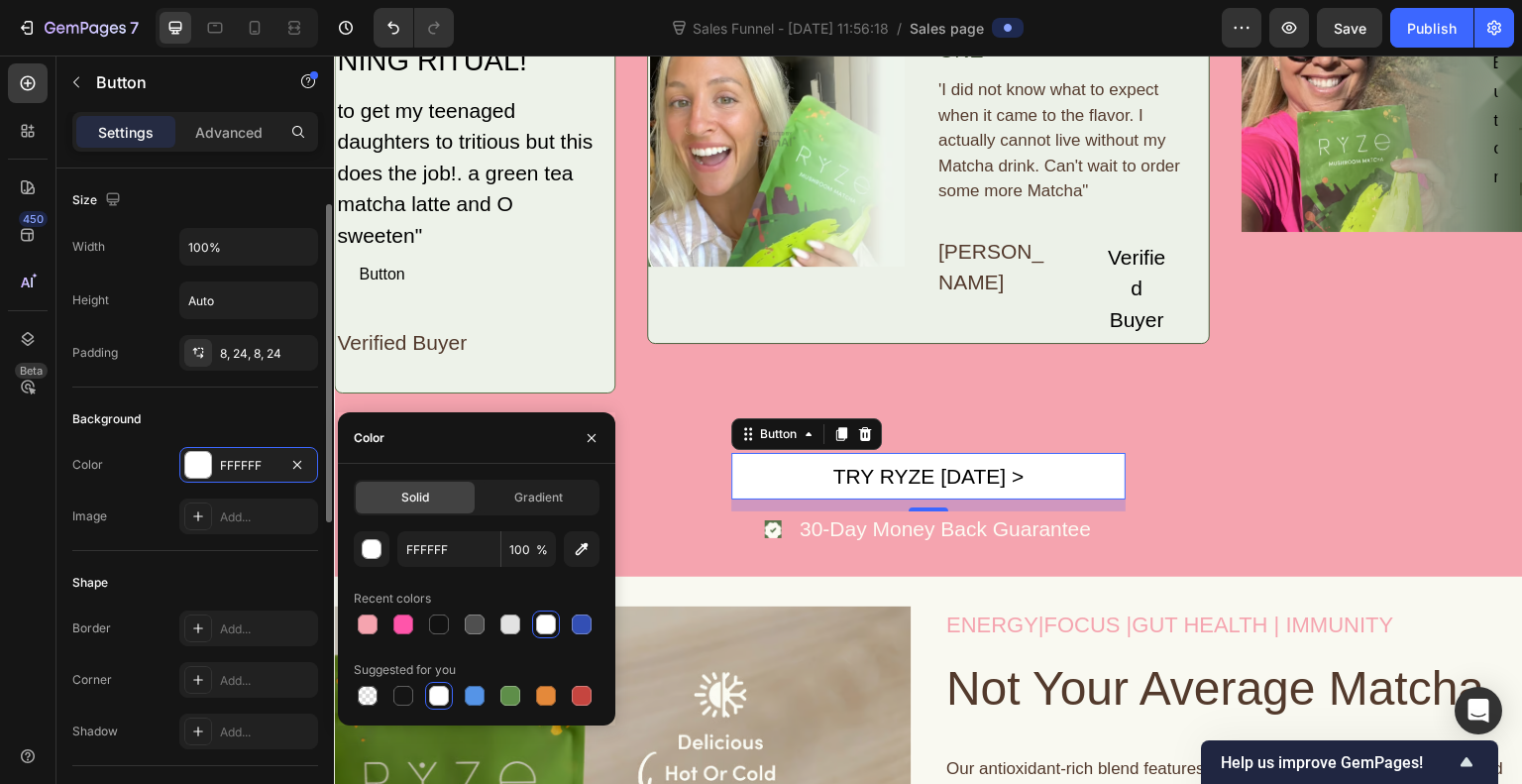
scroll to position [32, 0]
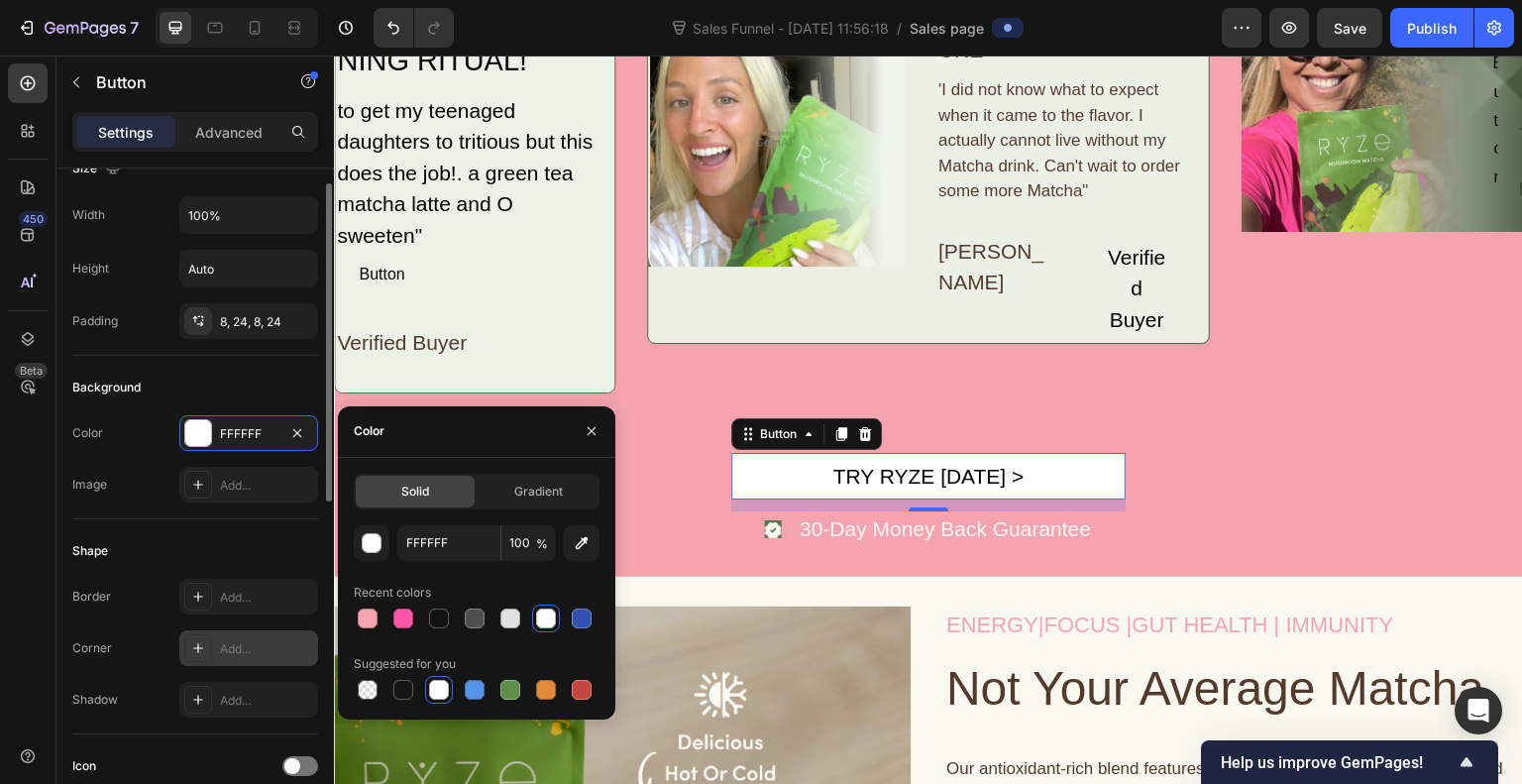
click at [261, 637] on div "Add..." at bounding box center [249, 648] width 139 height 36
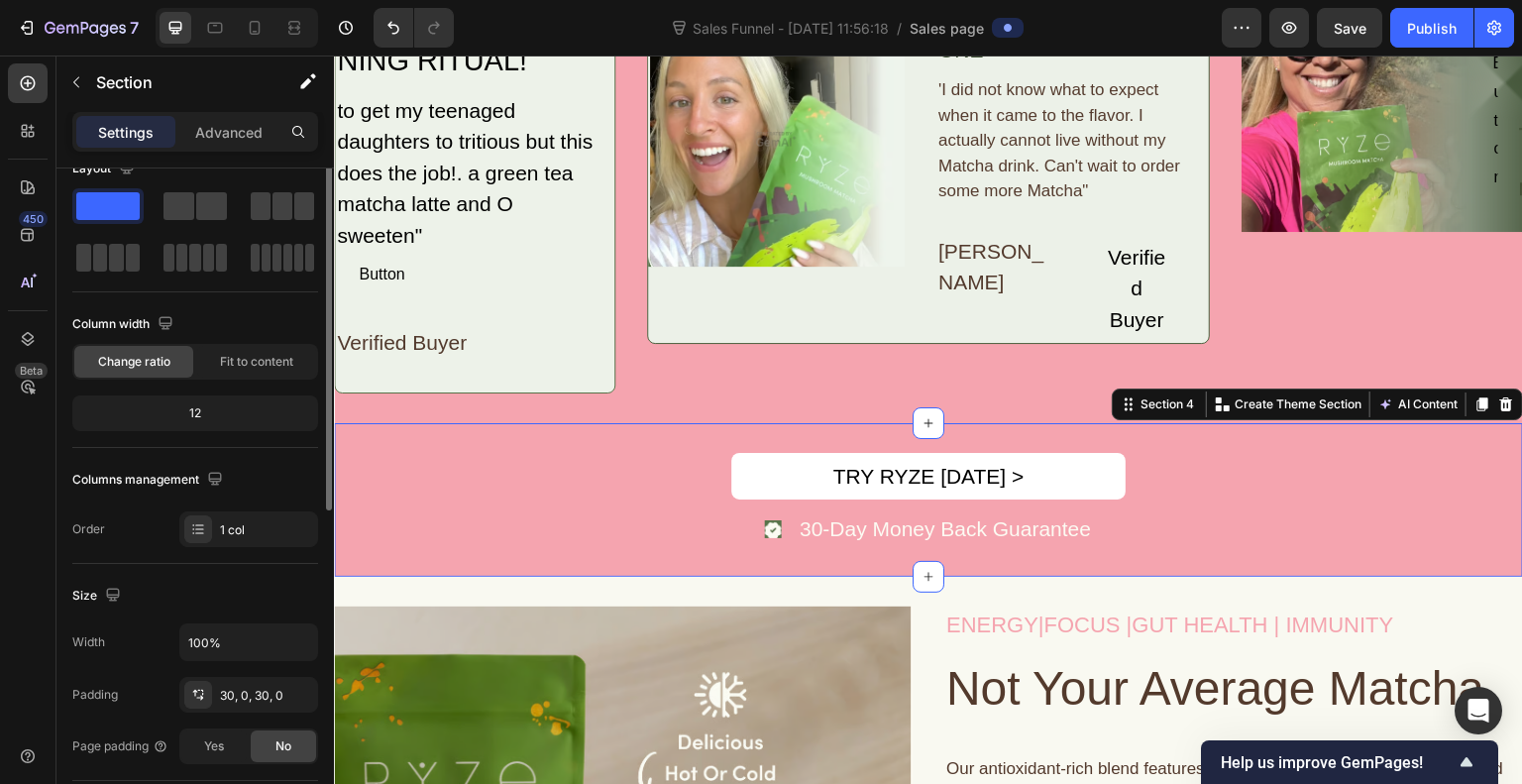
scroll to position [0, 0]
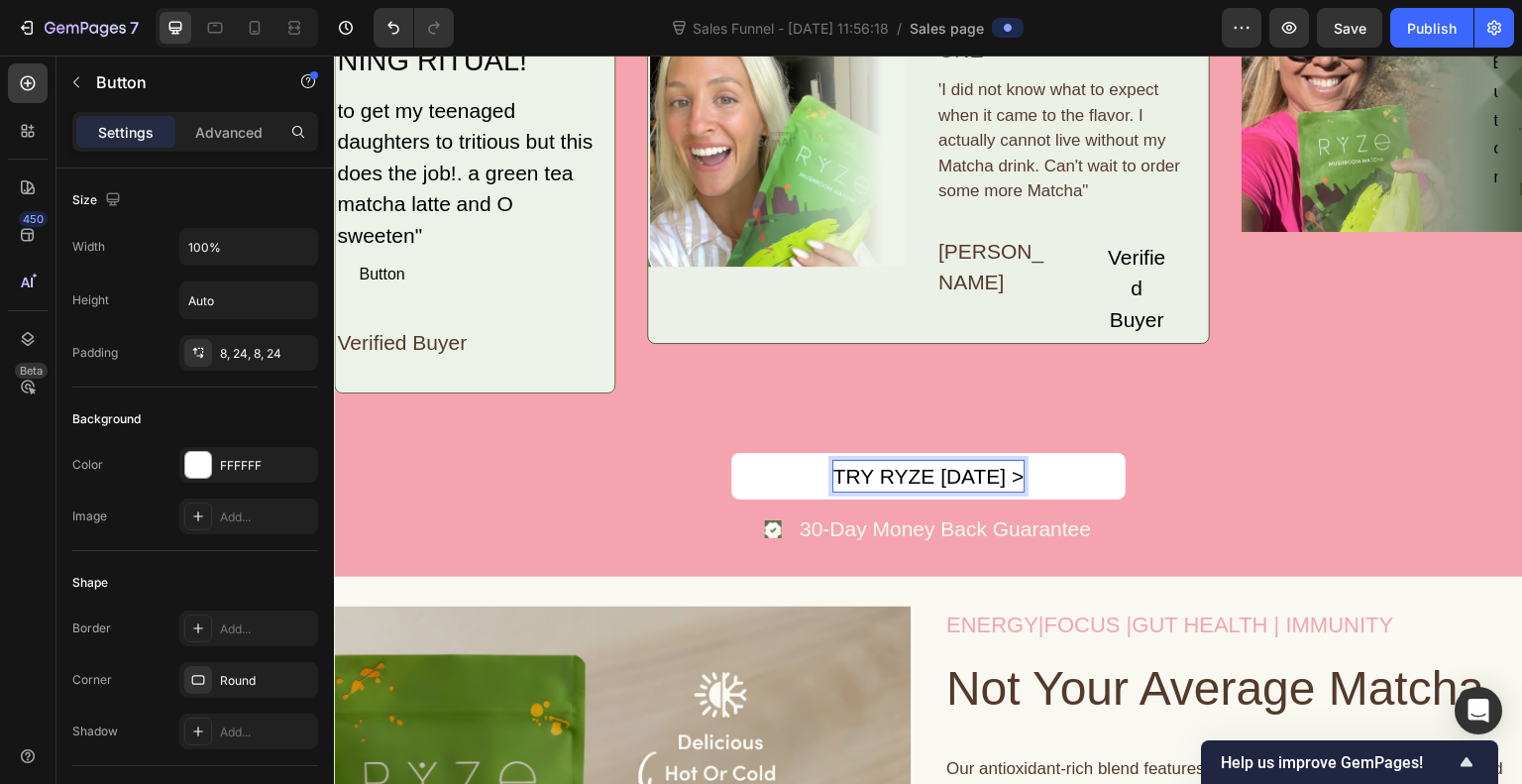
click at [903, 466] on div "TRY RYZE [DATE] >" at bounding box center [929, 477] width 192 height 32
click at [903, 466] on p "TRY RYZE [DATE] >" at bounding box center [929, 477] width 192 height 32
click at [732, 453] on button "TRY YURI [DATE] >" at bounding box center [928, 477] width 394 height 48
click at [1006, 476] on p "TRY YURI [DATE] >" at bounding box center [929, 477] width 186 height 32
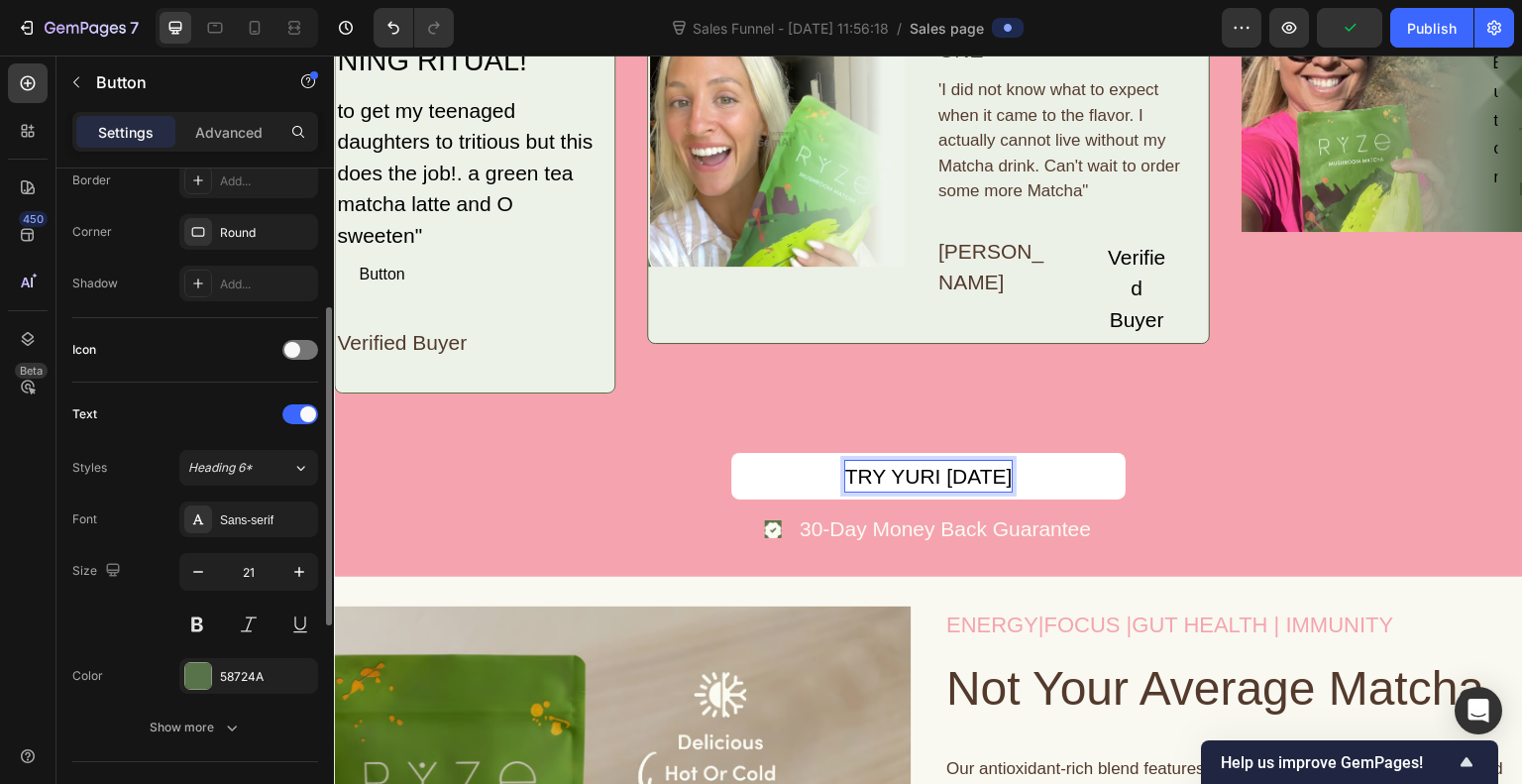
scroll to position [456, 0]
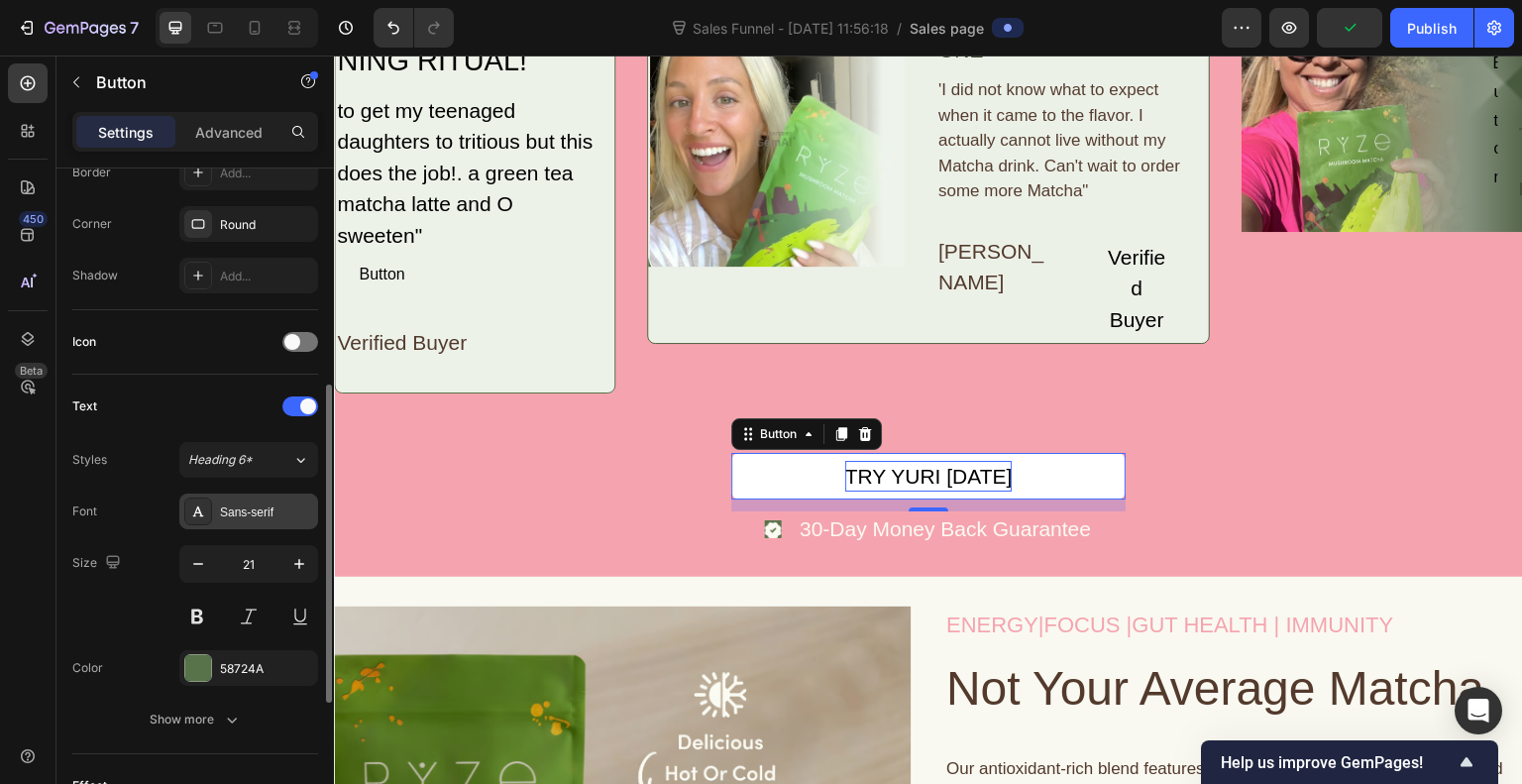
click at [248, 499] on div "Sans-serif" at bounding box center [249, 512] width 139 height 36
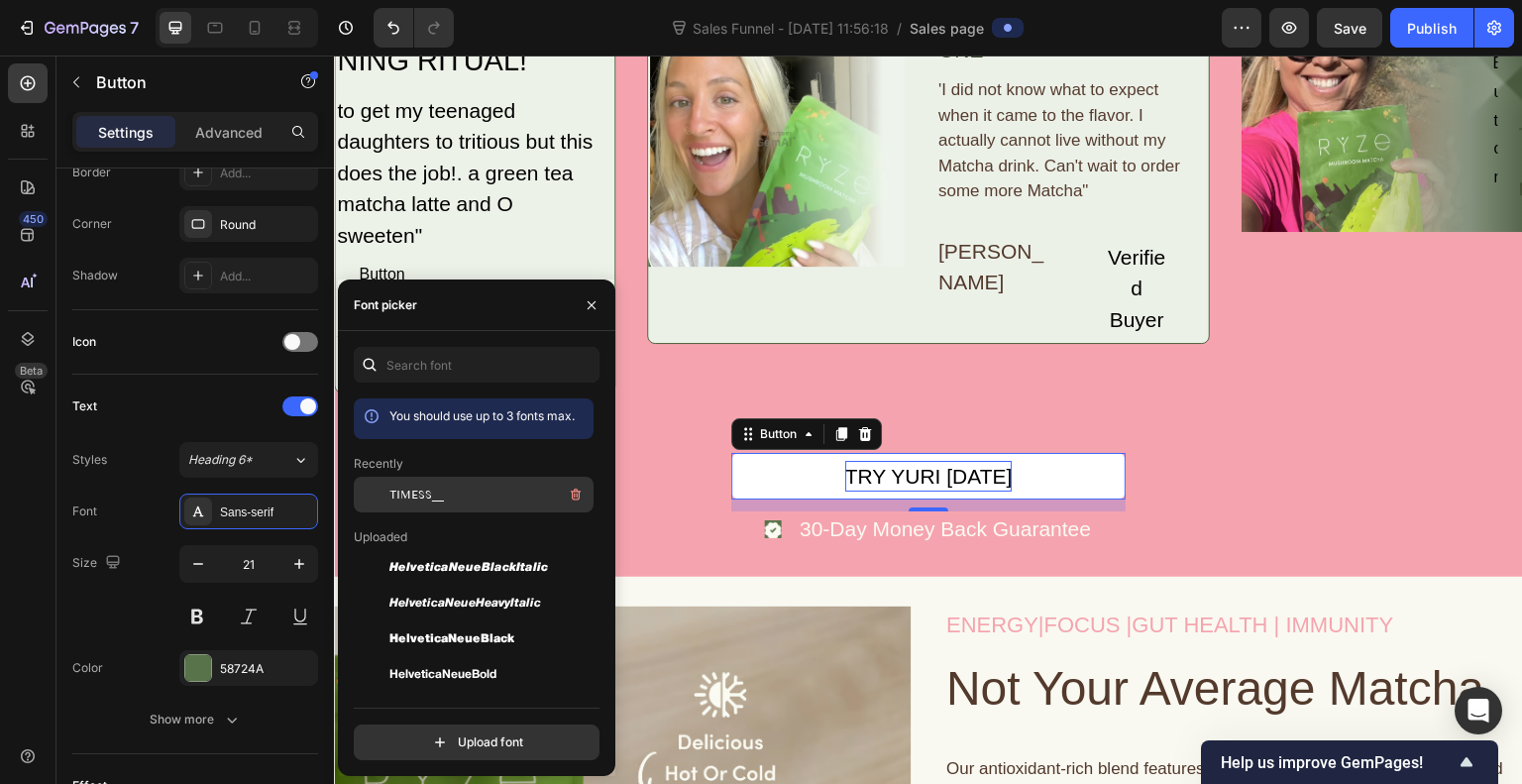
click at [418, 501] on span "TIMESS__" at bounding box center [416, 495] width 55 height 18
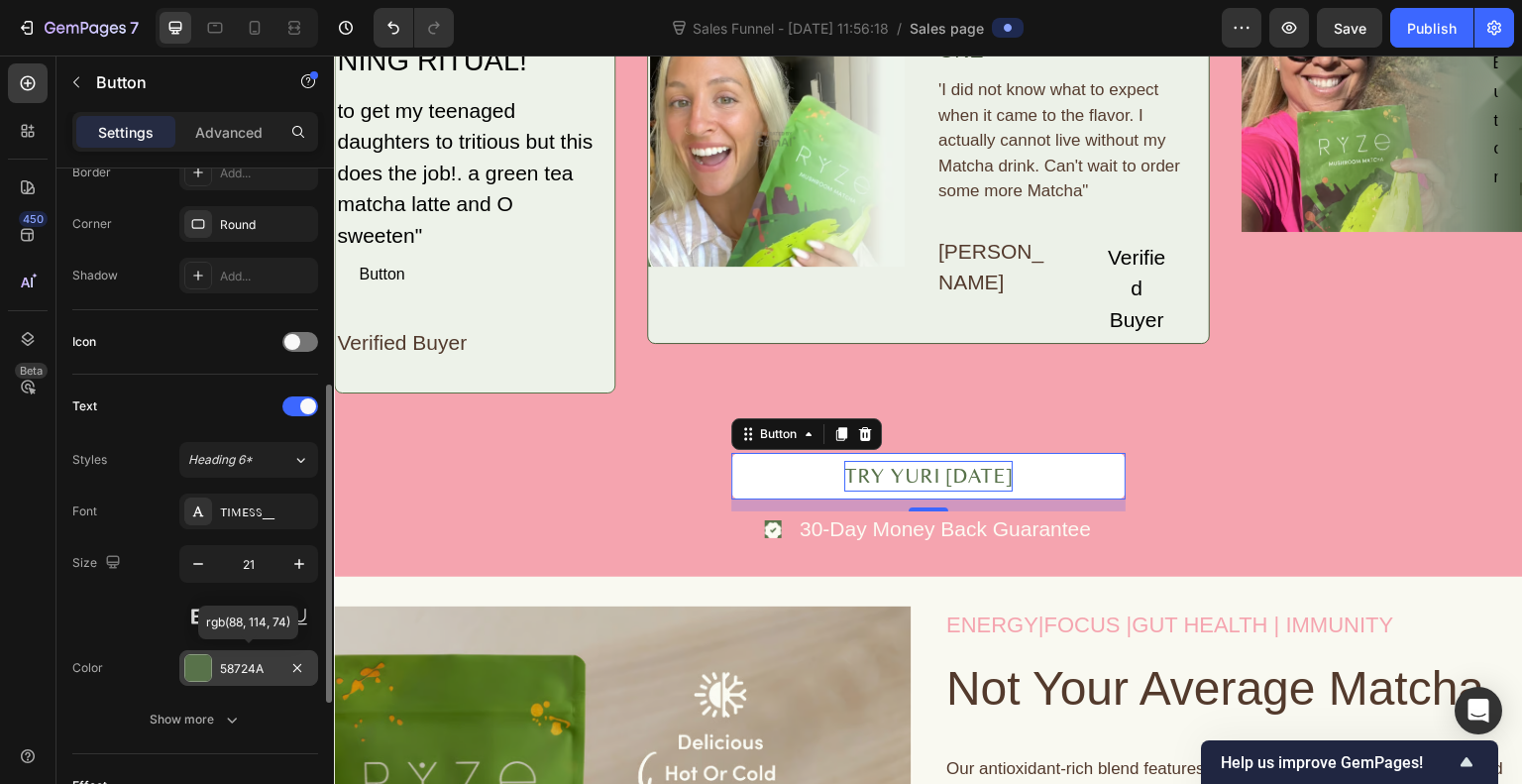
click at [191, 679] on div "58724A" at bounding box center [249, 667] width 139 height 36
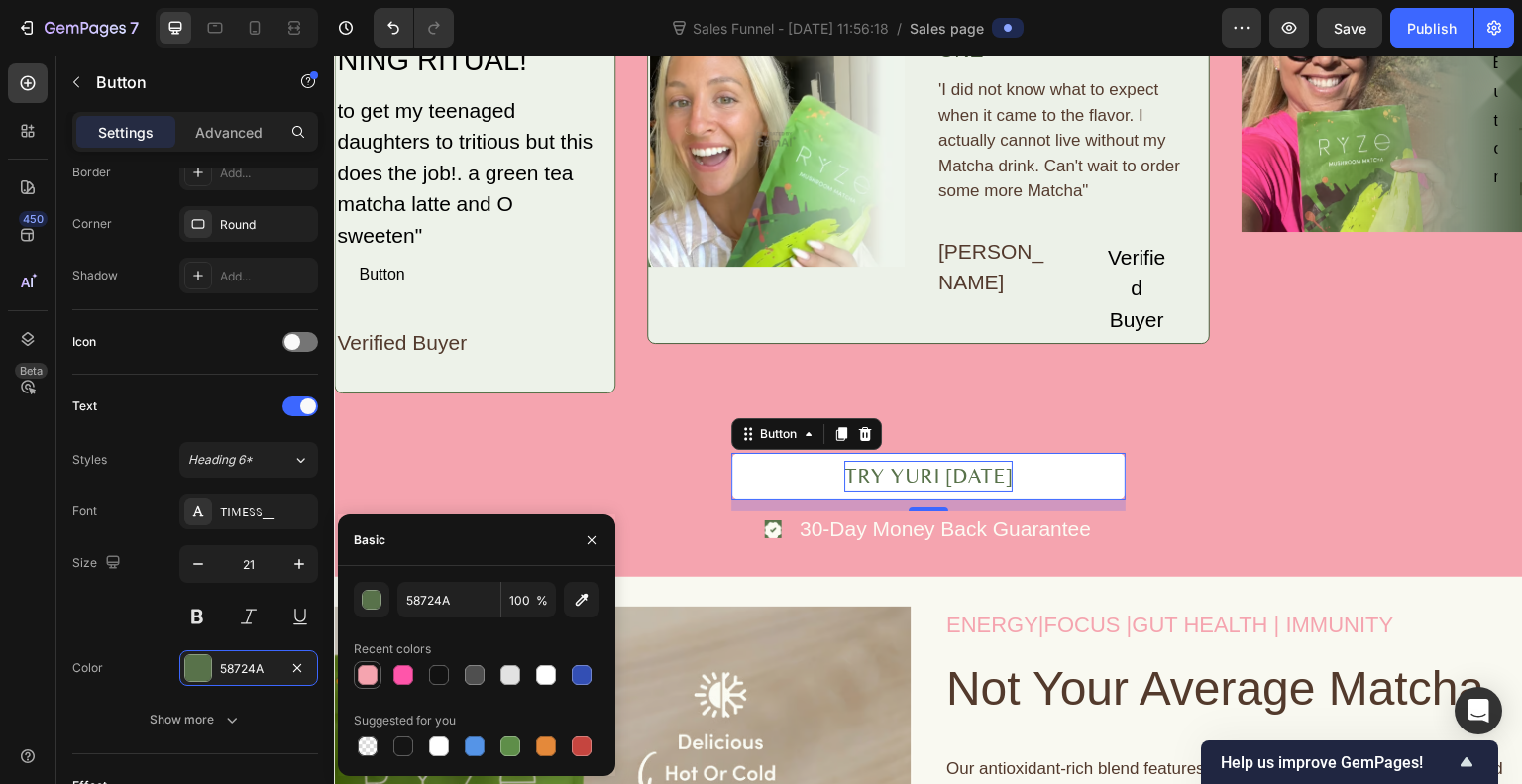
click at [372, 674] on div at bounding box center [367, 674] width 20 height 20
type input "F5A4AF"
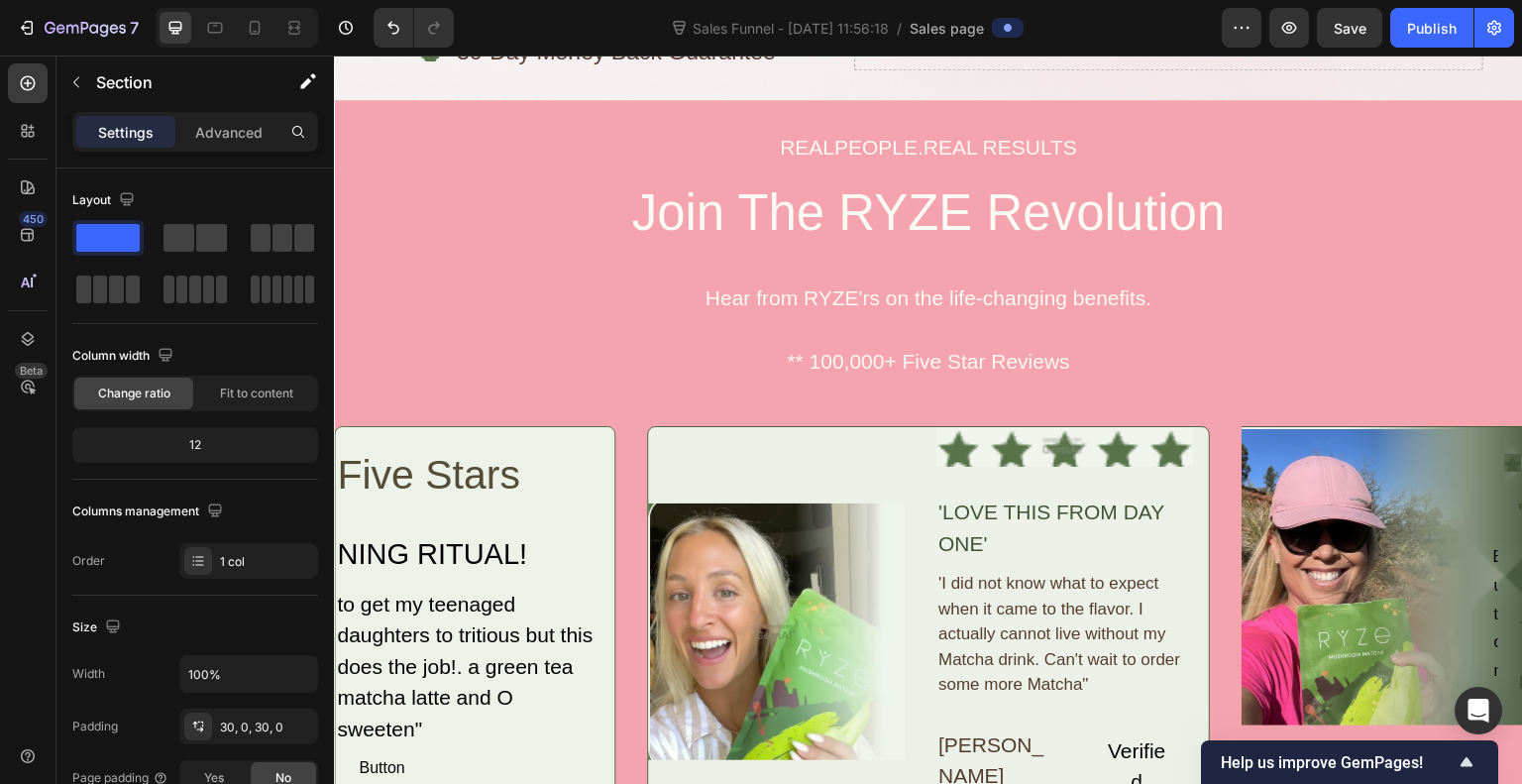
scroll to position [751, 0]
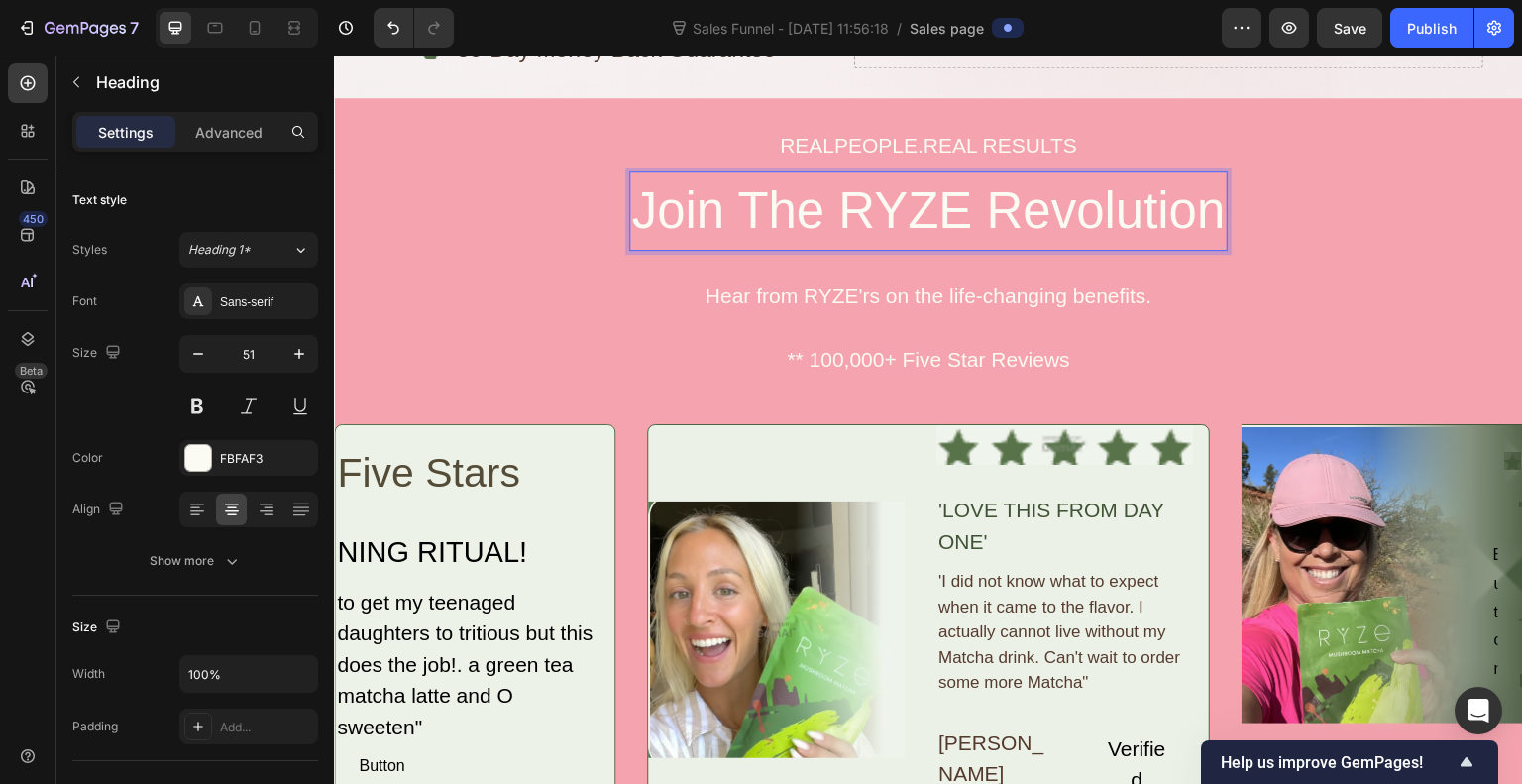
click at [918, 206] on h2 "Join The RYZE Revolution" at bounding box center [928, 211] width 598 height 80
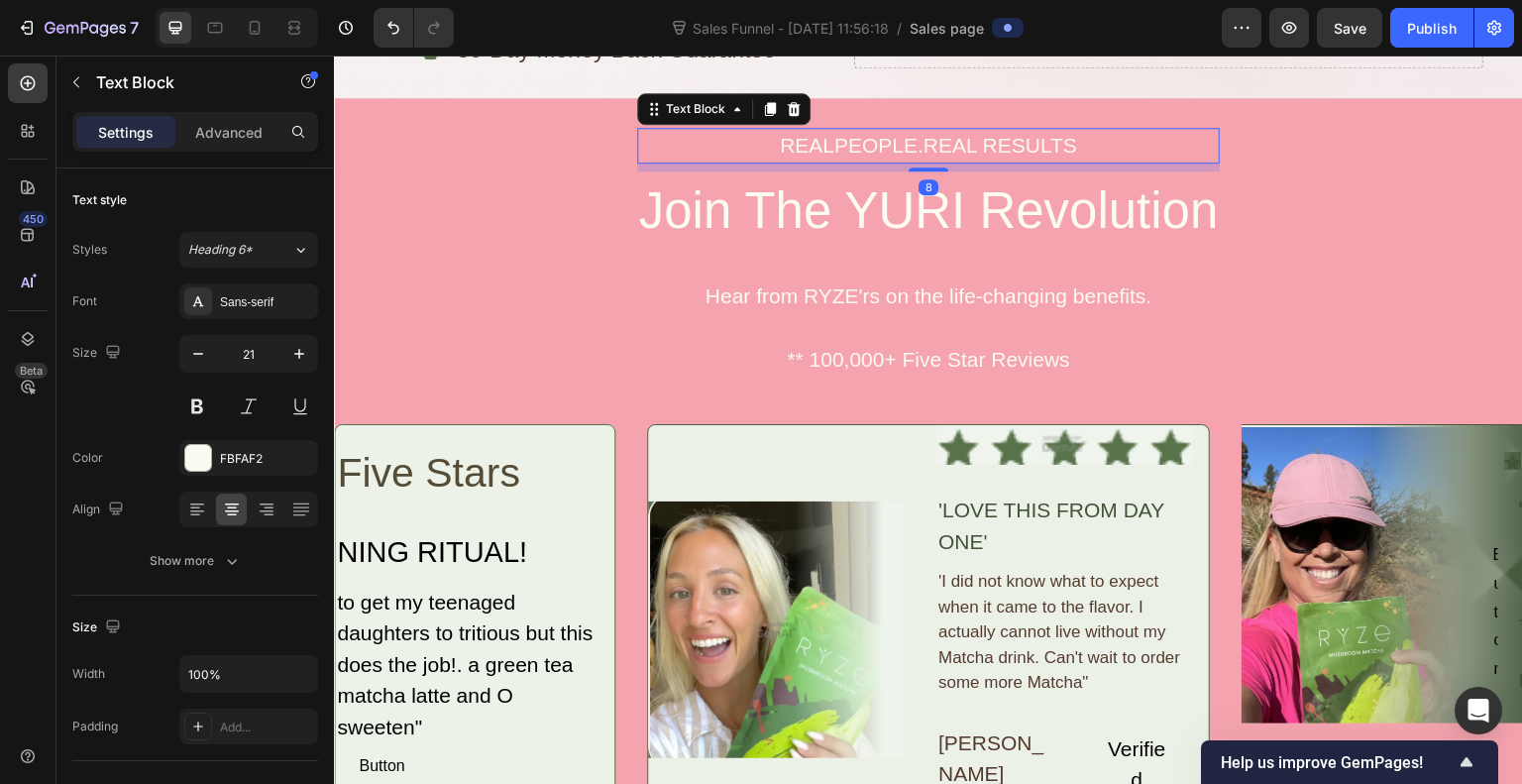
click at [909, 145] on div "REALPEOPLE.REAL RESULTS" at bounding box center [929, 146] width 584 height 36
click at [909, 145] on p "REALPEOPLE.REAL RESULTS" at bounding box center [929, 146] width 580 height 32
click at [921, 151] on p "REALPEOPLE, REAL RESULTS" at bounding box center [929, 146] width 580 height 32
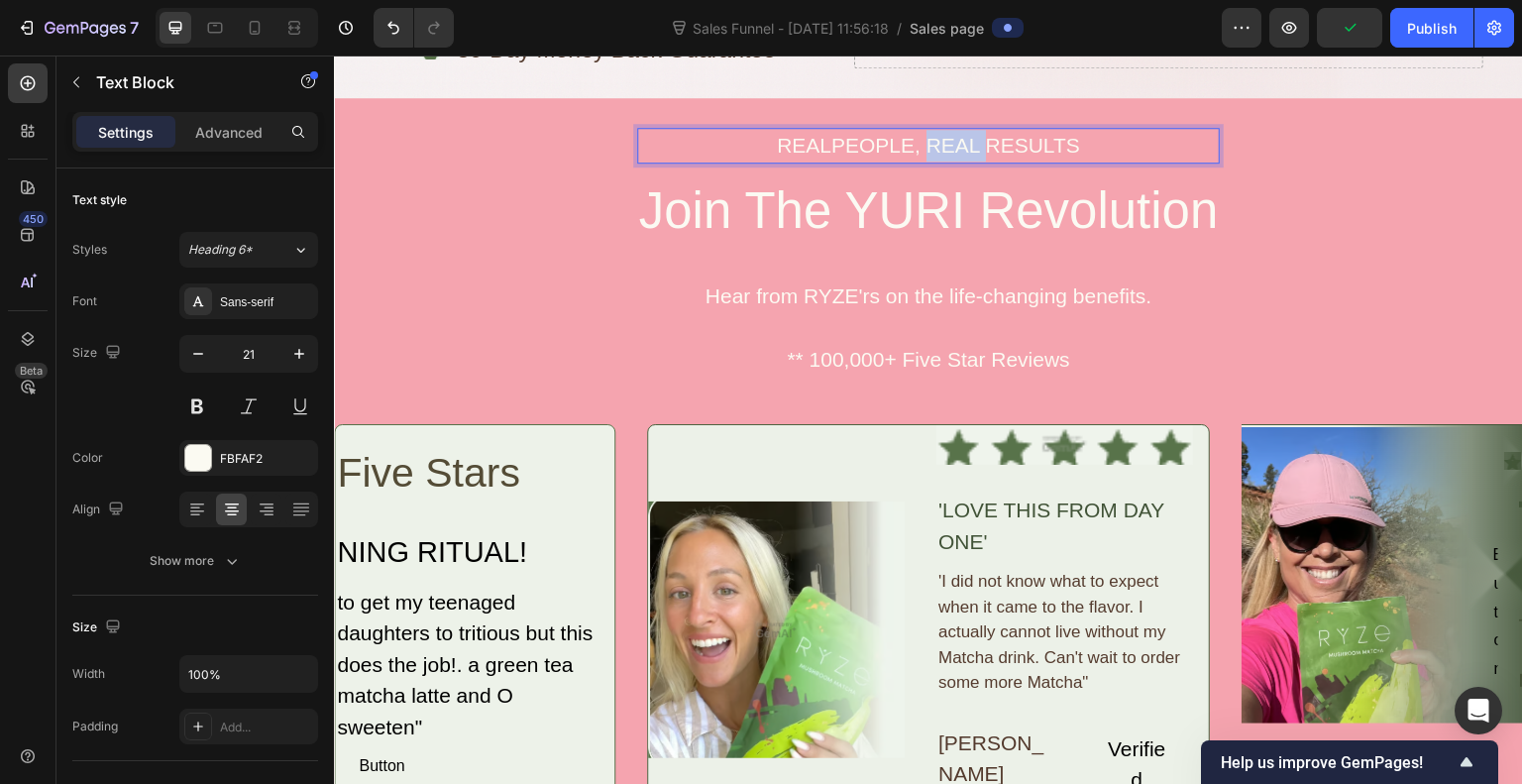
click at [921, 151] on p "REALPEOPLE, REAL RESULTS" at bounding box center [929, 146] width 580 height 32
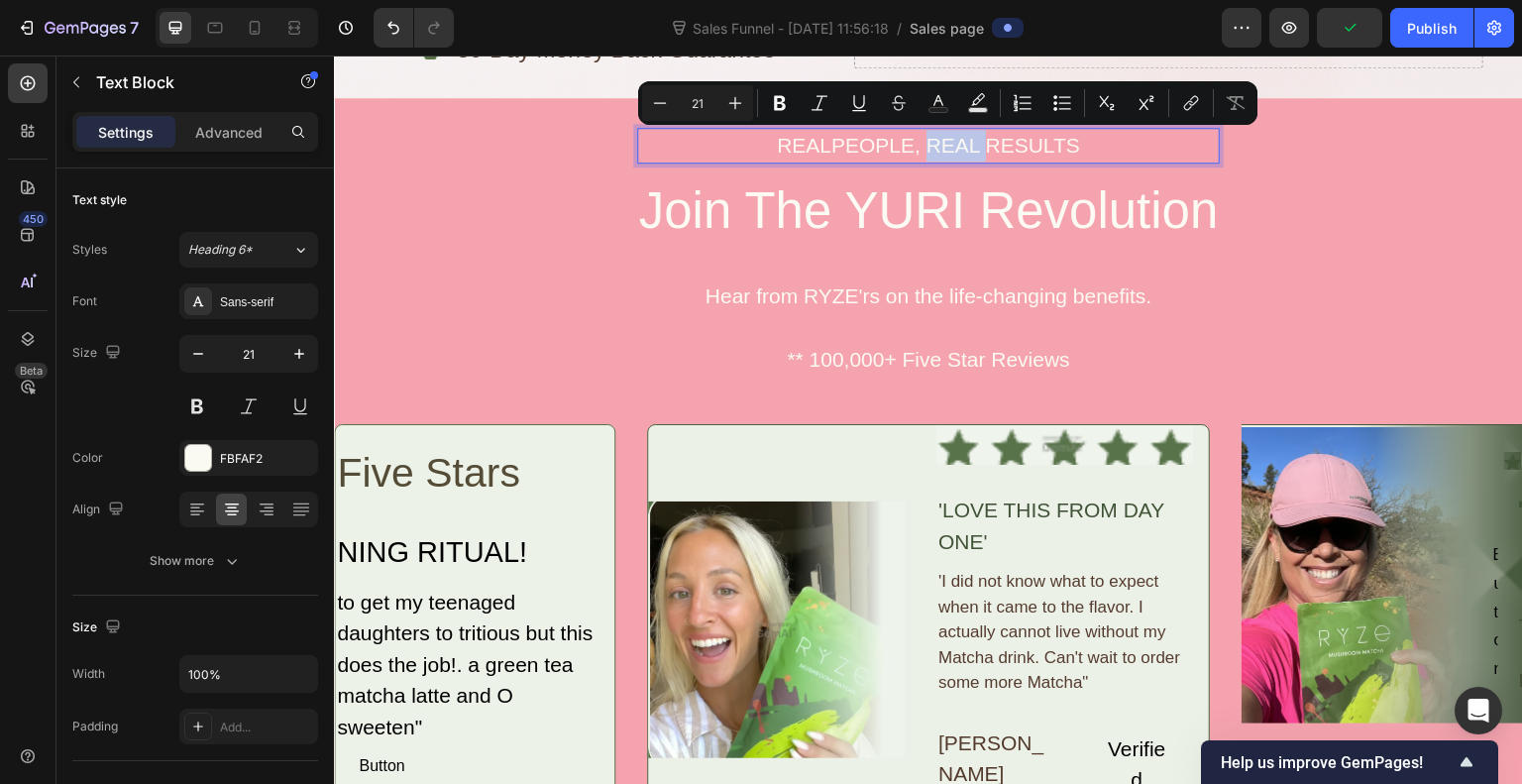
click at [921, 151] on p "REALPEOPLE, REAL RESULTS" at bounding box center [929, 146] width 580 height 32
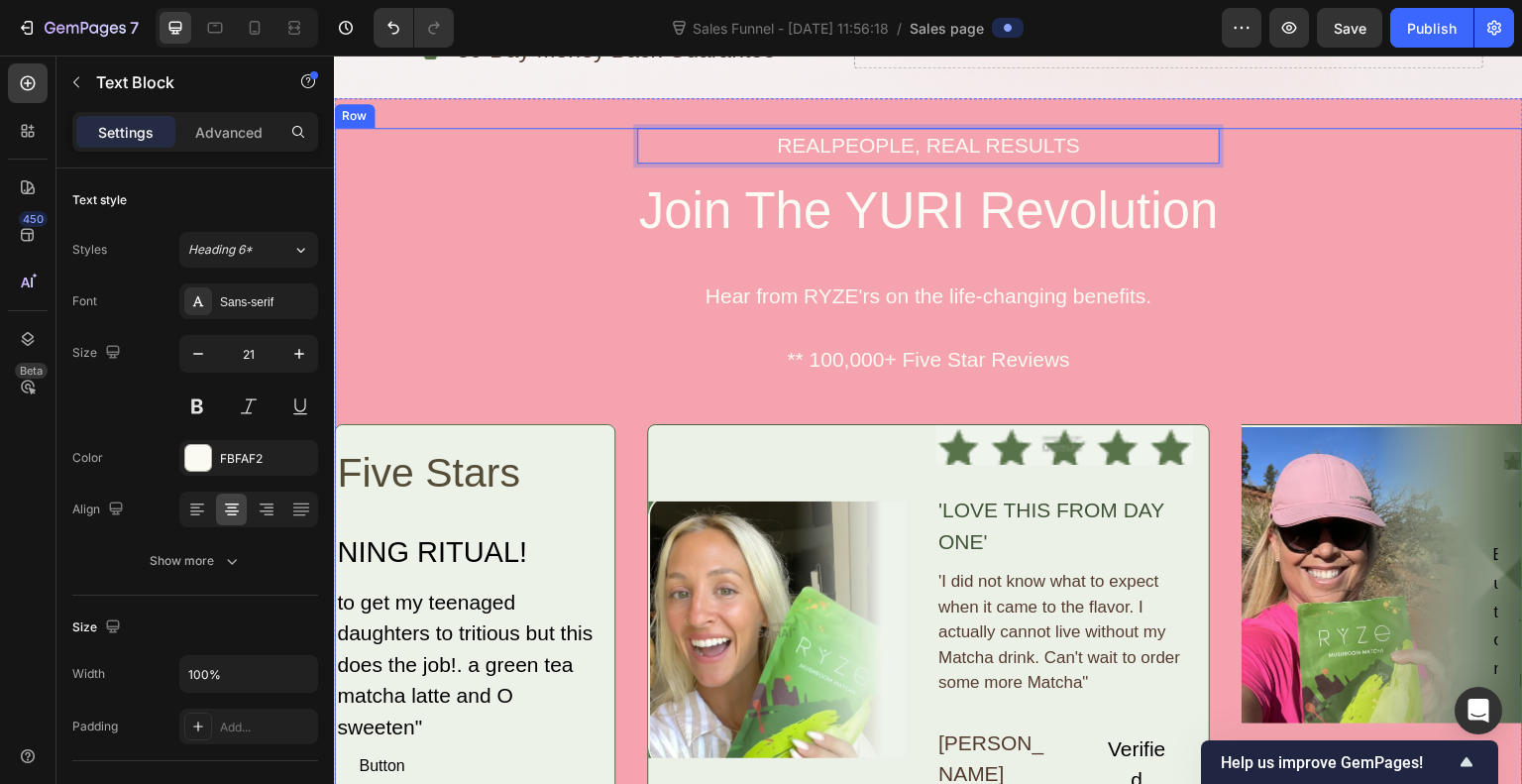
scroll to position [0, 0]
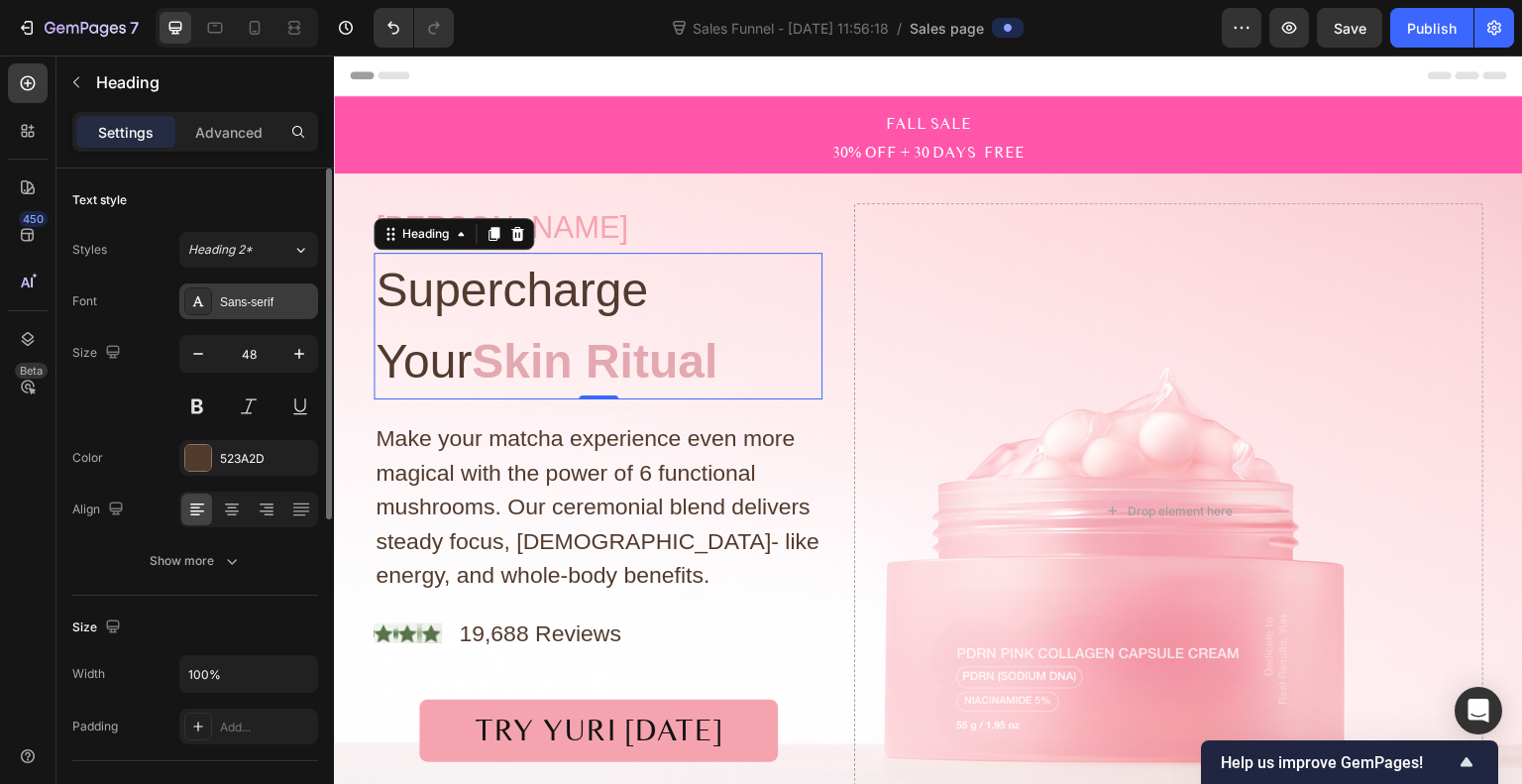
click at [236, 296] on div "Sans-serif" at bounding box center [265, 302] width 93 height 18
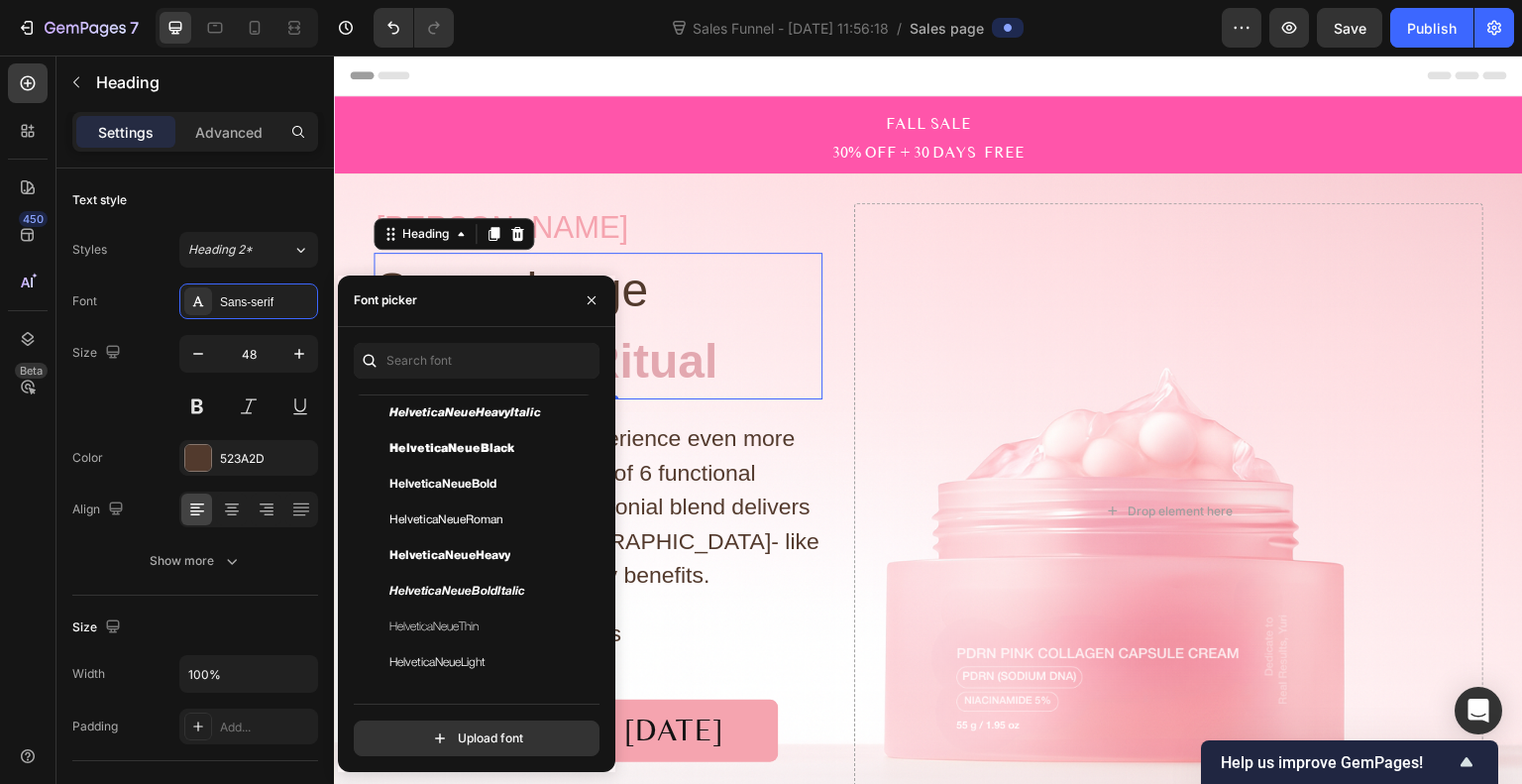
scroll to position [191, 0]
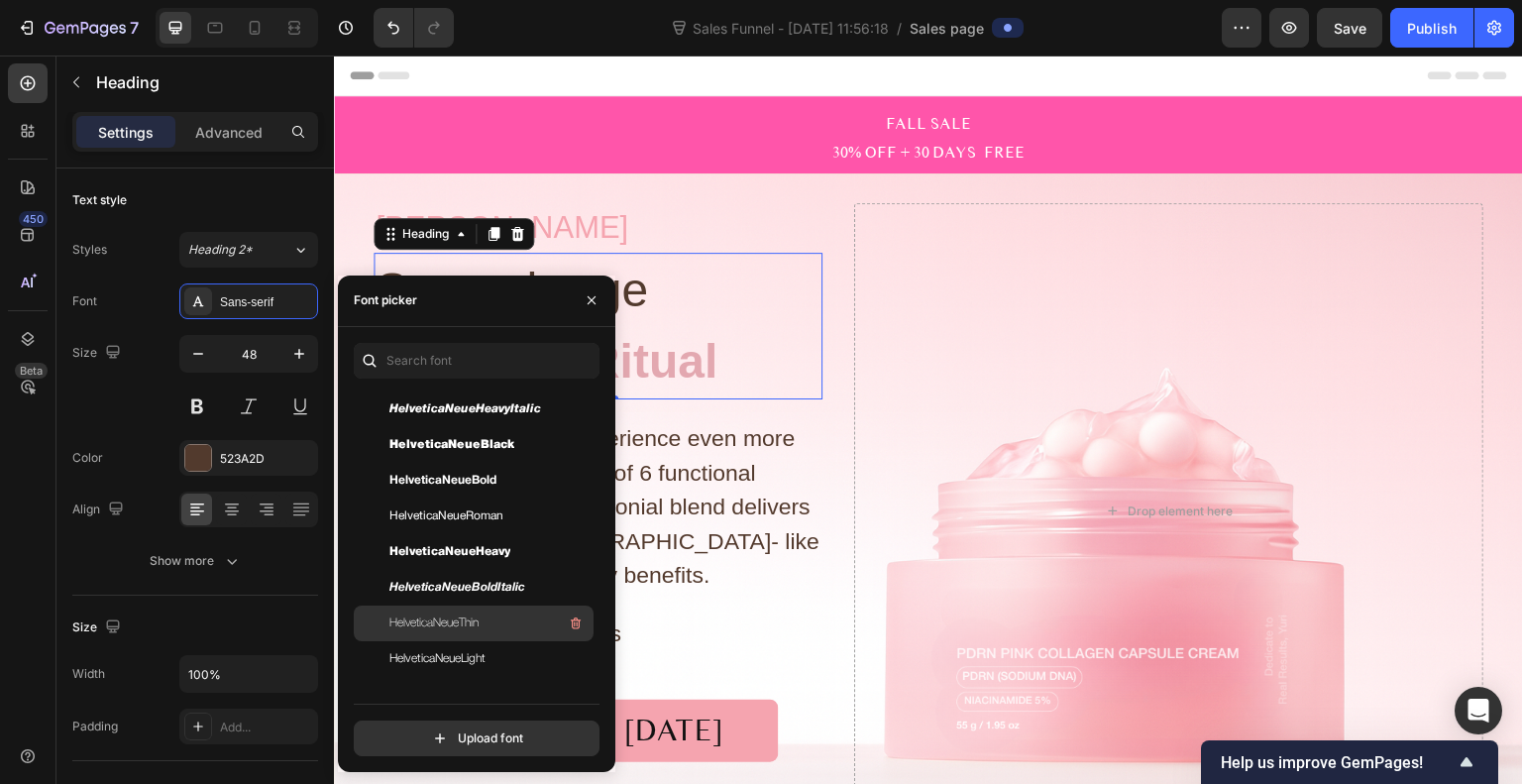
click at [494, 619] on div "HelveticaNeueThin" at bounding box center [489, 623] width 201 height 24
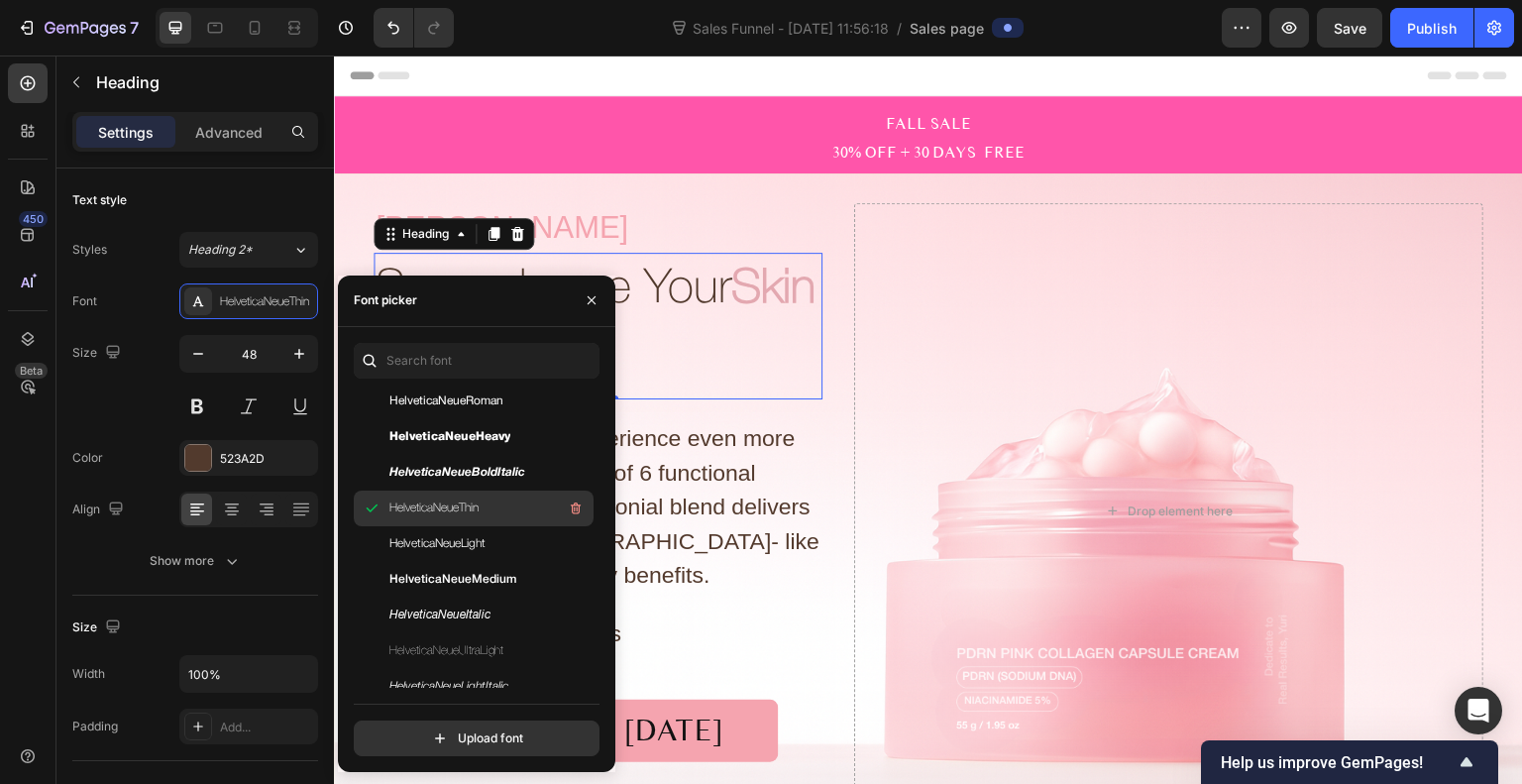
scroll to position [347, 0]
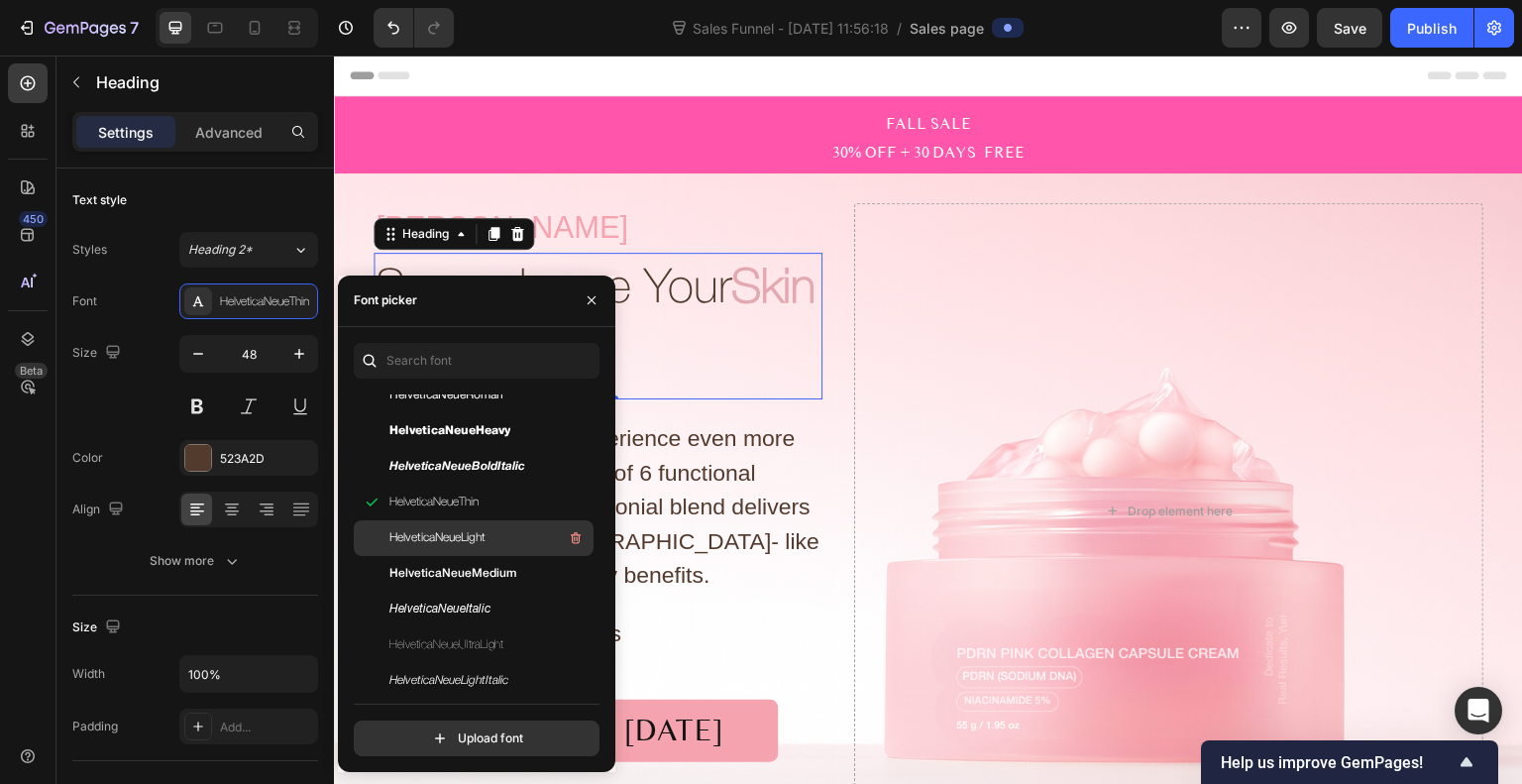
click at [472, 541] on span "HelveticaNeueLight" at bounding box center [437, 538] width 96 height 18
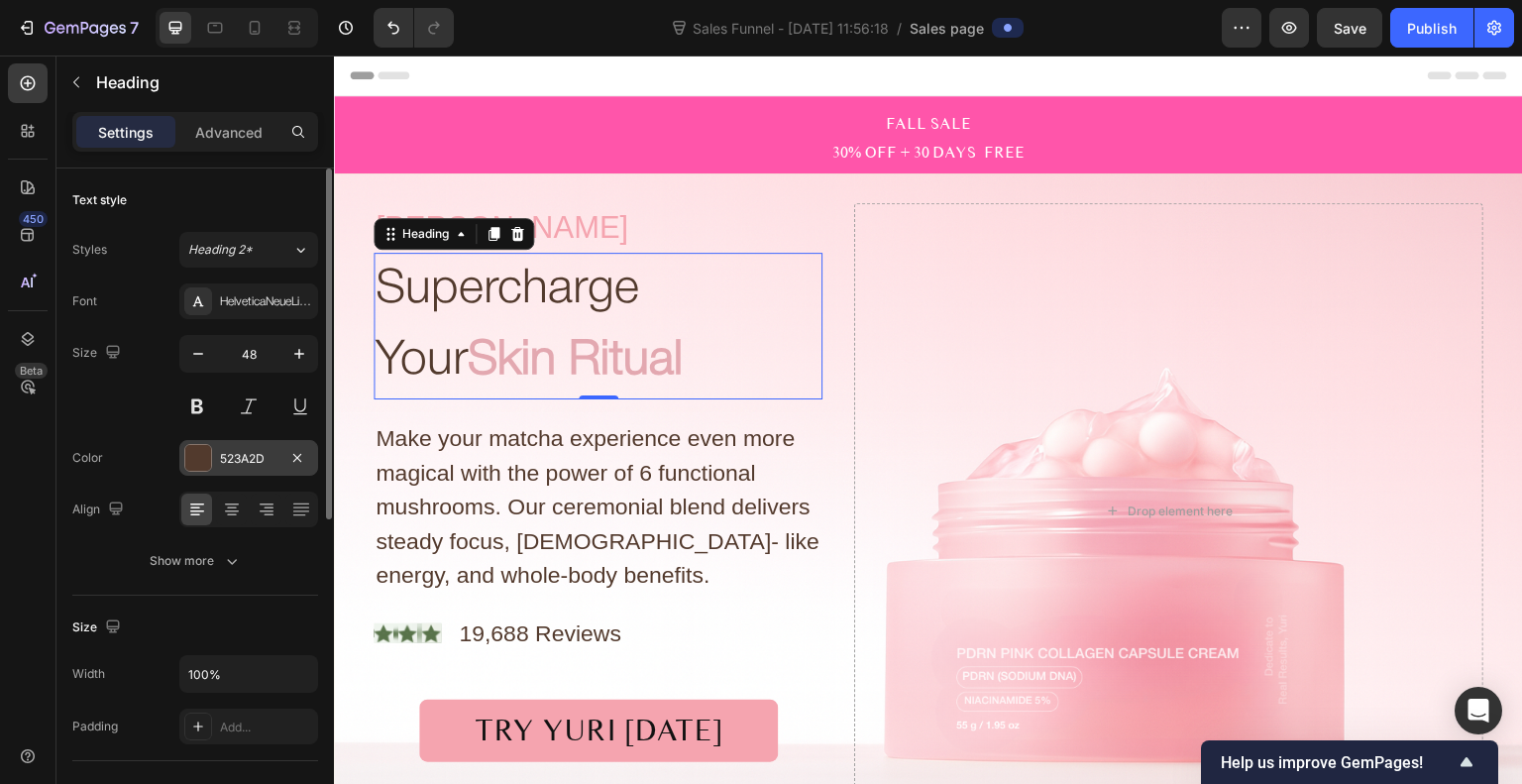
click at [203, 463] on div at bounding box center [199, 458] width 26 height 26
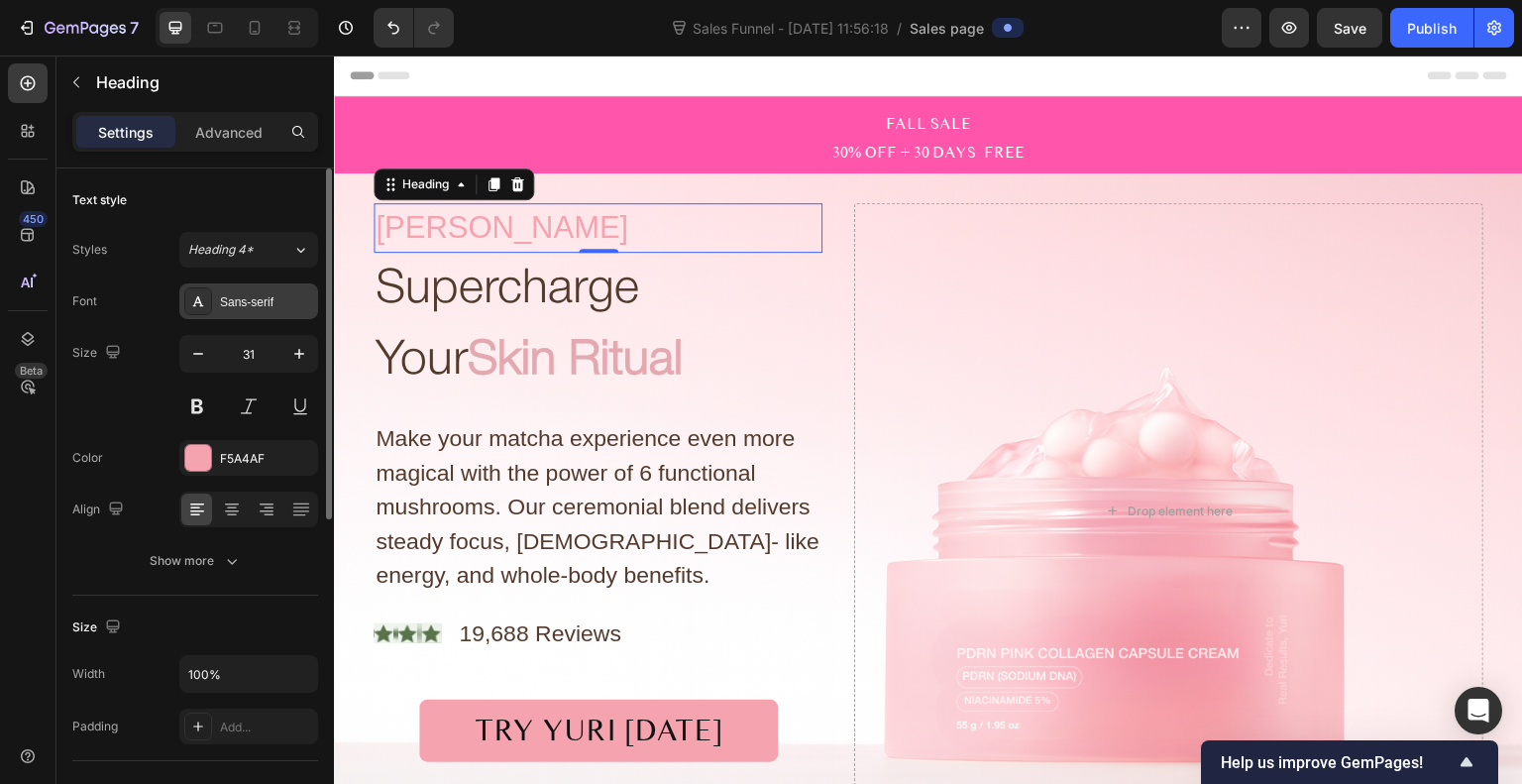
click at [245, 297] on div "Sans-serif" at bounding box center [265, 302] width 93 height 18
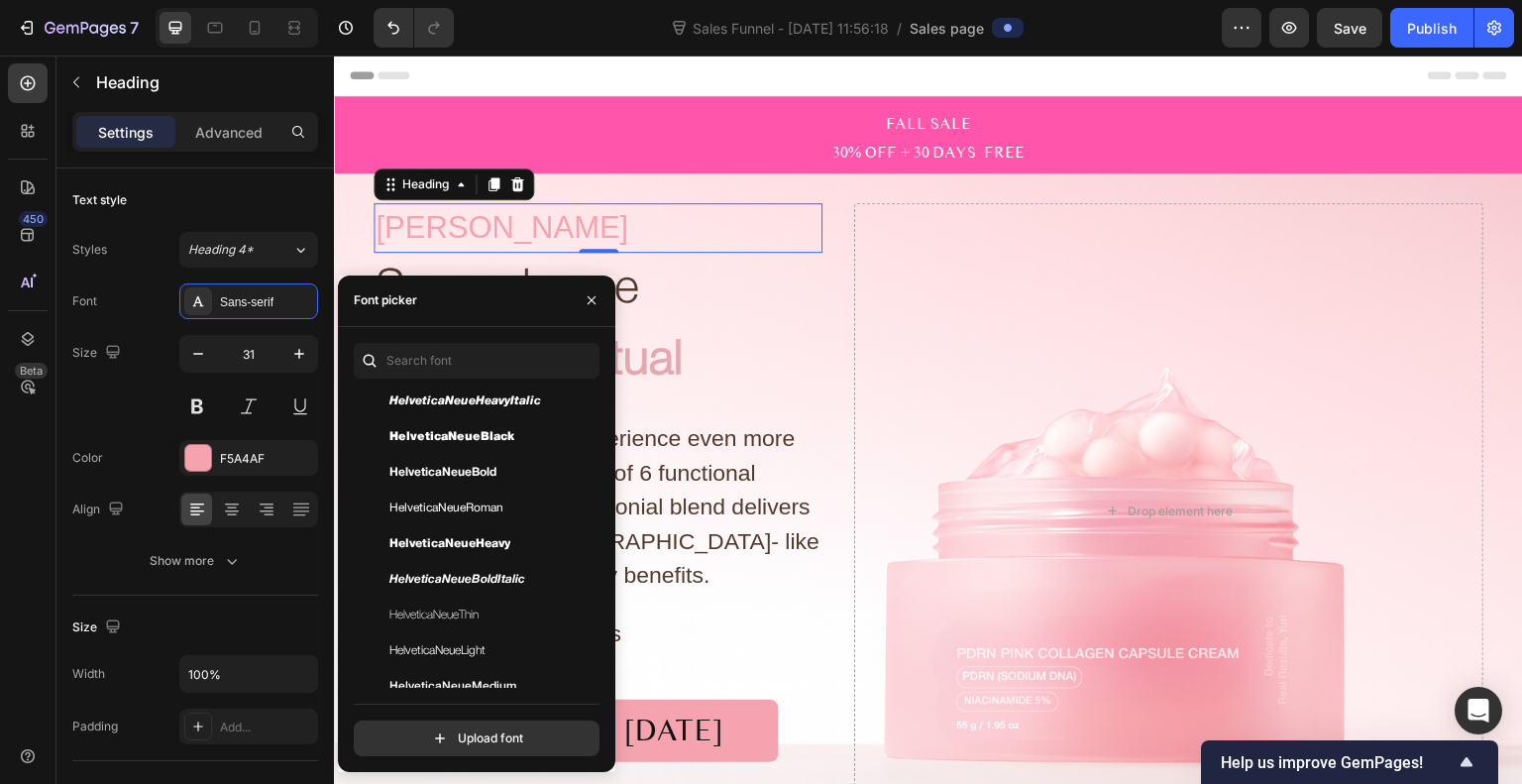
scroll to position [272, 0]
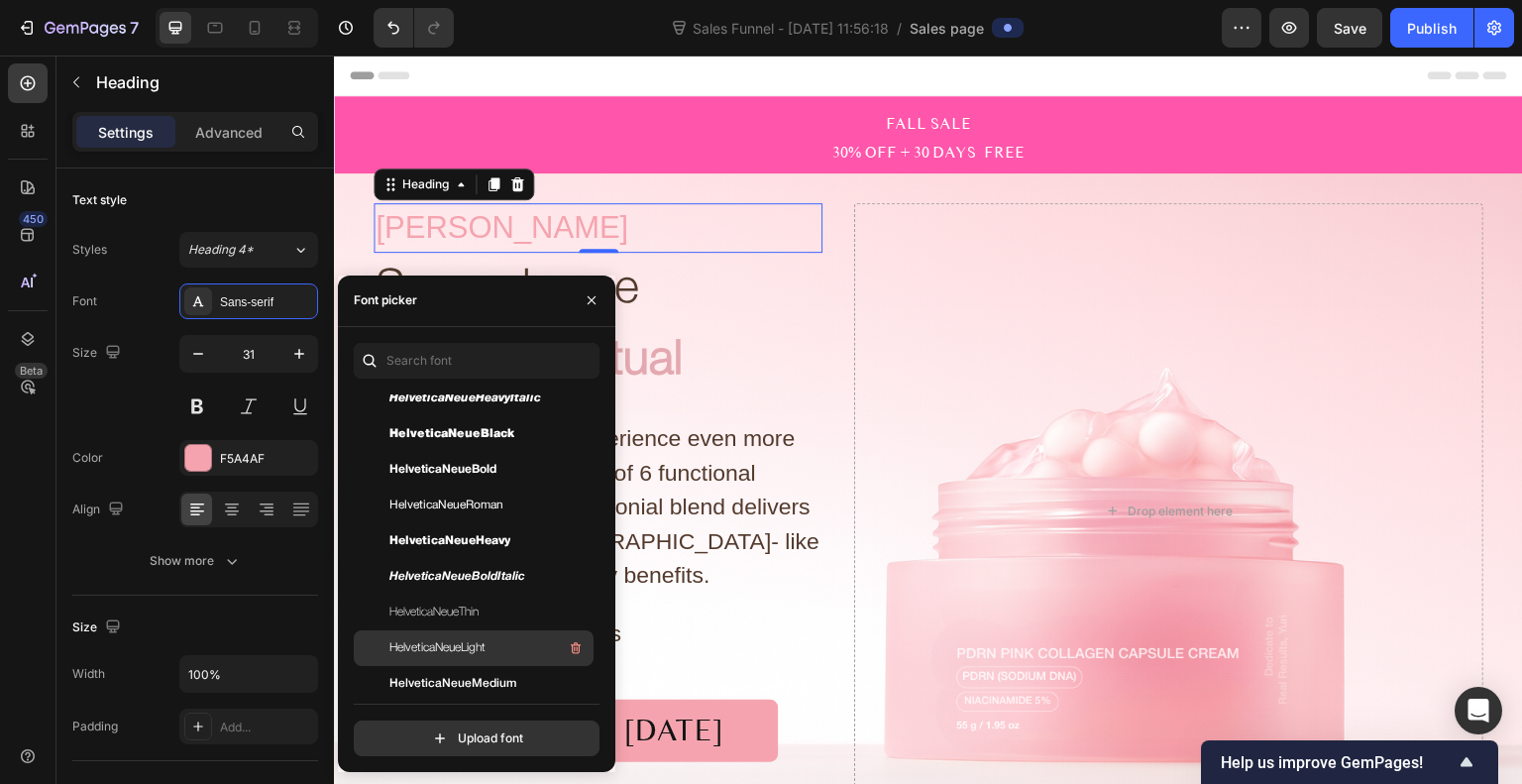
click at [488, 645] on div "HelveticaNeueLight" at bounding box center [489, 648] width 201 height 24
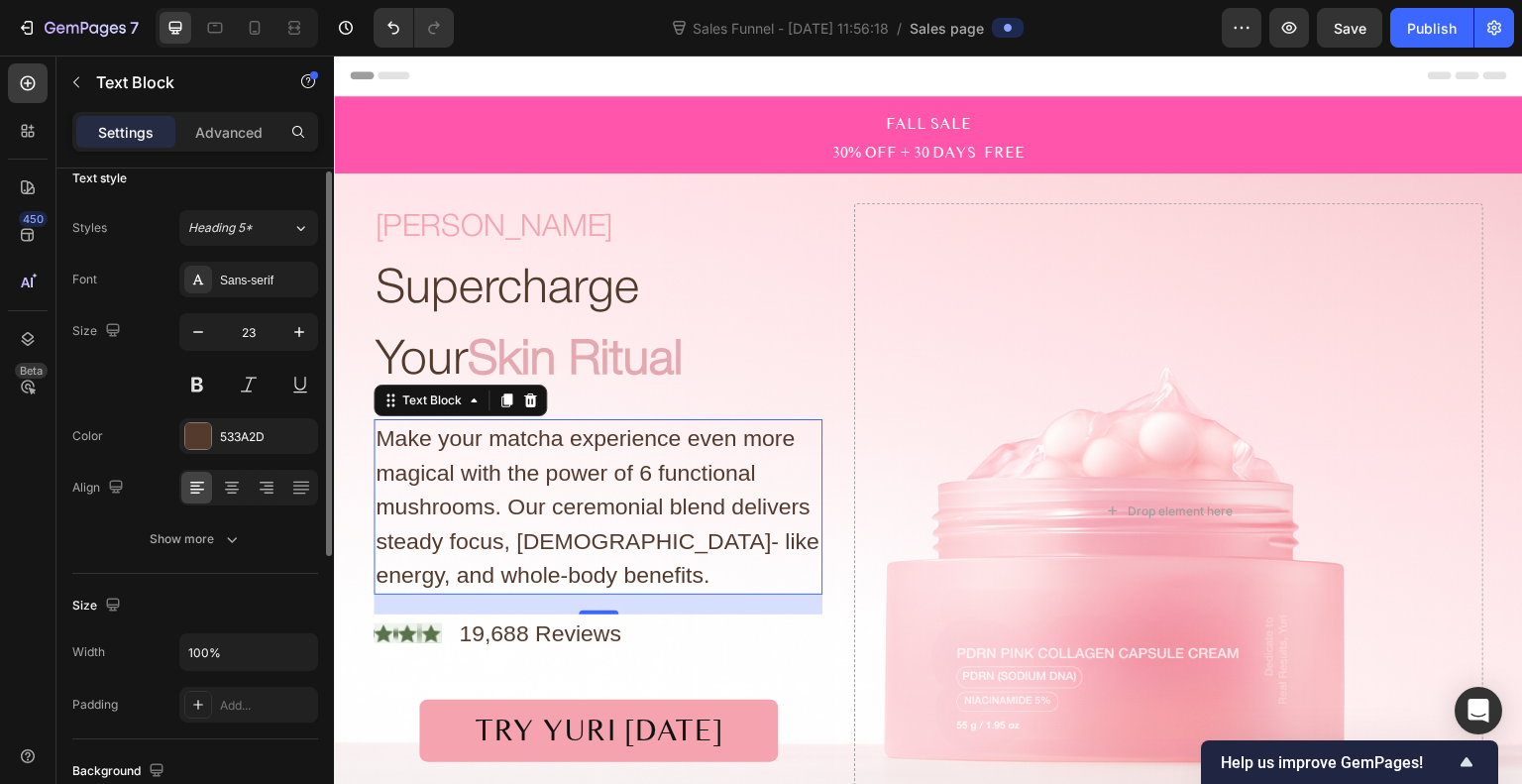
scroll to position [16, 0]
click at [234, 277] on div "Sans-serif" at bounding box center [265, 286] width 93 height 18
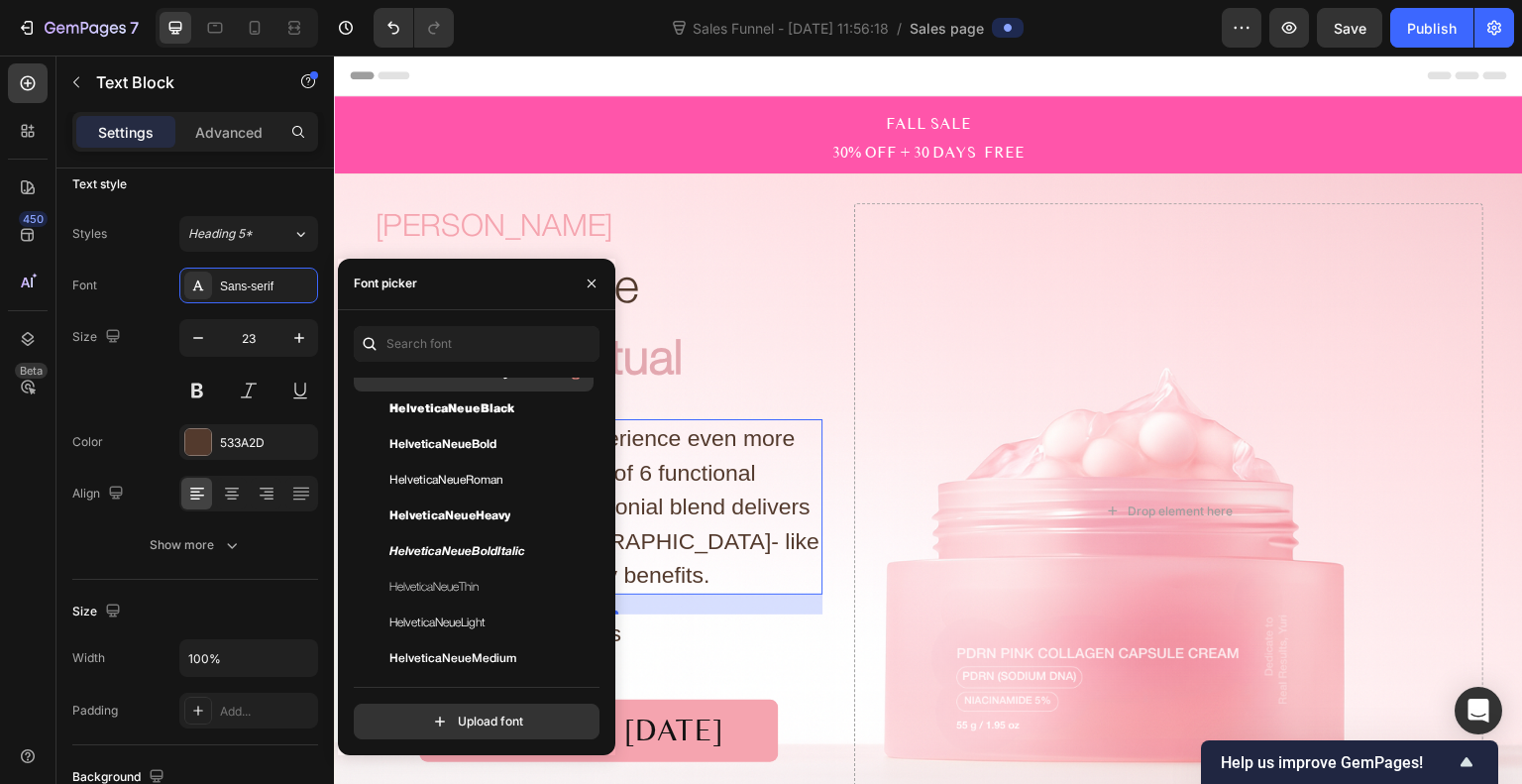
scroll to position [282, 0]
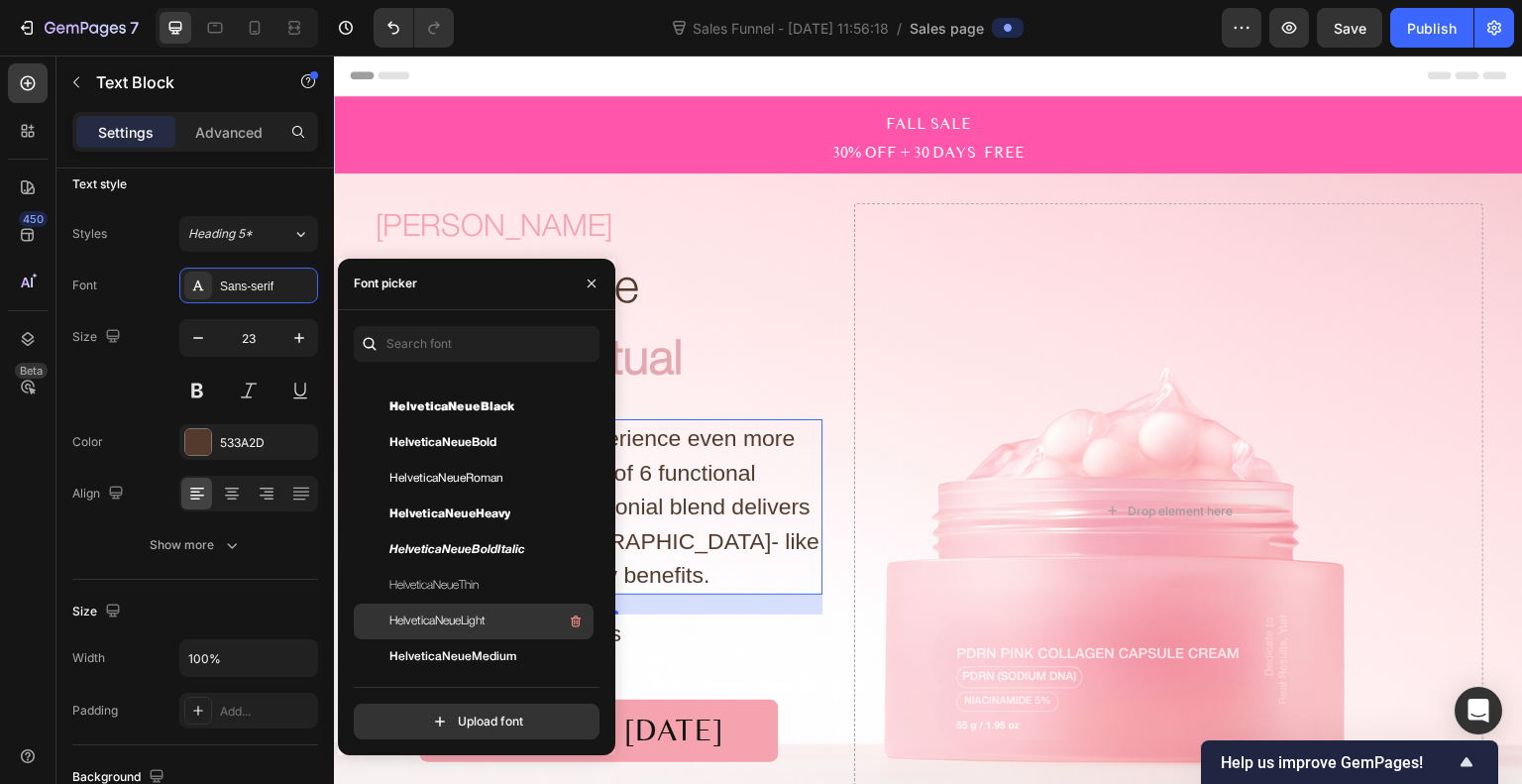
click at [503, 623] on div "HelveticaNeueLight" at bounding box center [489, 621] width 201 height 24
